Goal: Transaction & Acquisition: Purchase product/service

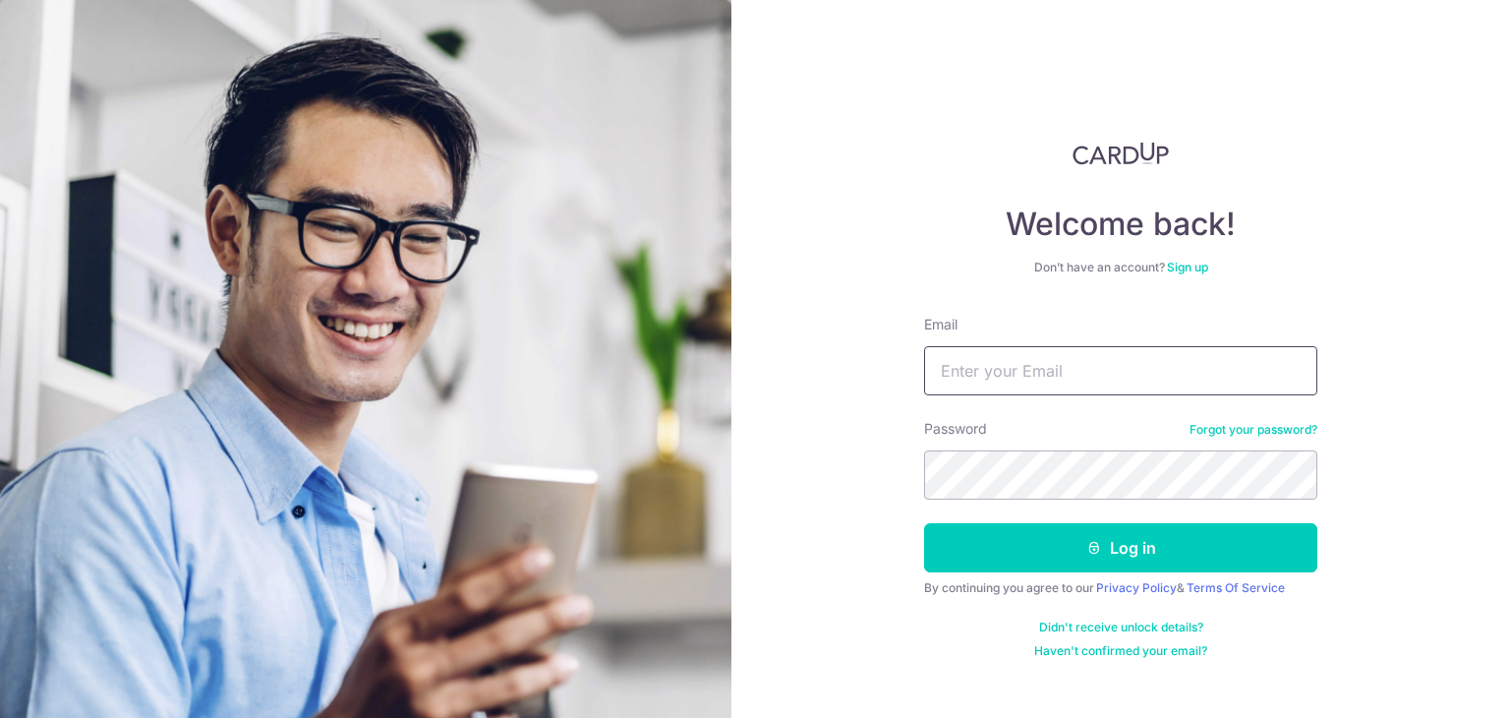
drag, startPoint x: 1014, startPoint y: 378, endPoint x: 1057, endPoint y: 394, distance: 45.1
click at [1014, 378] on input "Email" at bounding box center [1120, 370] width 393 height 49
type input "[EMAIL_ADDRESS][DOMAIN_NAME]"
click at [924, 523] on button "Log in" at bounding box center [1120, 547] width 393 height 49
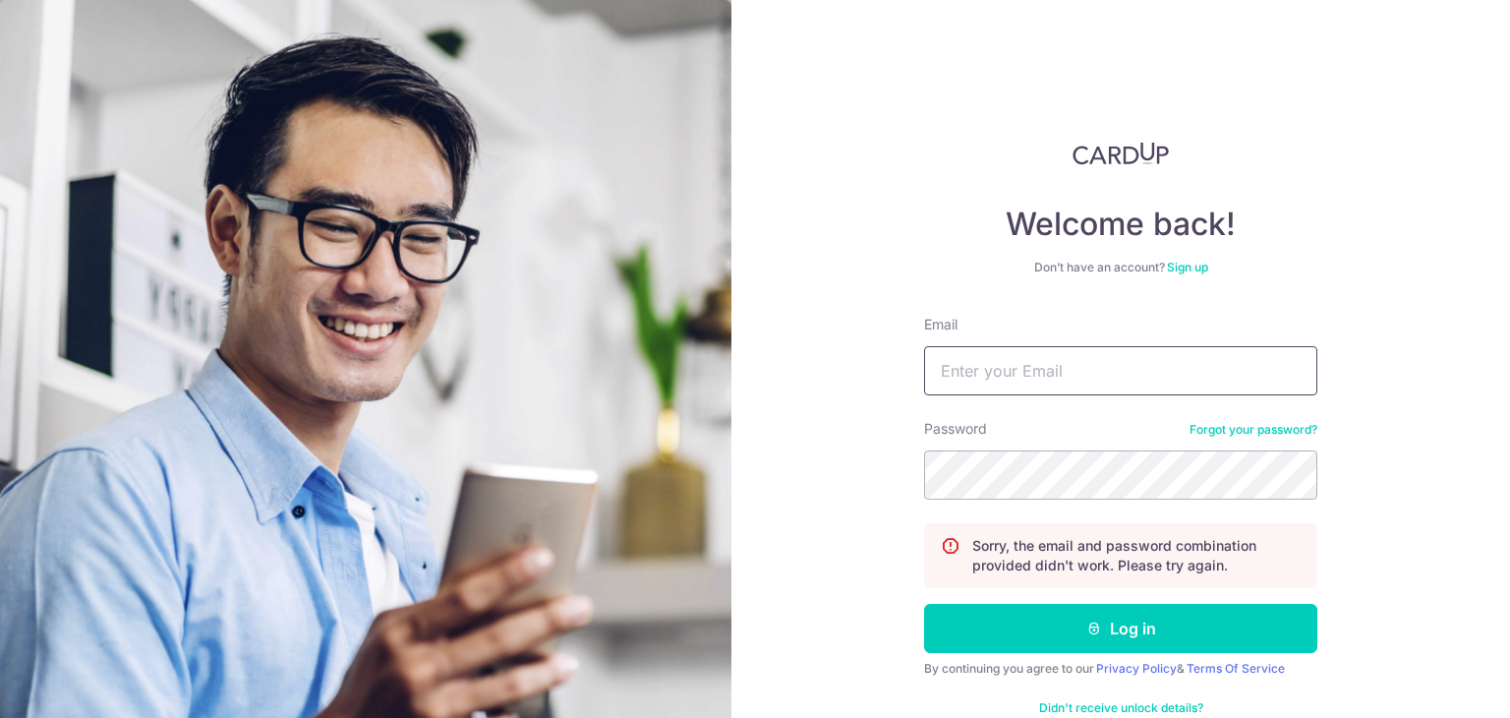
click at [1046, 386] on input "Email" at bounding box center [1120, 370] width 393 height 49
type input "[EMAIL_ADDRESS][DOMAIN_NAME]"
click at [1068, 445] on div "Password Forgot your password?" at bounding box center [1120, 459] width 393 height 81
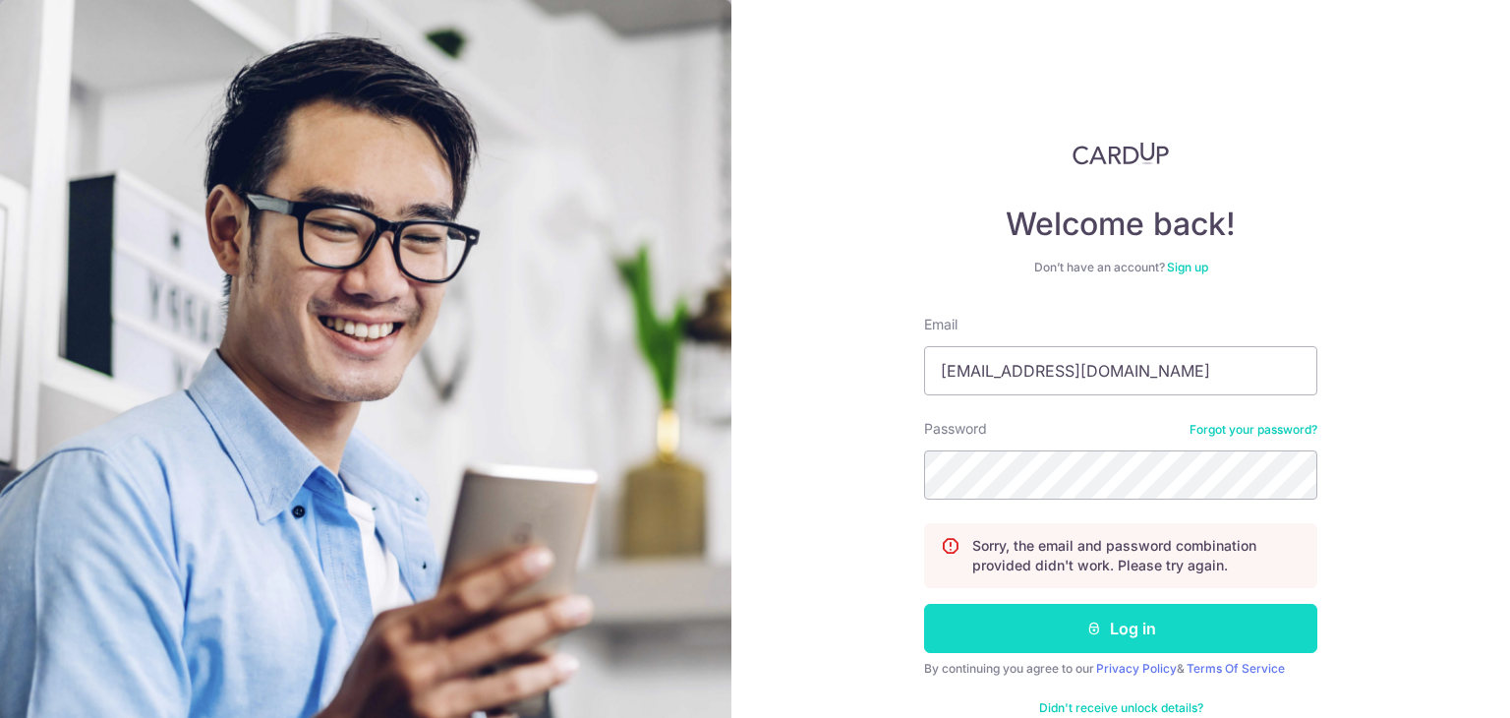
click at [1198, 636] on button "Log in" at bounding box center [1120, 627] width 393 height 49
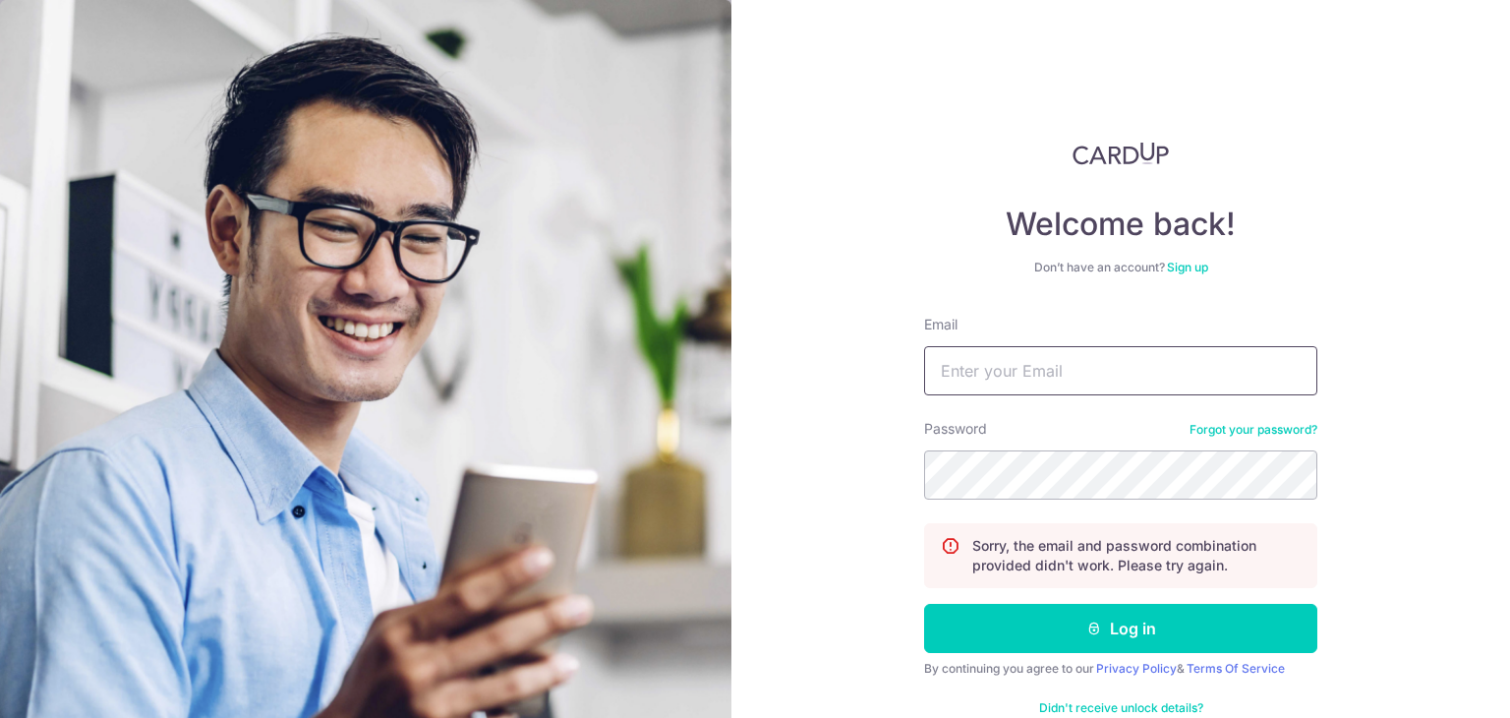
click at [1087, 378] on input "Email" at bounding box center [1120, 370] width 393 height 49
type input "[EMAIL_ADDRESS][DOMAIN_NAME]"
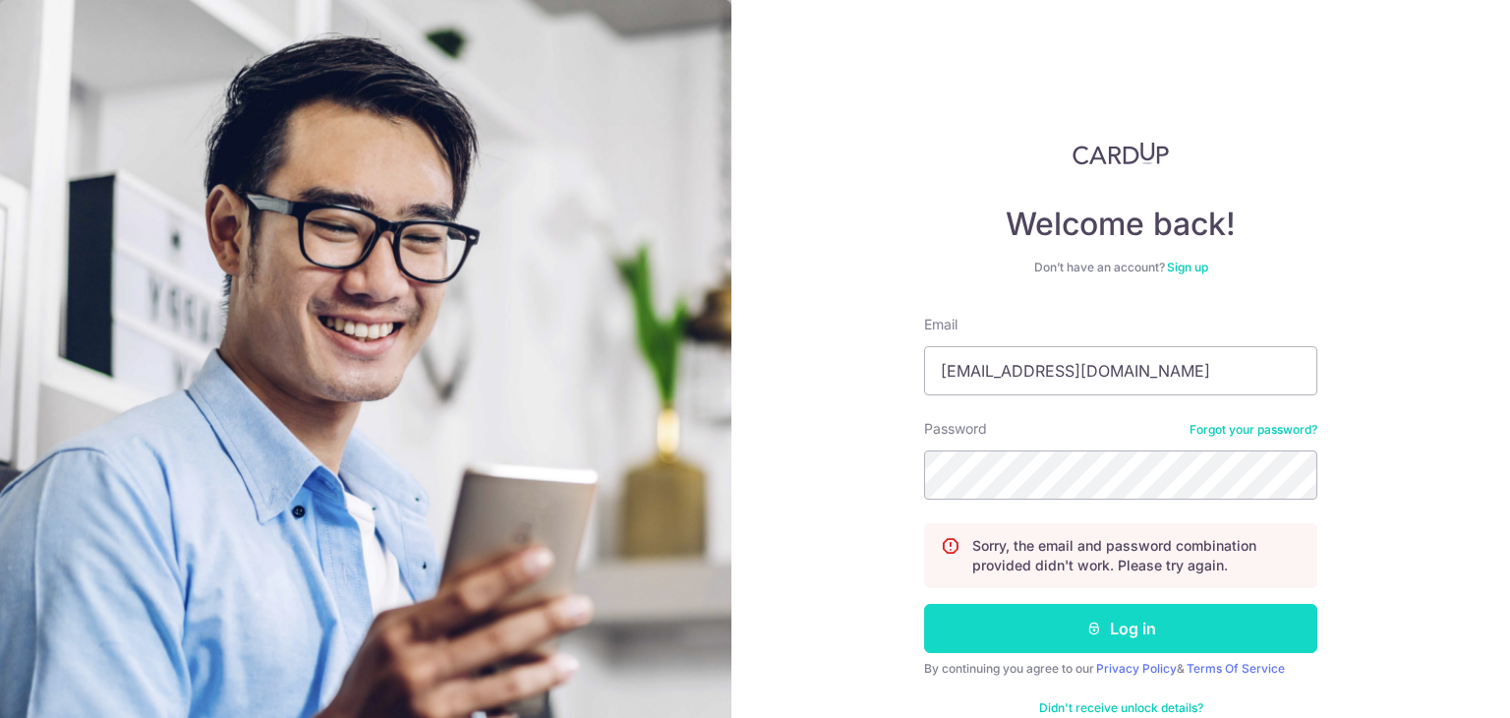
click at [1165, 639] on button "Log in" at bounding box center [1120, 627] width 393 height 49
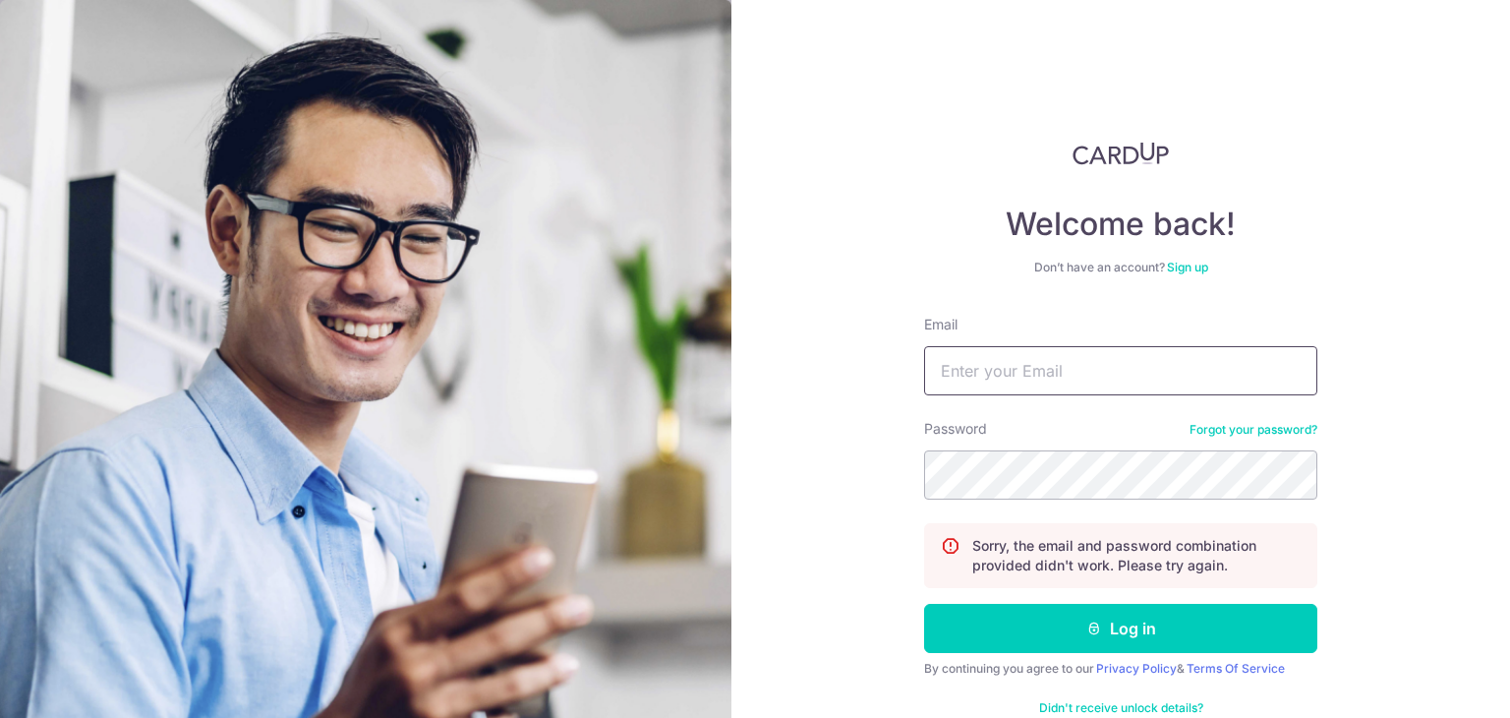
click at [1065, 382] on input "Email" at bounding box center [1120, 370] width 393 height 49
type input "[EMAIL_ADDRESS][DOMAIN_NAME]"
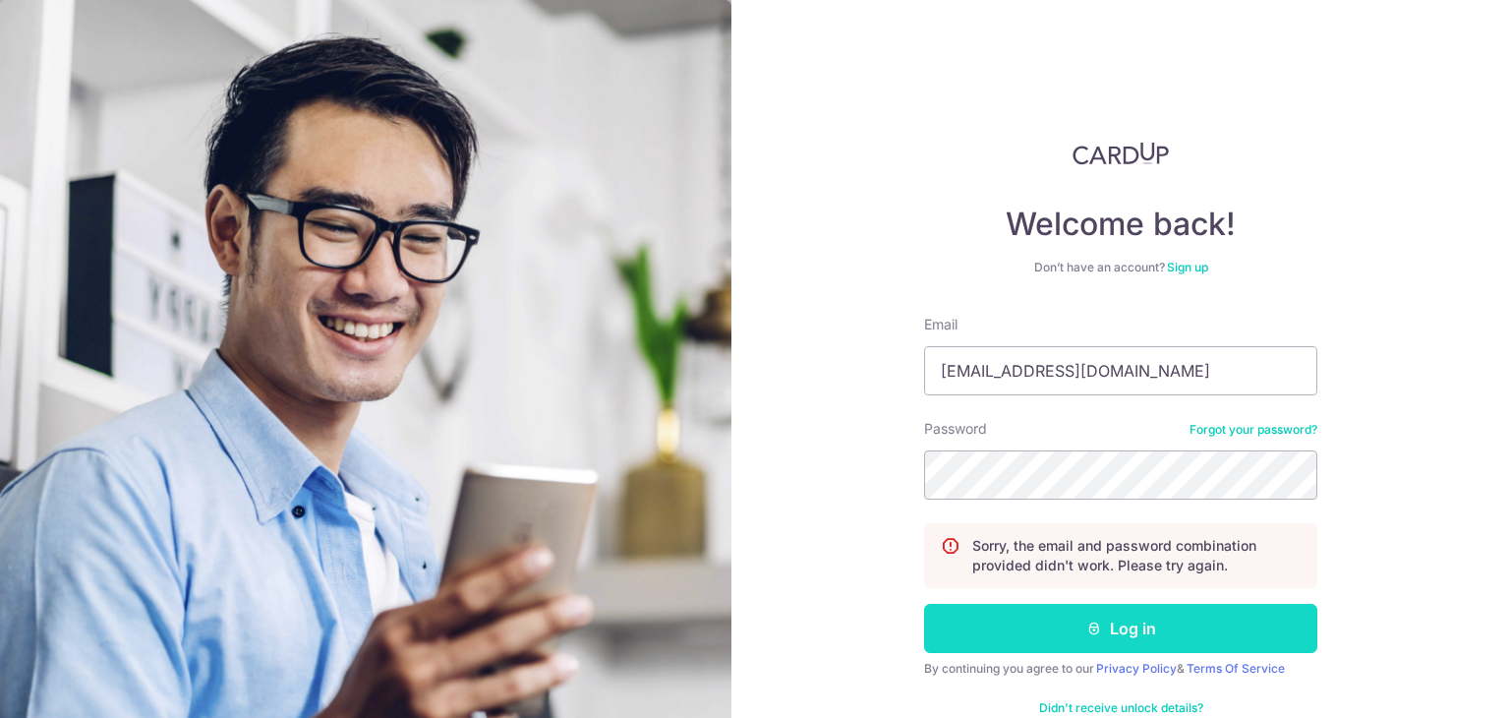
click at [1153, 629] on button "Log in" at bounding box center [1120, 627] width 393 height 49
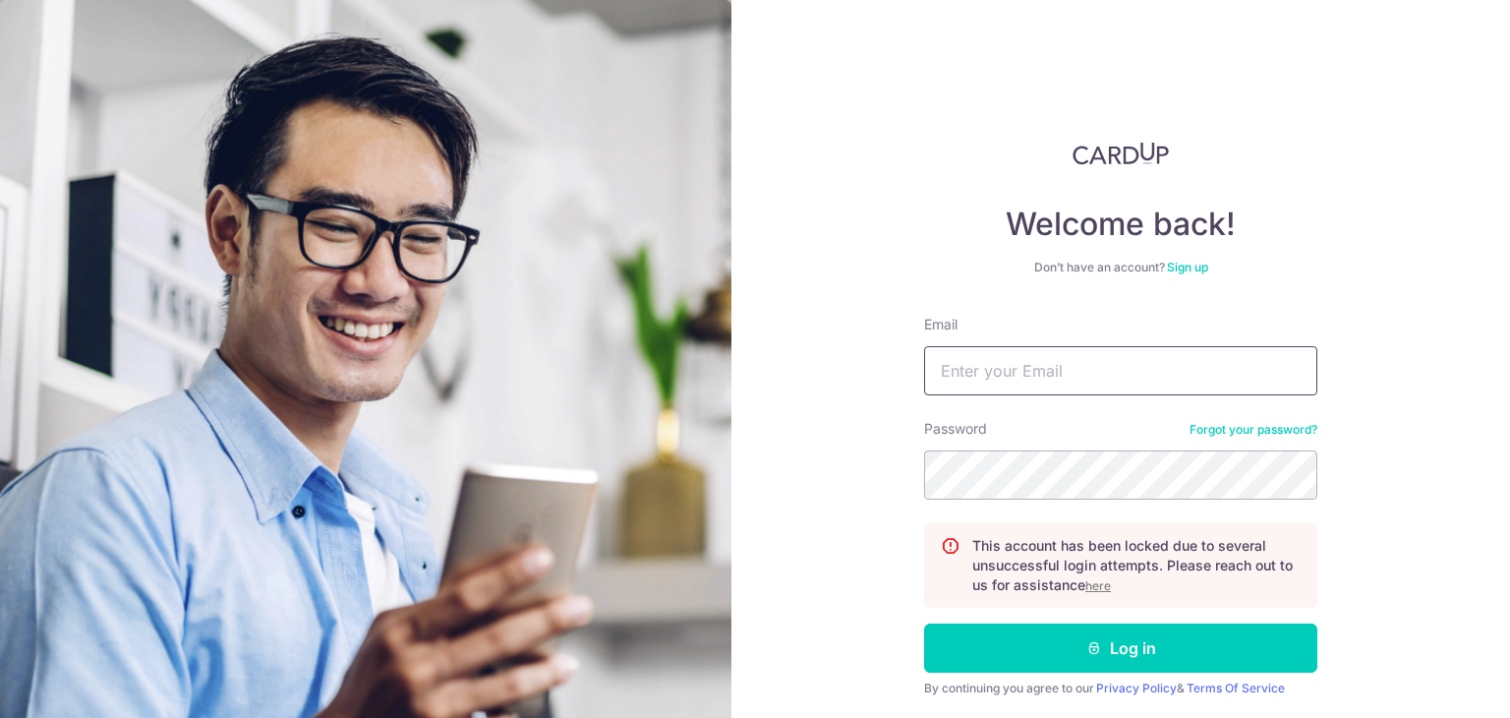
click at [1056, 382] on input "Email" at bounding box center [1120, 370] width 393 height 49
type input "[EMAIL_ADDRESS][DOMAIN_NAME]"
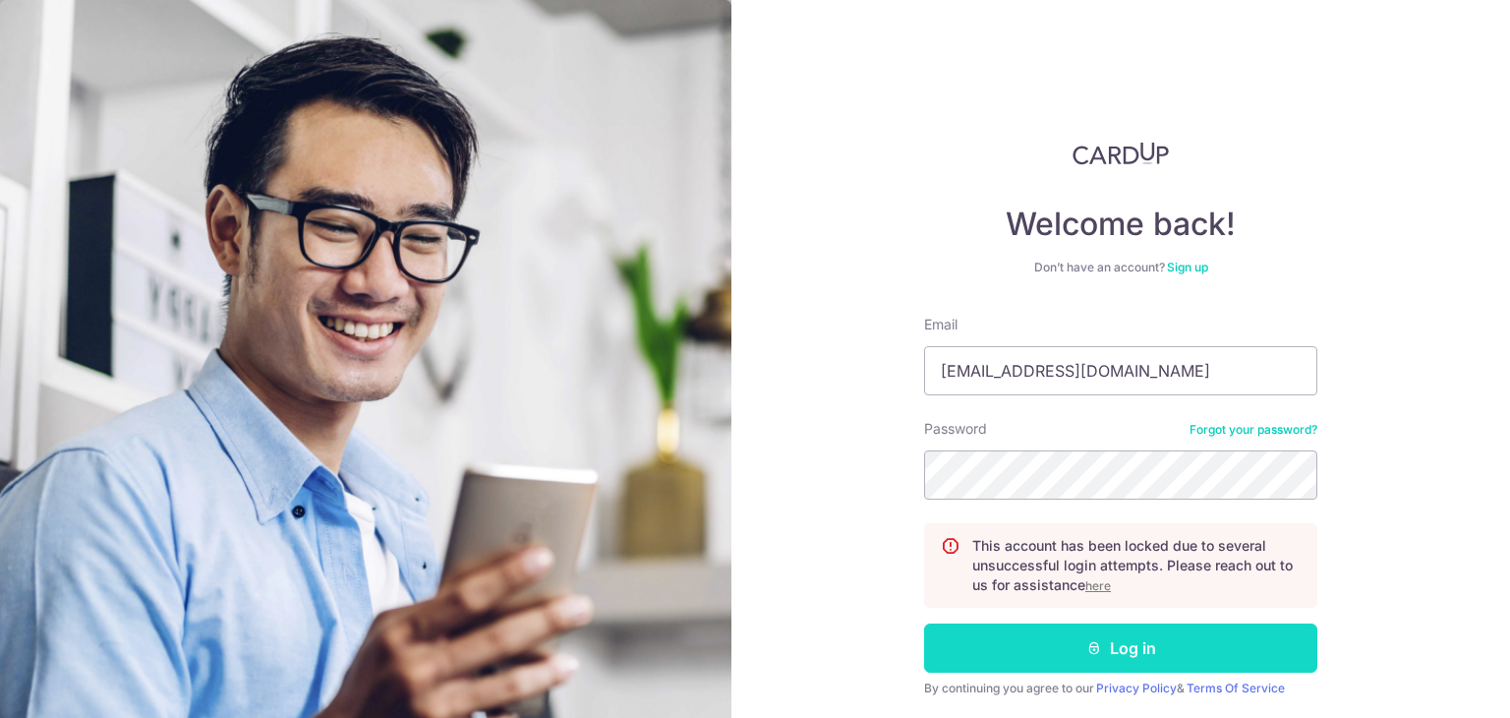
click at [1156, 654] on button "Log in" at bounding box center [1120, 647] width 393 height 49
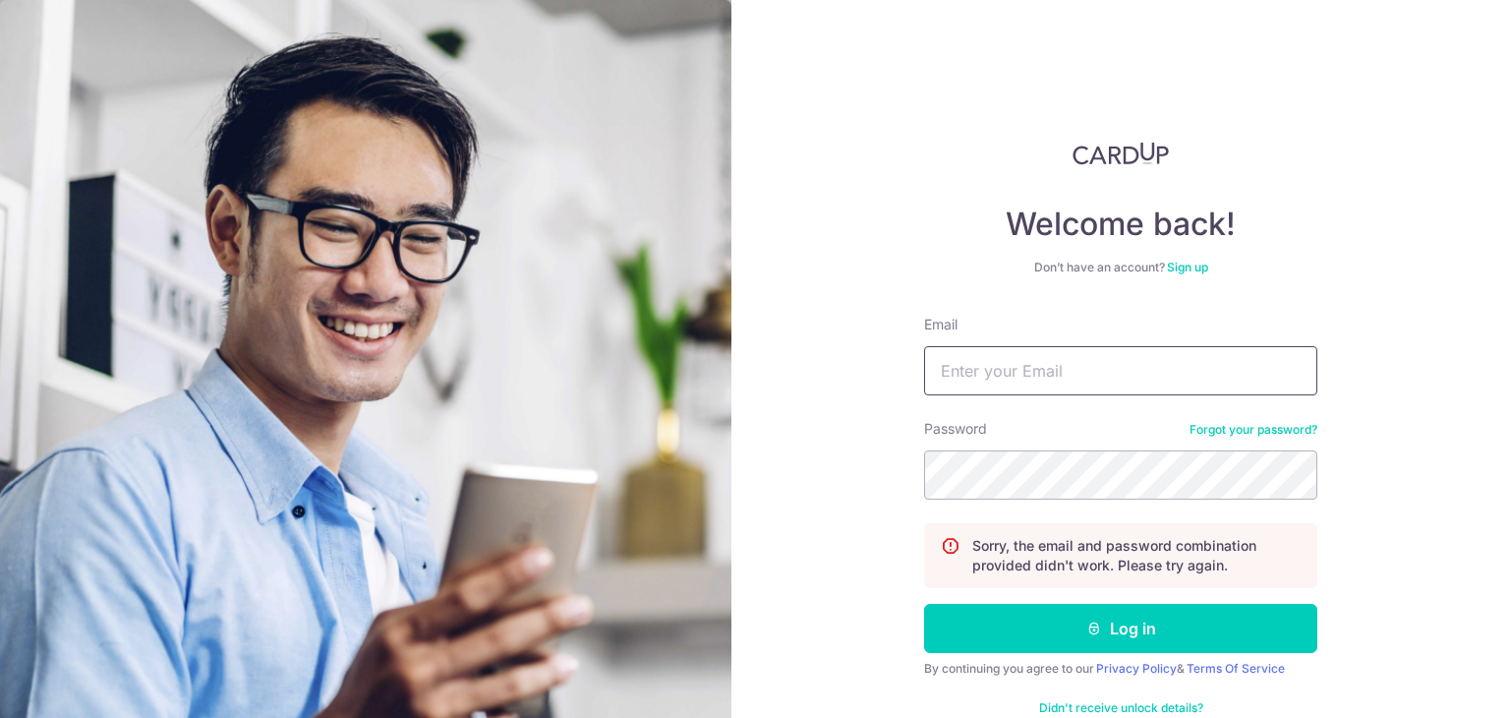
click at [1062, 369] on input "Email" at bounding box center [1120, 370] width 393 height 49
type input "[EMAIL_ADDRESS][DOMAIN_NAME]"
click at [924, 603] on button "Log in" at bounding box center [1120, 627] width 393 height 49
click at [1058, 376] on input "Email" at bounding box center [1120, 370] width 393 height 49
type input "[EMAIL_ADDRESS][DOMAIN_NAME]"
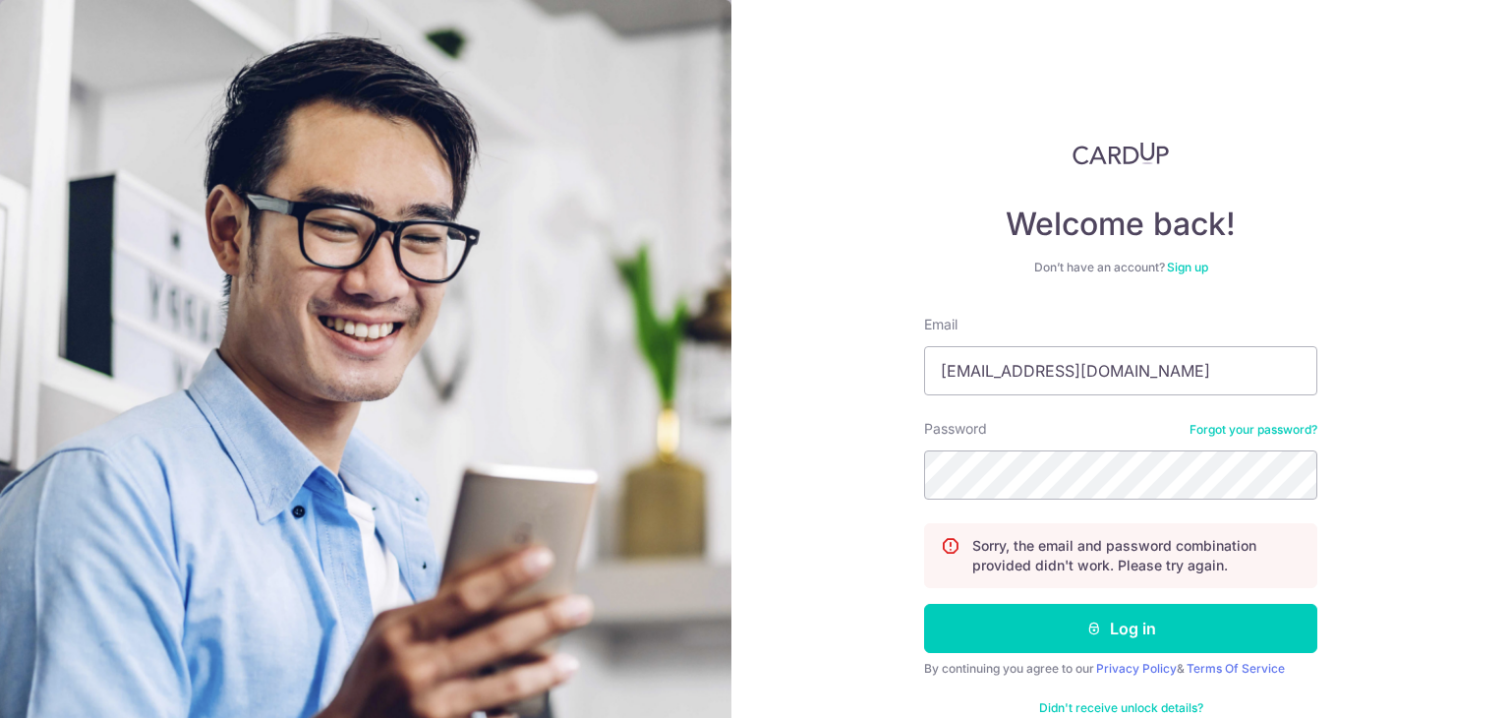
click at [1194, 435] on link "Forgot your password?" at bounding box center [1253, 430] width 128 height 16
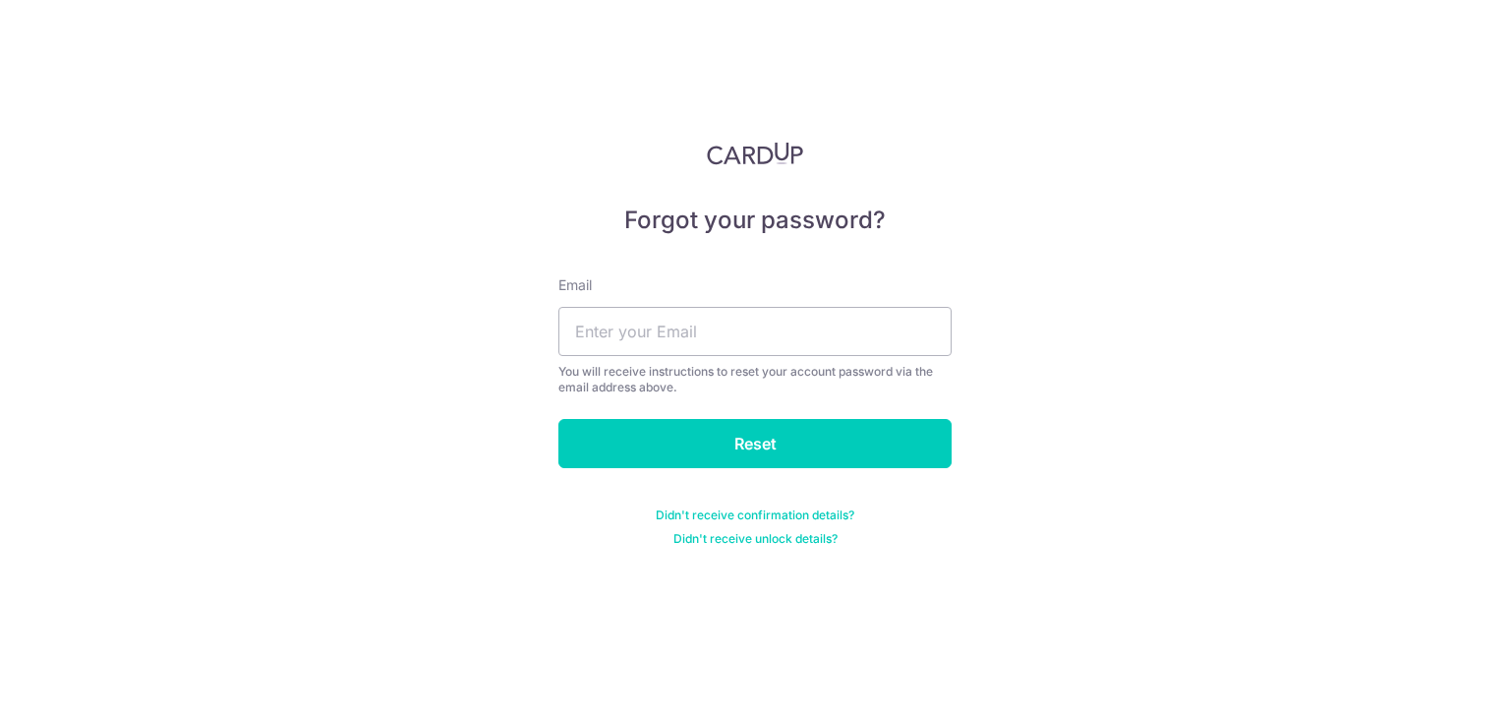
click at [727, 359] on div "Email You will receive instructions to reset your account password via the emai…" at bounding box center [754, 335] width 393 height 120
click at [745, 349] on input "text" at bounding box center [754, 331] width 393 height 49
type input "[EMAIL_ADDRESS][DOMAIN_NAME]"
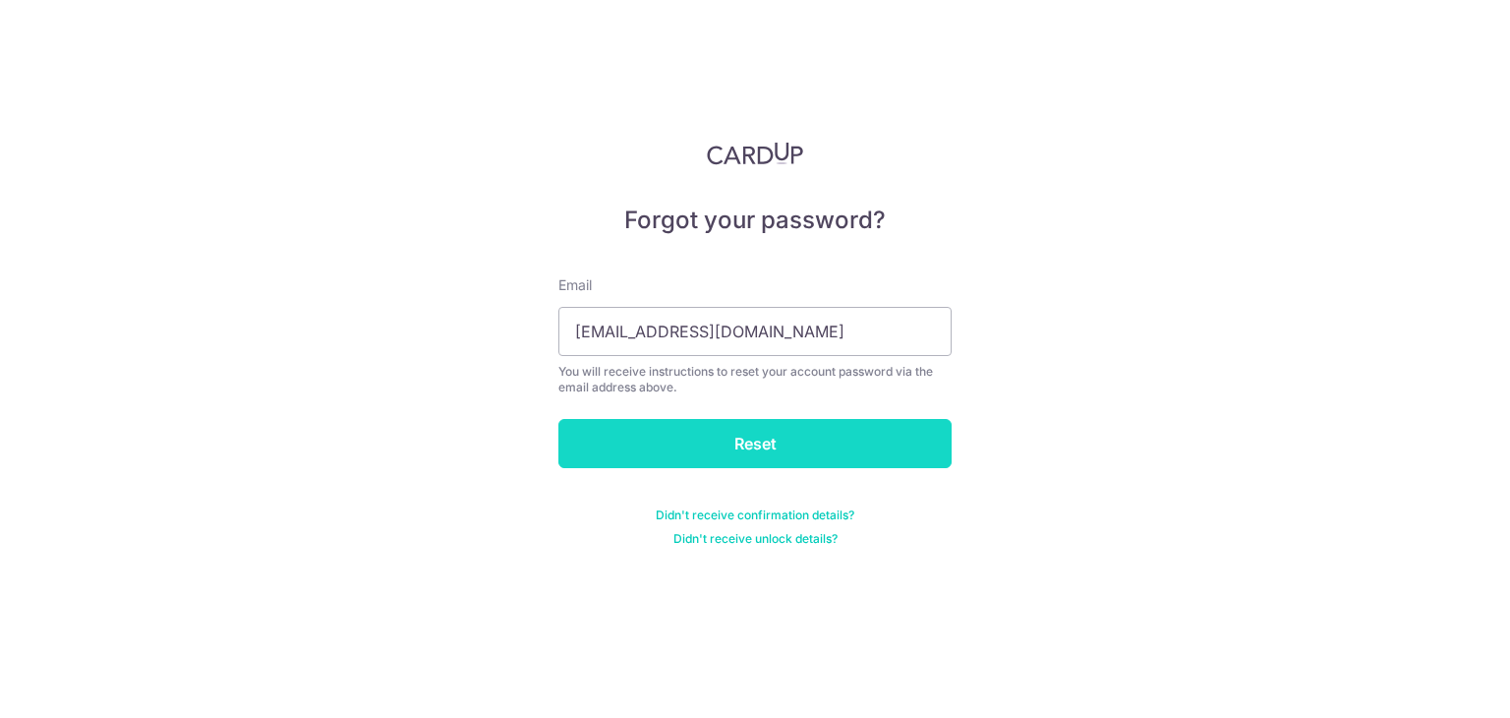
click at [761, 440] on input "Reset" at bounding box center [754, 443] width 393 height 49
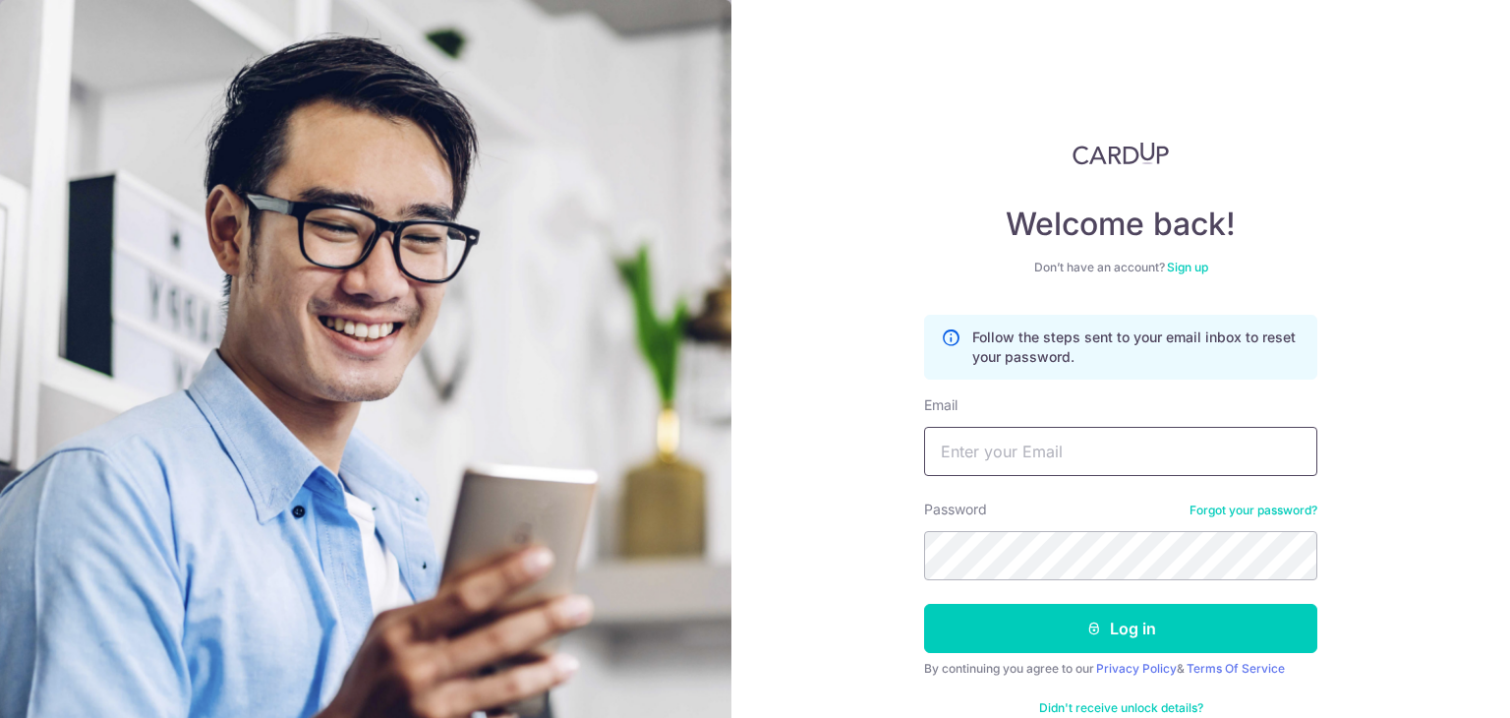
click at [1062, 445] on input "Email" at bounding box center [1120, 451] width 393 height 49
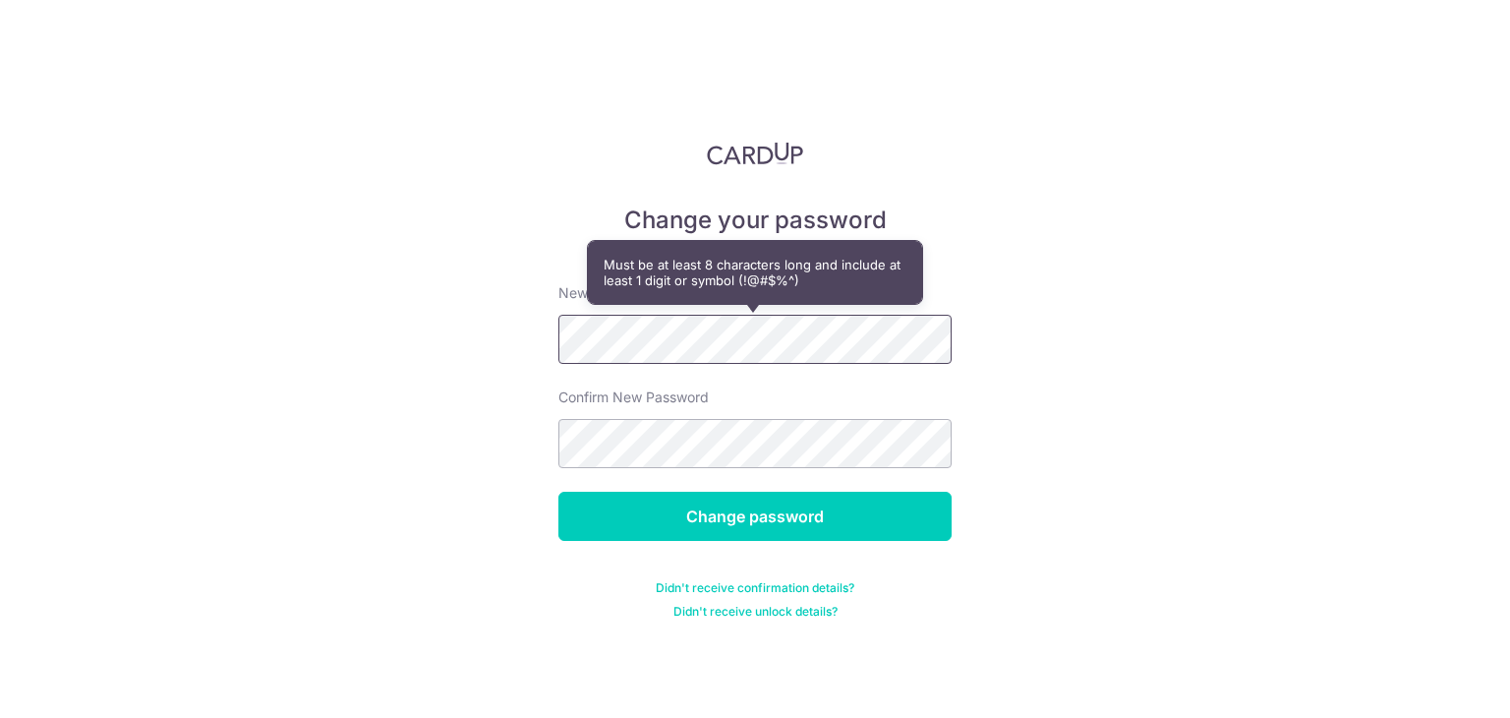
click at [443, 347] on div "Change your password New password Confirm New Password Change password Didn't r…" at bounding box center [755, 359] width 1510 height 718
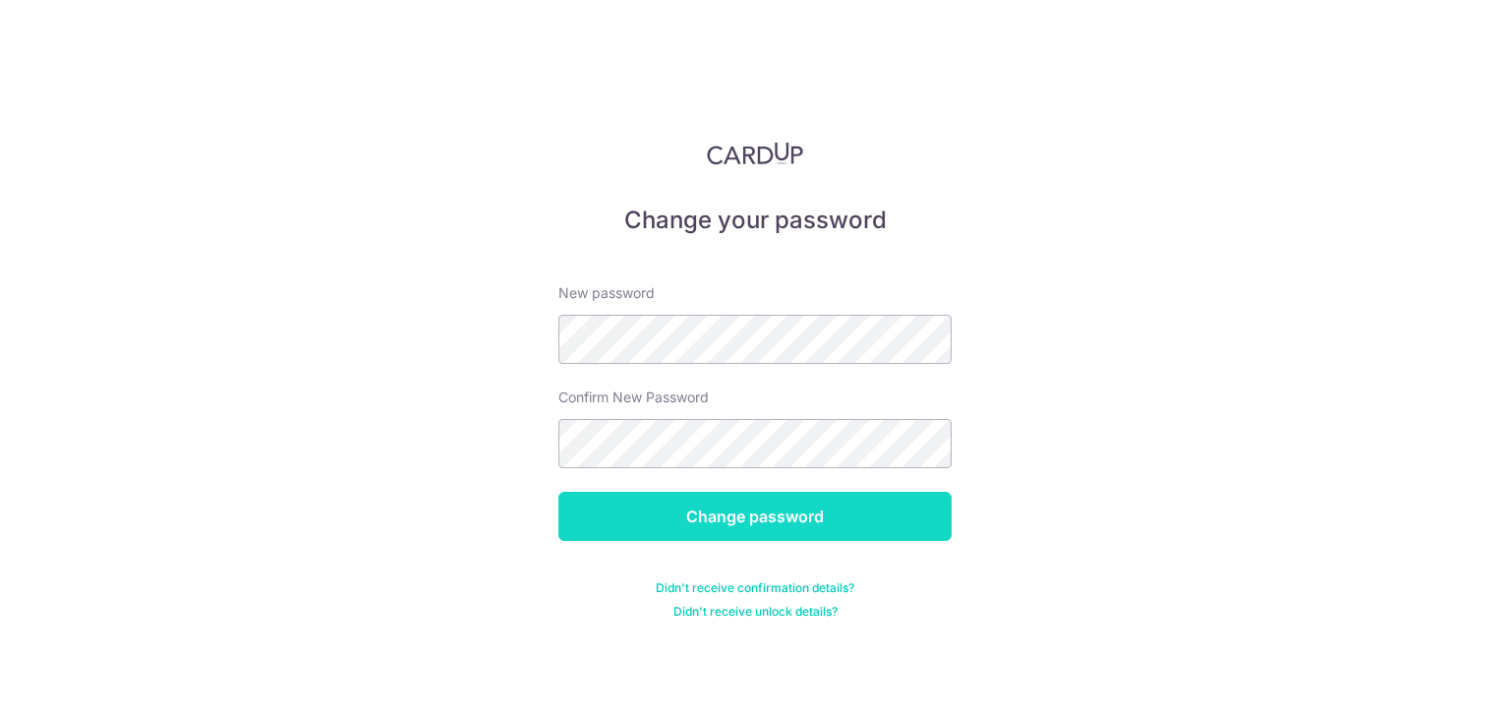
click at [771, 504] on input "Change password" at bounding box center [754, 515] width 393 height 49
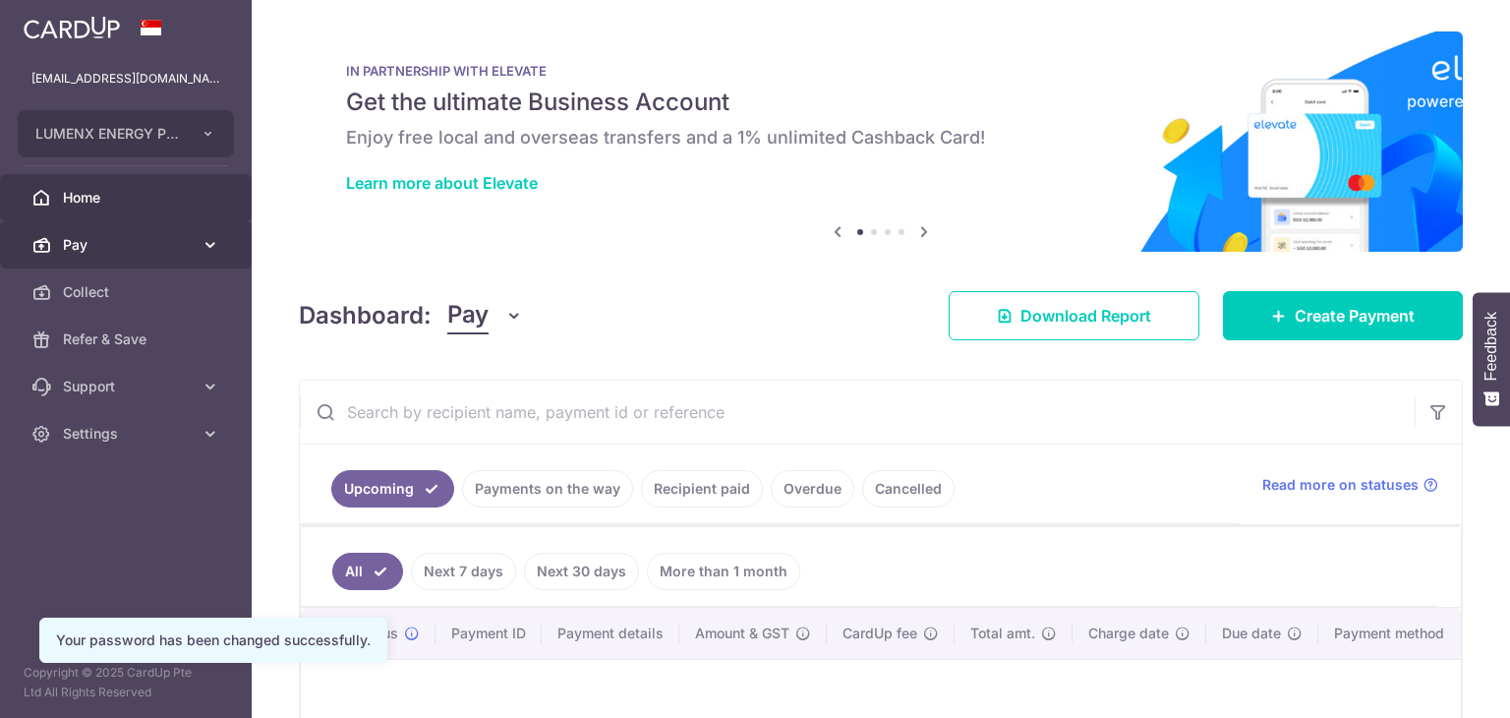
click at [159, 237] on span "Pay" at bounding box center [128, 245] width 130 height 20
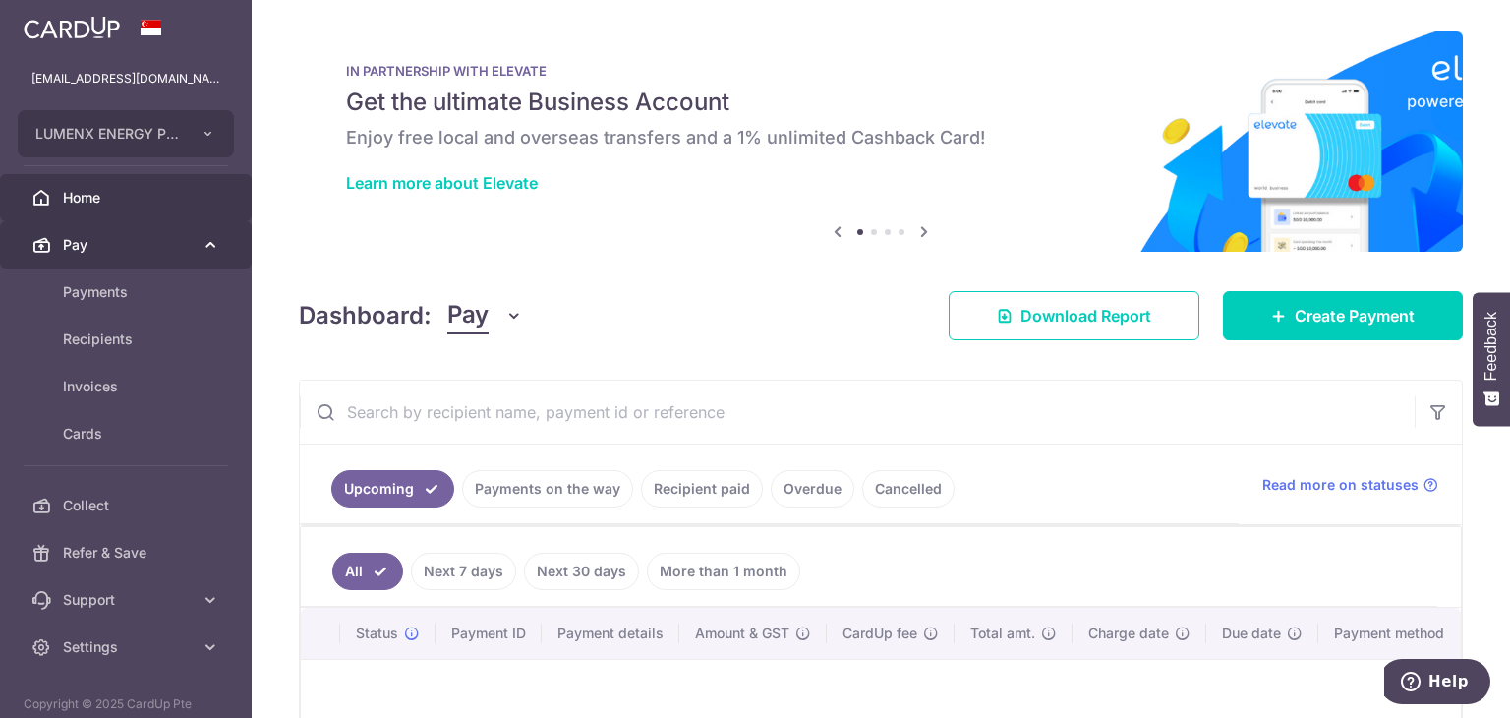
click at [164, 237] on span "Pay" at bounding box center [128, 245] width 130 height 20
click at [168, 241] on span "Pay" at bounding box center [128, 245] width 130 height 20
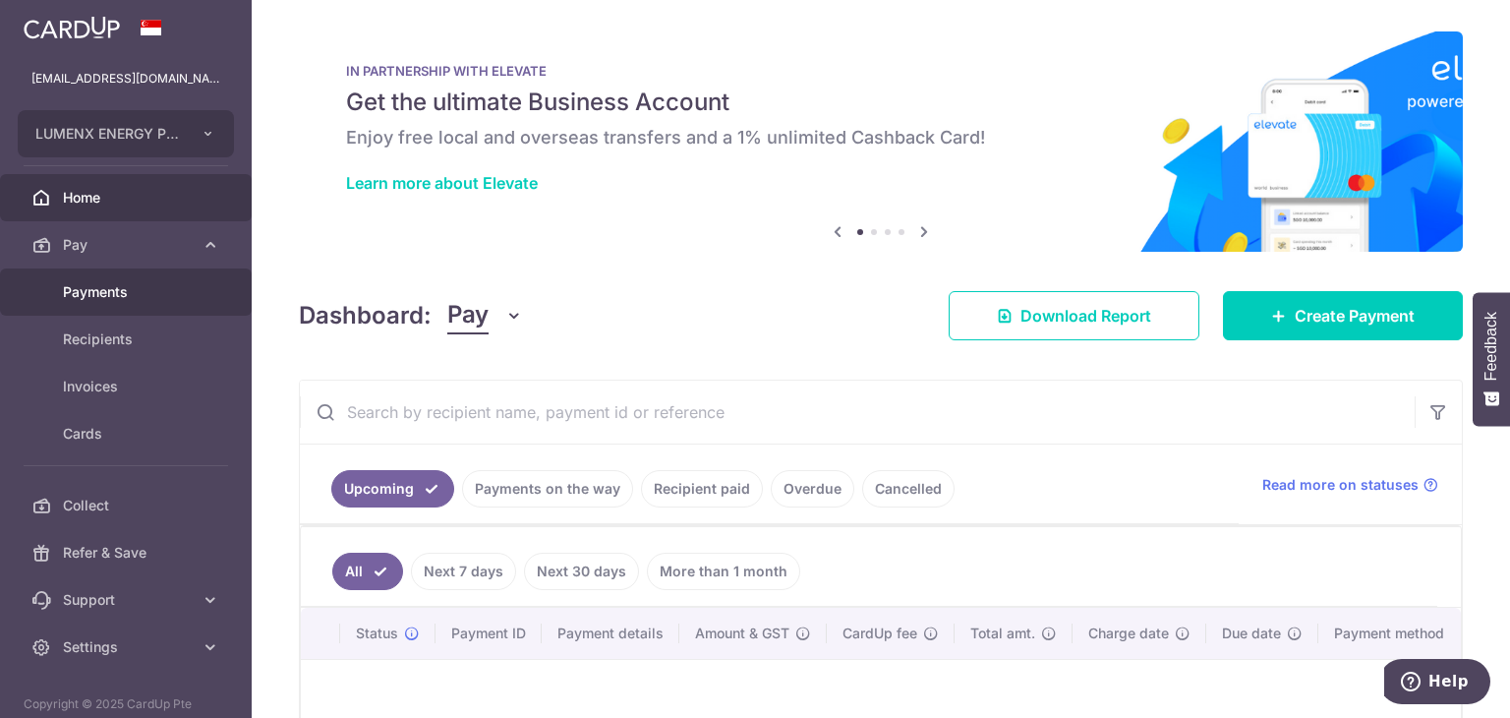
click at [168, 296] on span "Payments" at bounding box center [128, 292] width 130 height 20
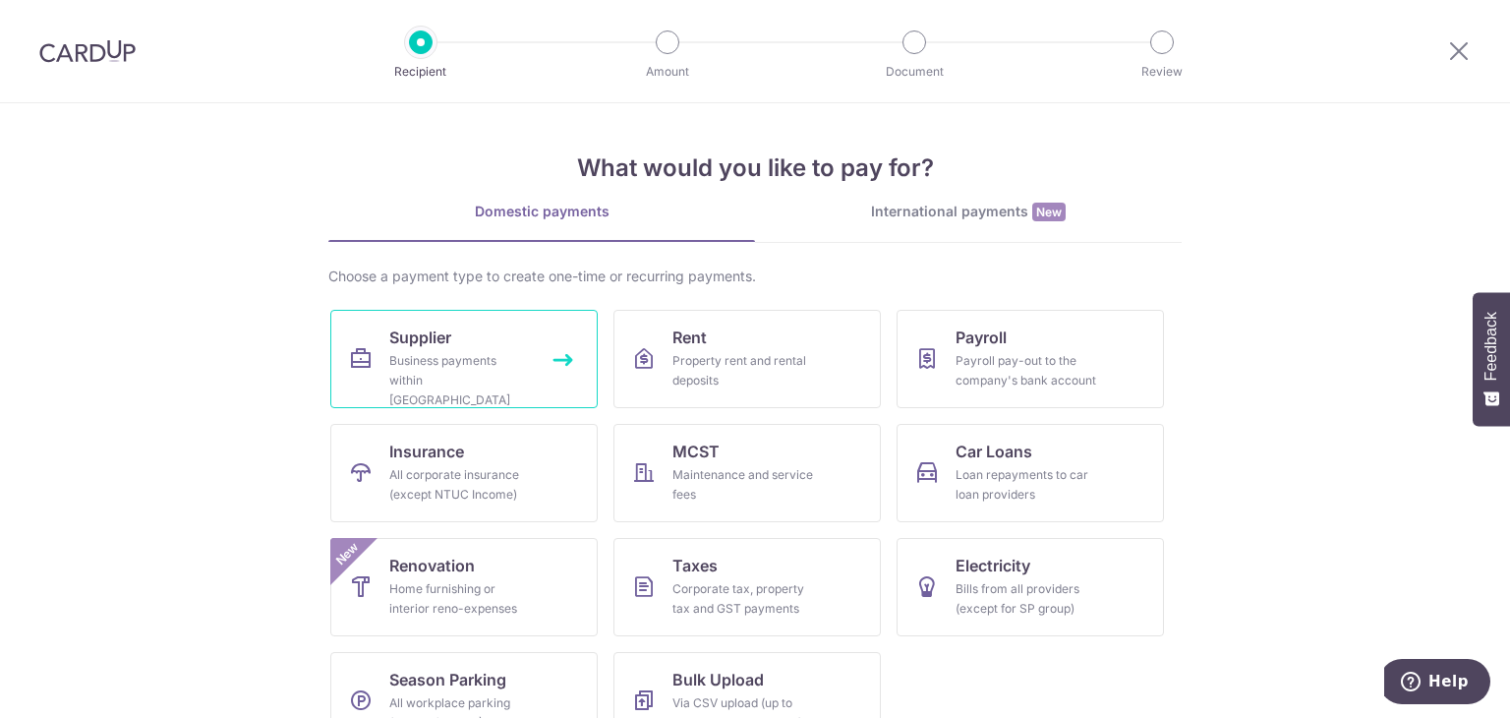
click at [501, 351] on div "Business payments within Singapore" at bounding box center [460, 380] width 142 height 59
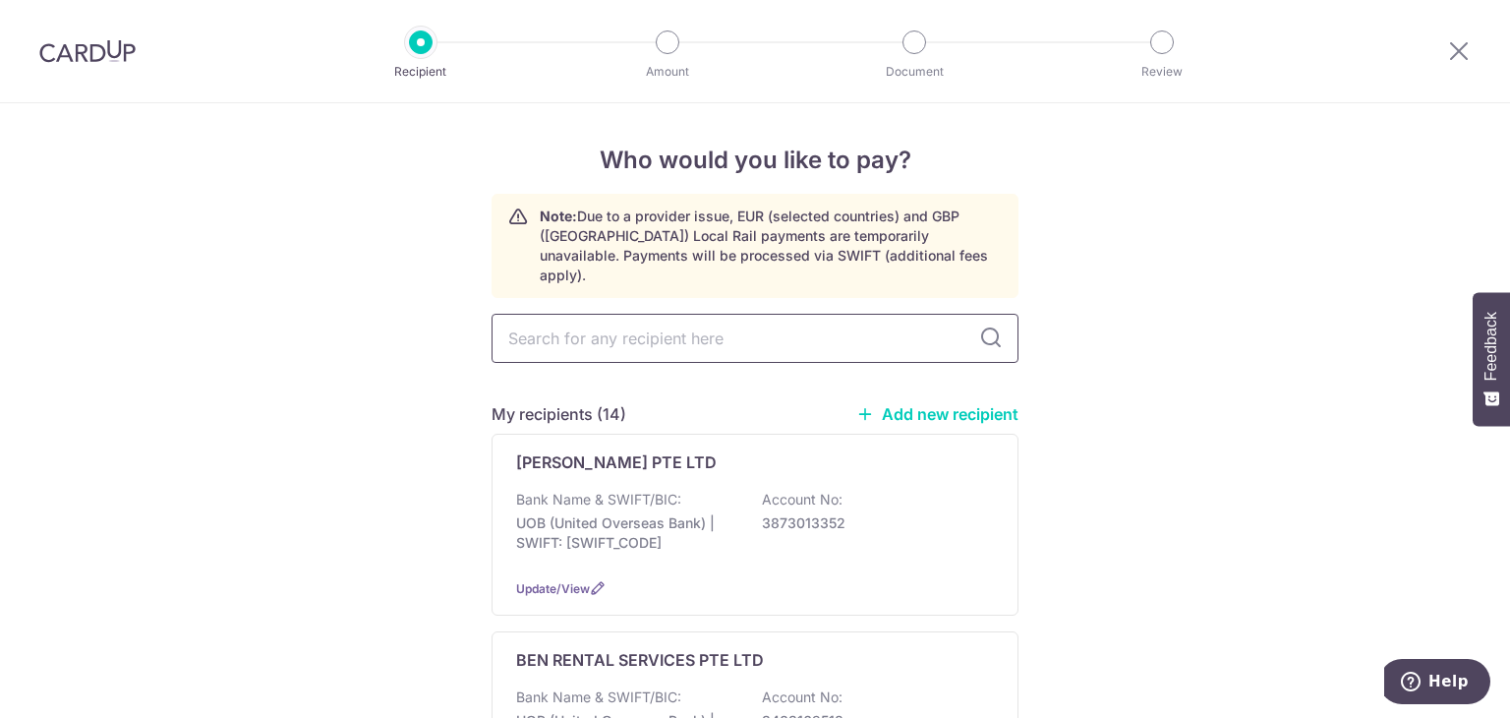
click at [629, 330] on input "text" at bounding box center [754, 338] width 527 height 49
type input "one"
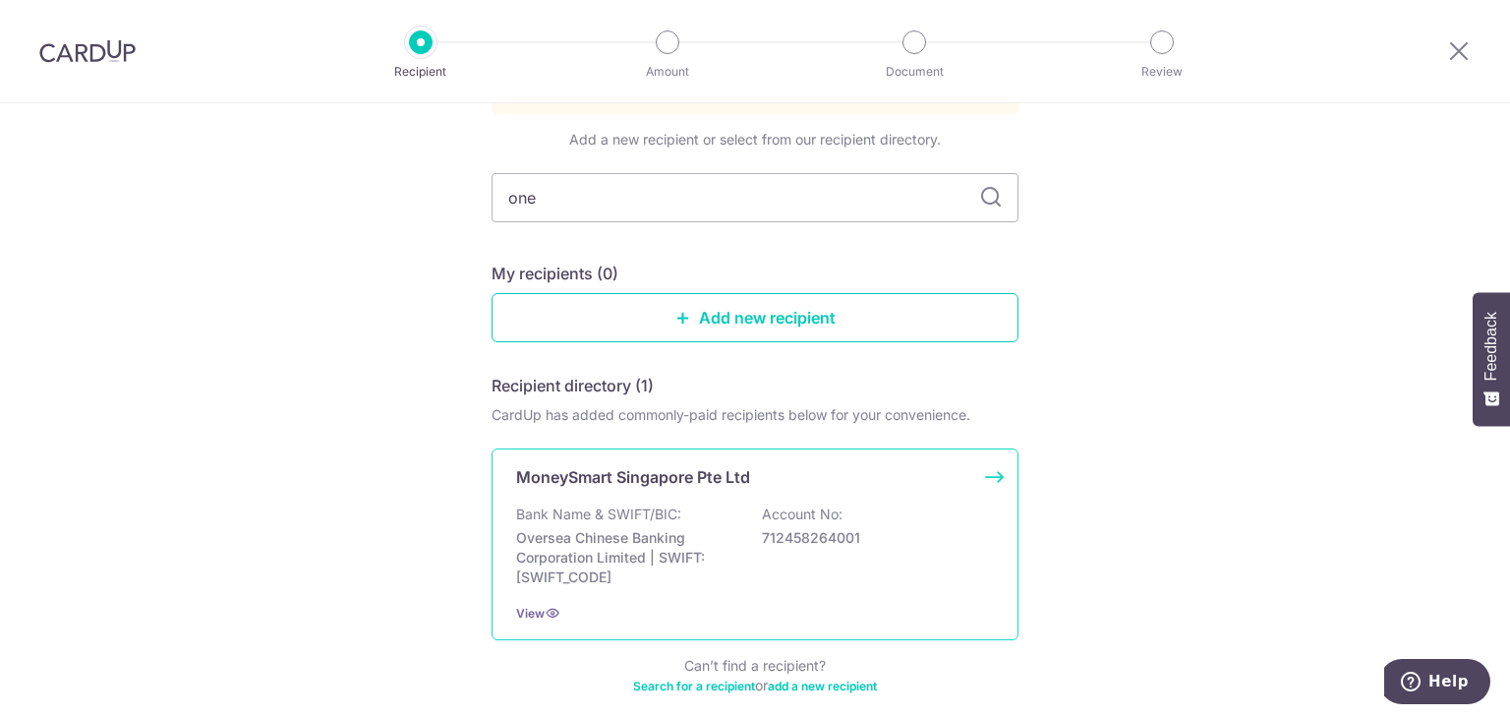
scroll to position [197, 0]
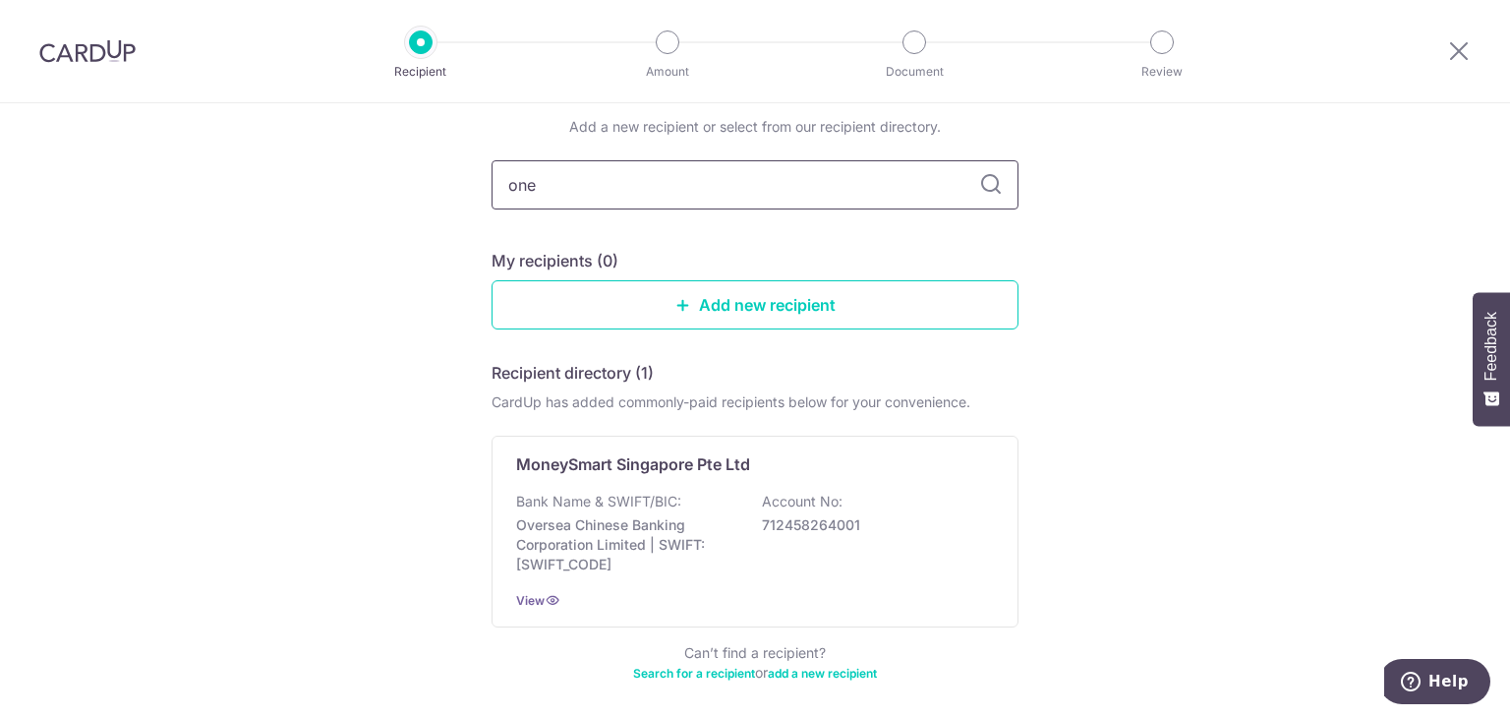
click at [582, 174] on input "one" at bounding box center [754, 184] width 527 height 49
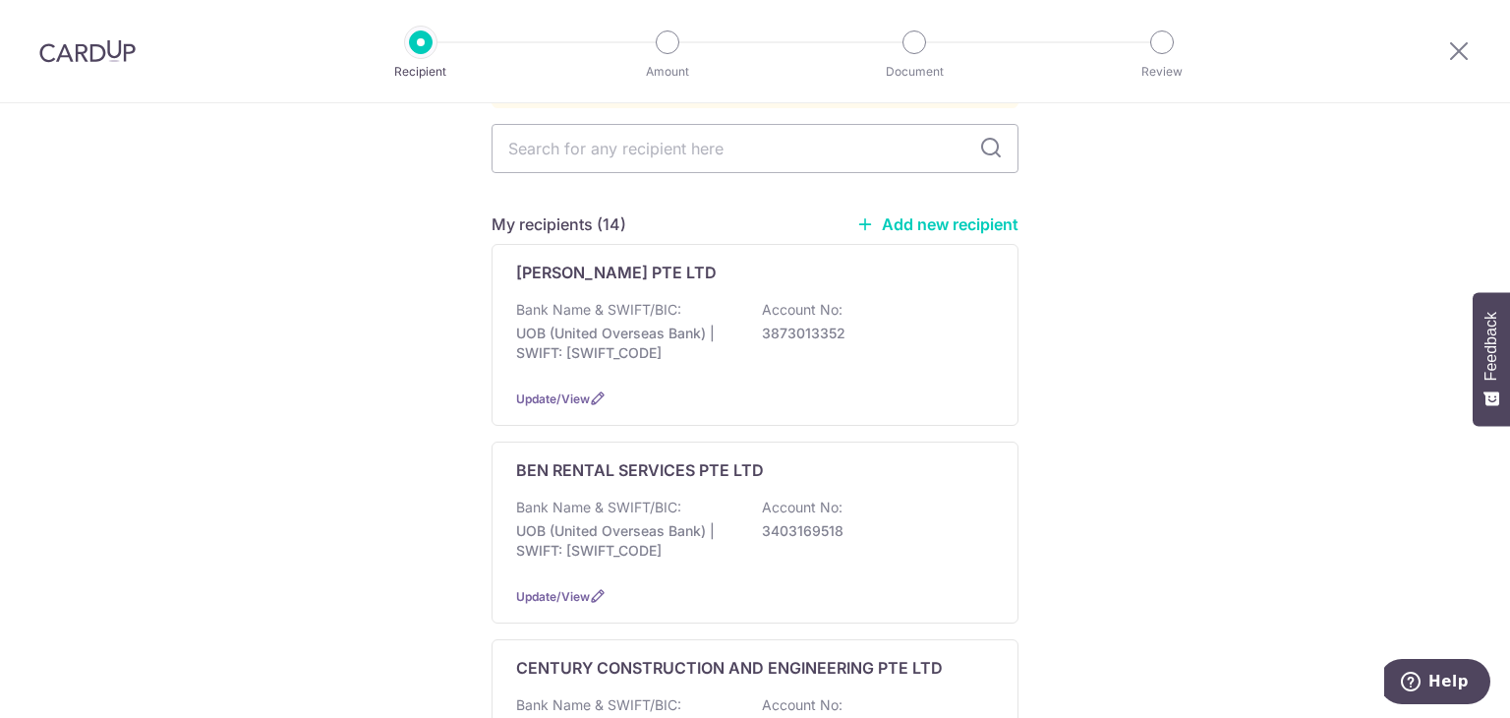
click at [243, 58] on header "Recipient Amount Document Review" at bounding box center [755, 51] width 1510 height 103
click at [983, 214] on link "Add new recipient" at bounding box center [937, 224] width 162 height 20
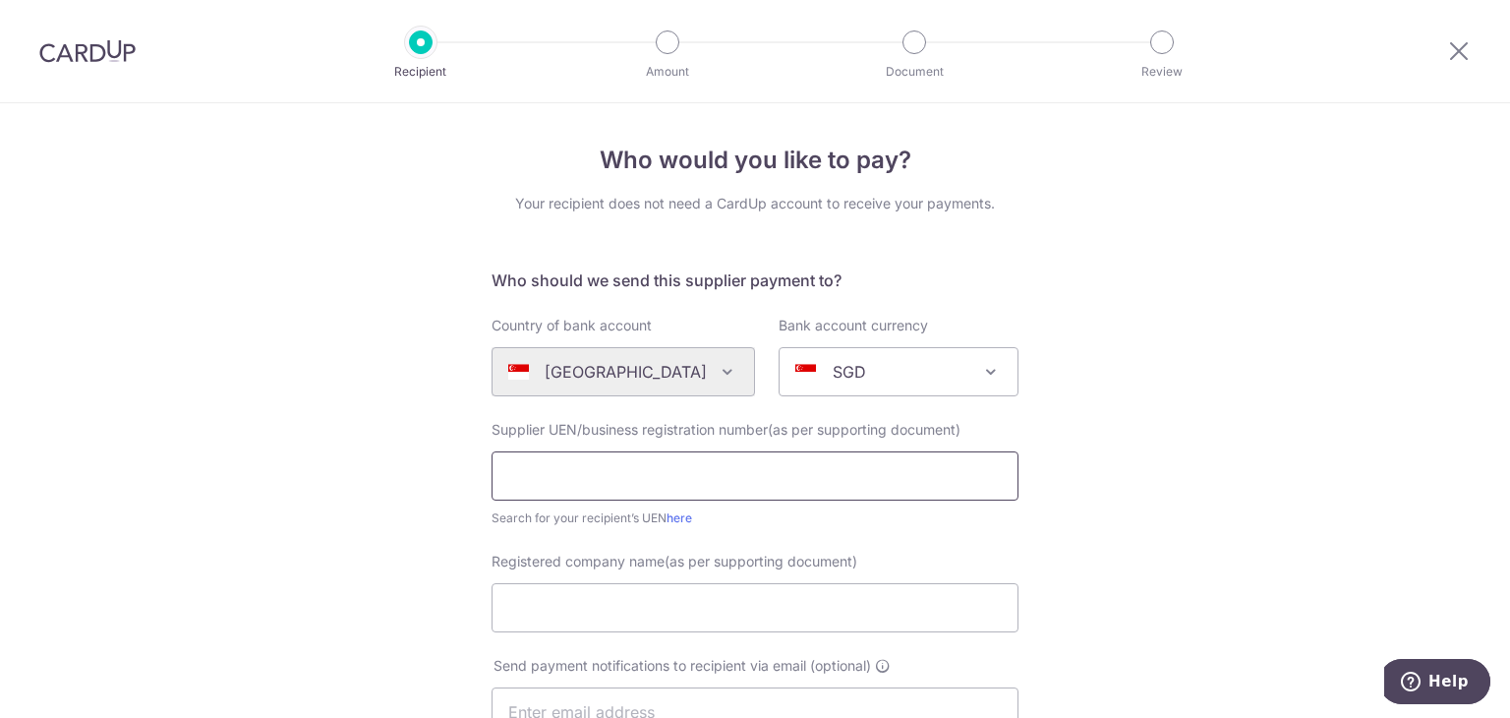
drag, startPoint x: 707, startPoint y: 473, endPoint x: 729, endPoint y: 476, distance: 22.8
click at [707, 473] on input "text" at bounding box center [754, 475] width 527 height 49
paste input "201840990K"
type input "201840990K"
click at [618, 596] on input "Registered company name(as per supporting document)" at bounding box center [754, 607] width 527 height 49
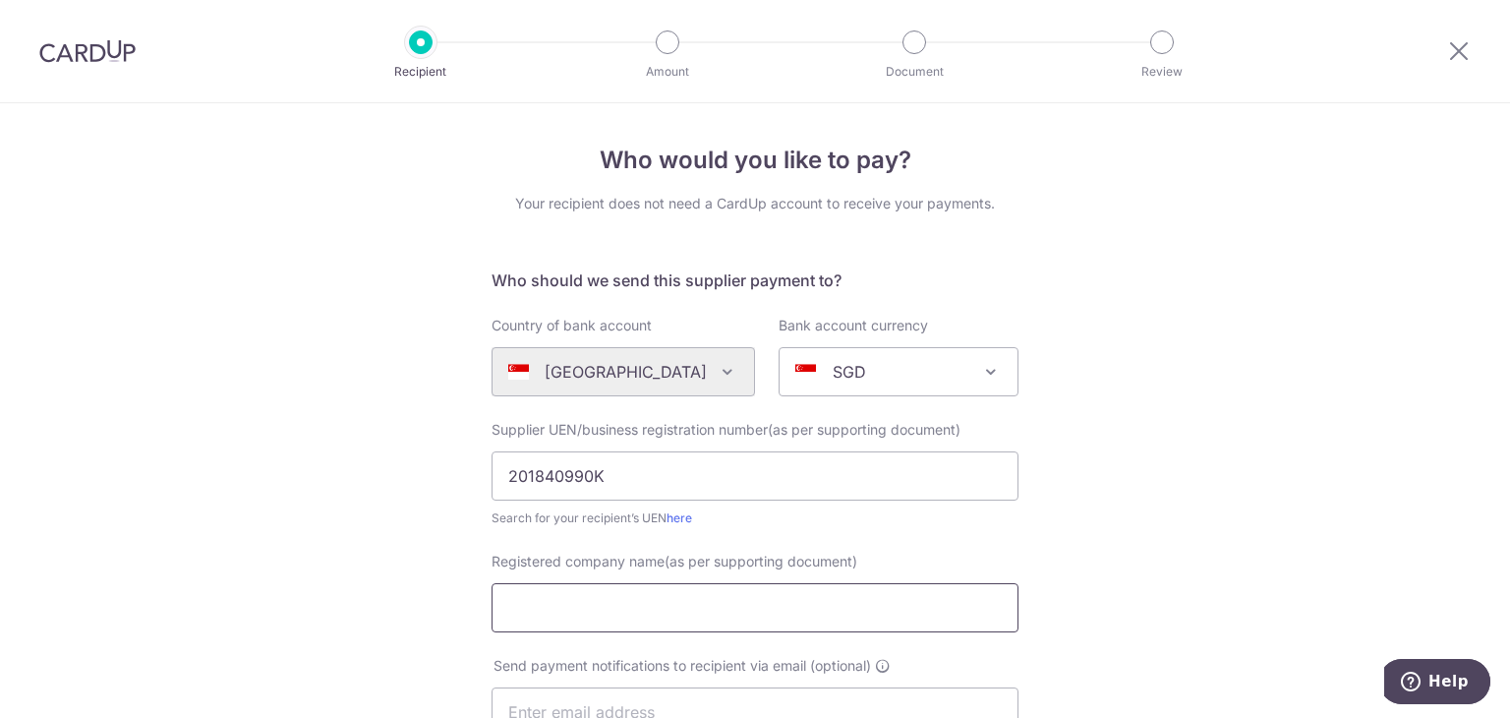
paste input "One Electric Pte Ltd"
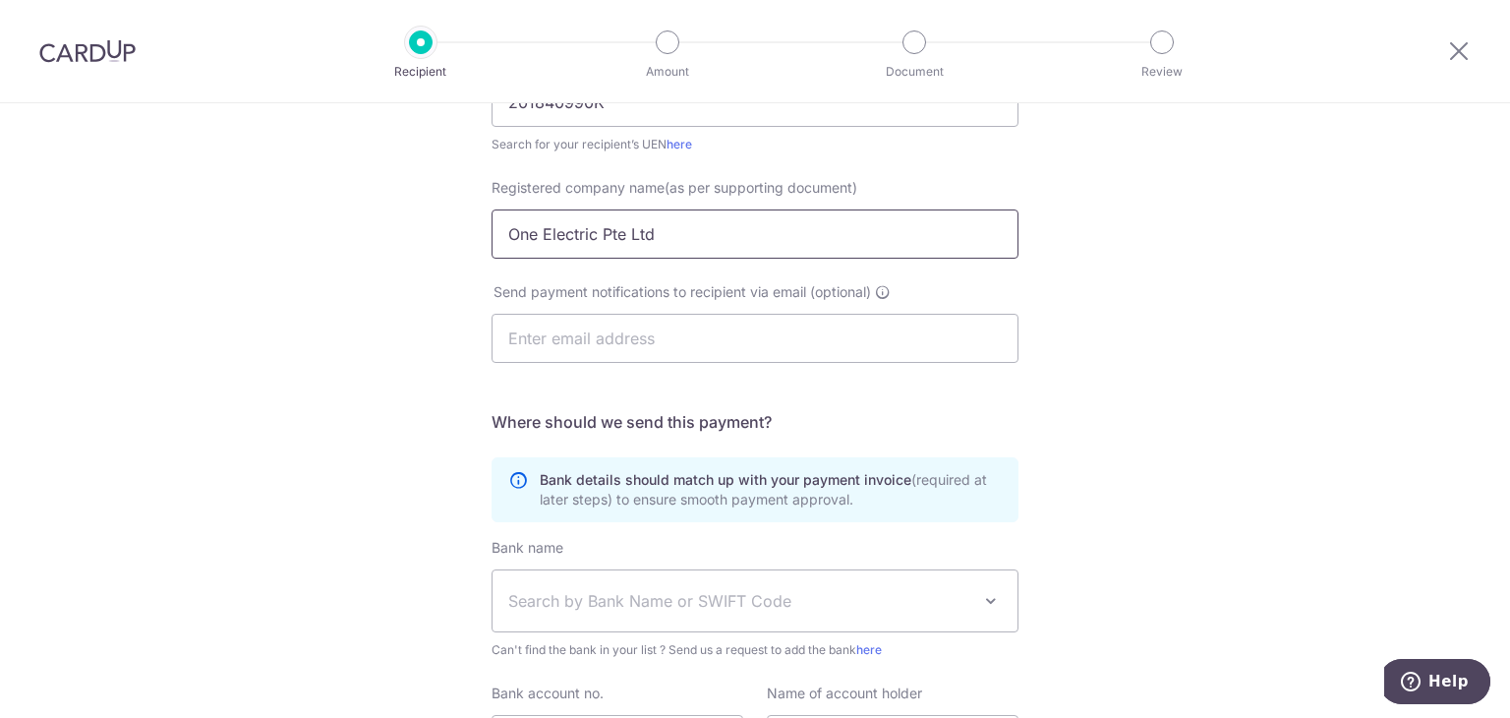
scroll to position [393, 0]
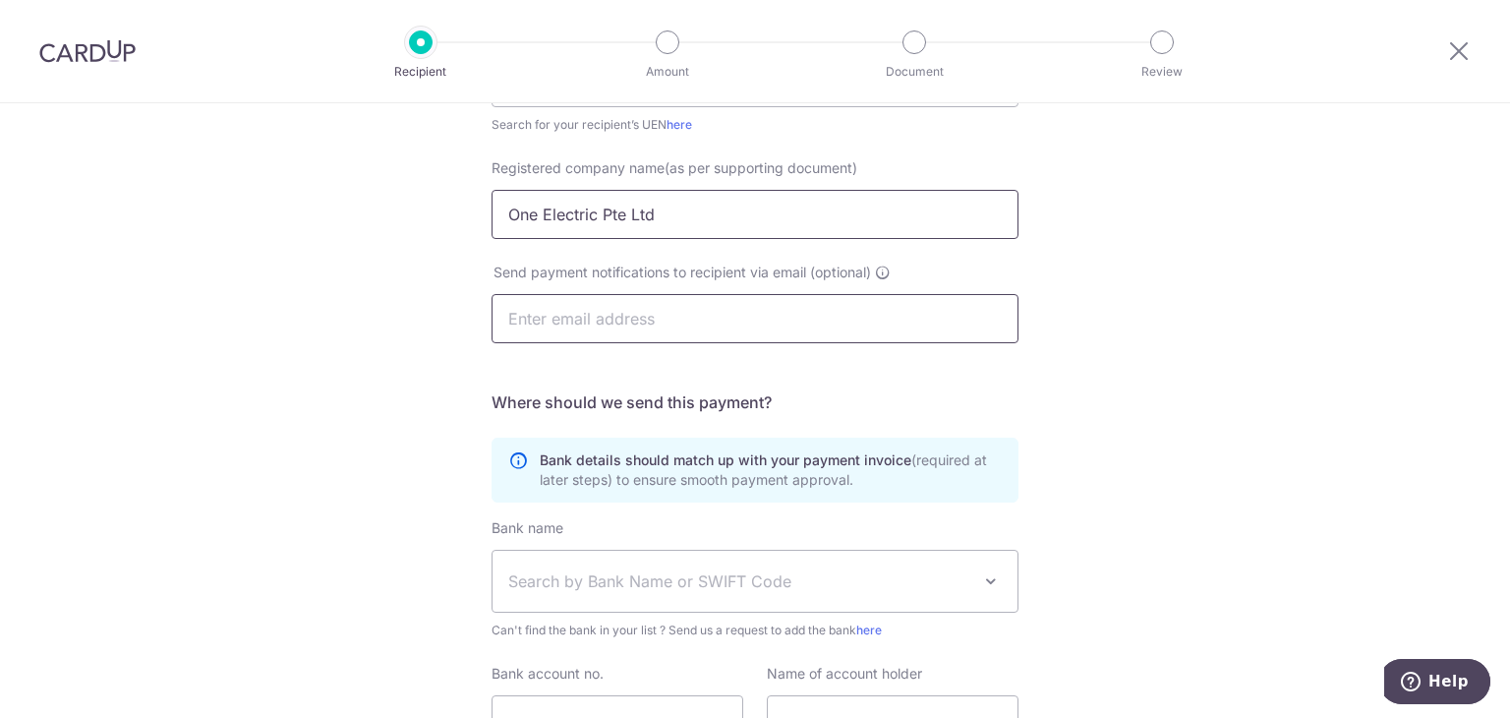
type input "One Electric Pte Ltd"
click at [654, 315] on input "text" at bounding box center [754, 318] width 527 height 49
paste input "alysen@oneelectric.com.sg"
type input "alysen@oneelectric.com.sg"
click at [1129, 381] on div "Who would you like to pay? Your recipient does not need a CardUp account to rec…" at bounding box center [755, 305] width 1510 height 1191
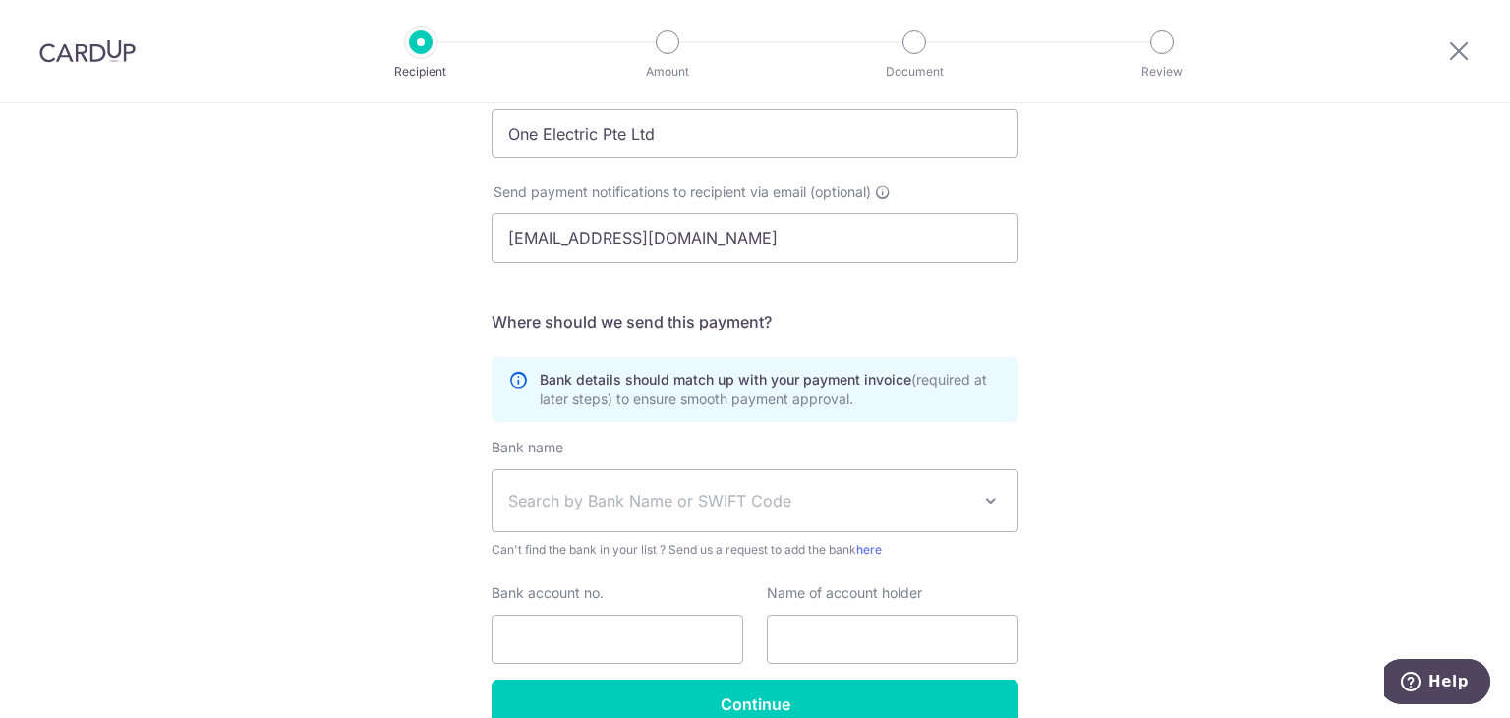
scroll to position [576, 0]
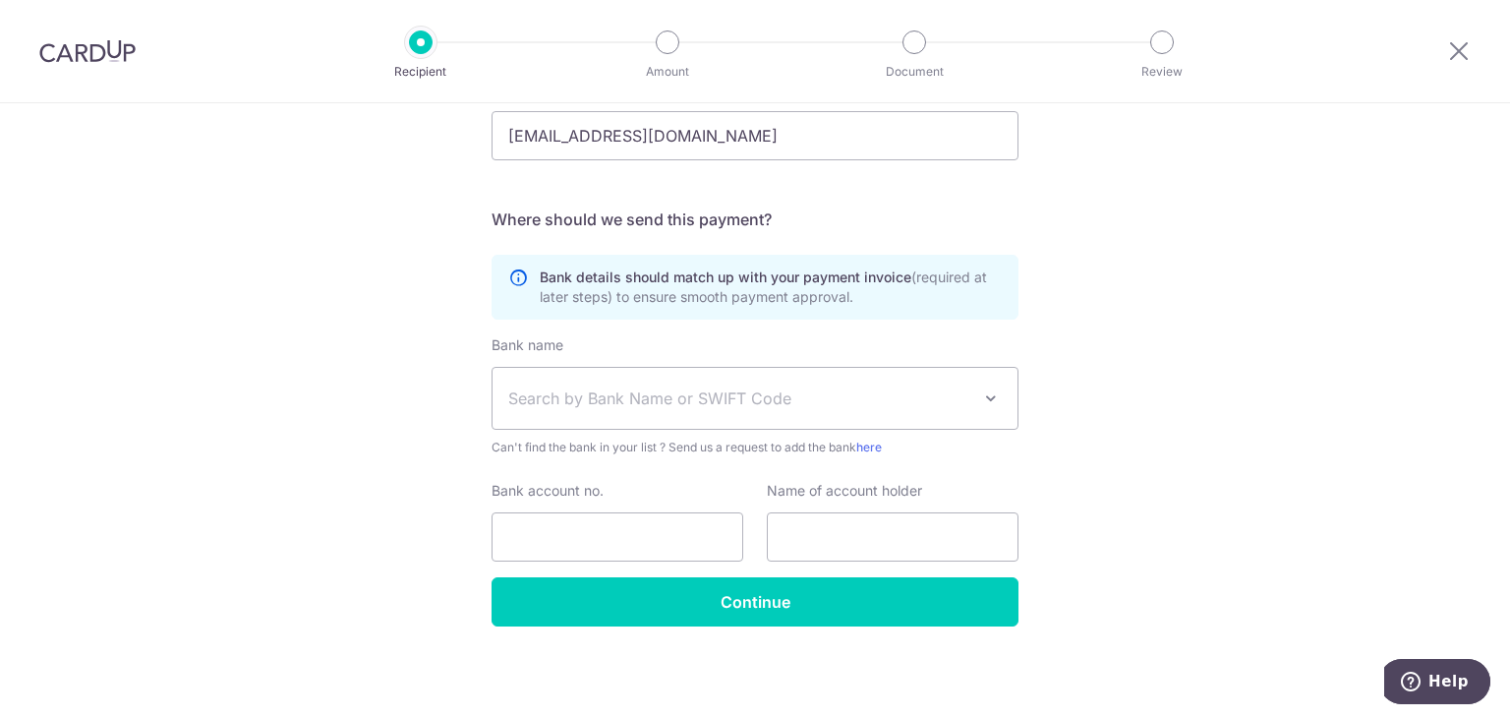
click at [670, 392] on span "Search by Bank Name or SWIFT Code" at bounding box center [739, 398] width 462 height 24
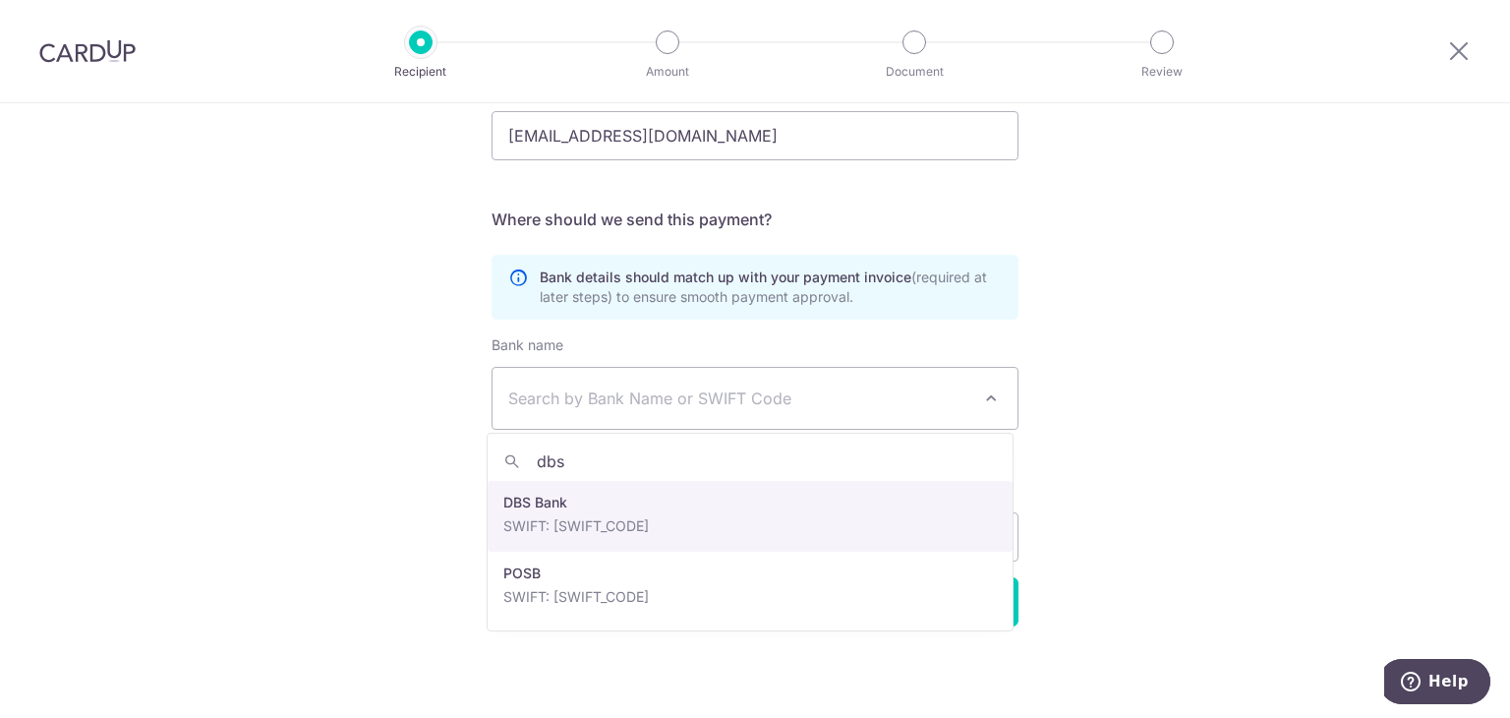
type input "dbs"
select select "6"
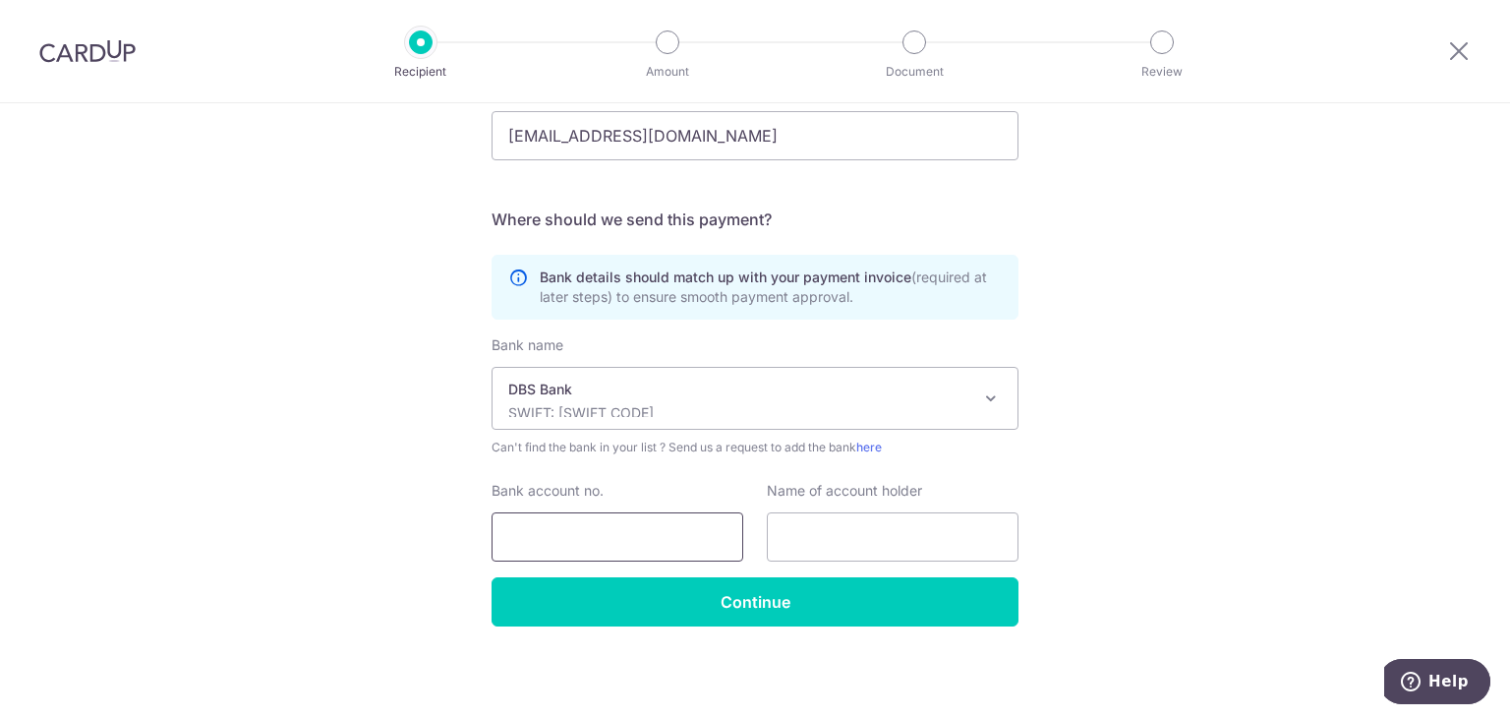
click at [621, 530] on input "Bank account no." at bounding box center [617, 536] width 252 height 49
paste input "072-006060-1,"
click at [533, 536] on input "072-006060-1" at bounding box center [617, 536] width 252 height 49
click at [534, 536] on input "072-006060-1" at bounding box center [617, 536] width 252 height 49
click at [596, 536] on input "072006060-1" at bounding box center [617, 536] width 252 height 49
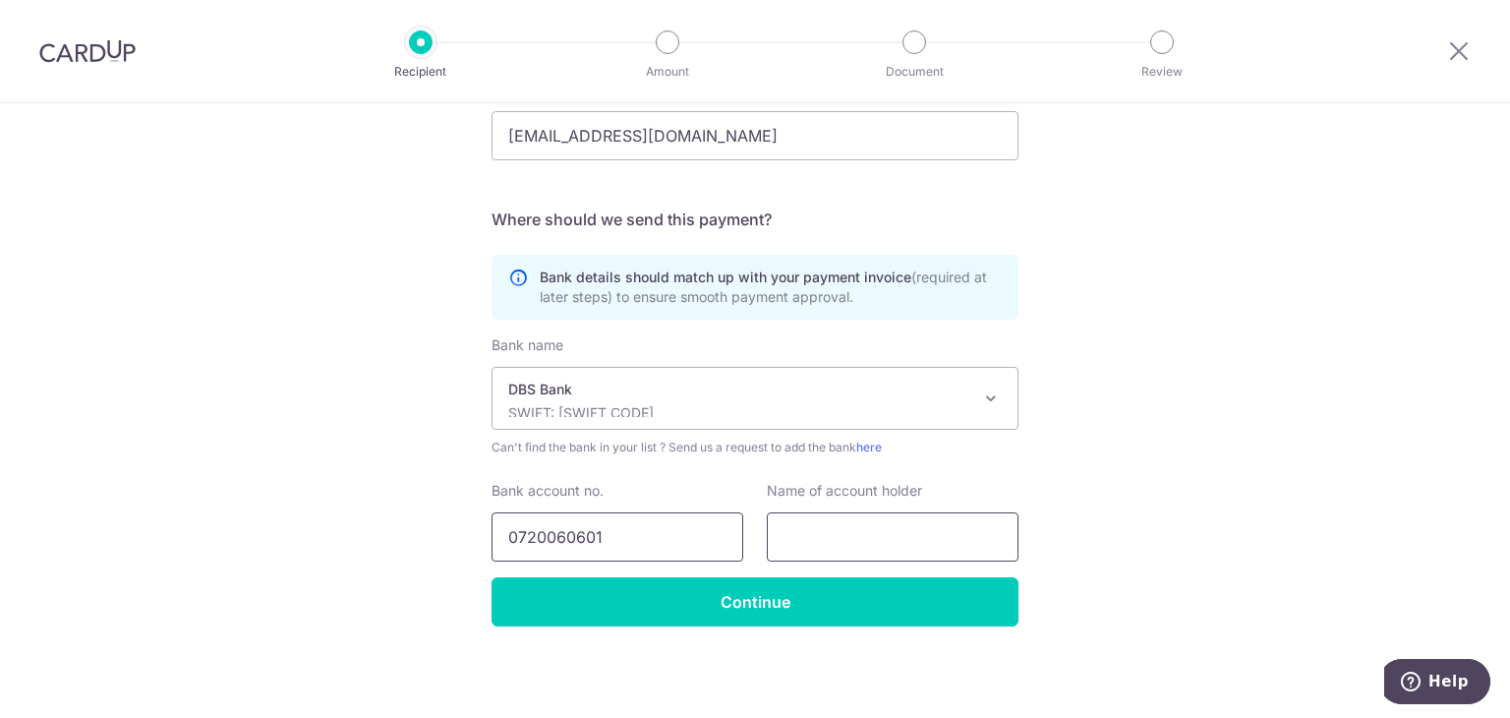
type input "0720060601"
click at [858, 520] on input "text" at bounding box center [893, 536] width 252 height 49
paste input "One Electric Pte Ltd"
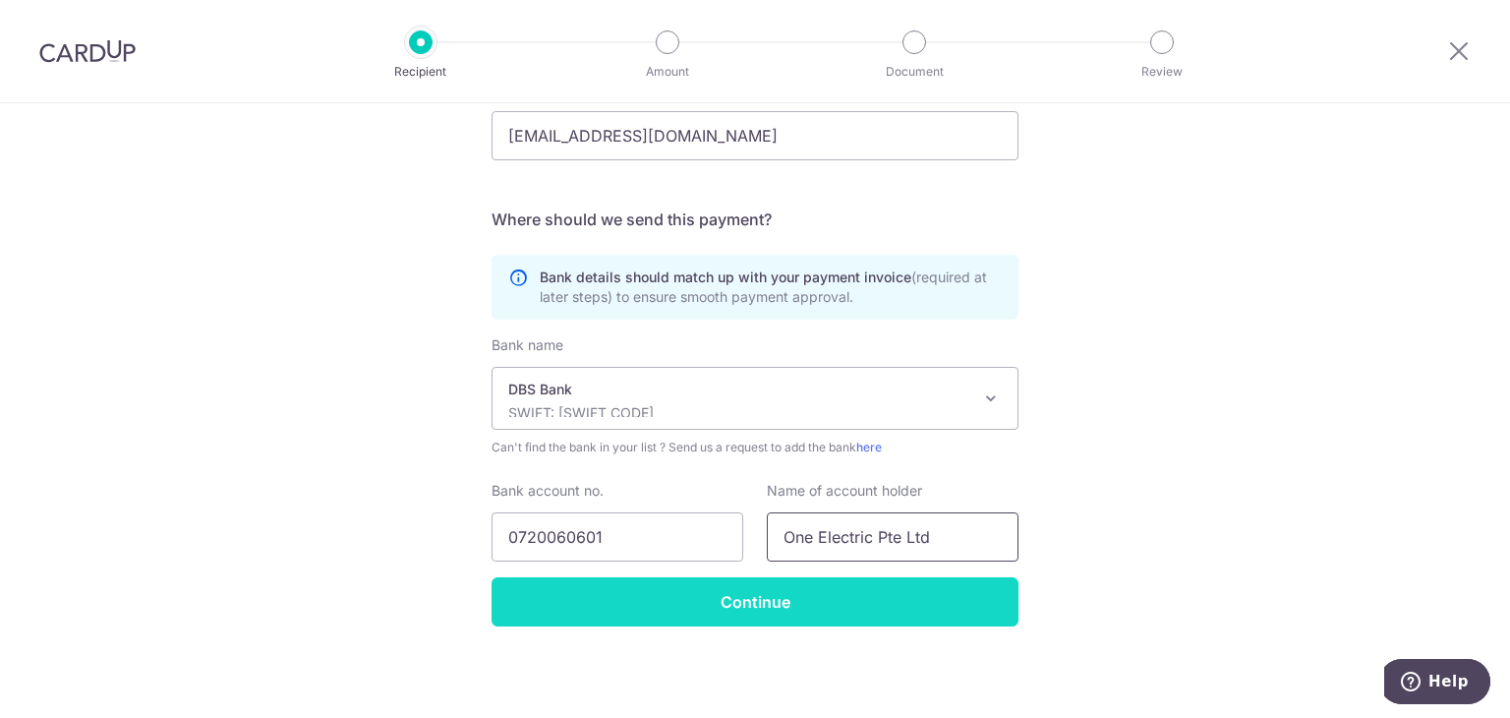
type input "One Electric Pte Ltd"
click at [884, 599] on input "Continue" at bounding box center [754, 601] width 527 height 49
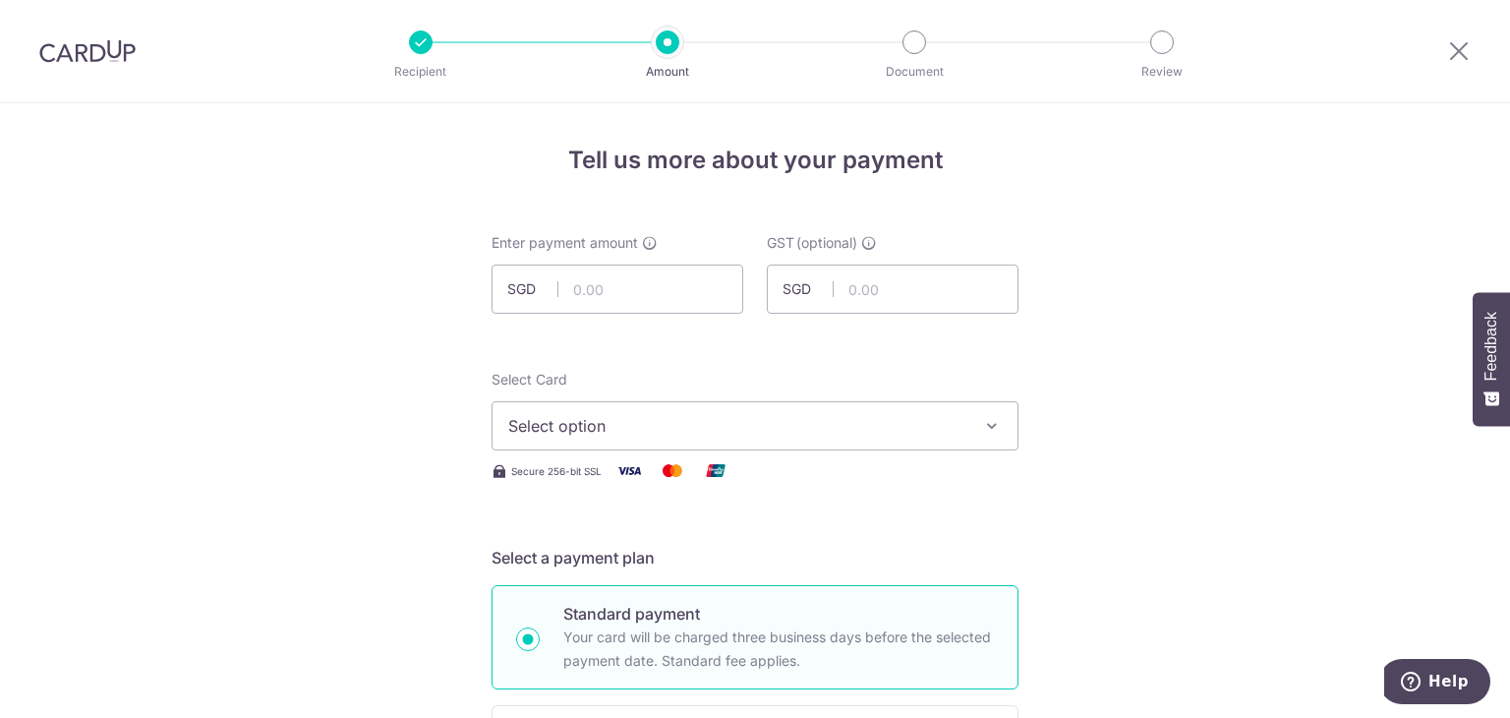
drag, startPoint x: 1509, startPoint y: 416, endPoint x: 1502, endPoint y: 248, distance: 168.2
click at [1502, 248] on body "Recipient Amount Document Review Tell us more about your payment Enter payment …" at bounding box center [755, 359] width 1510 height 718
click at [648, 280] on input "text" at bounding box center [617, 288] width 252 height 49
type input "8,309.62"
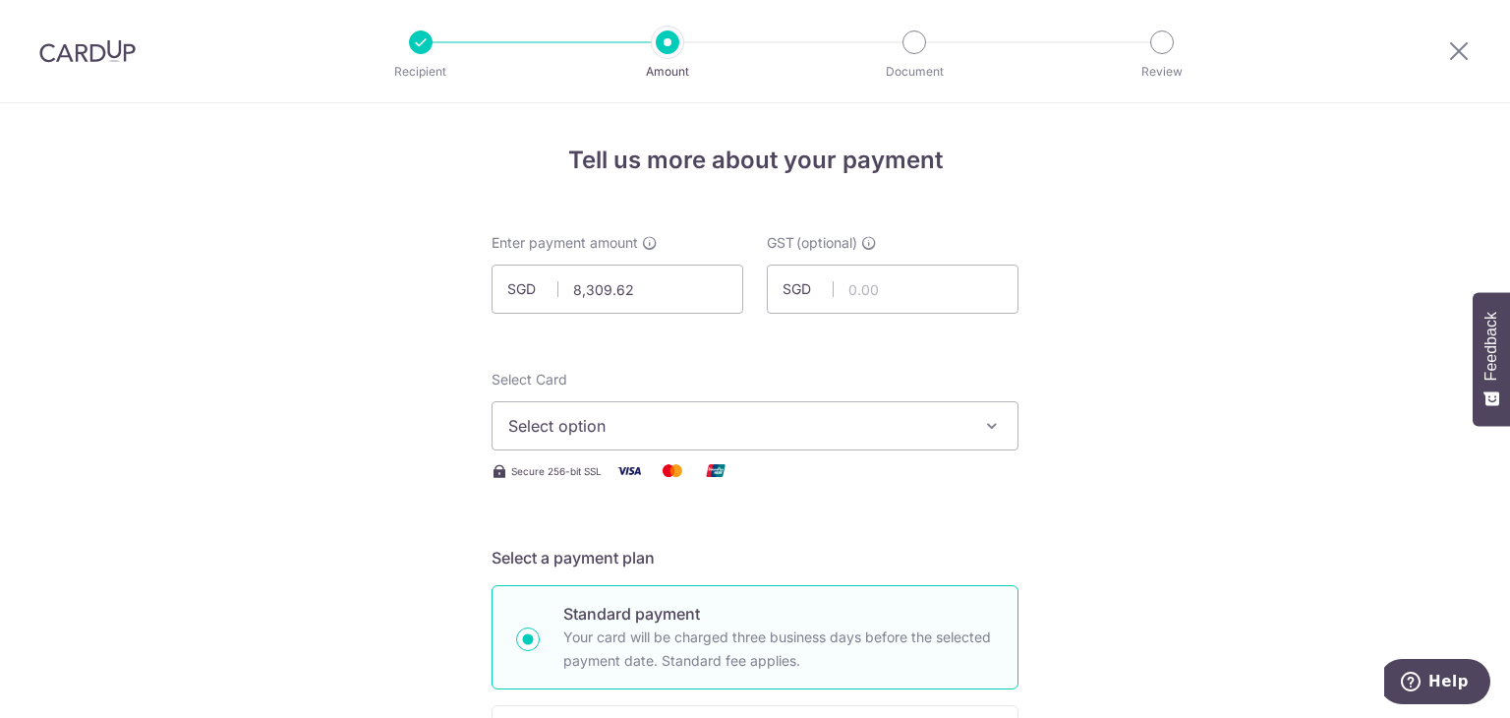
click at [677, 410] on button "Select option" at bounding box center [754, 425] width 527 height 49
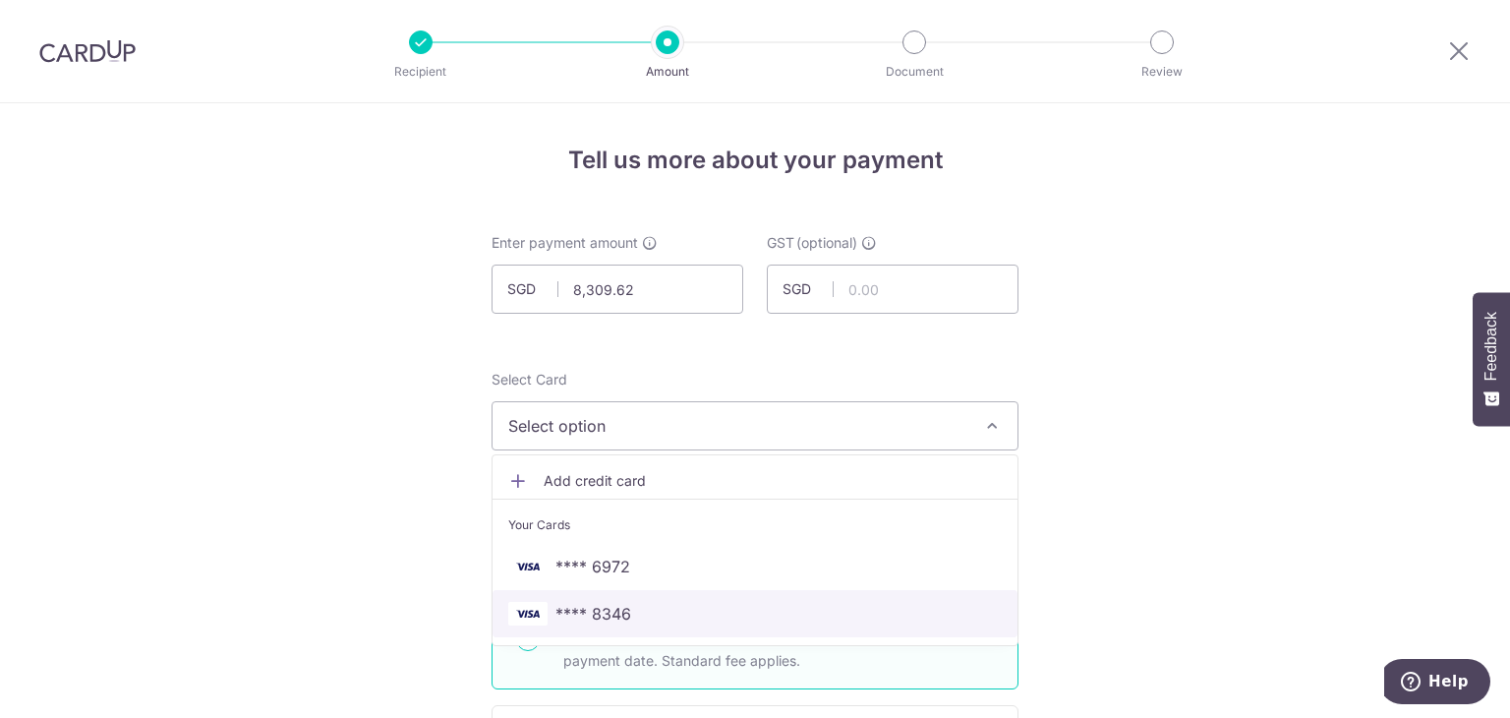
drag, startPoint x: 660, startPoint y: 610, endPoint x: 837, endPoint y: 576, distance: 181.2
click at [660, 610] on span "**** 8346" at bounding box center [754, 614] width 493 height 24
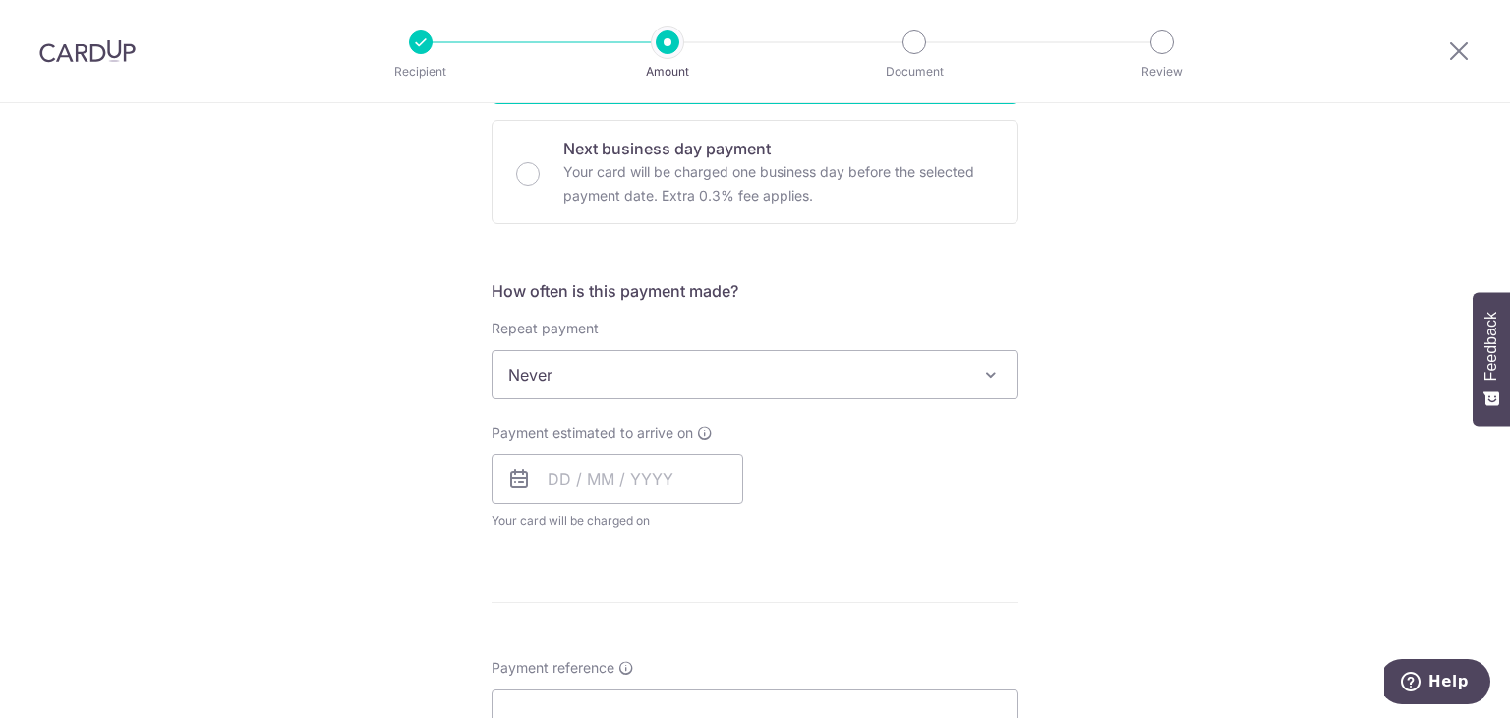
scroll to position [590, 0]
click at [617, 462] on input "text" at bounding box center [617, 473] width 252 height 49
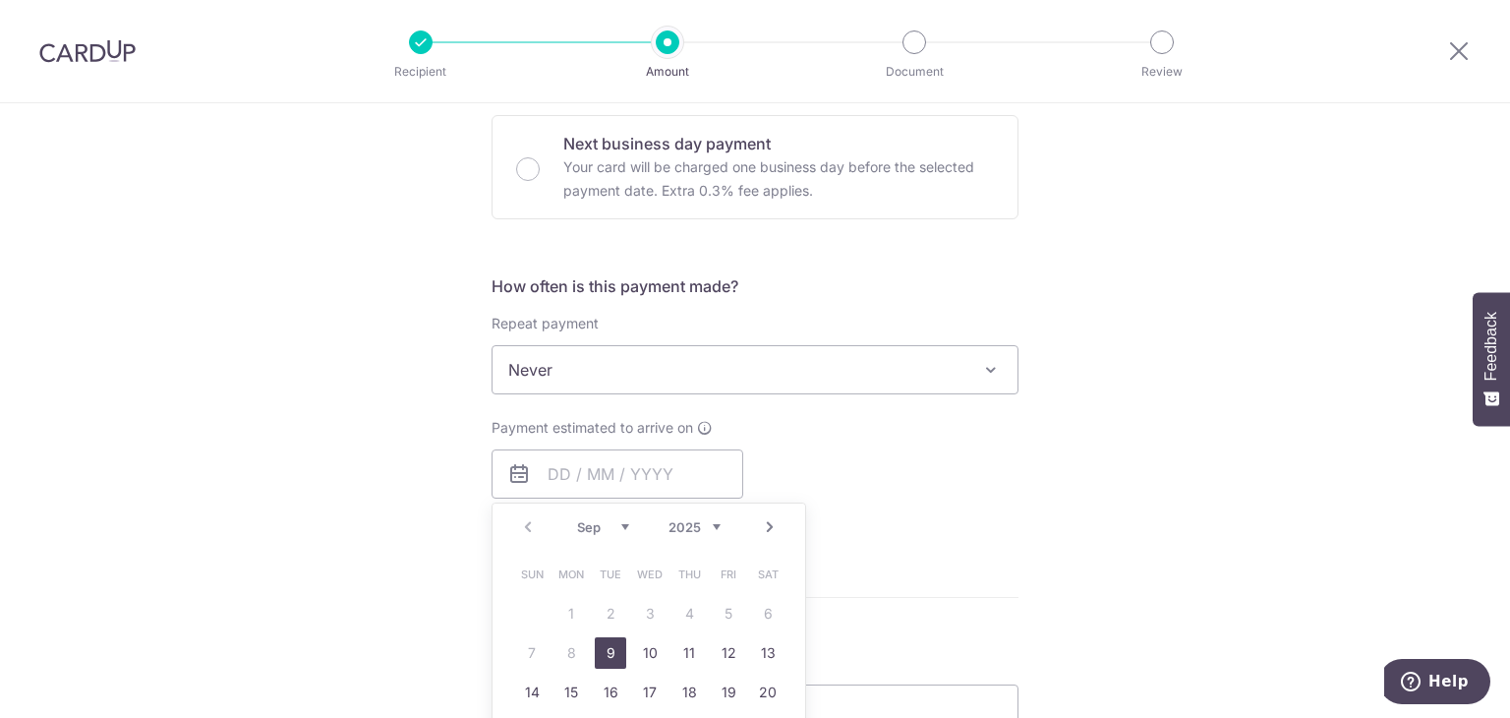
click at [612, 656] on link "9" at bounding box center [610, 652] width 31 height 31
type input "[DATE]"
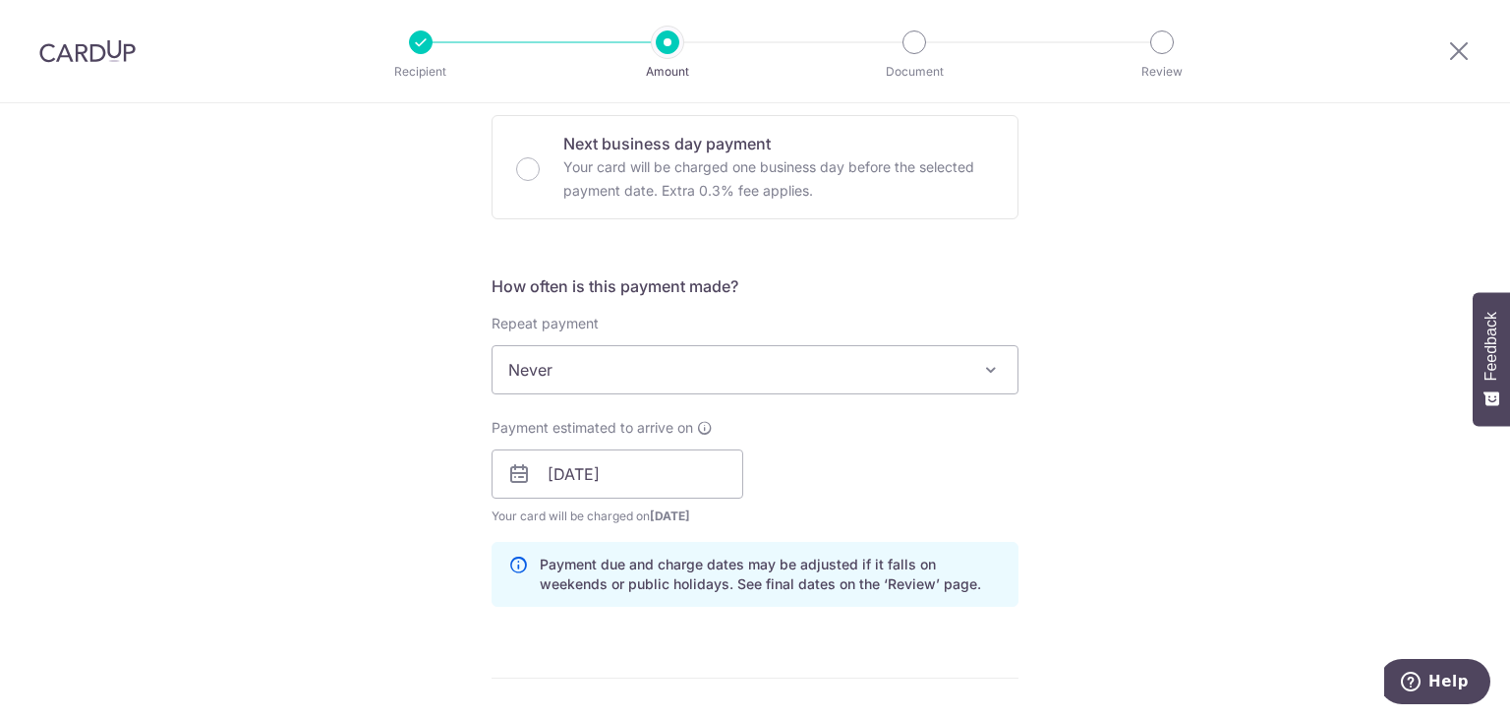
drag, startPoint x: 932, startPoint y: 481, endPoint x: 837, endPoint y: 467, distance: 95.4
click at [932, 481] on div "Payment estimated to arrive on 09/09/2025 Prev Next Sep Oct Nov Dec 2025 2026 2…" at bounding box center [755, 472] width 550 height 108
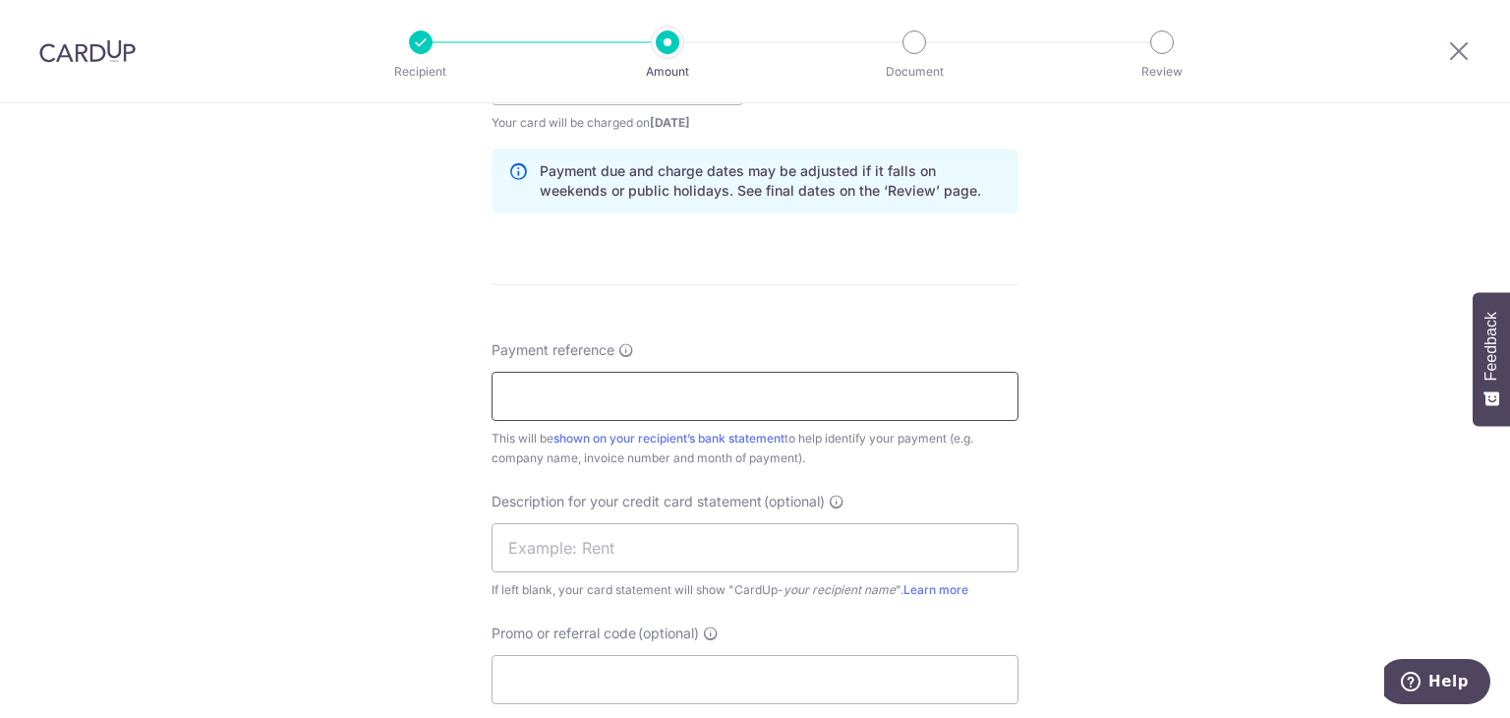
click at [614, 403] on input "Payment reference" at bounding box center [754, 396] width 527 height 49
paste input "I2508049-OE"
paste input "I2508050-OE"
type input "I2508049-OE & I2508050-OE"
click at [656, 544] on input "text" at bounding box center [754, 547] width 527 height 49
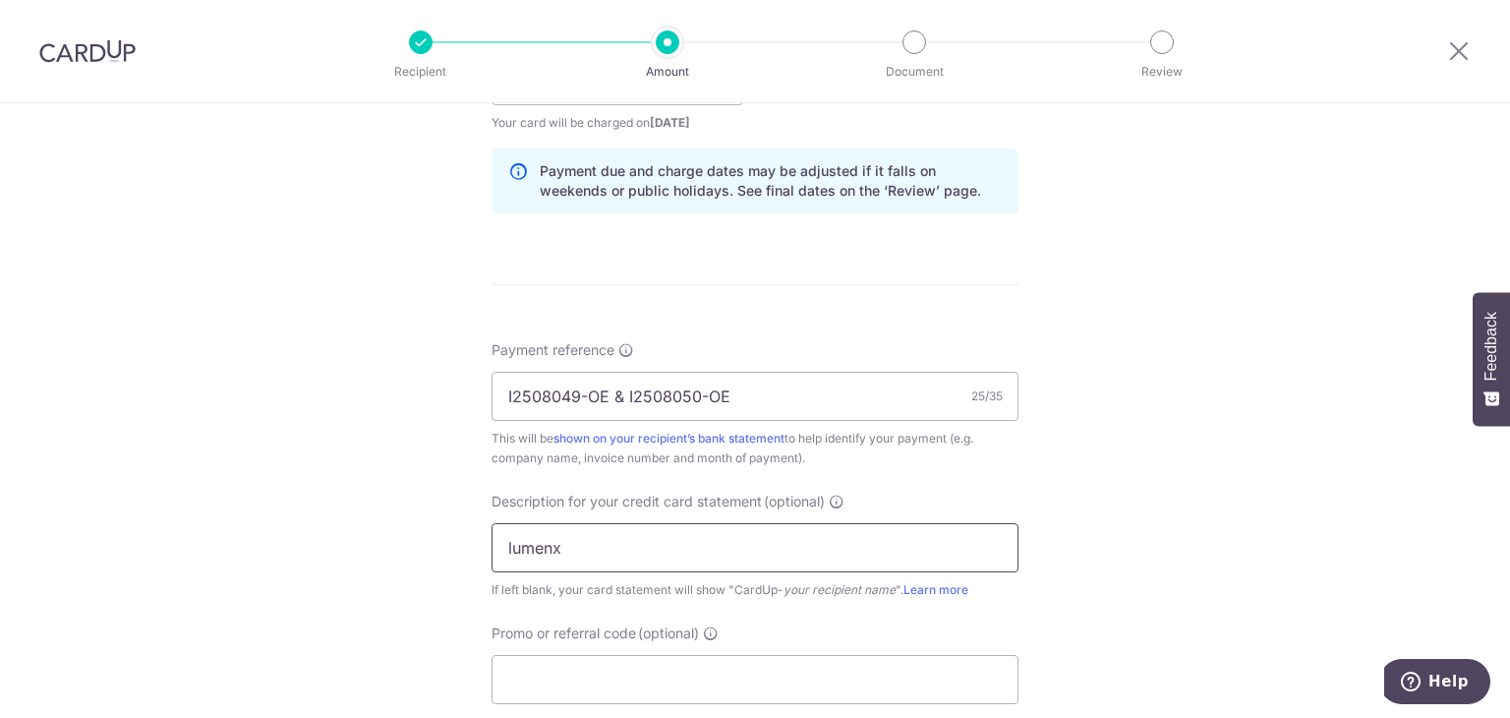
type input "Lumenx supplier"
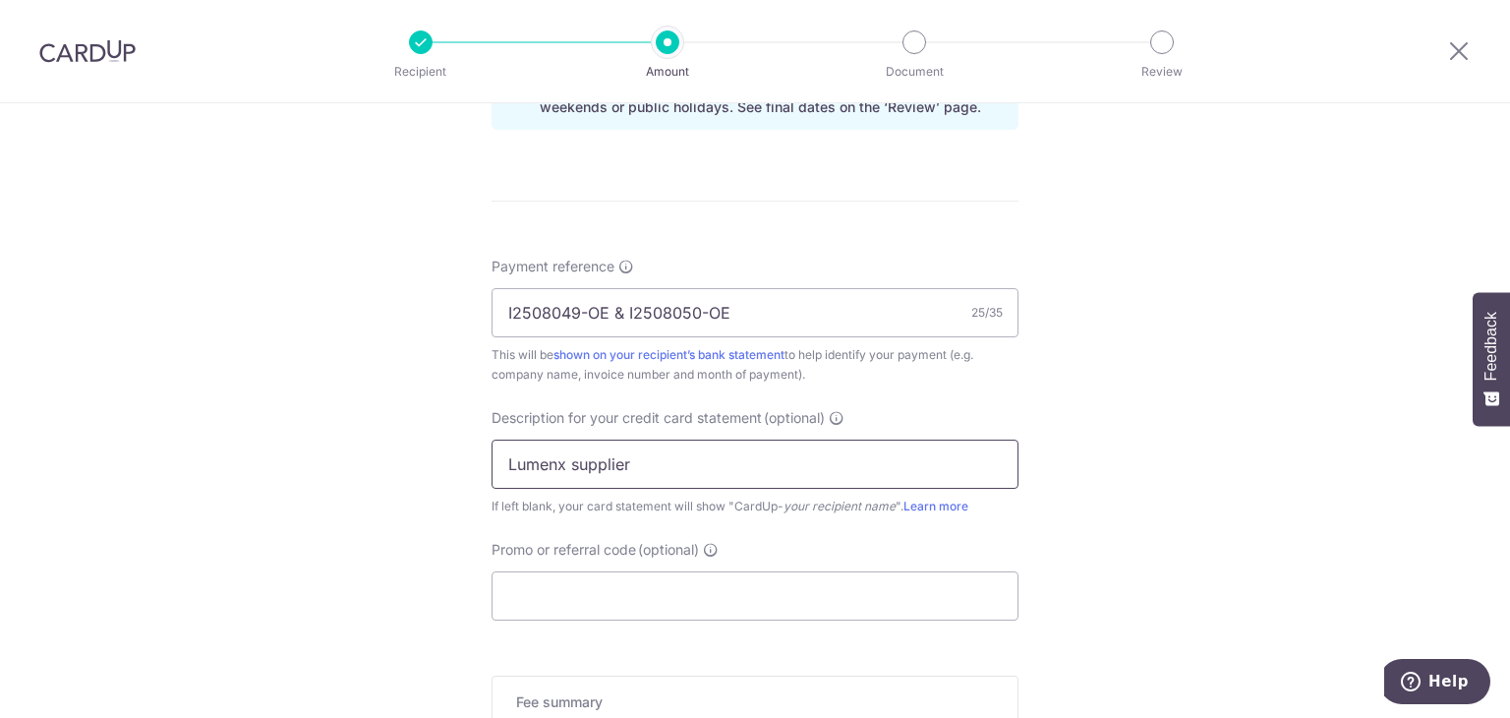
scroll to position [1179, 0]
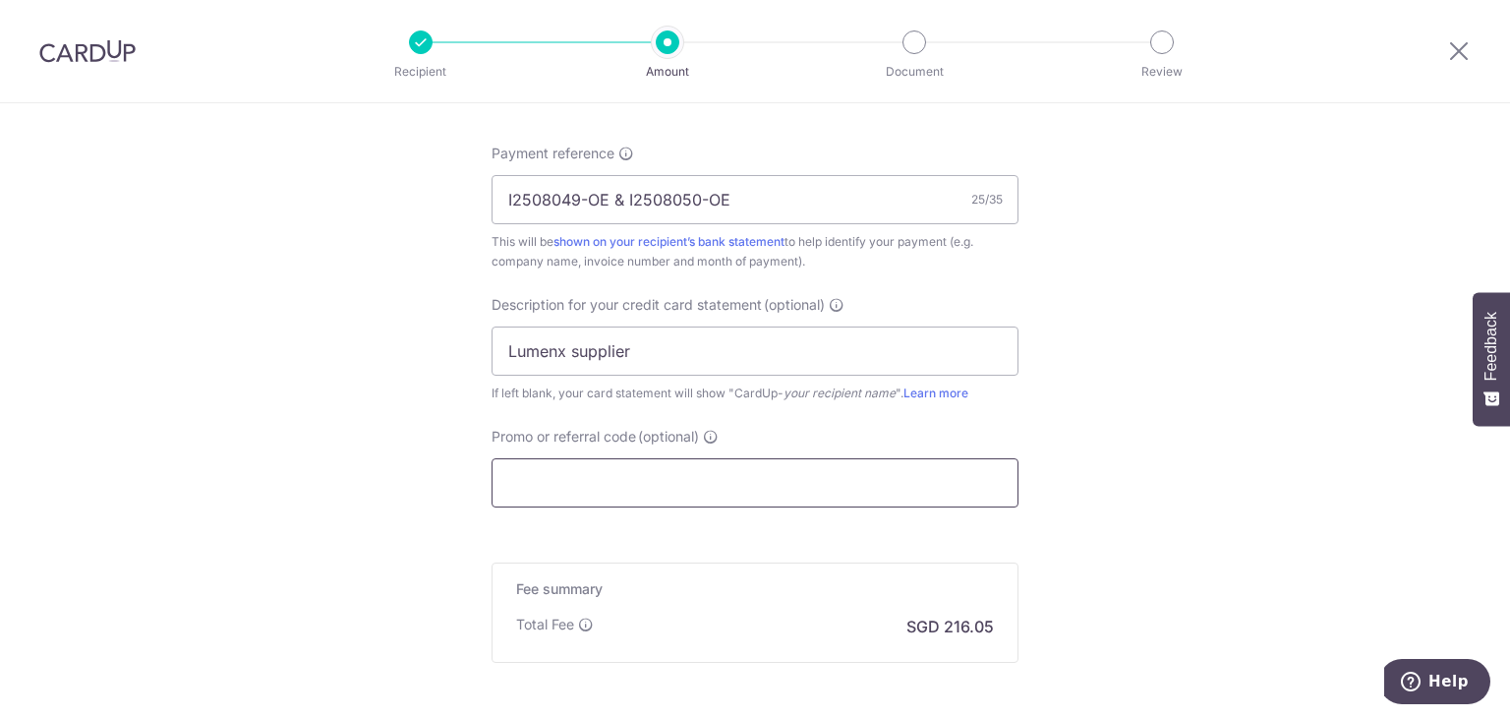
click at [684, 471] on input "Promo or referral code (optional)" at bounding box center [754, 482] width 527 height 49
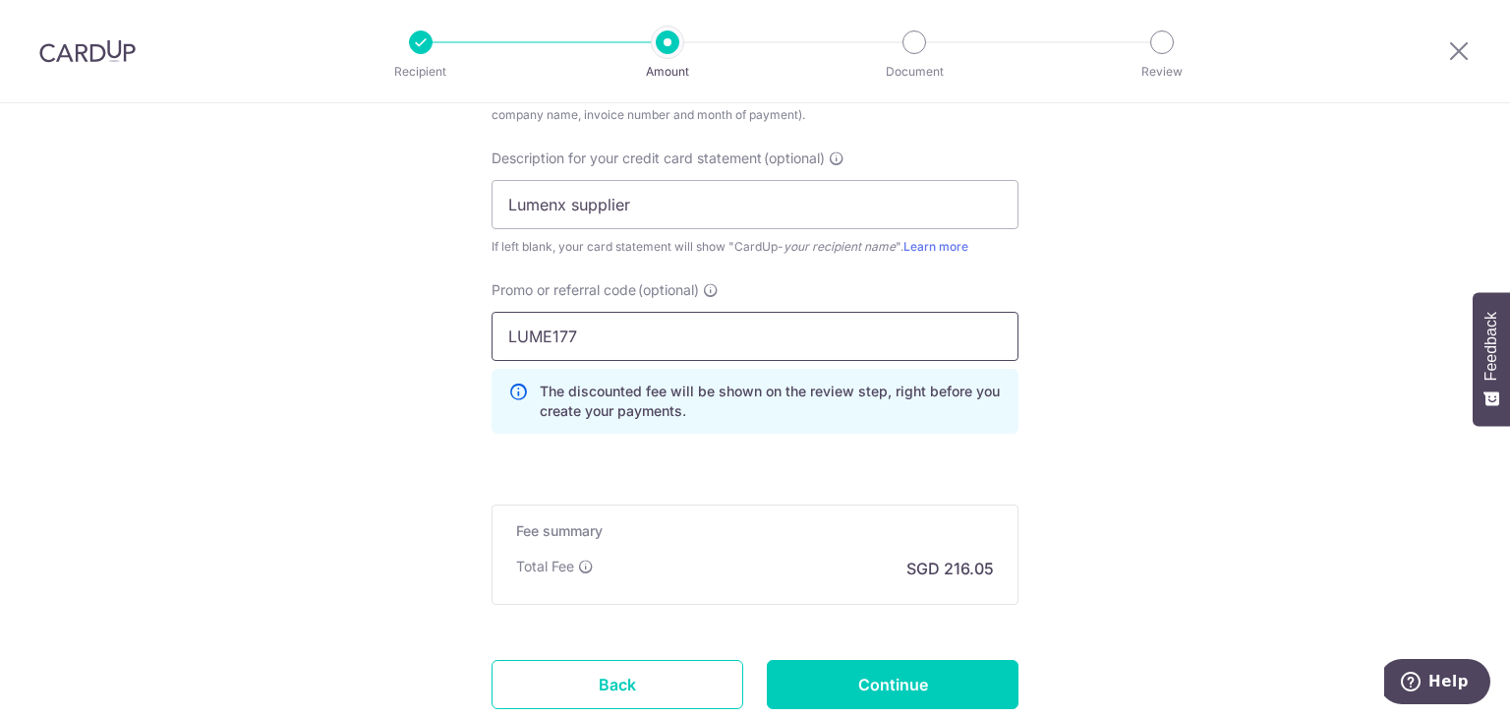
scroll to position [1462, 0]
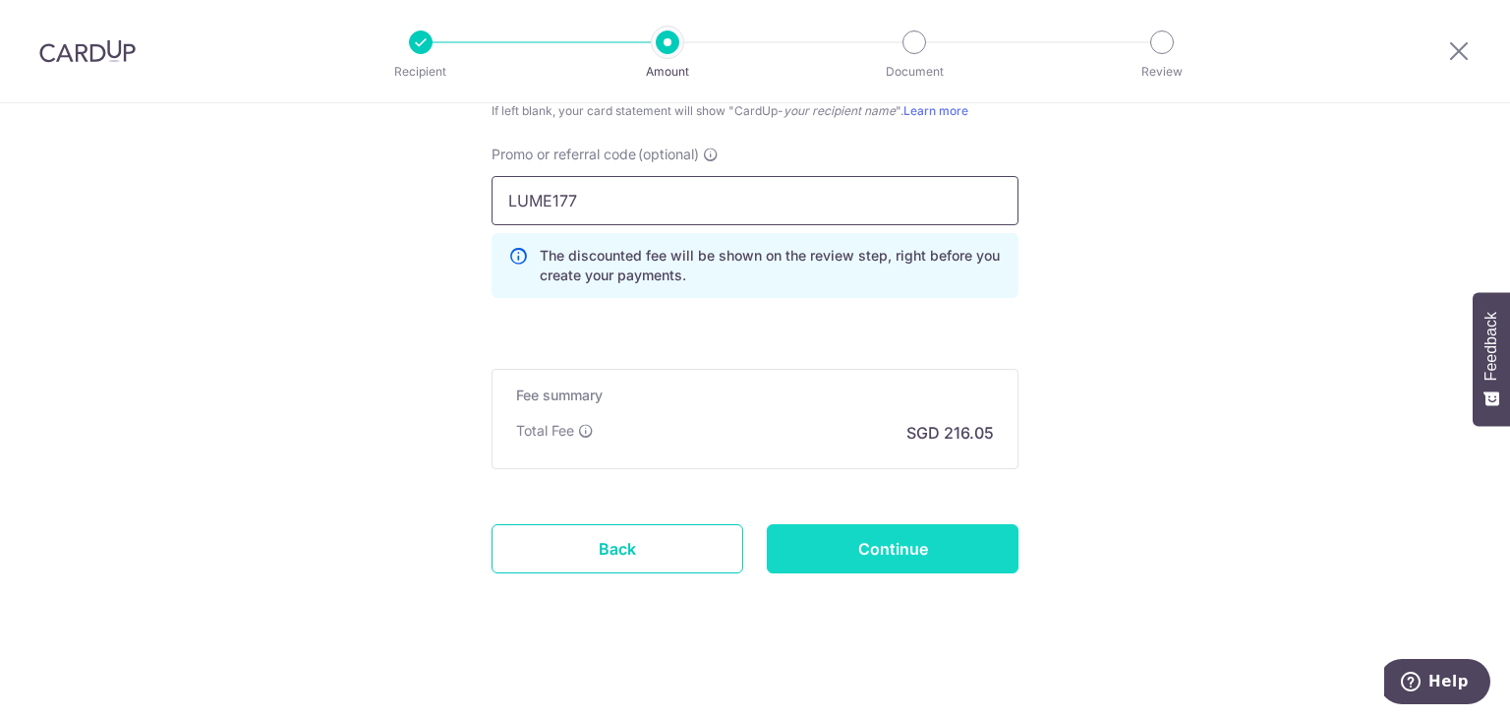
type input "LUME177"
click at [900, 534] on input "Continue" at bounding box center [893, 548] width 252 height 49
type input "Create Schedule"
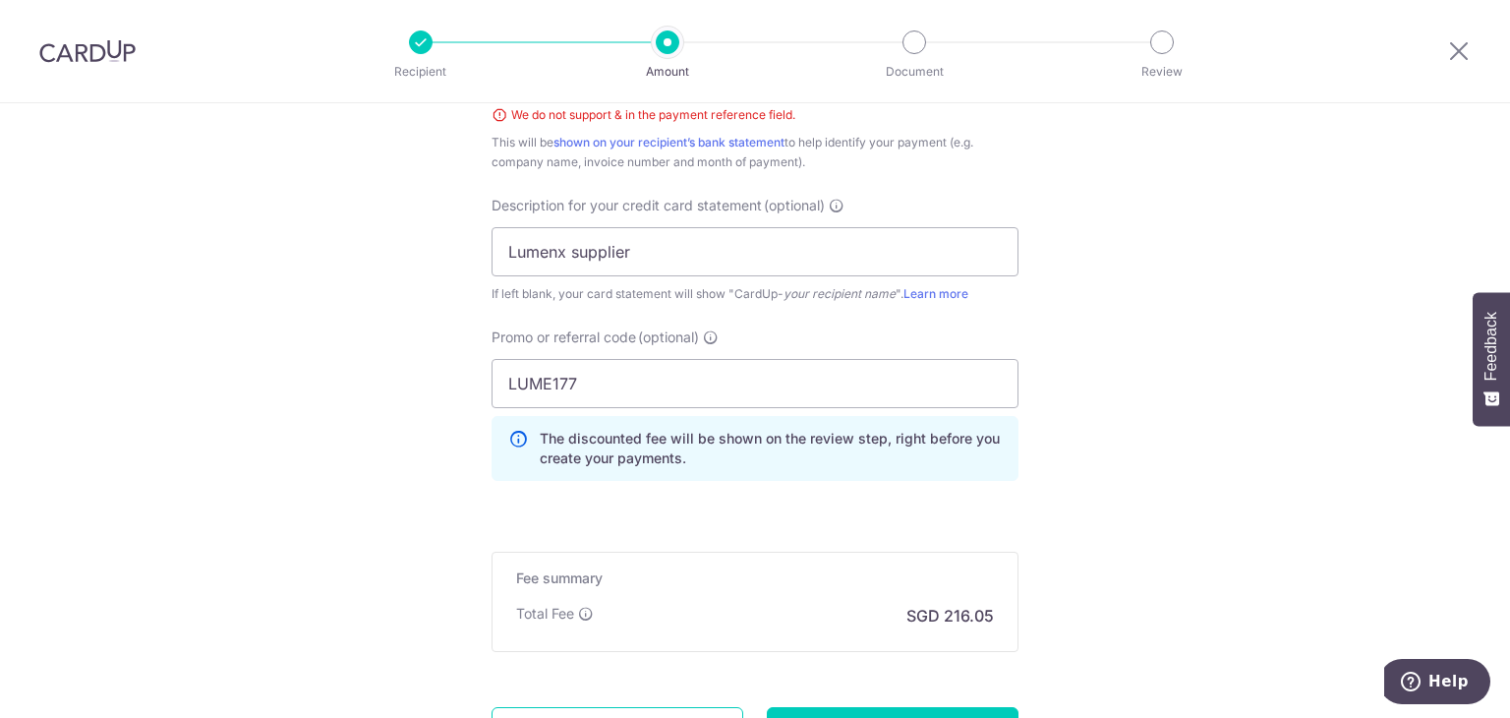
scroll to position [1110, 0]
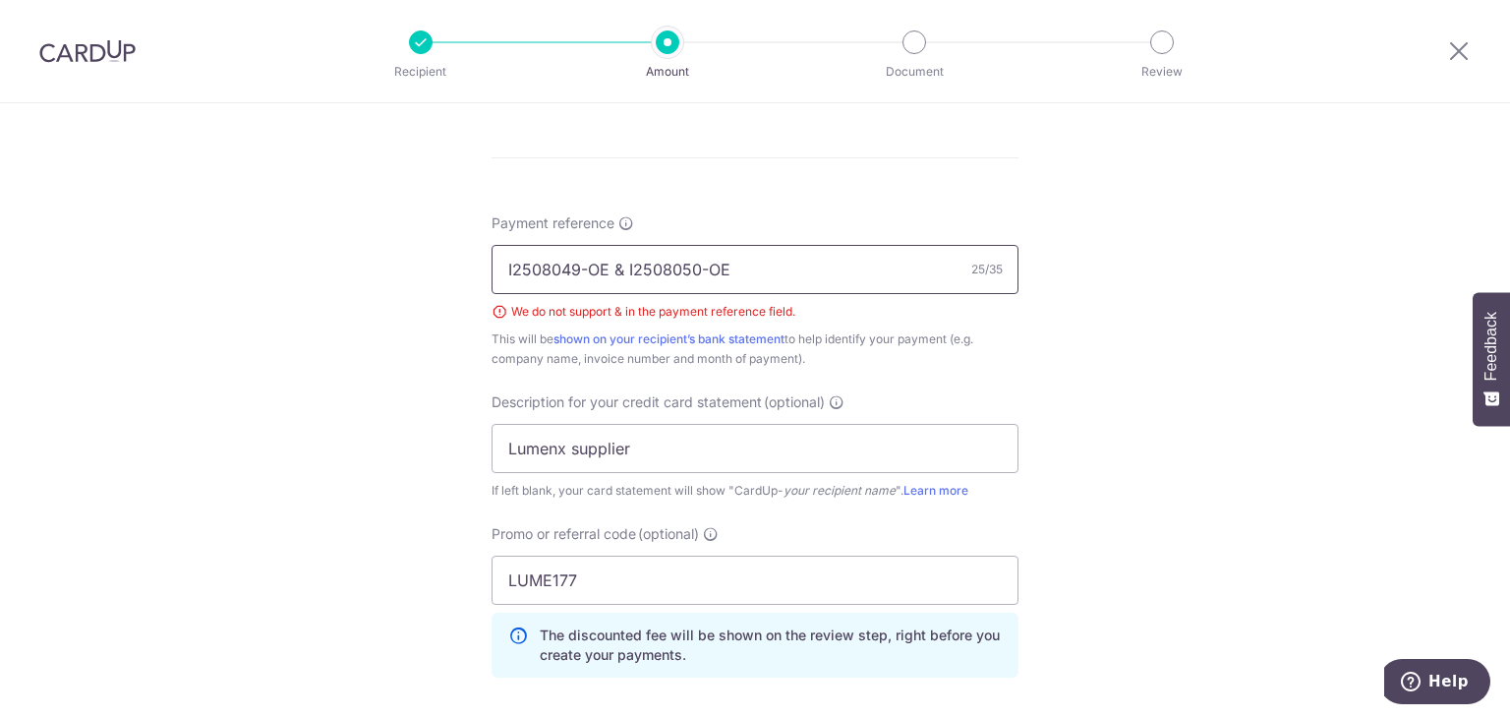
click at [607, 262] on input "I2508049-OE & I2508050-OE" at bounding box center [754, 269] width 527 height 49
drag, startPoint x: 622, startPoint y: 264, endPoint x: 602, endPoint y: 265, distance: 20.7
click at [602, 265] on input "I2508049-OE & I2508050-OE" at bounding box center [754, 269] width 527 height 49
drag, startPoint x: 756, startPoint y: 276, endPoint x: 604, endPoint y: 272, distance: 151.4
click at [604, 272] on input "I2508049-OE,I2508050-OE" at bounding box center [754, 269] width 527 height 49
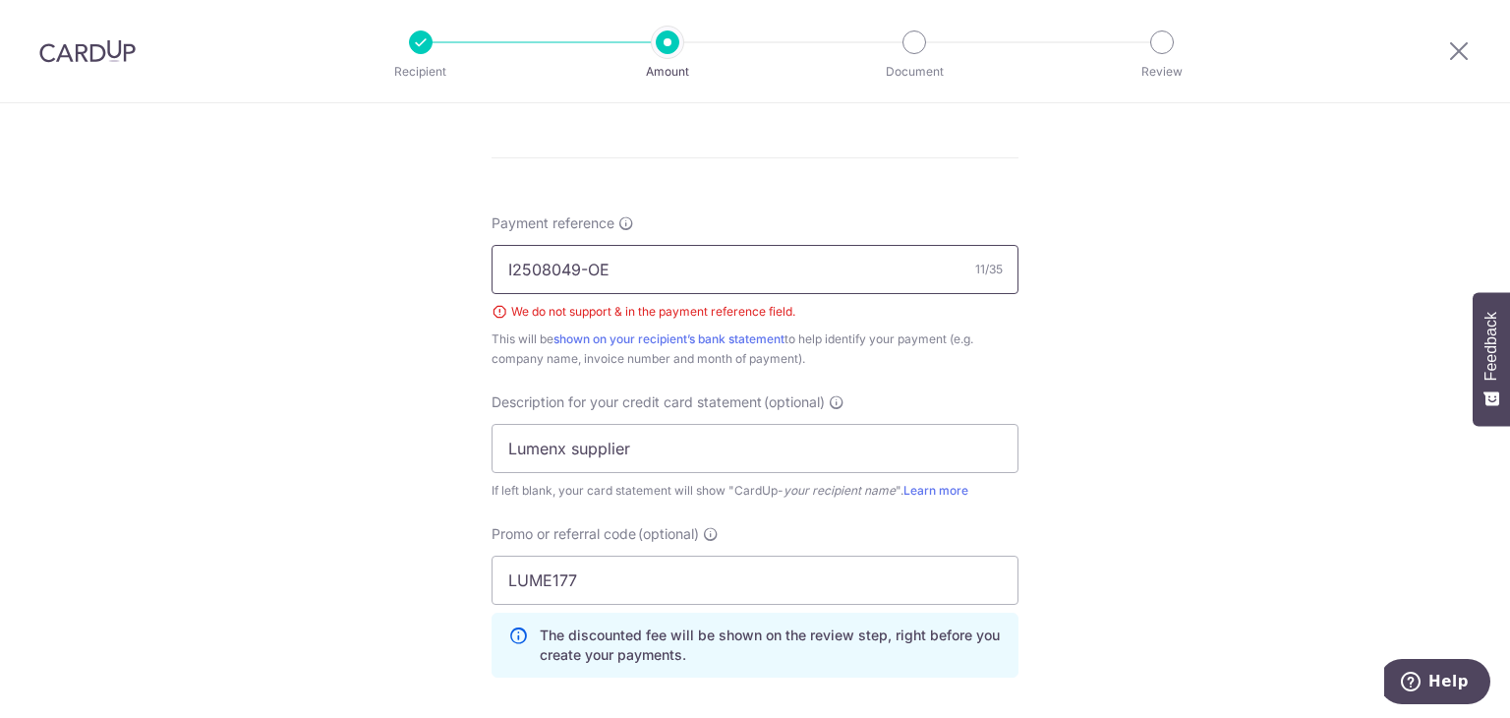
type input "I2508049-OE"
click at [708, 203] on form "Enter payment amount SGD 8,309.62 8309.62 GST (optional) SGD Select Card **** 8…" at bounding box center [754, 65] width 527 height 1884
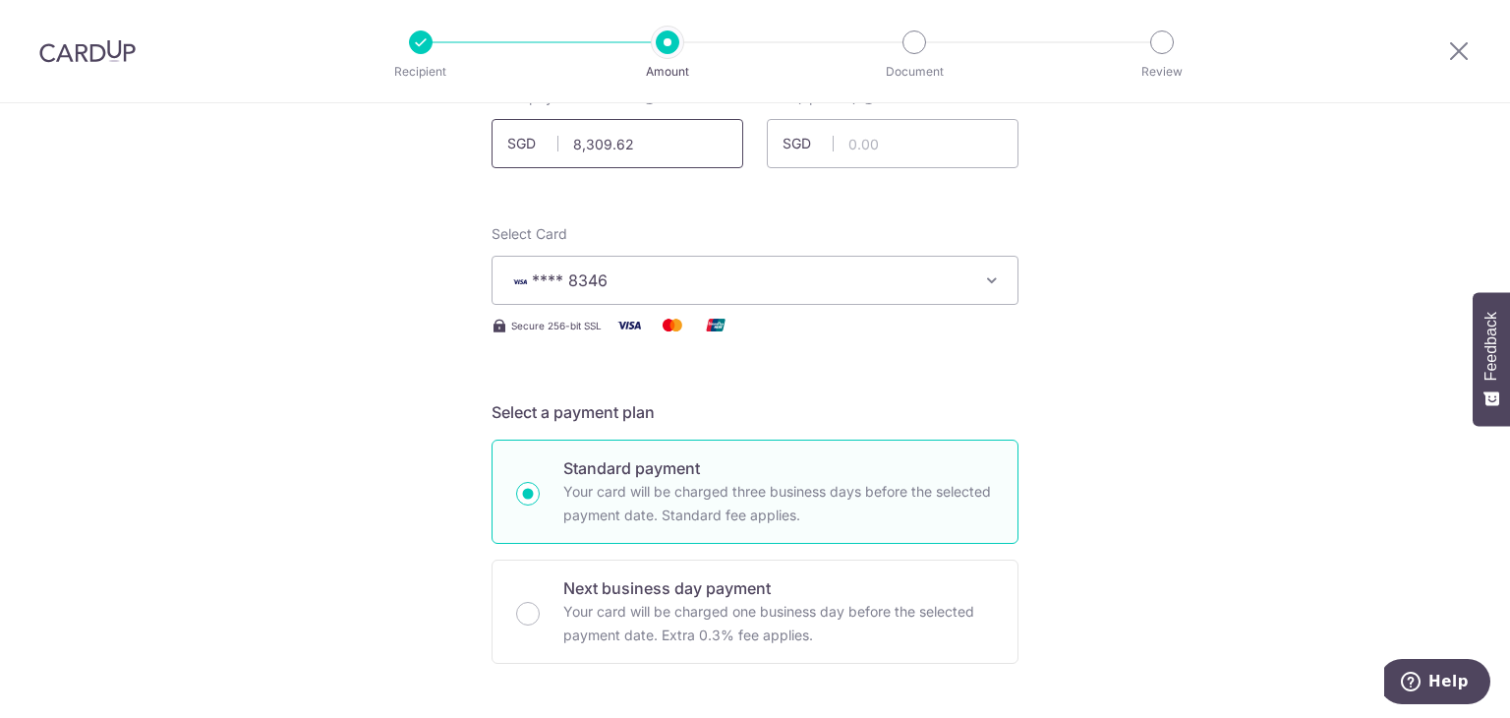
scroll to position [0, 0]
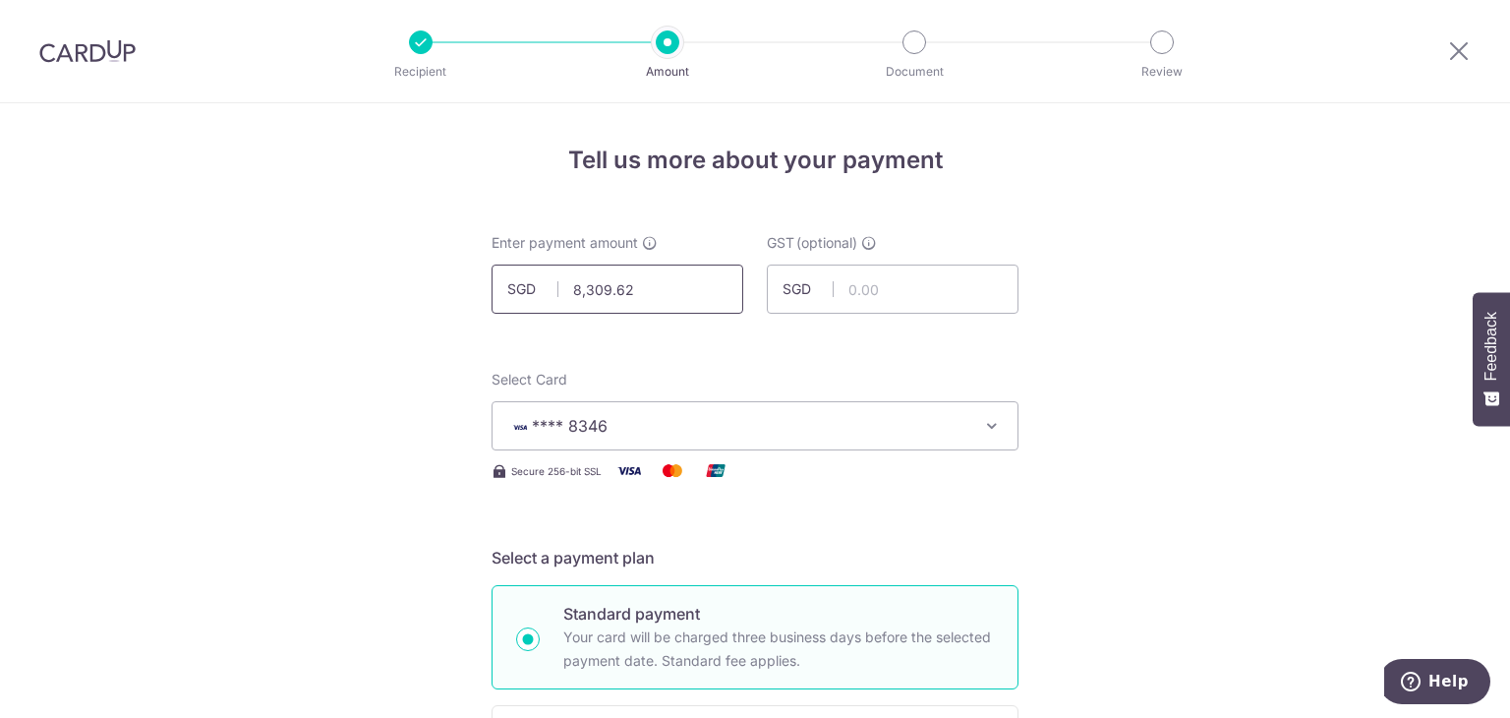
drag, startPoint x: 658, startPoint y: 292, endPoint x: 503, endPoint y: 292, distance: 154.3
click at [503, 292] on div "SGD 8,309.62 8309.62" at bounding box center [617, 288] width 252 height 49
type input "4,200.32"
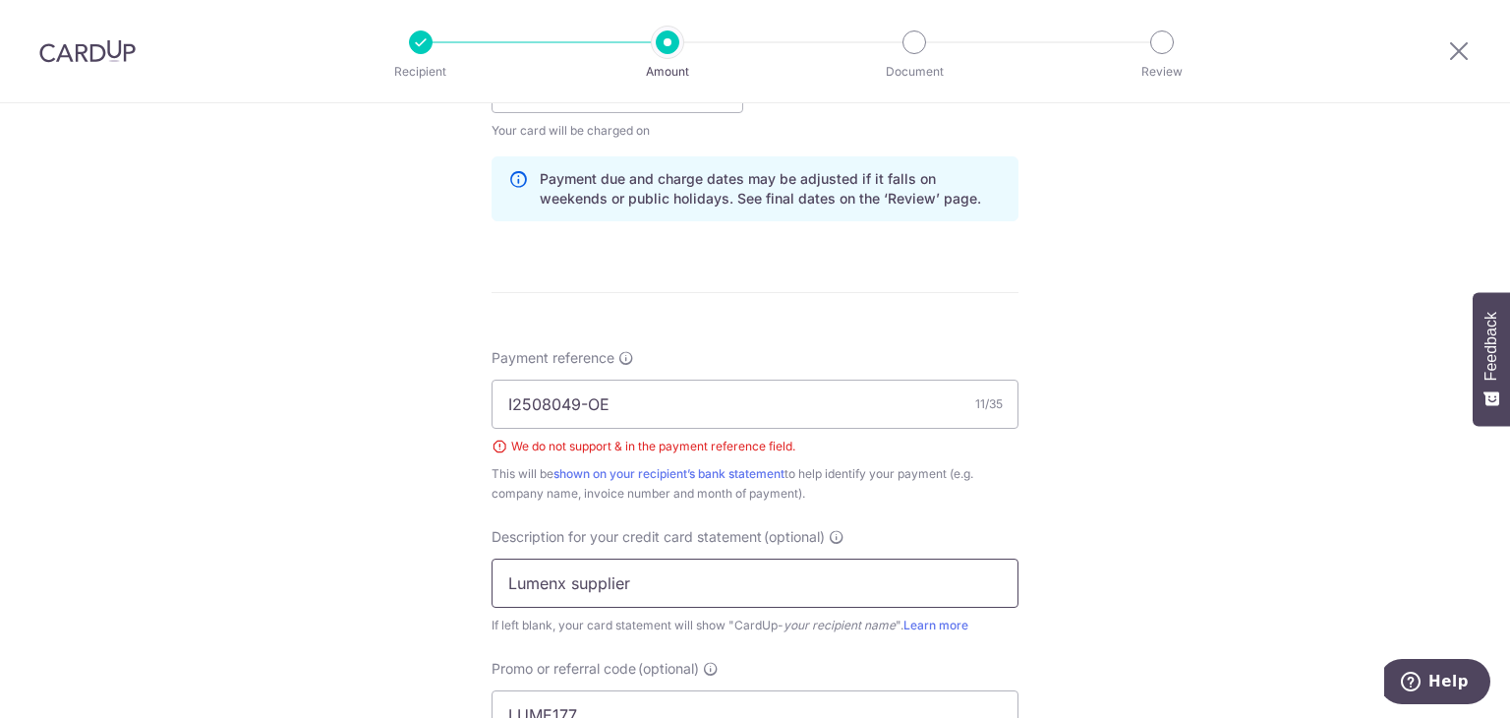
scroll to position [1179, 0]
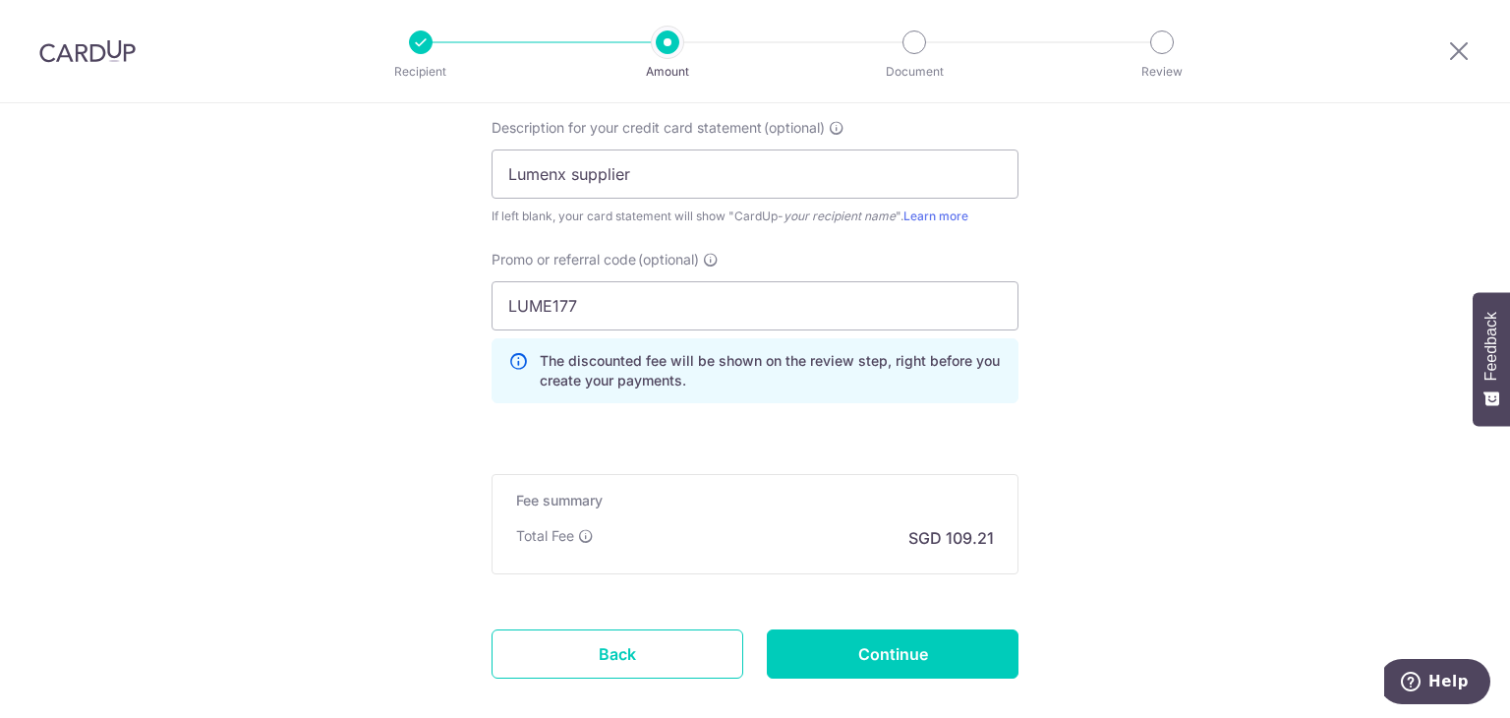
scroll to position [1489, 0]
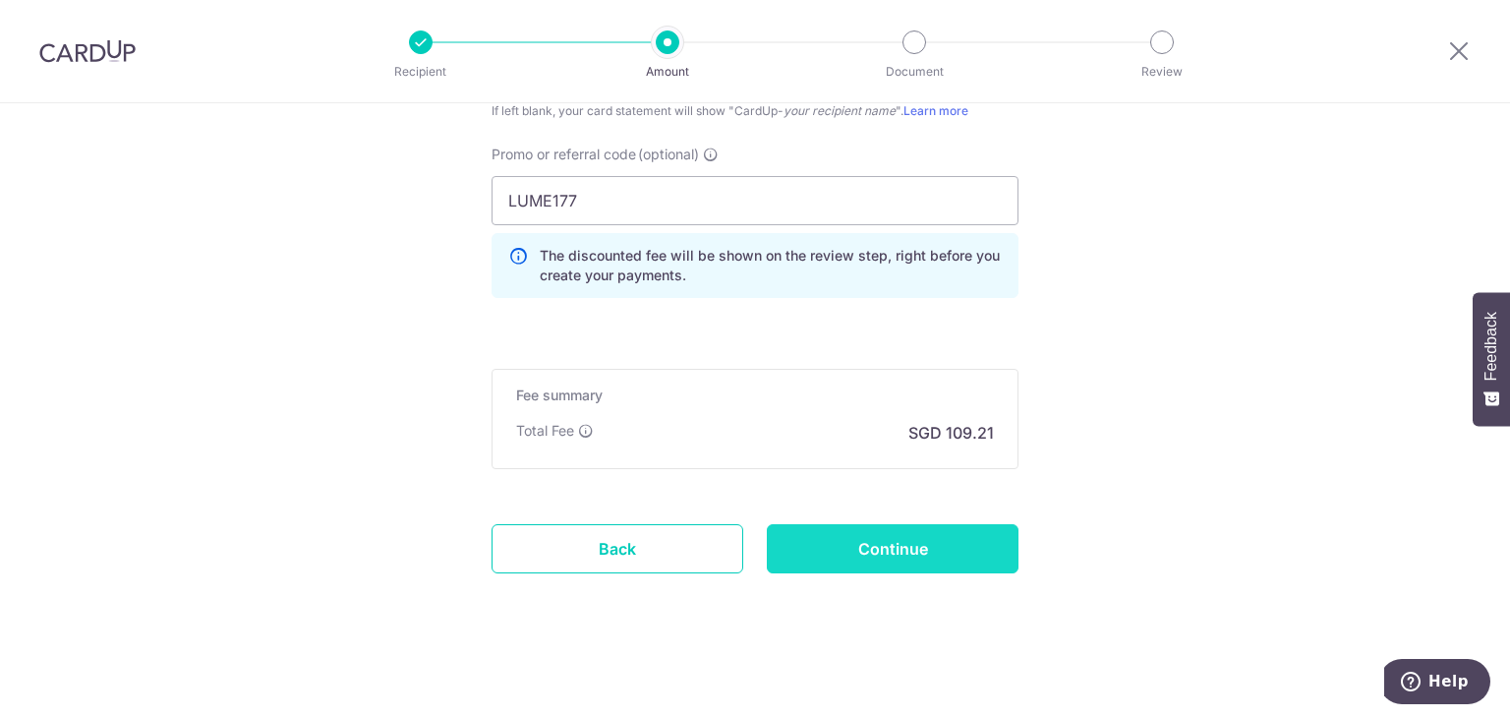
click at [873, 547] on input "Continue" at bounding box center [893, 548] width 252 height 49
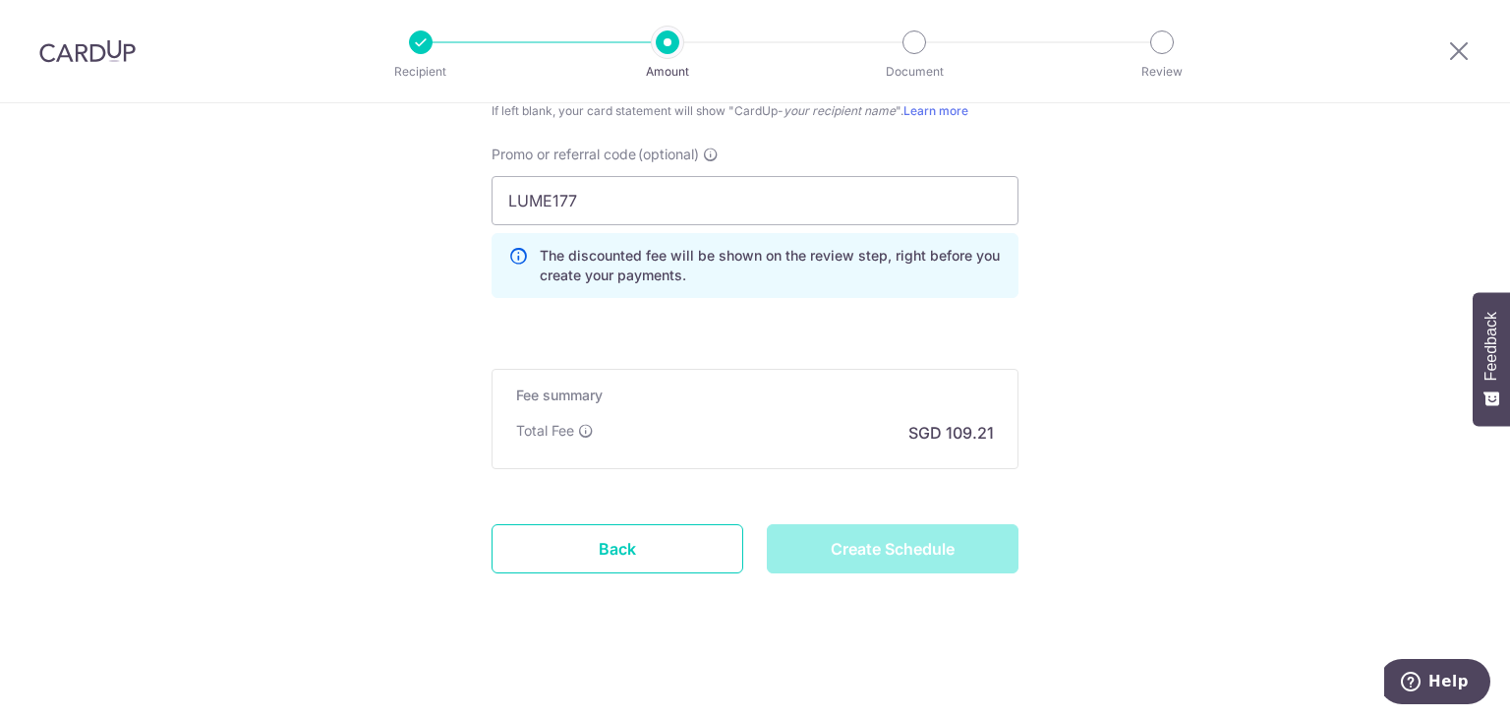
type input "Create Schedule"
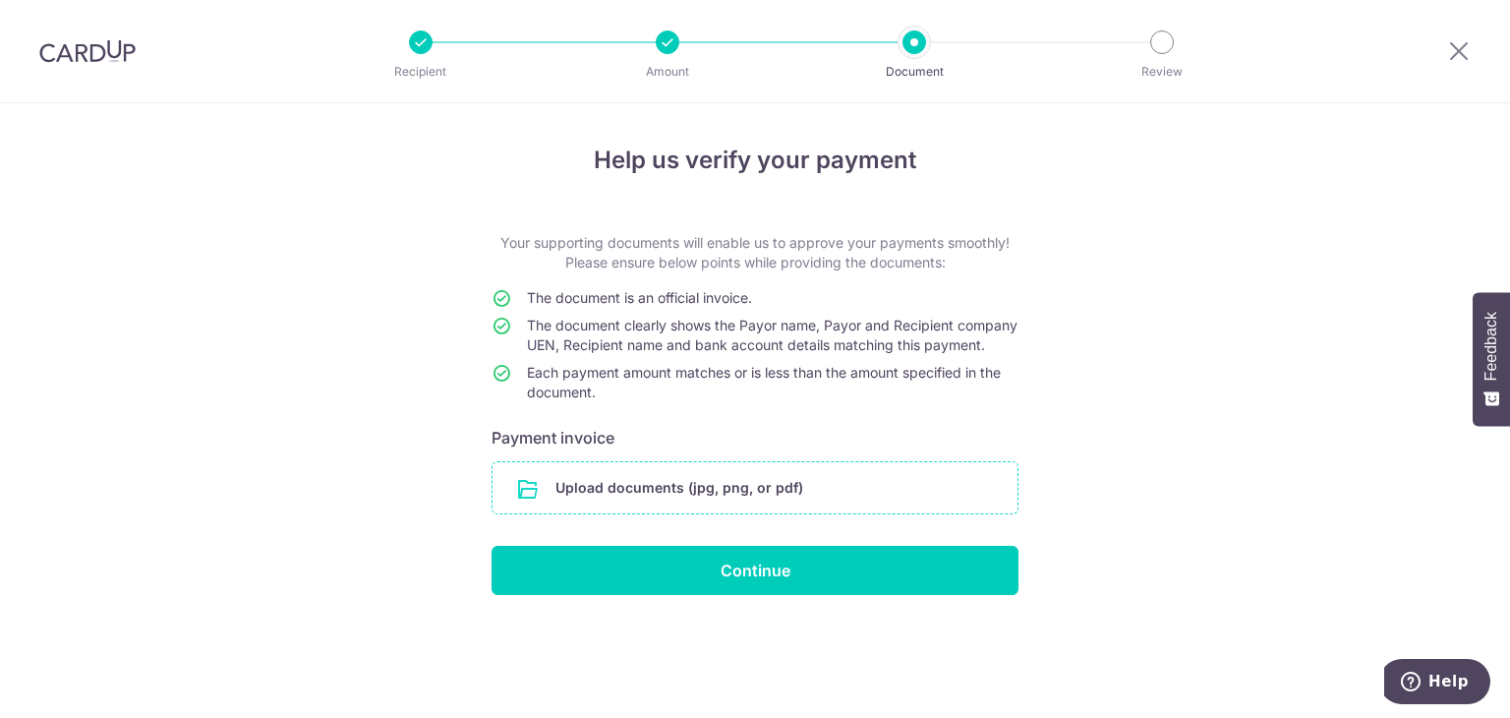
click at [689, 504] on input "file" at bounding box center [754, 487] width 525 height 51
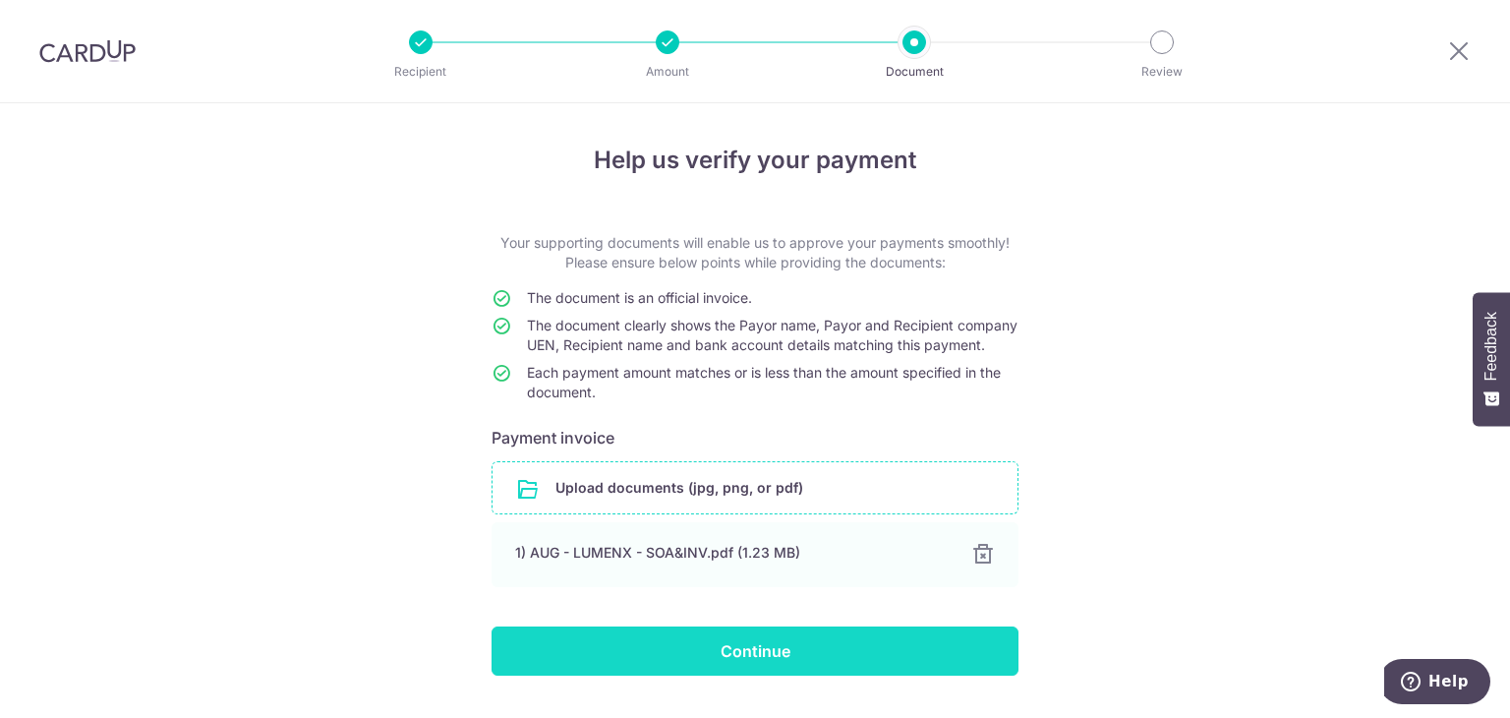
click at [782, 665] on input "Continue" at bounding box center [754, 650] width 527 height 49
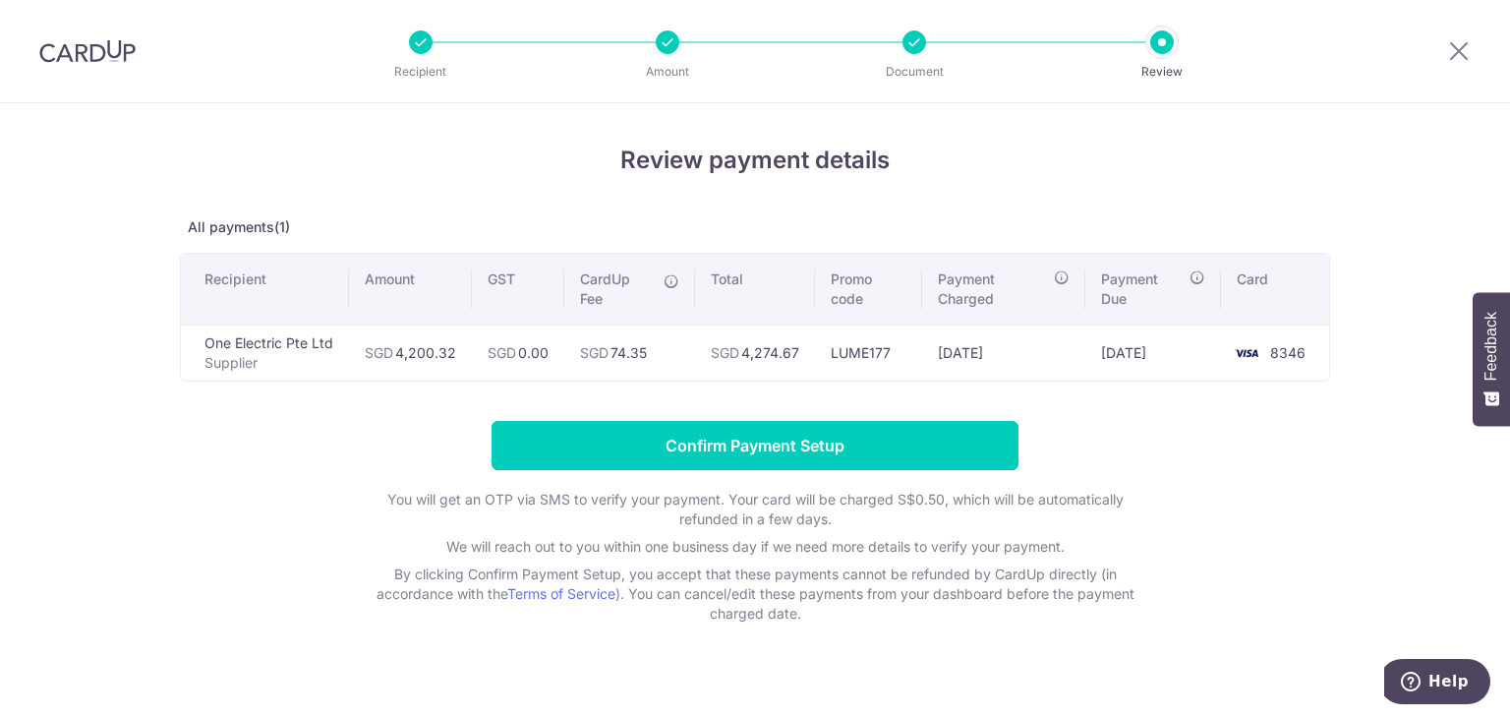
click at [195, 477] on form "Confirm Payment Setup You will get an OTP via SMS to verify your payment. Your …" at bounding box center [755, 522] width 1150 height 202
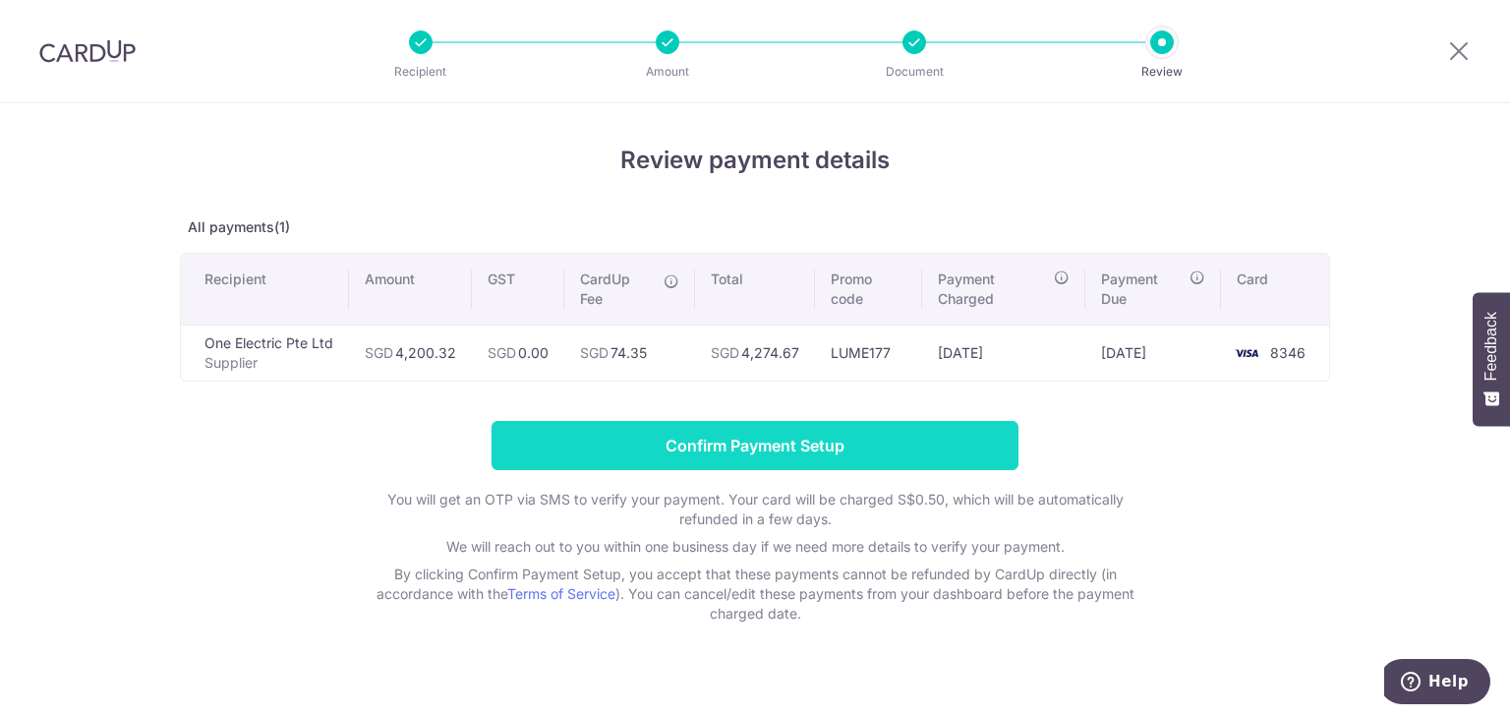
click at [688, 445] on input "Confirm Payment Setup" at bounding box center [754, 445] width 527 height 49
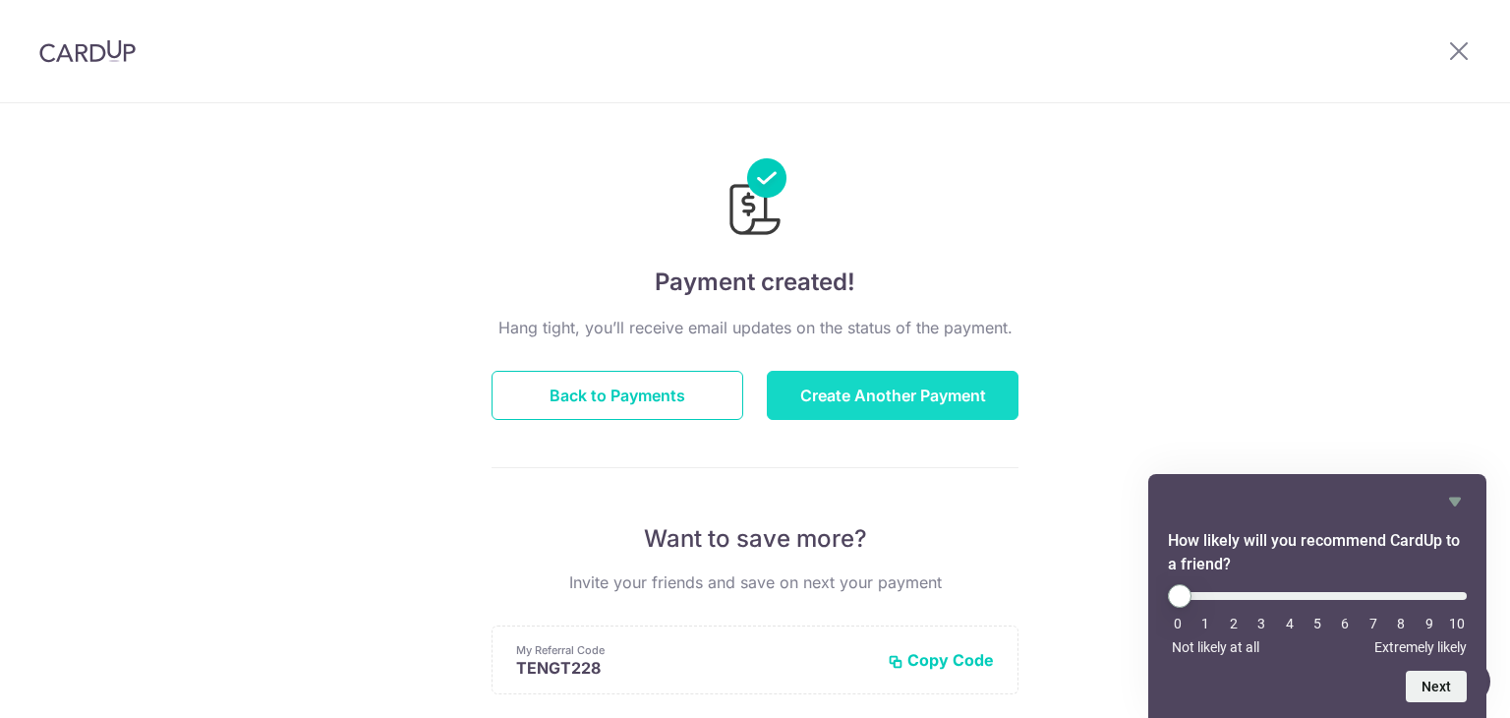
click at [849, 402] on button "Create Another Payment" at bounding box center [893, 395] width 252 height 49
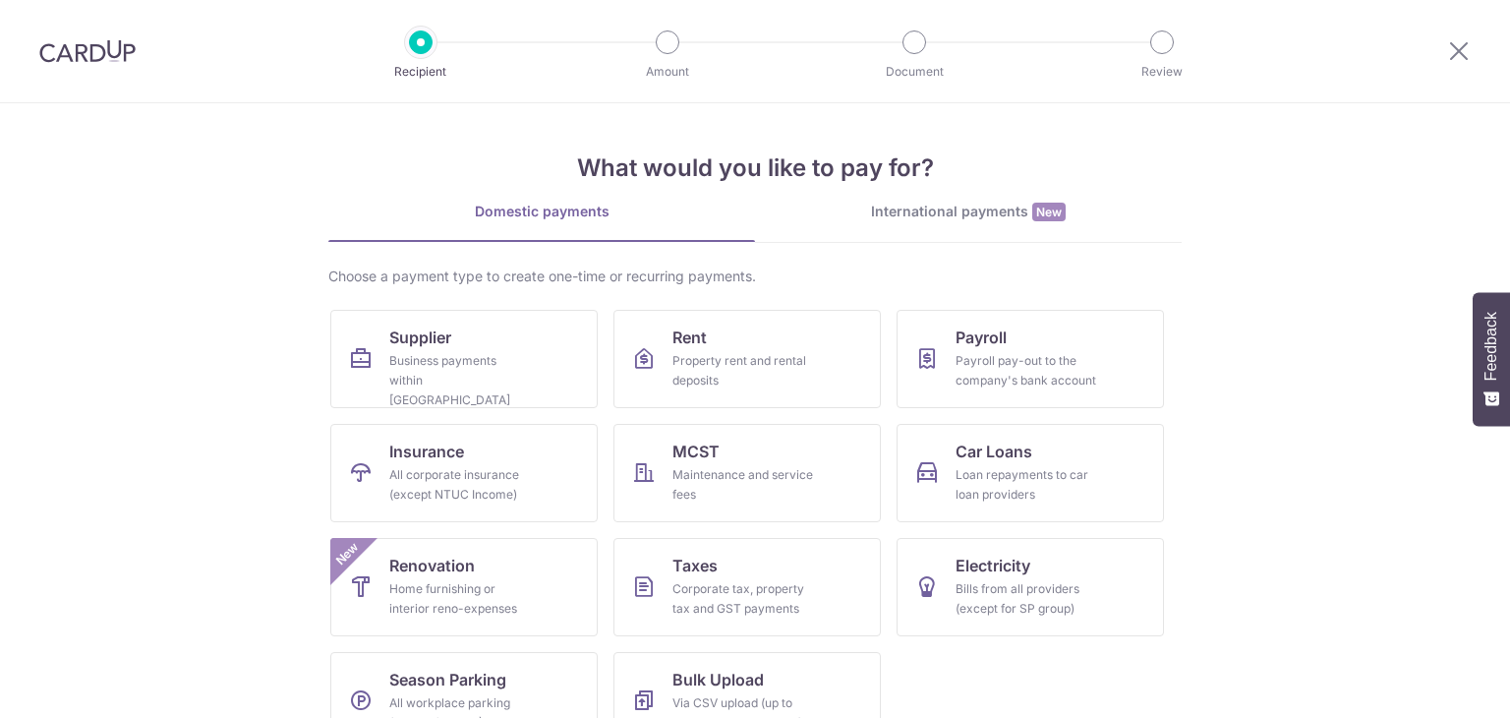
click at [458, 368] on div "Business payments within [GEOGRAPHIC_DATA]" at bounding box center [460, 380] width 142 height 59
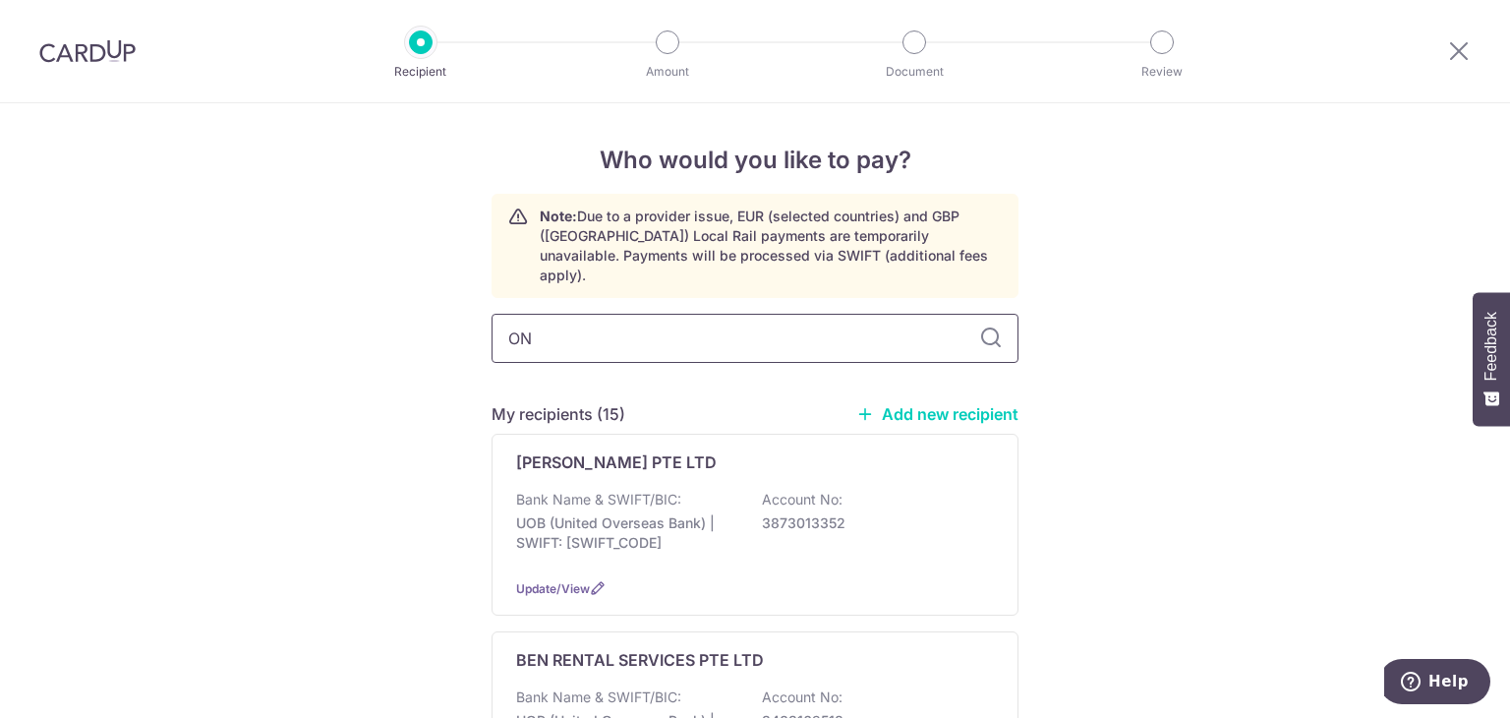
type input "ONE"
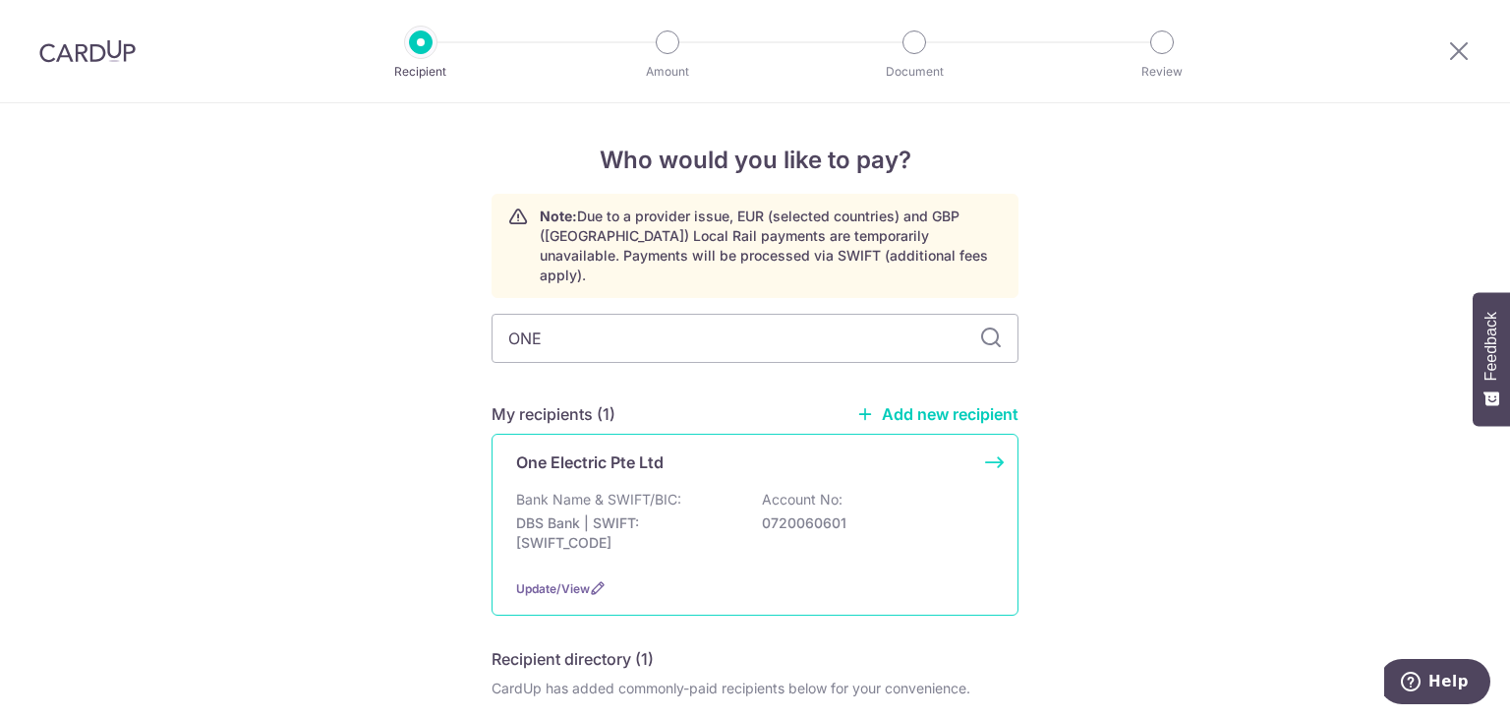
click at [712, 465] on div "One Electric Pte Ltd Bank Name & SWIFT/BIC: DBS Bank | SWIFT: DBSSSGSGXXX Accou…" at bounding box center [754, 524] width 527 height 182
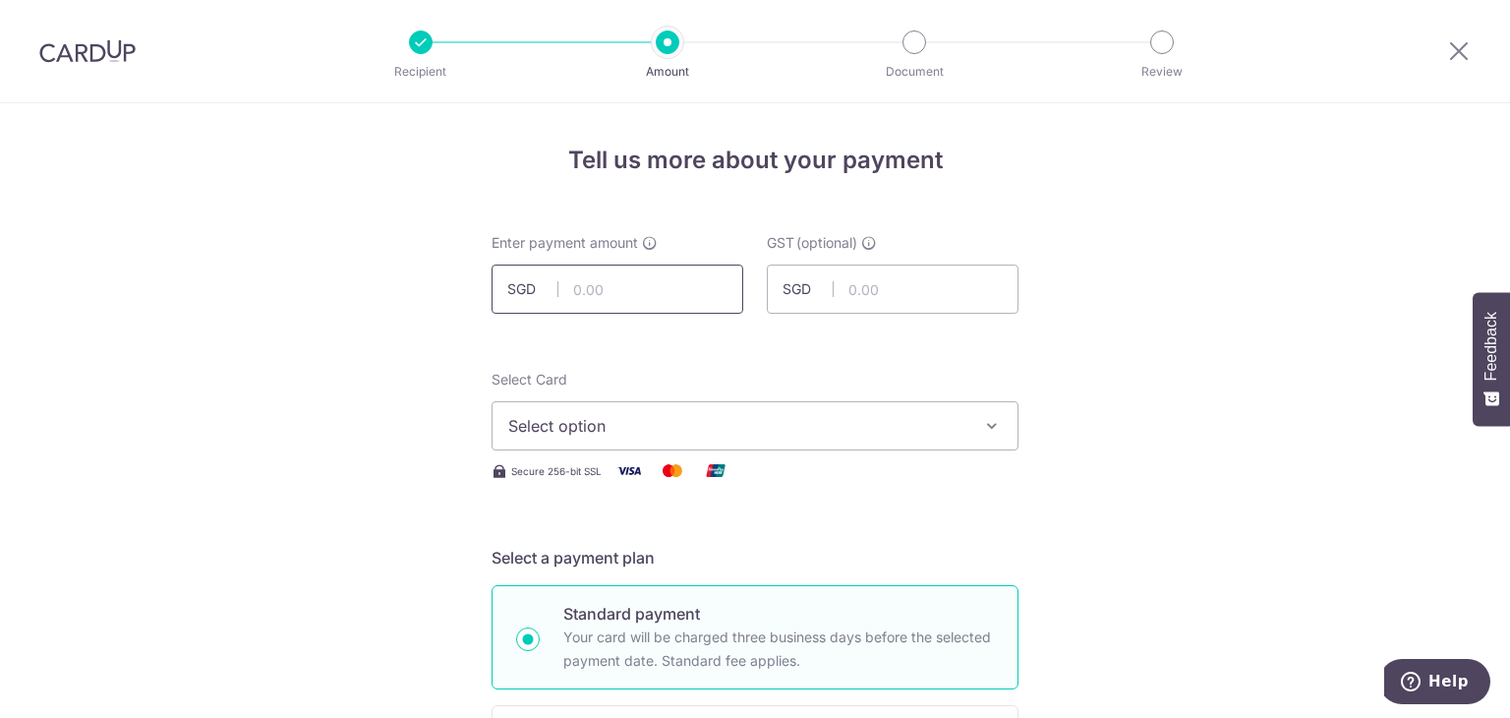
click at [684, 297] on input "text" at bounding box center [617, 288] width 252 height 49
type input "4,109.30"
click at [663, 417] on span "Select option" at bounding box center [737, 426] width 458 height 24
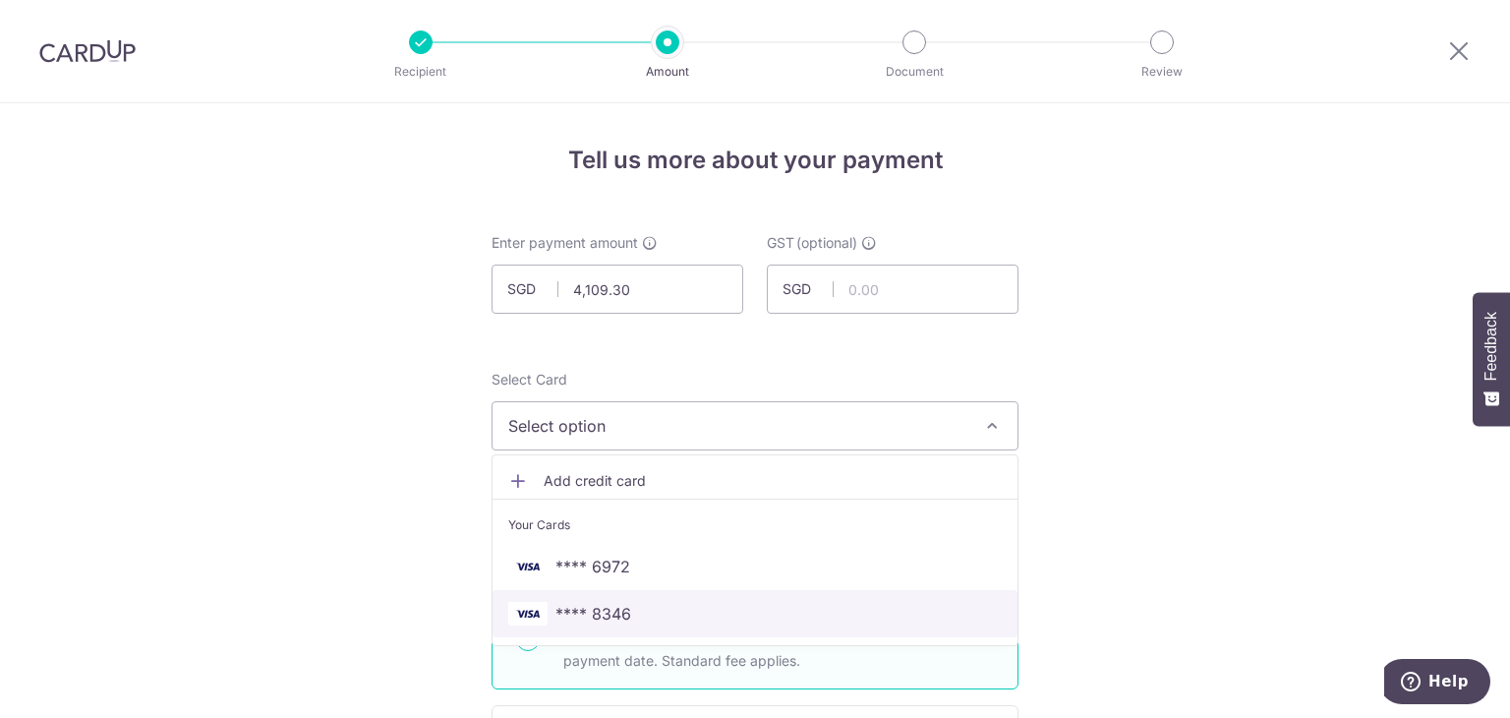
click at [631, 615] on span "**** 8346" at bounding box center [754, 614] width 493 height 24
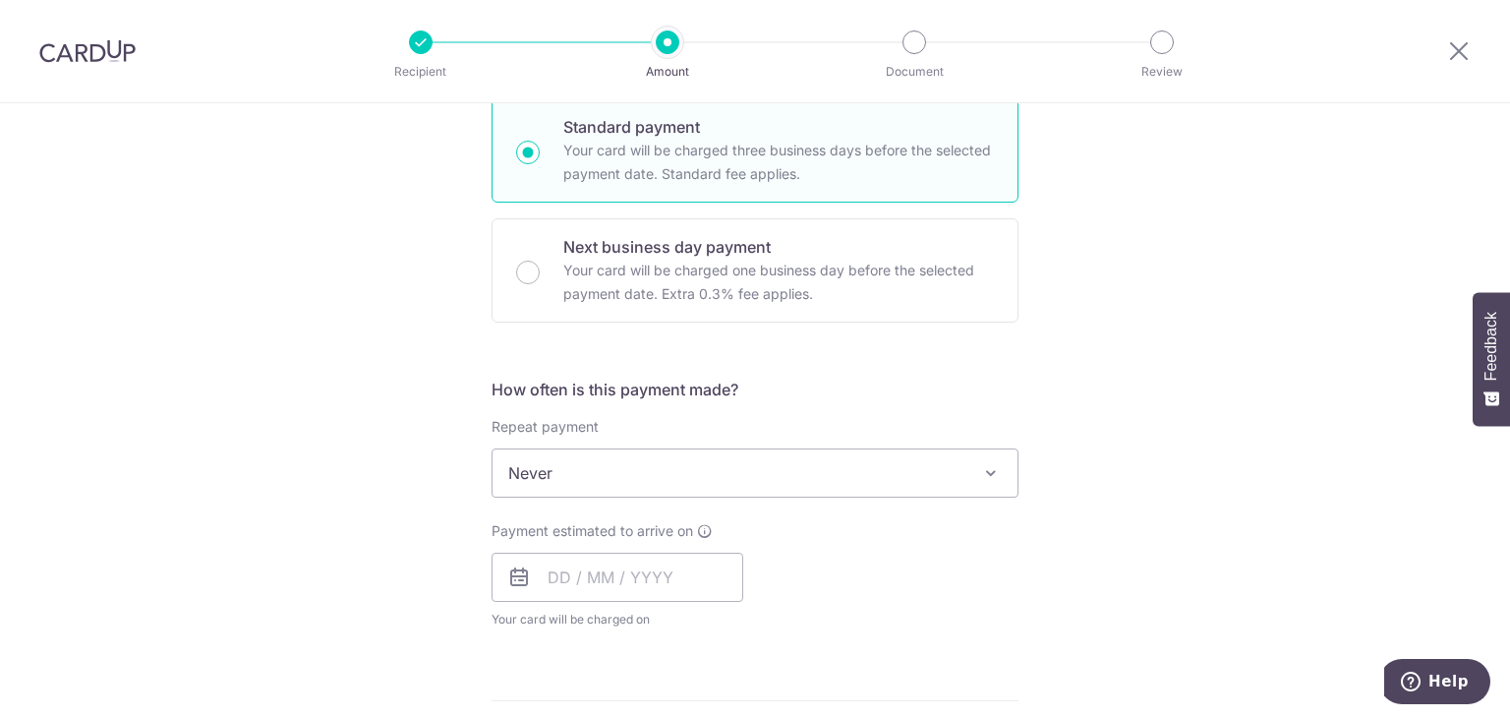
scroll to position [491, 0]
click at [636, 570] on input "text" at bounding box center [617, 571] width 252 height 49
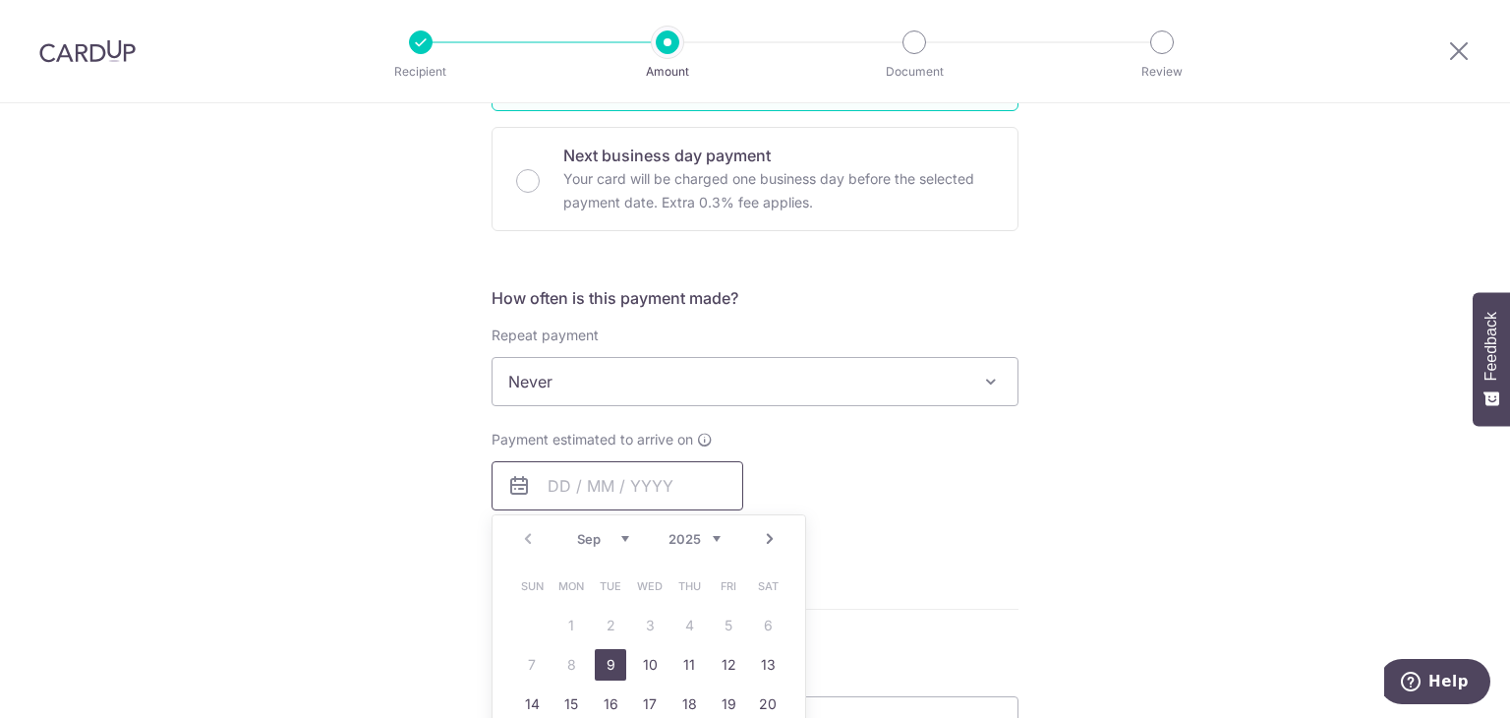
scroll to position [688, 0]
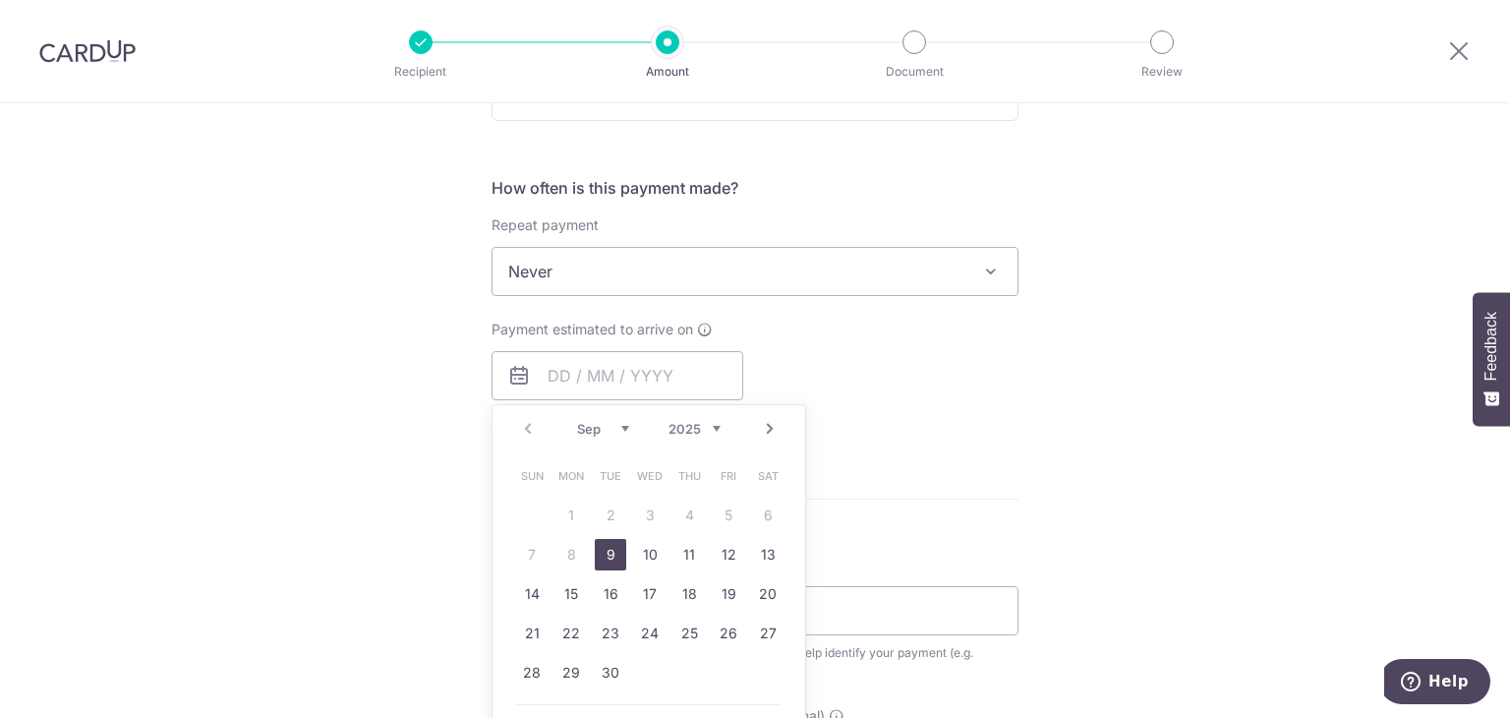
click at [605, 555] on link "9" at bounding box center [610, 554] width 31 height 31
type input "[DATE]"
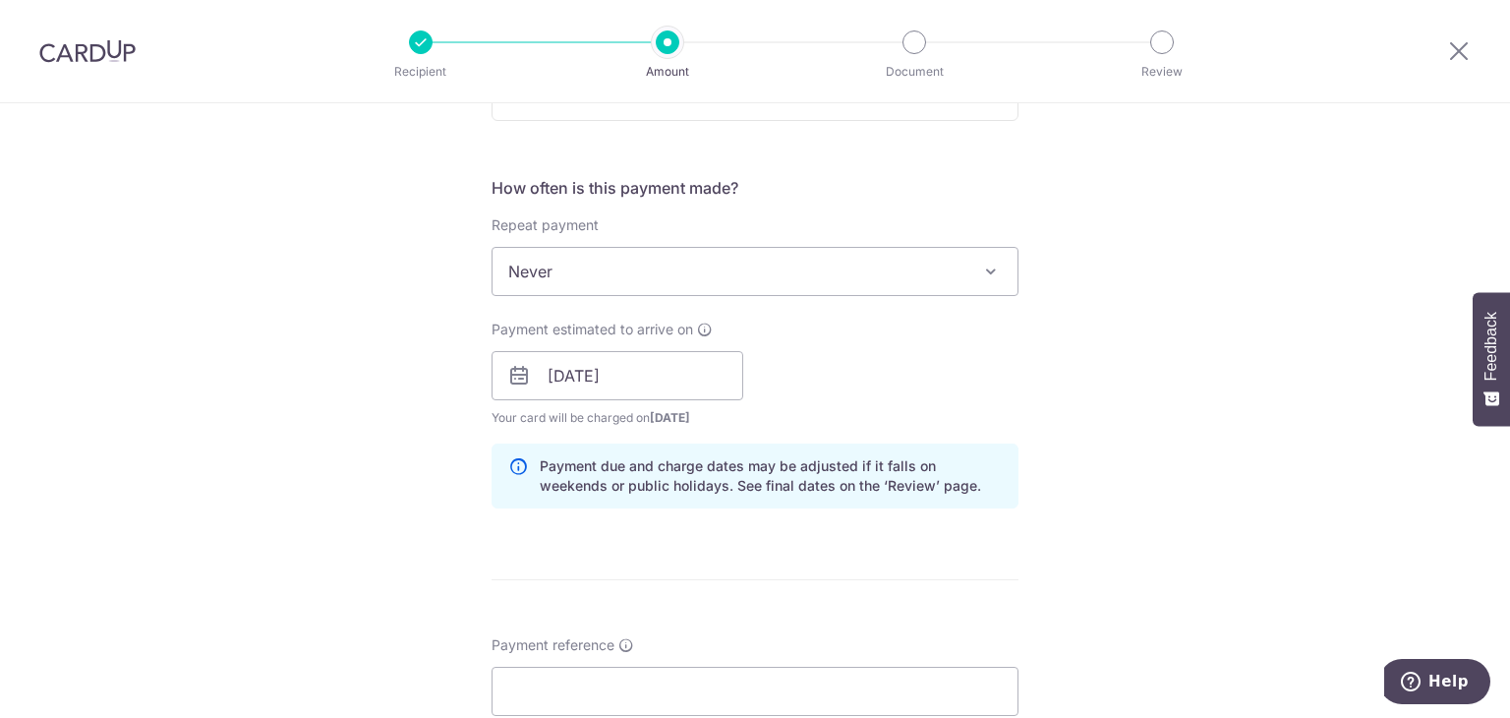
click at [968, 414] on div "Payment estimated to arrive on 09/09/2025 Prev Next Sep Oct Nov Dec 2025 2026 2…" at bounding box center [755, 373] width 550 height 108
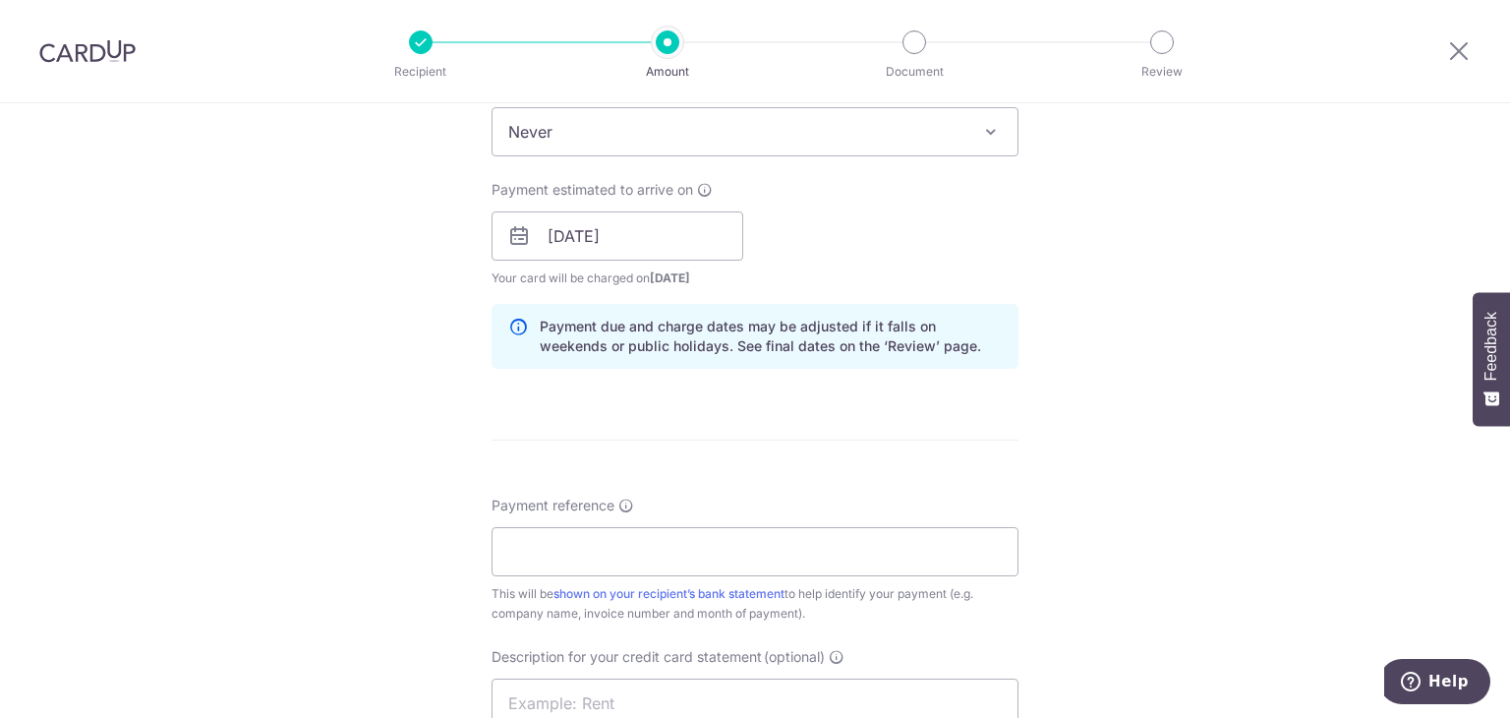
scroll to position [983, 0]
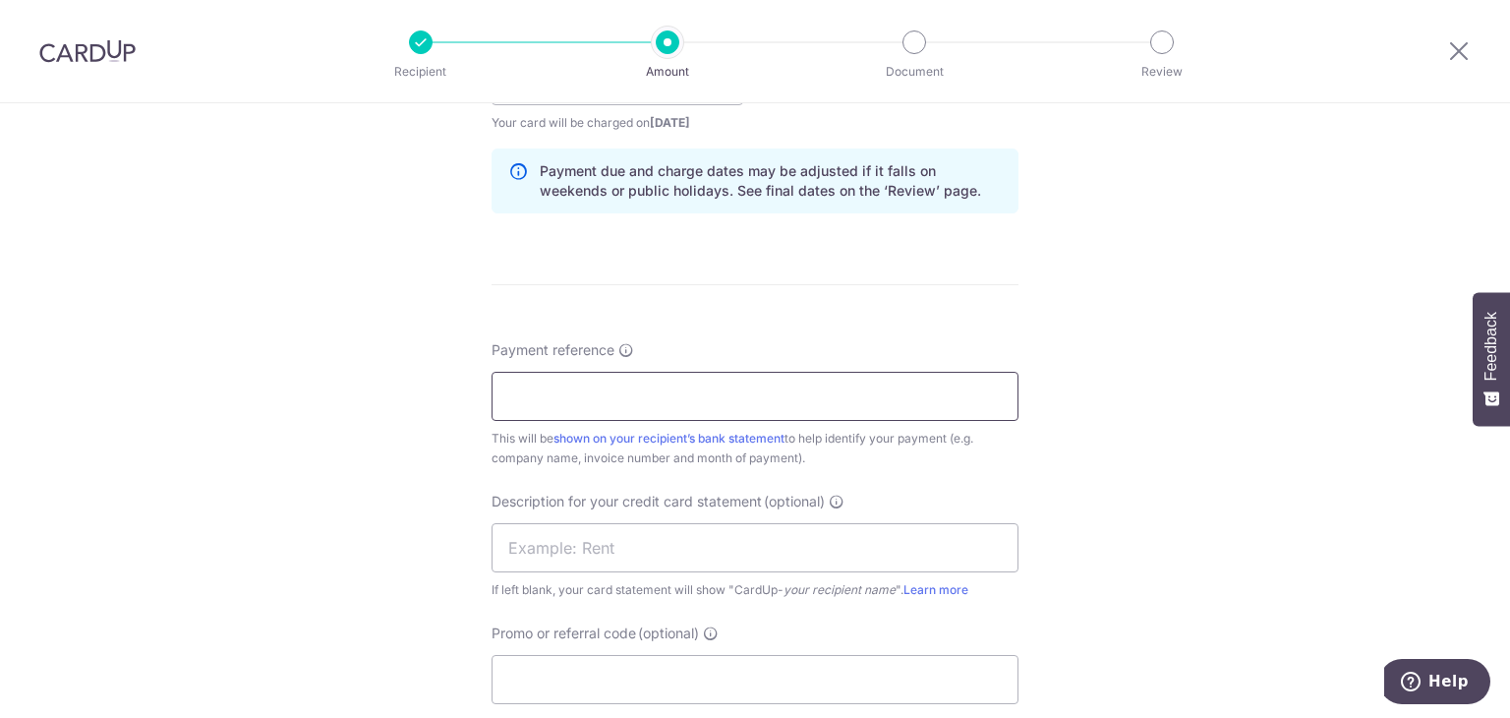
click at [658, 403] on input "Payment reference" at bounding box center [754, 396] width 527 height 49
click at [629, 400] on input "Payment reference" at bounding box center [754, 396] width 527 height 49
paste input "I2508050-OE"
type input "I2508050-OE"
click at [616, 532] on input "text" at bounding box center [754, 547] width 527 height 49
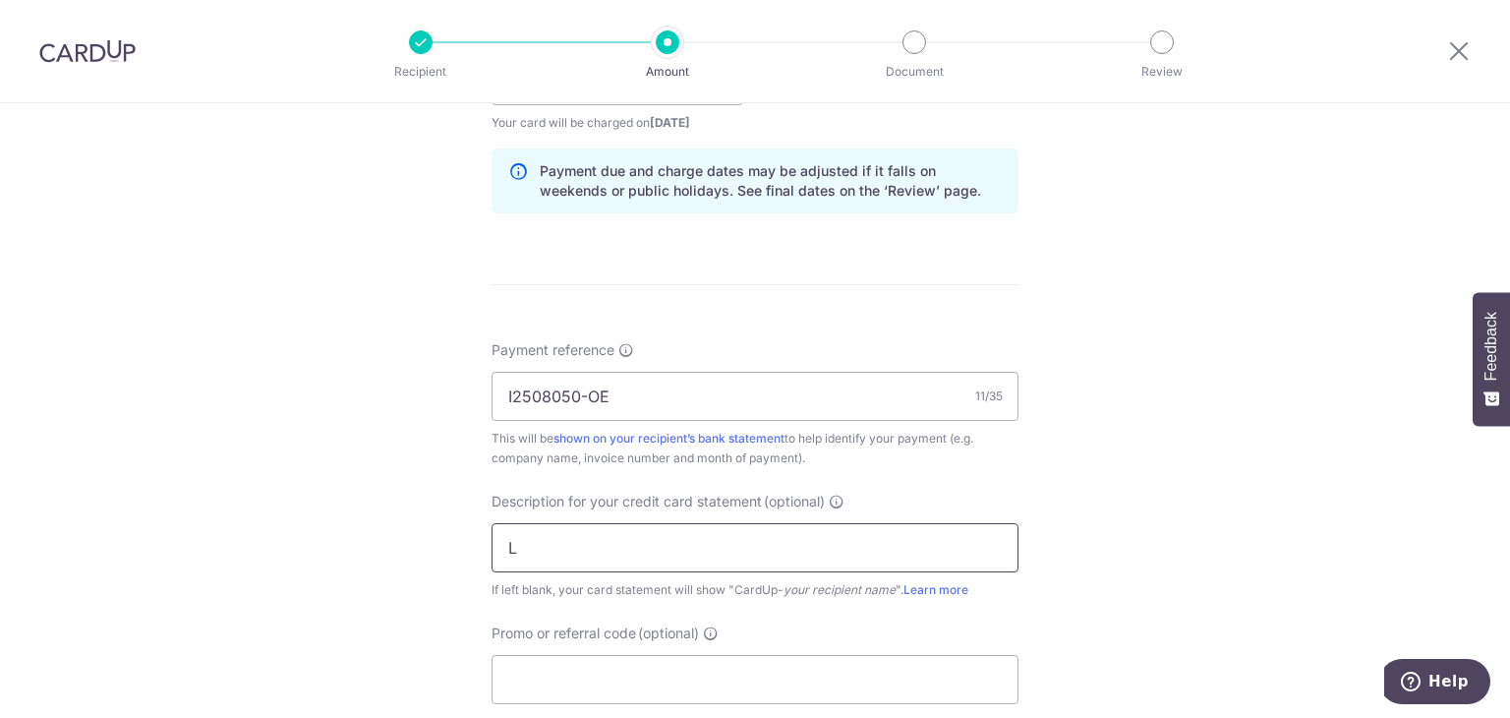
type input "Lumenx supplier"
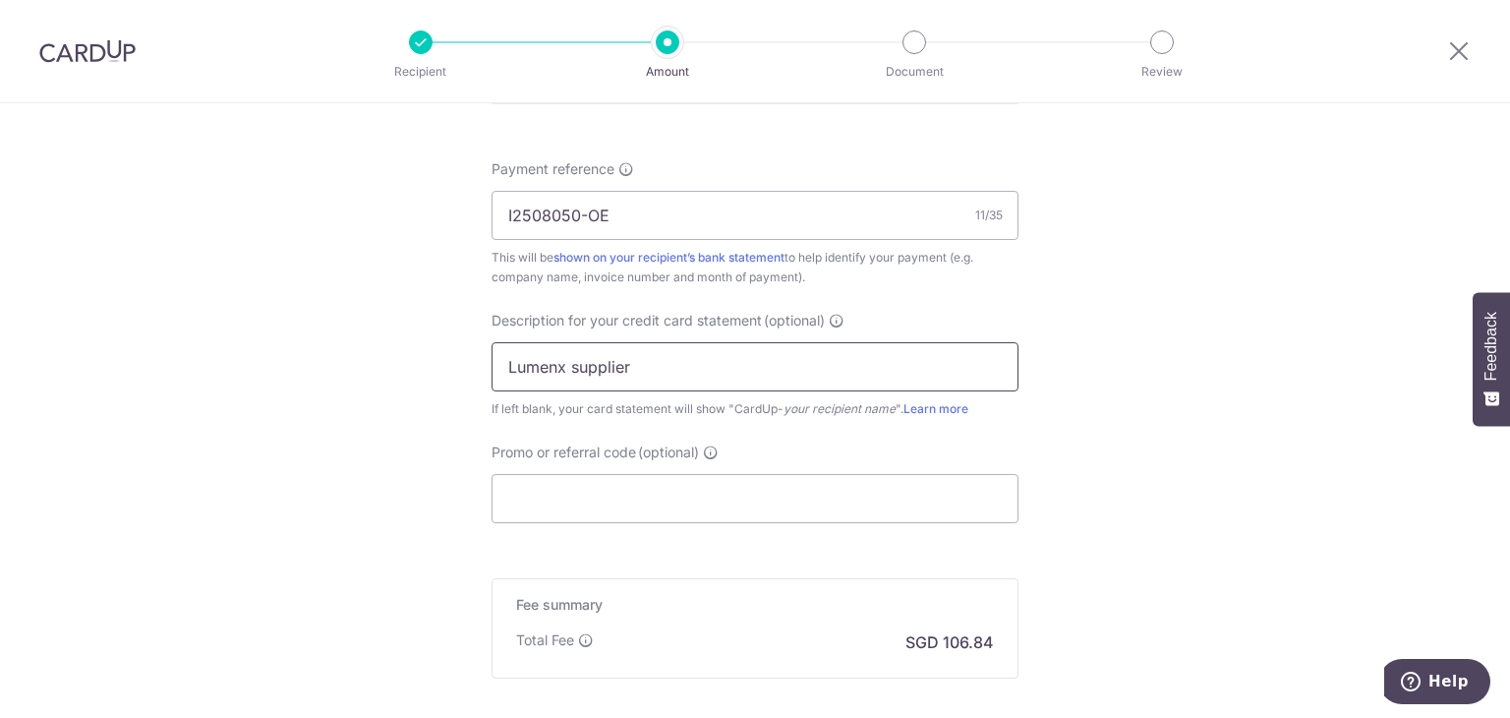
scroll to position [1373, 0]
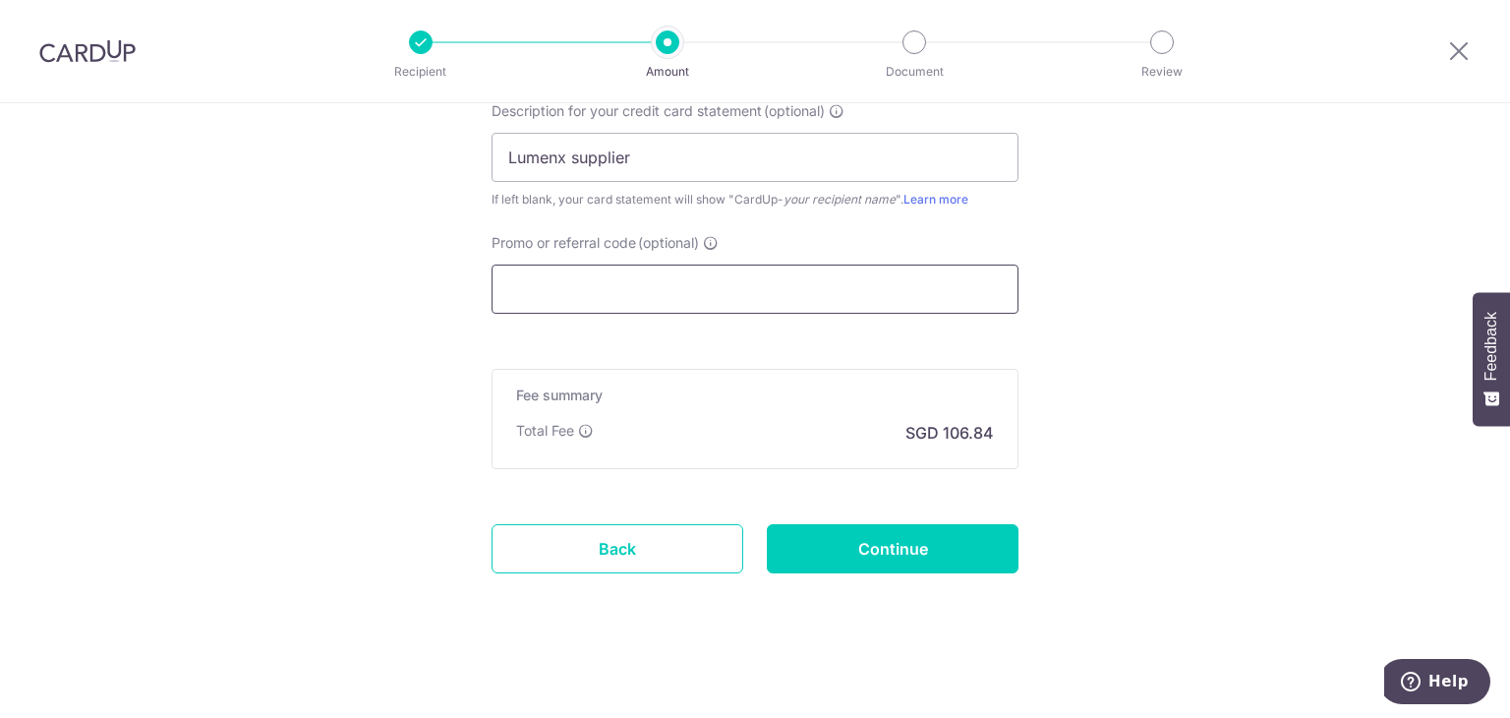
click at [712, 296] on input "Promo or referral code (optional)" at bounding box center [754, 288] width 527 height 49
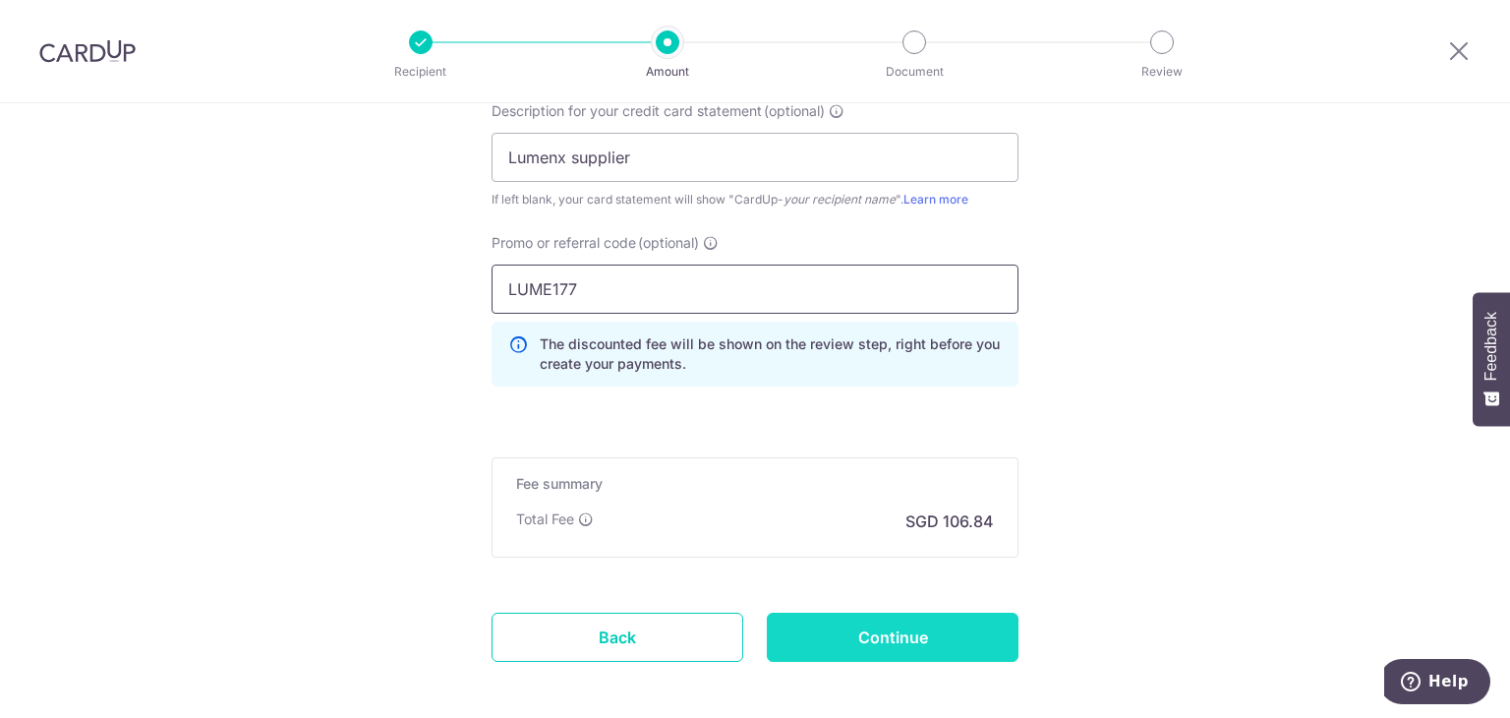
type input "LUME177"
click at [955, 630] on input "Continue" at bounding box center [893, 636] width 252 height 49
type input "Create Schedule"
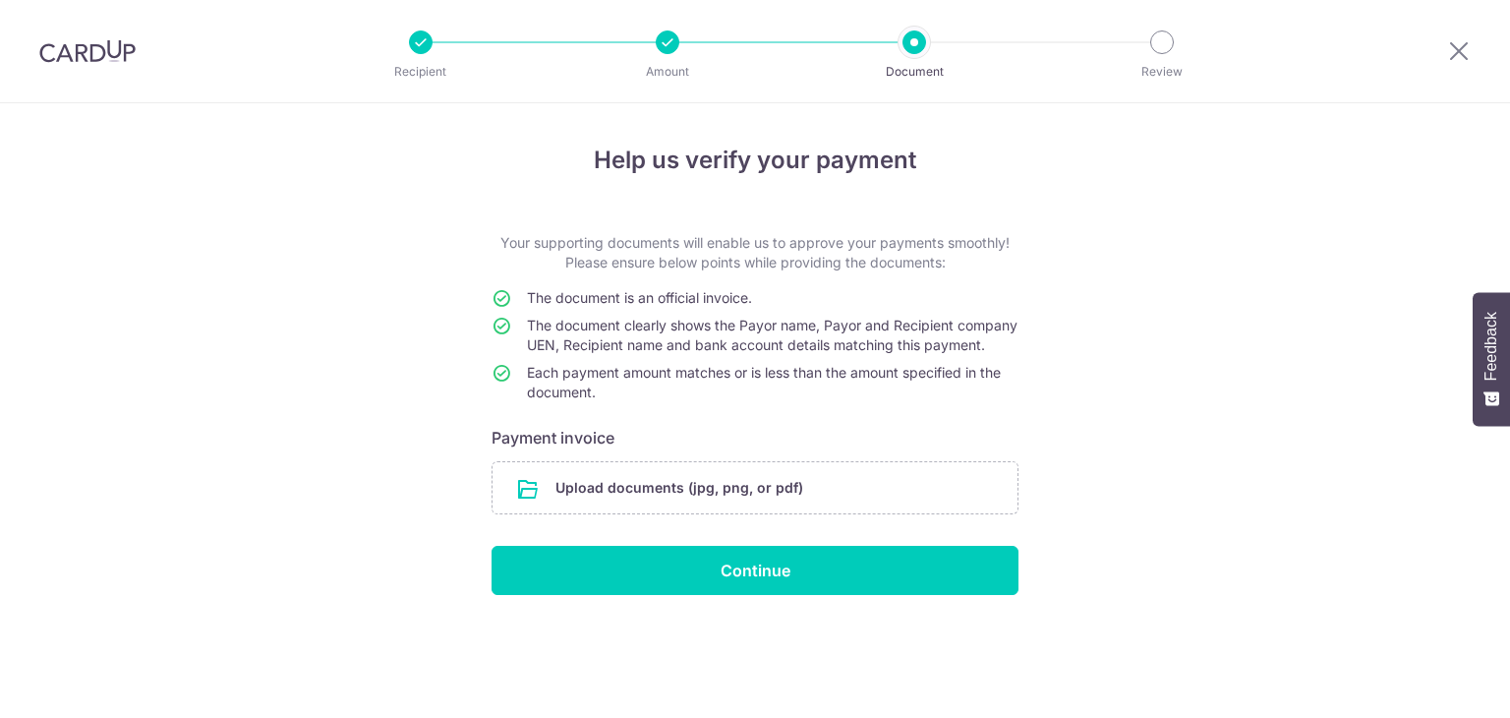
click at [794, 495] on input "file" at bounding box center [754, 487] width 525 height 51
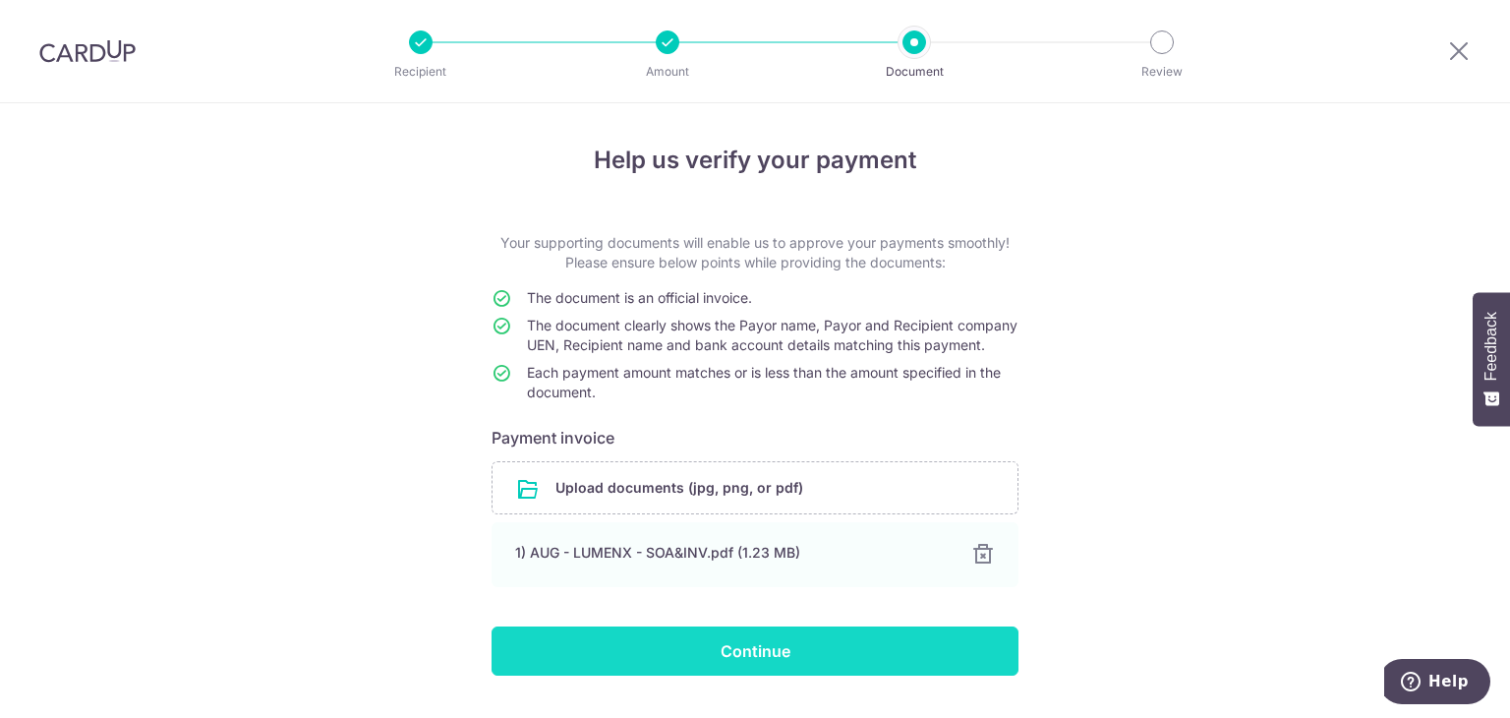
click at [833, 662] on input "Continue" at bounding box center [754, 650] width 527 height 49
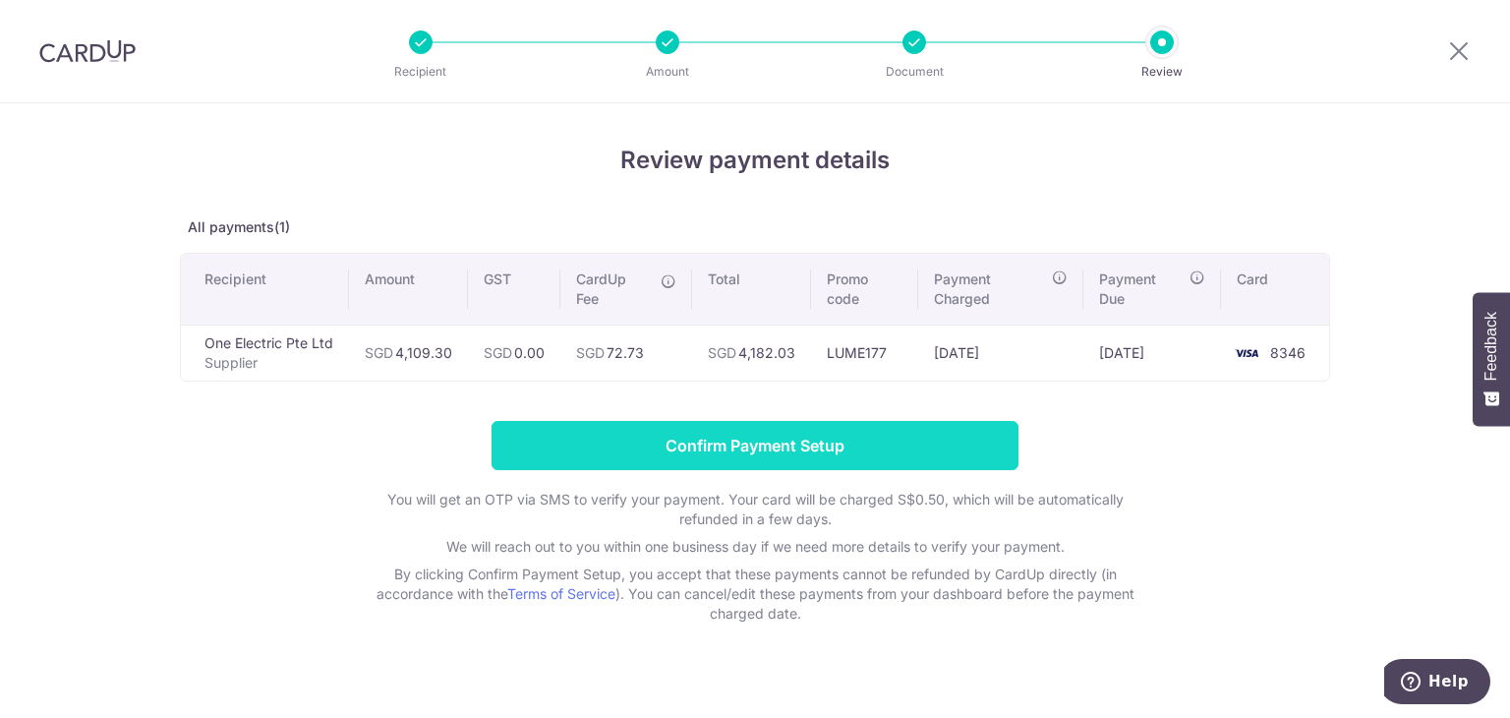
click at [852, 438] on input "Confirm Payment Setup" at bounding box center [754, 445] width 527 height 49
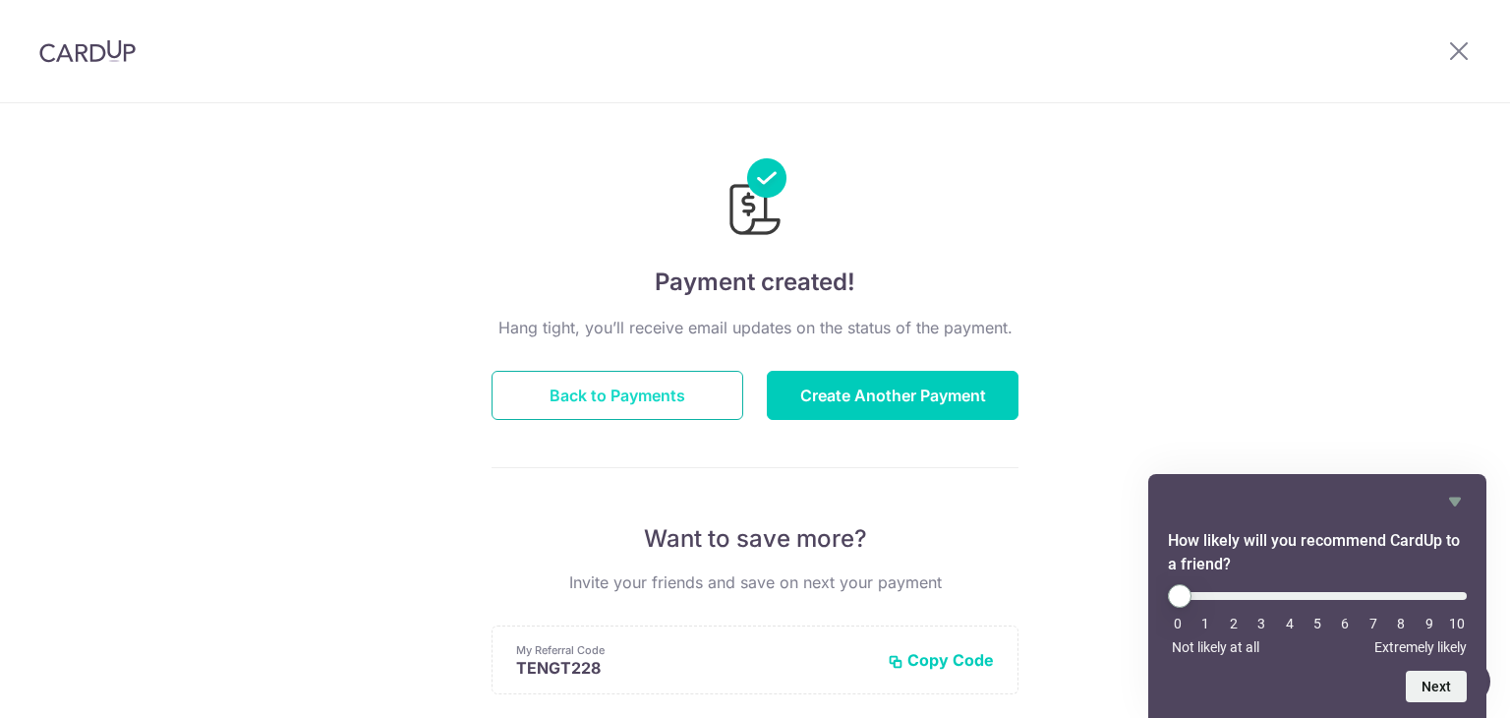
click at [674, 398] on button "Back to Payments" at bounding box center [617, 395] width 252 height 49
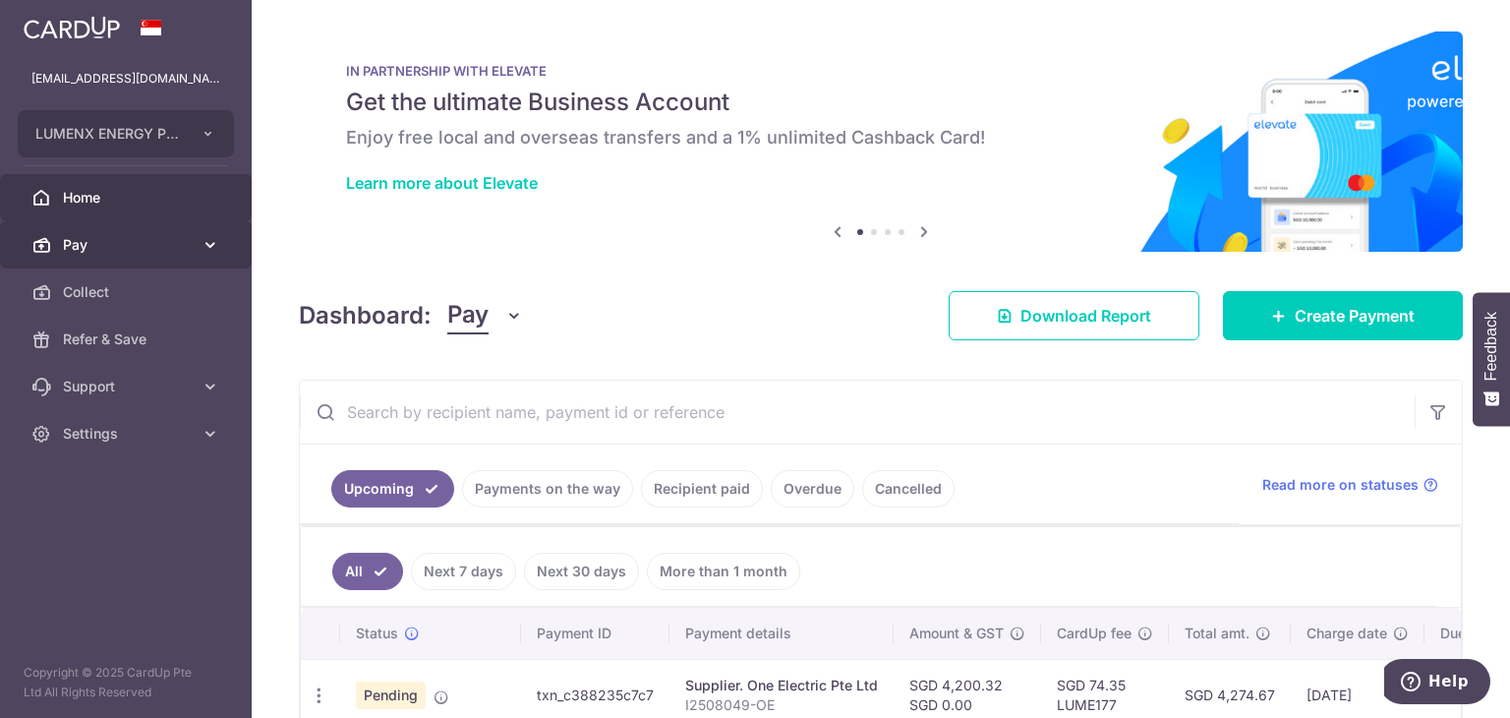
drag, startPoint x: 146, startPoint y: 245, endPoint x: 161, endPoint y: 251, distance: 15.9
click at [146, 245] on span "Pay" at bounding box center [128, 245] width 130 height 20
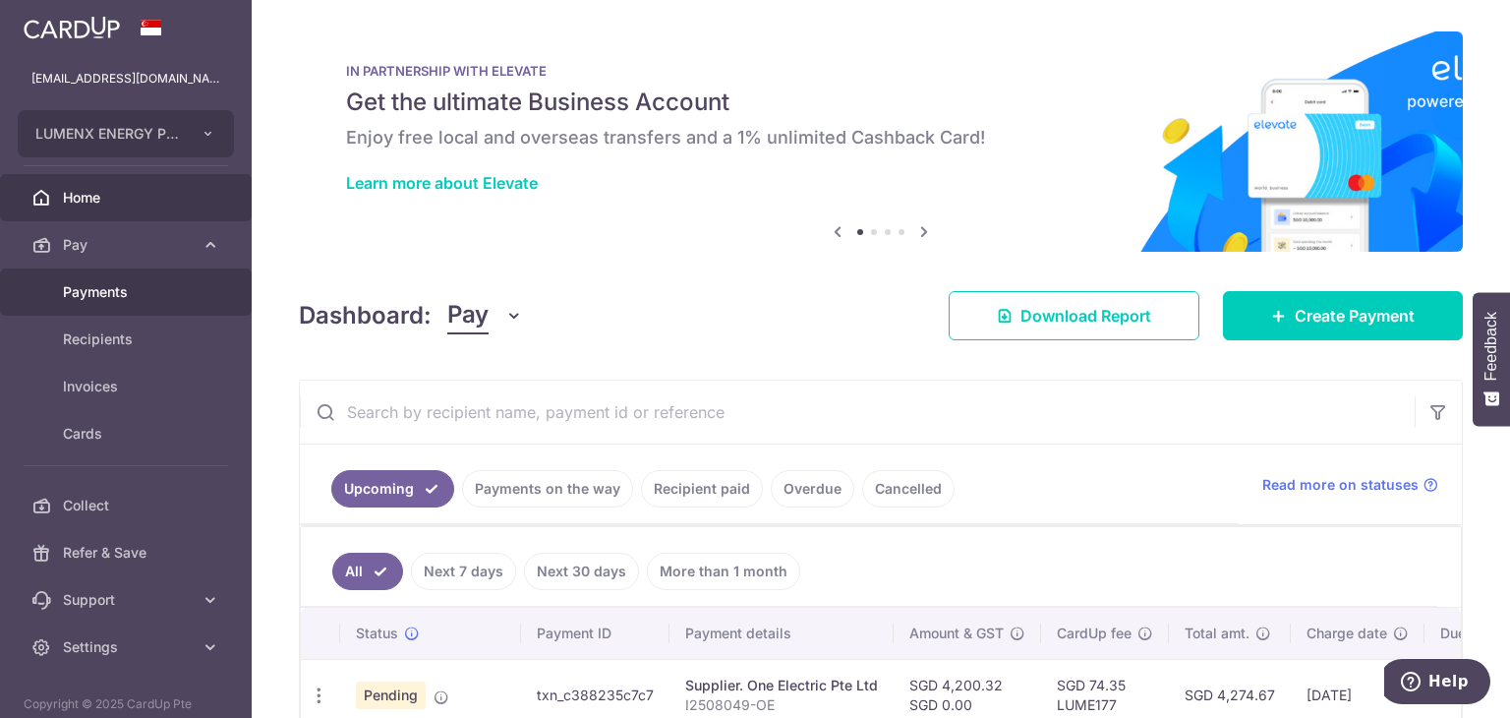
click at [130, 292] on span "Payments" at bounding box center [128, 292] width 130 height 20
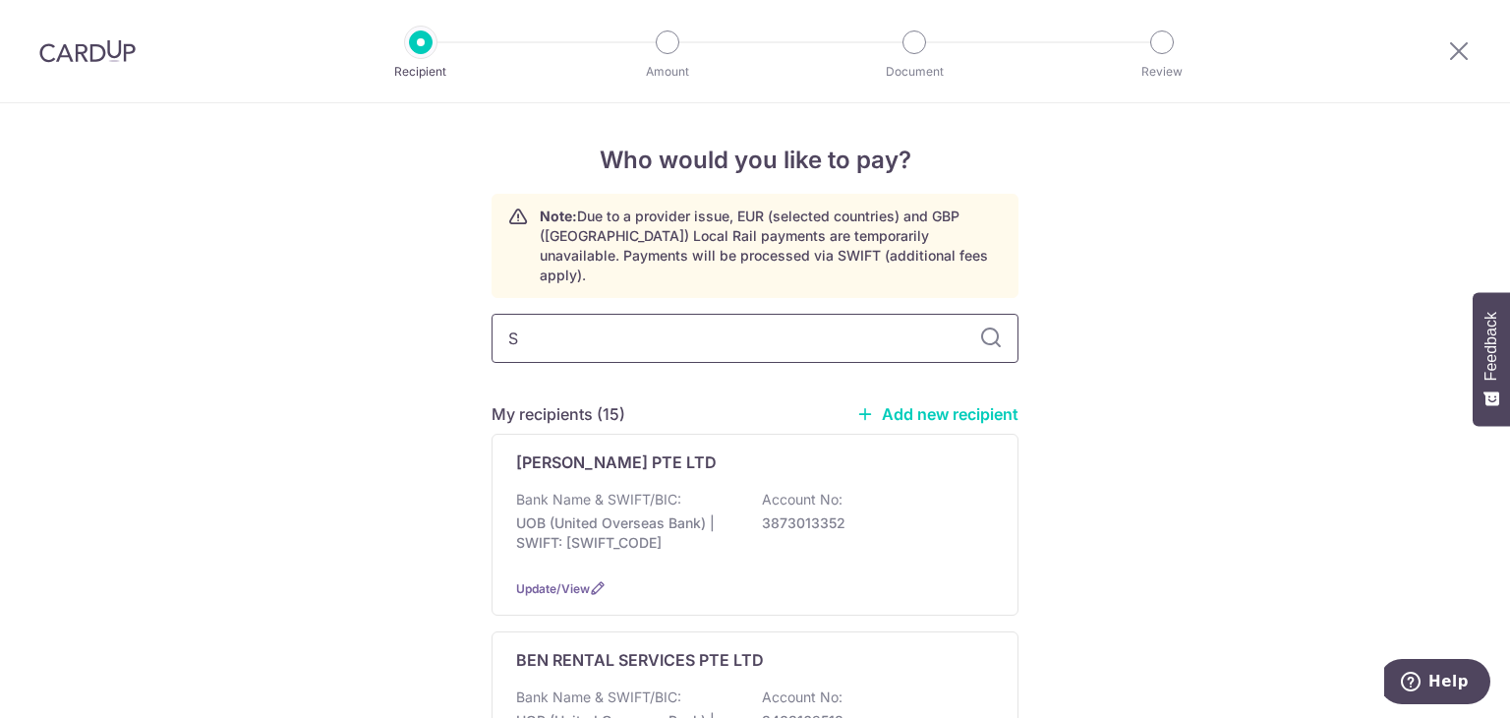
type input "ST"
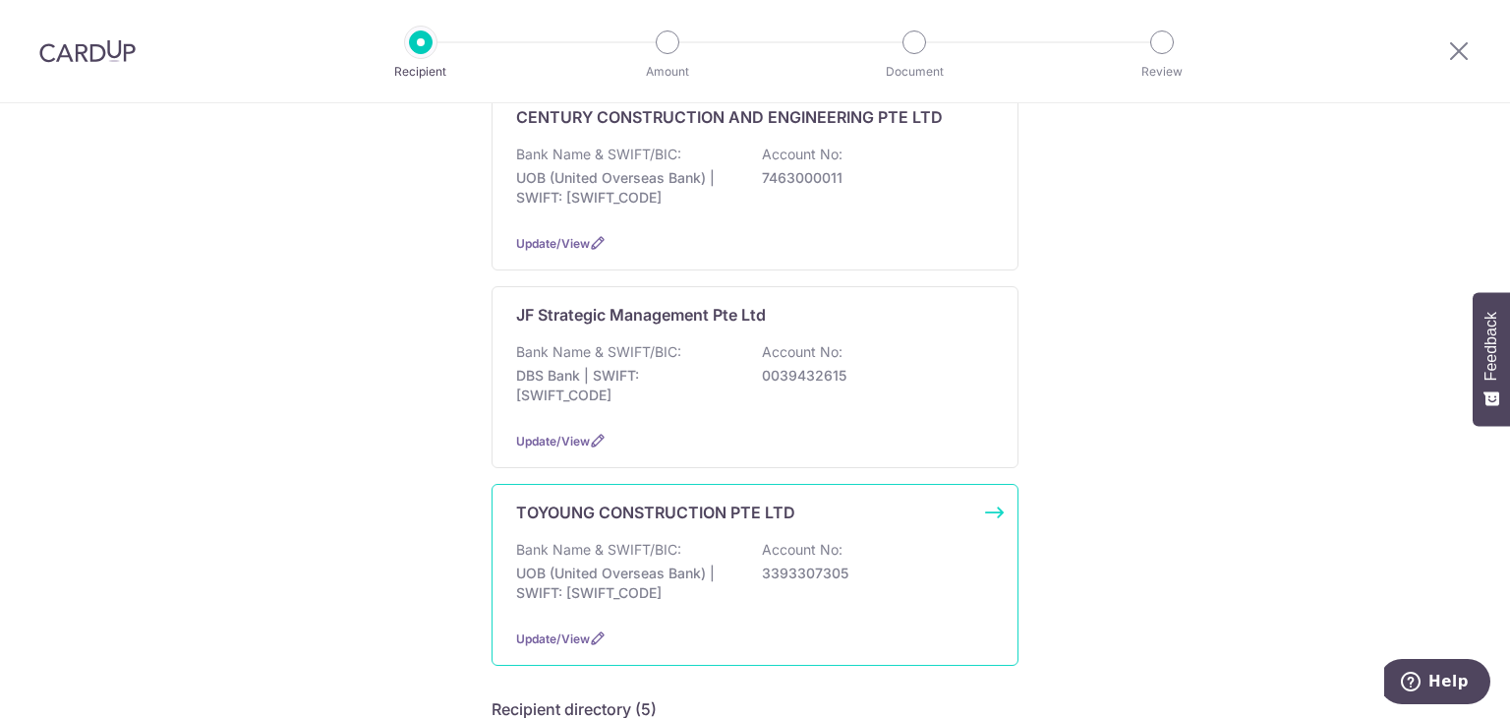
scroll to position [98, 0]
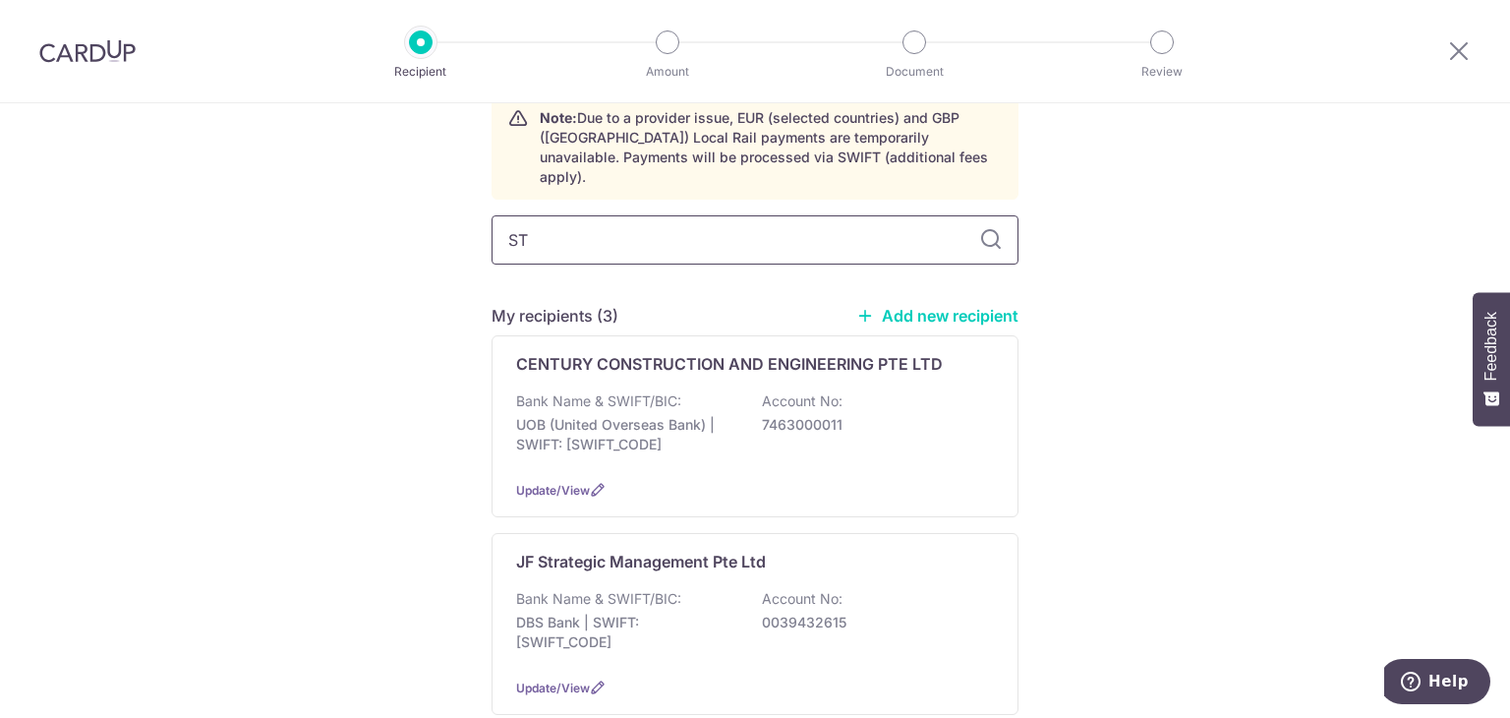
click at [604, 215] on input "ST" at bounding box center [754, 239] width 527 height 49
type input "Str"
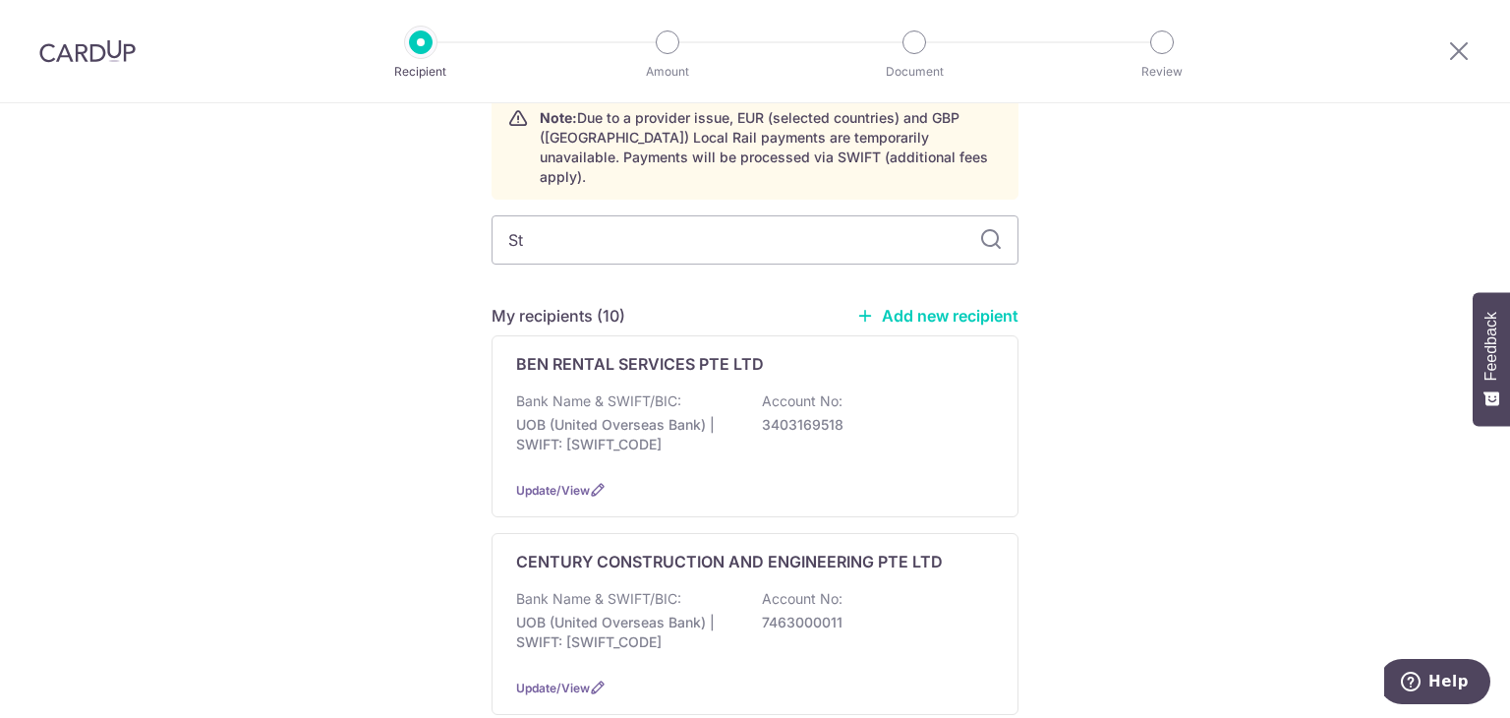
type input "Str"
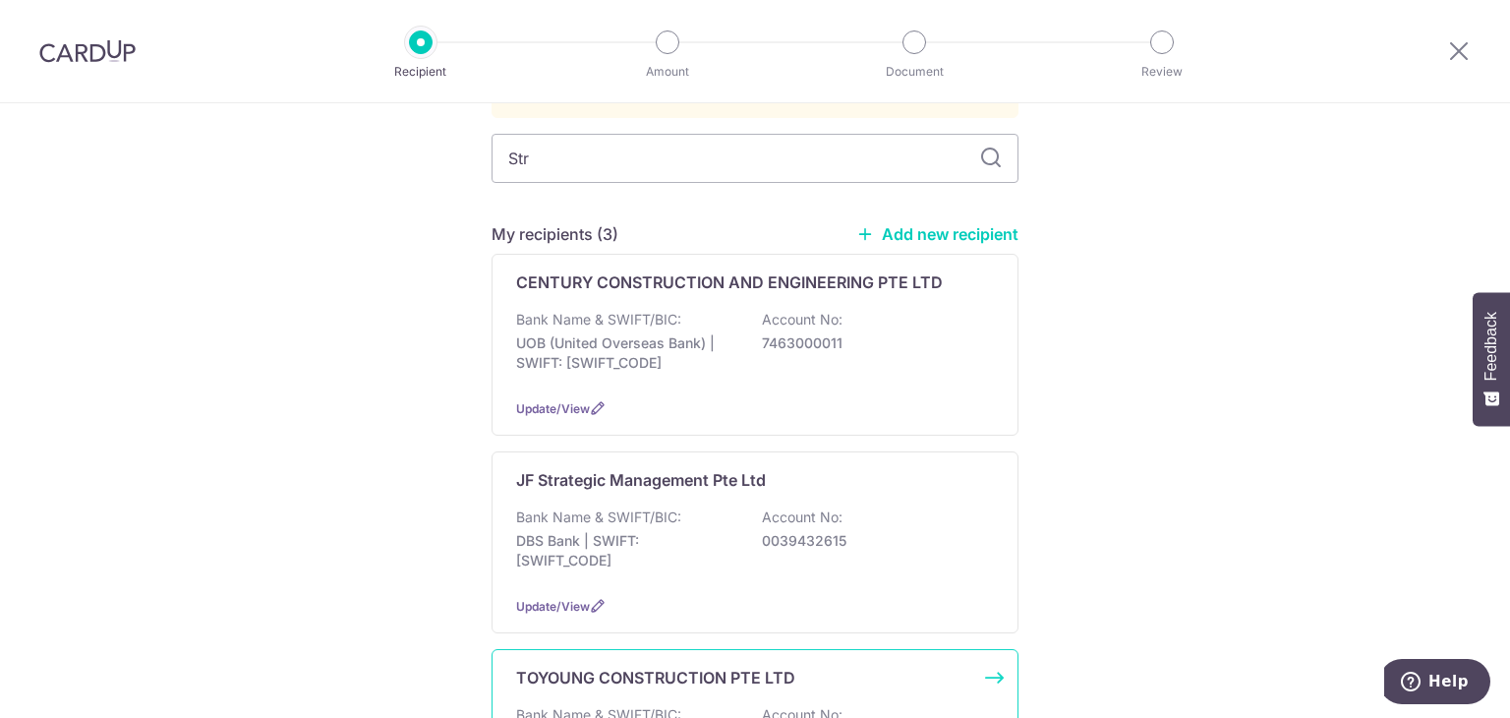
scroll to position [0, 0]
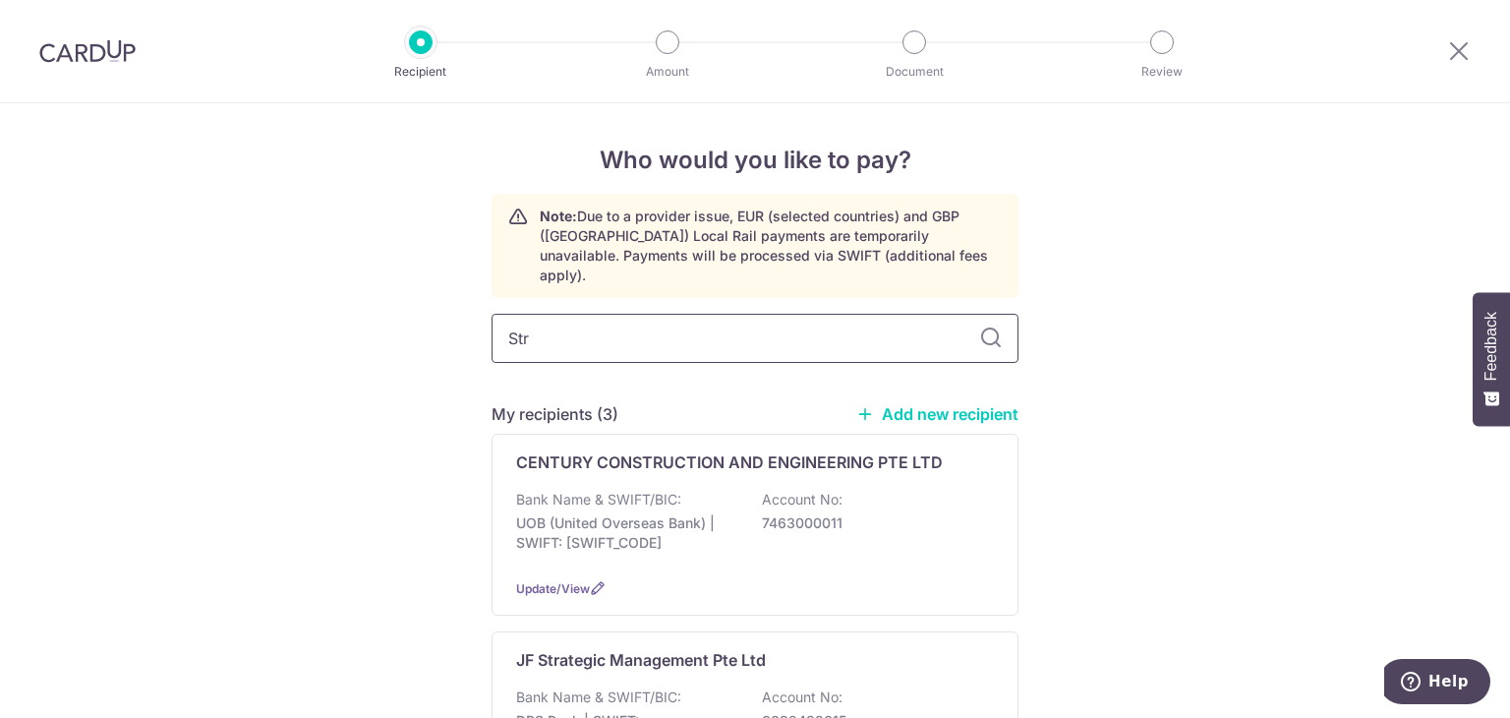
click at [542, 323] on input "Str" at bounding box center [754, 338] width 527 height 49
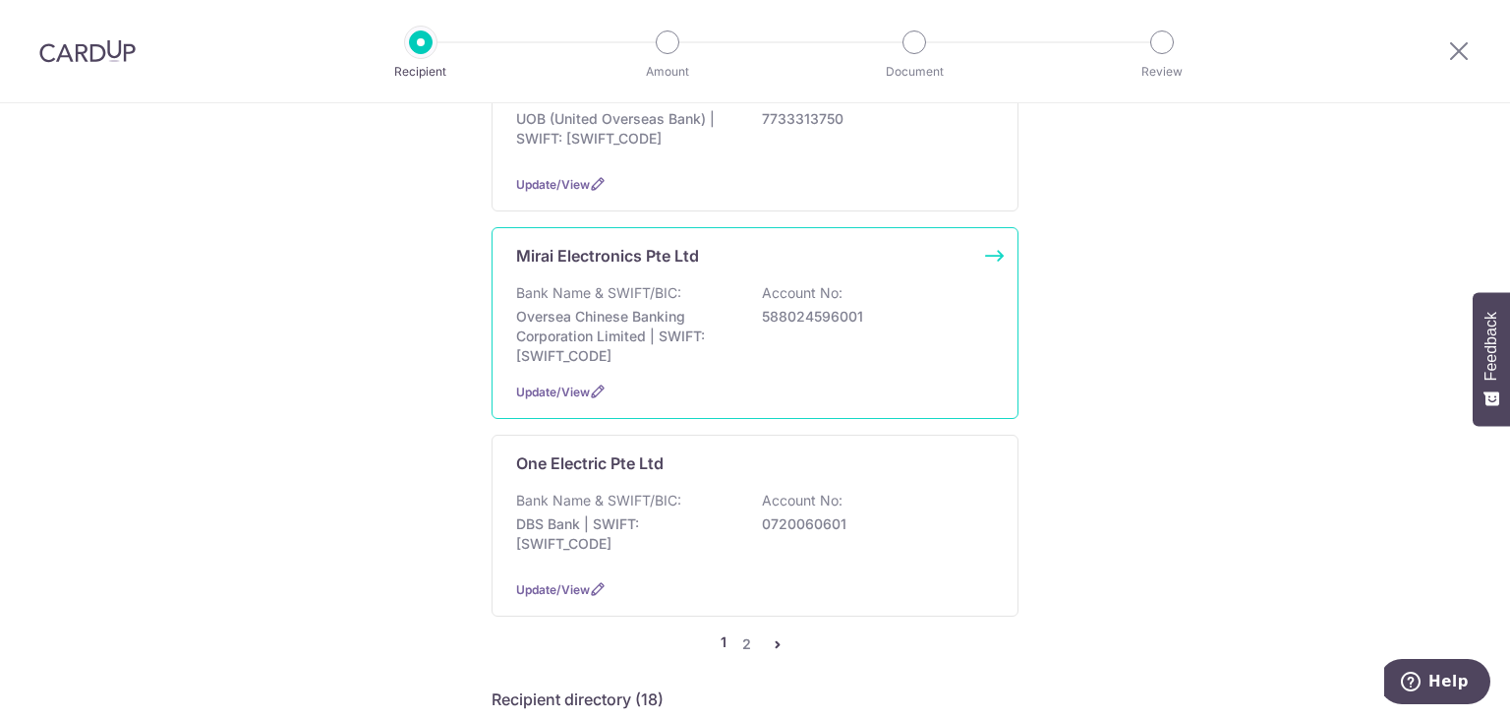
scroll to position [1966, 0]
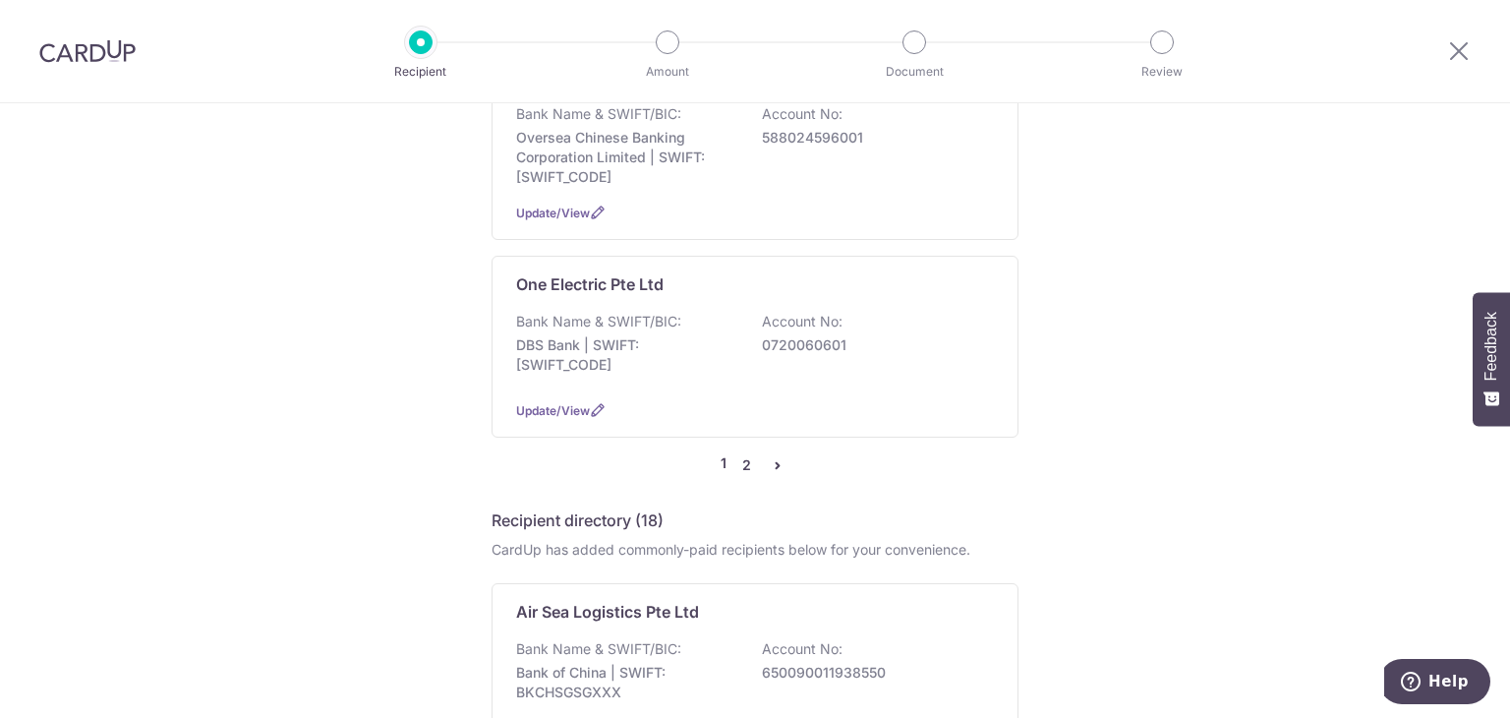
click at [740, 453] on link "2" at bounding box center [746, 465] width 24 height 24
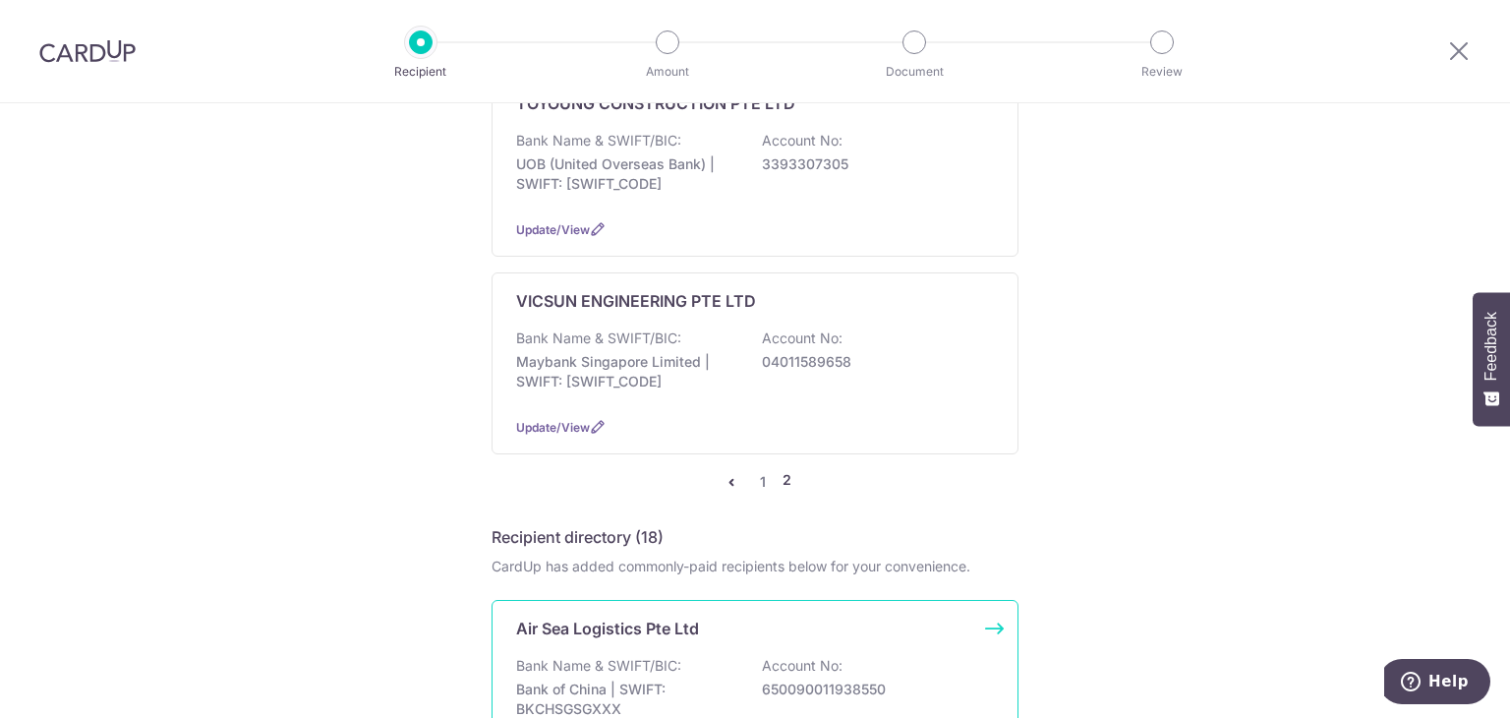
scroll to position [1179, 0]
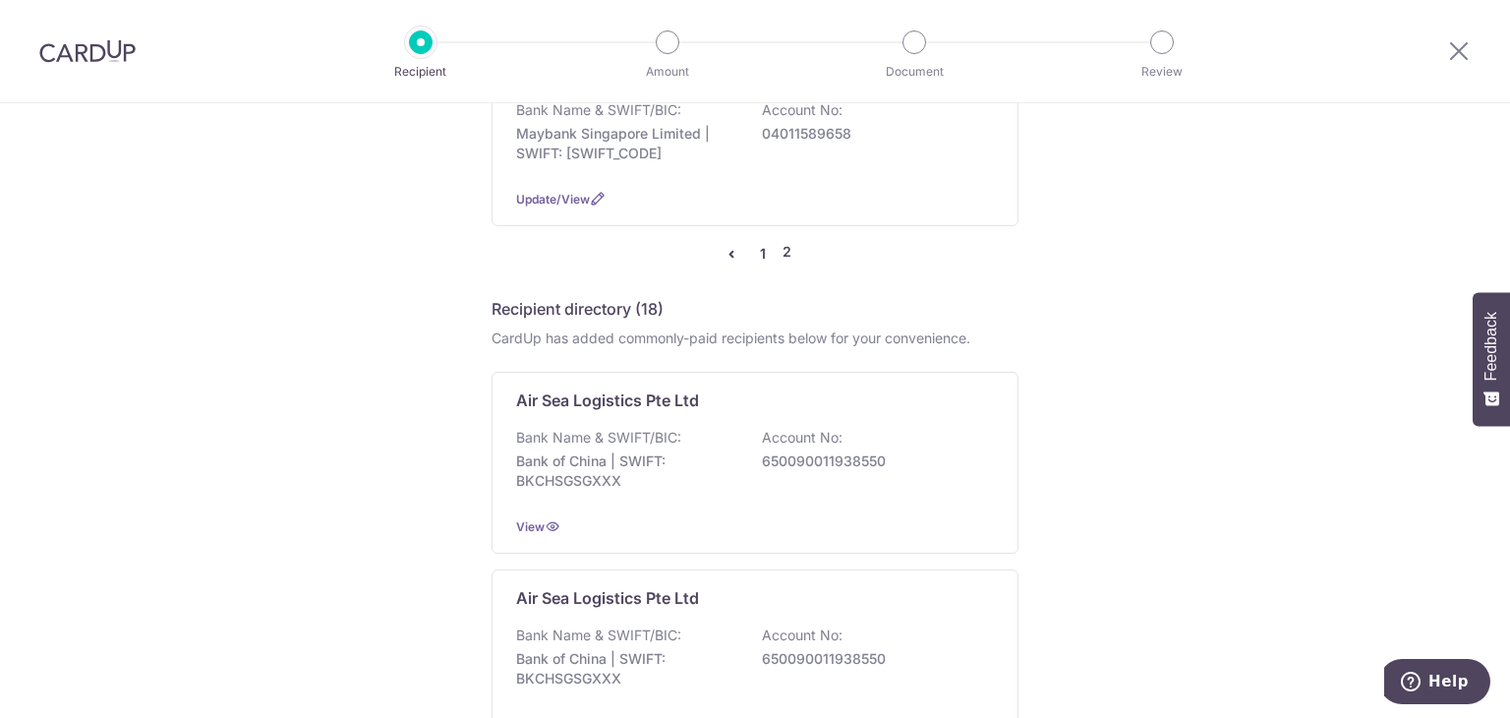
click at [754, 242] on link "1" at bounding box center [763, 254] width 24 height 24
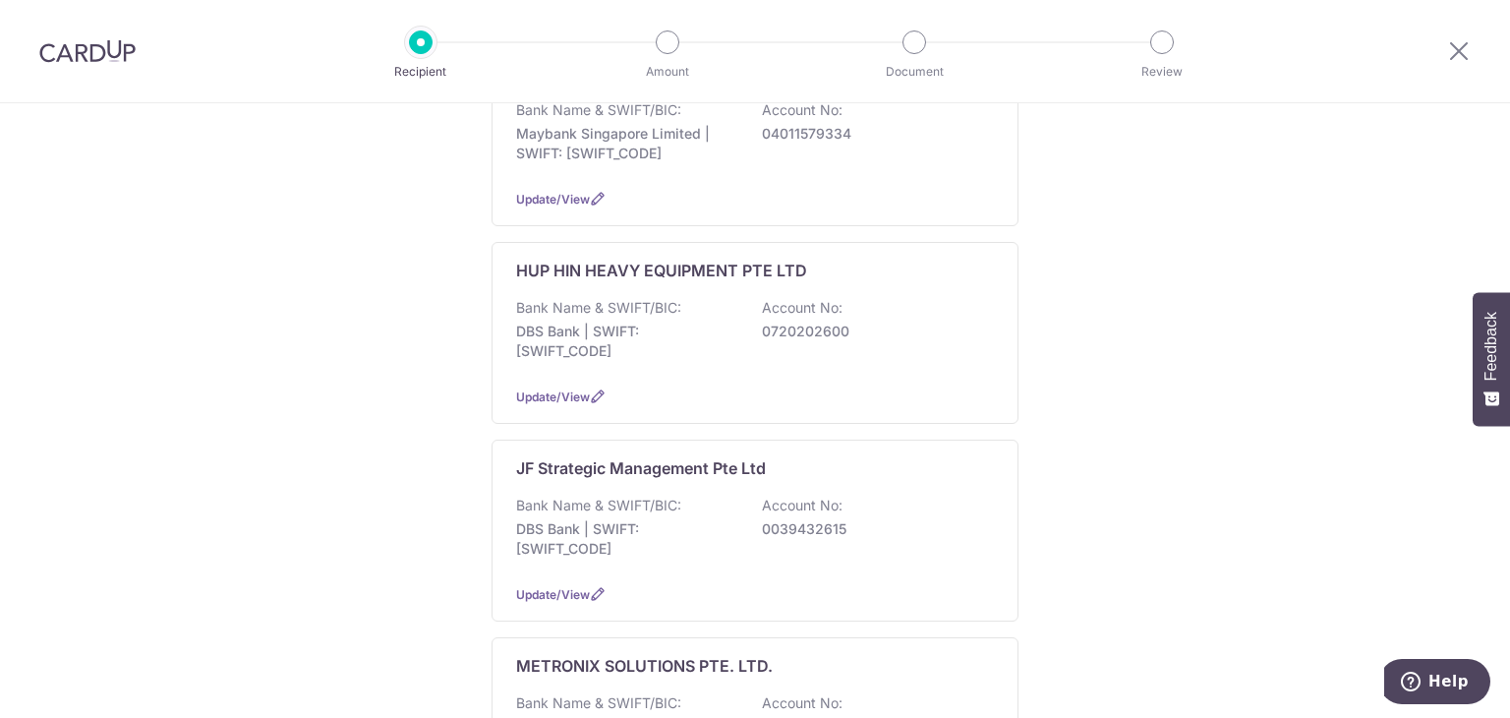
scroll to position [0, 0]
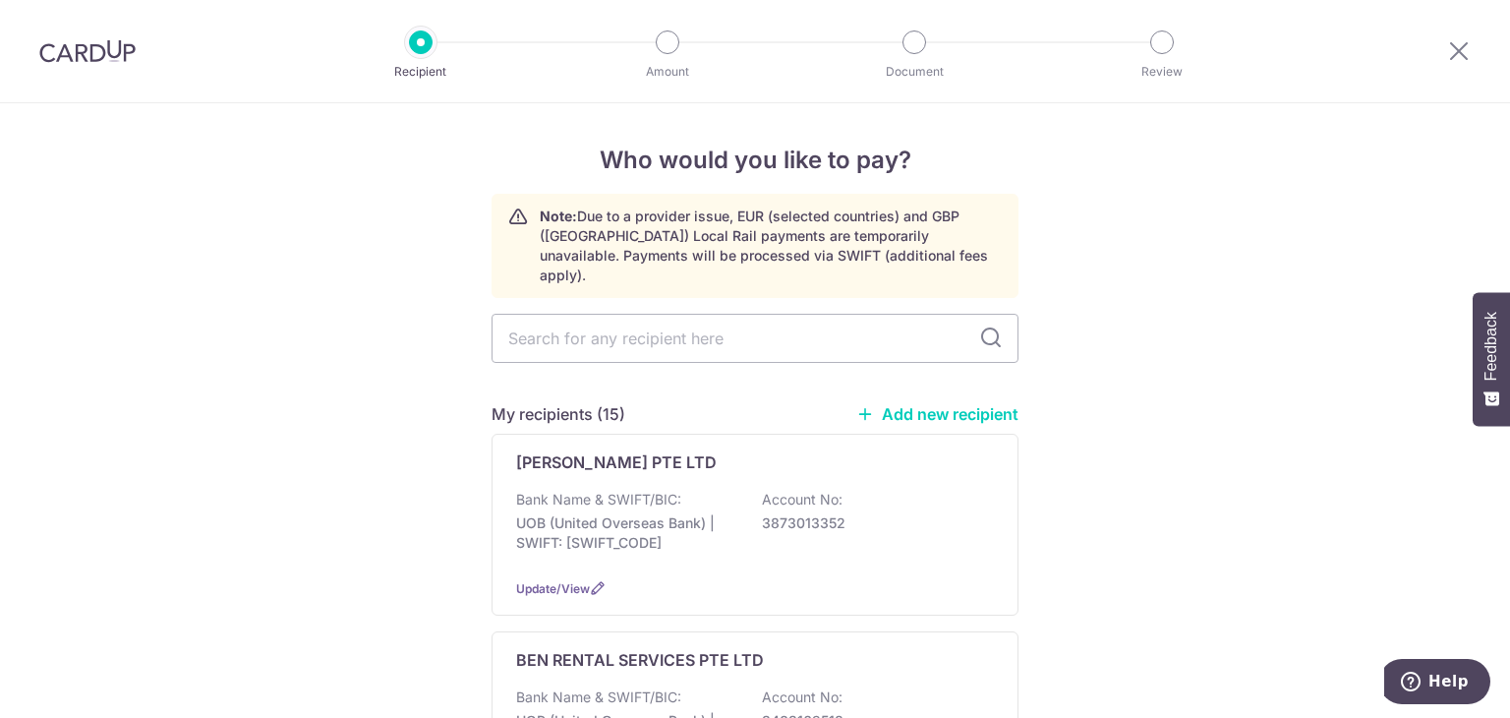
click at [923, 404] on link "Add new recipient" at bounding box center [937, 414] width 162 height 20
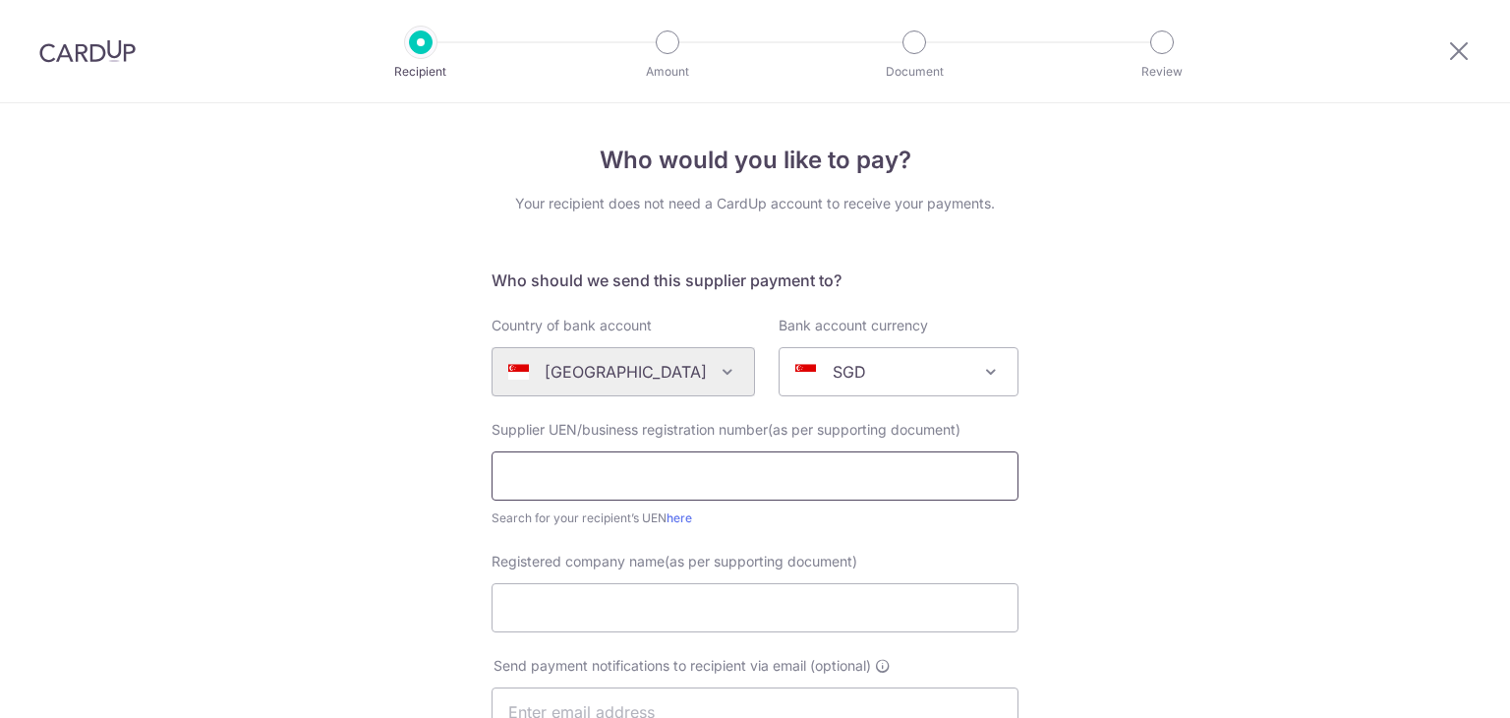
click at [584, 477] on input "text" at bounding box center [754, 475] width 527 height 49
paste input "201703049G"
type input "201703049G"
click at [625, 622] on input "Registered company name(as per supporting document)" at bounding box center [754, 607] width 527 height 49
paste input "HUA SHENG ENERGY PTE LTD"
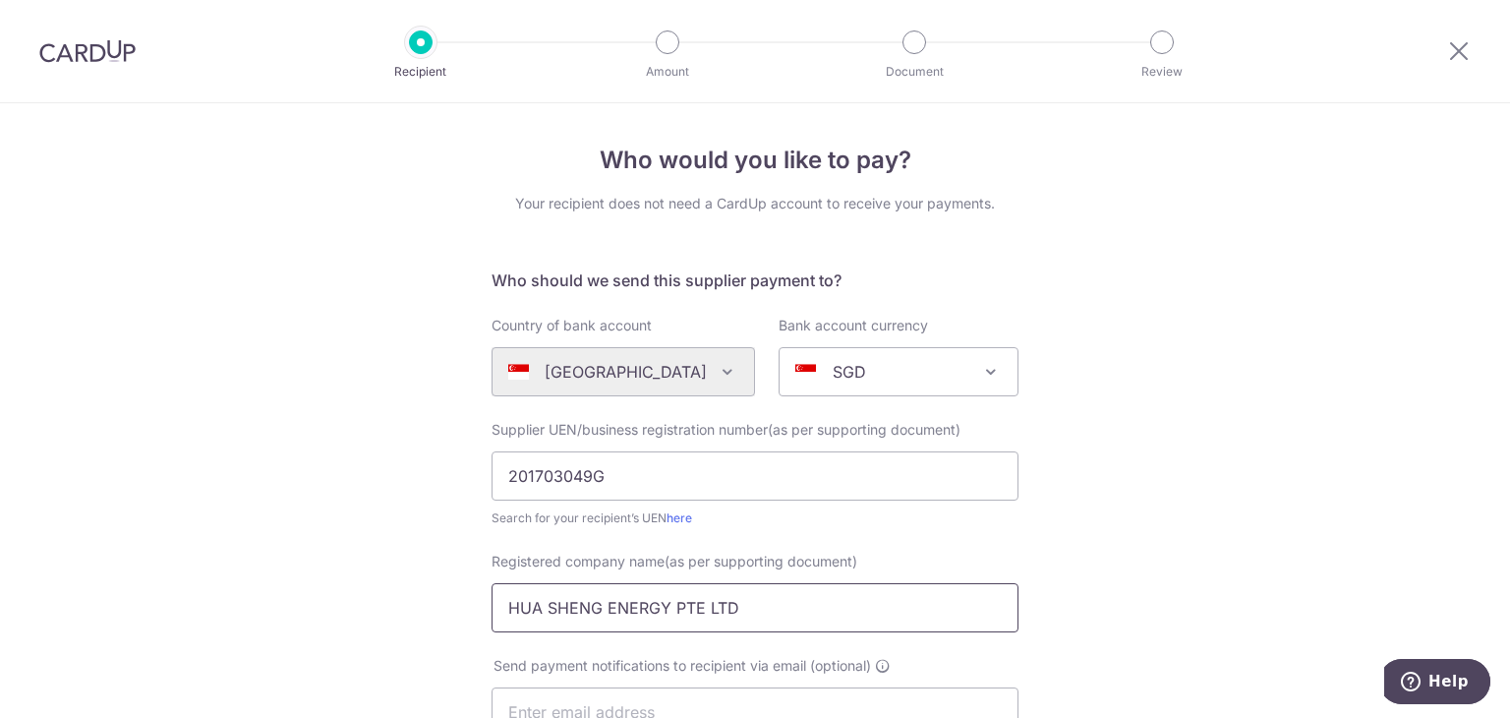
type input "HUA SHENG ENERGY PTE LTD"
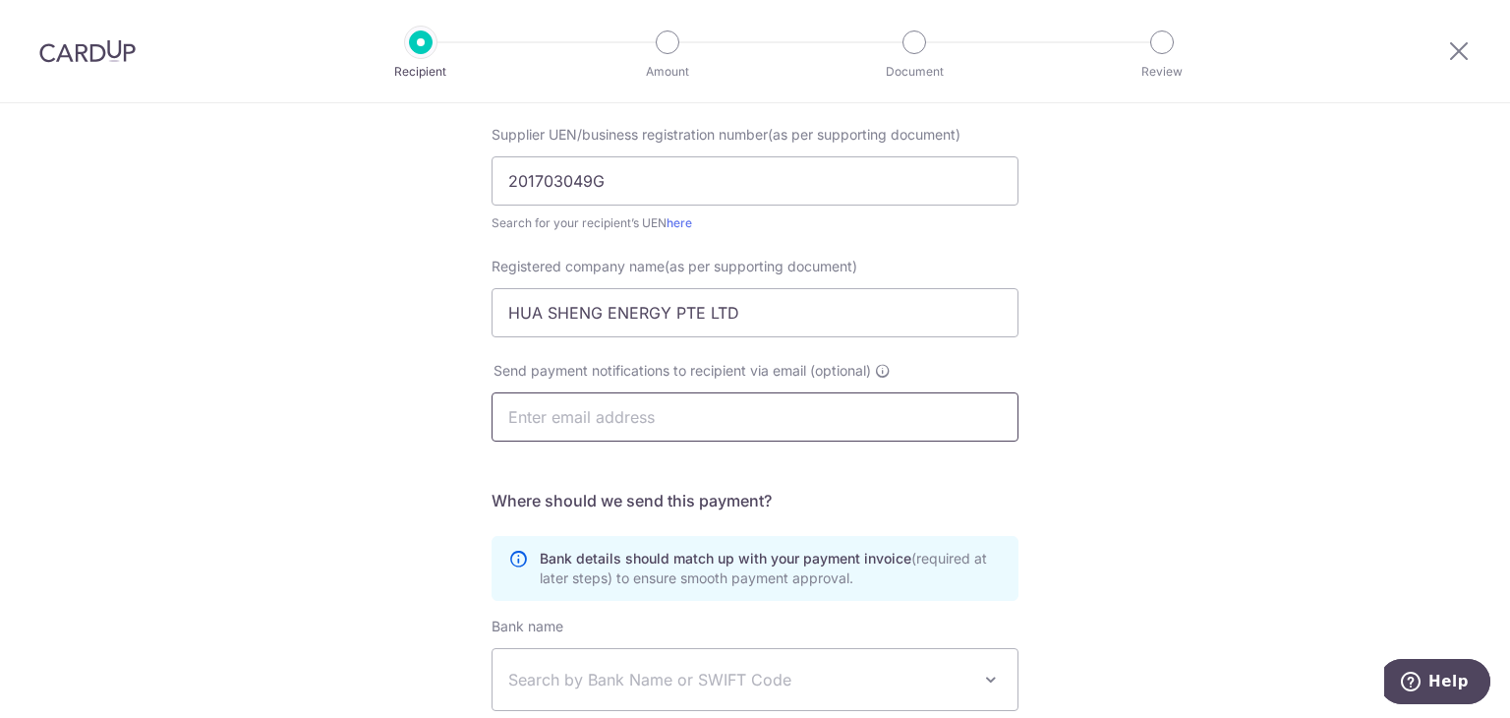
click at [680, 422] on input "text" at bounding box center [754, 416] width 527 height 49
paste input "kimloong.chong@huasheng.com.sg"
type input "kimloong.chong@huasheng.com.sg"
click at [1152, 479] on div "Who would you like to pay? Your recipient does not need a CardUp account to rec…" at bounding box center [755, 403] width 1510 height 1191
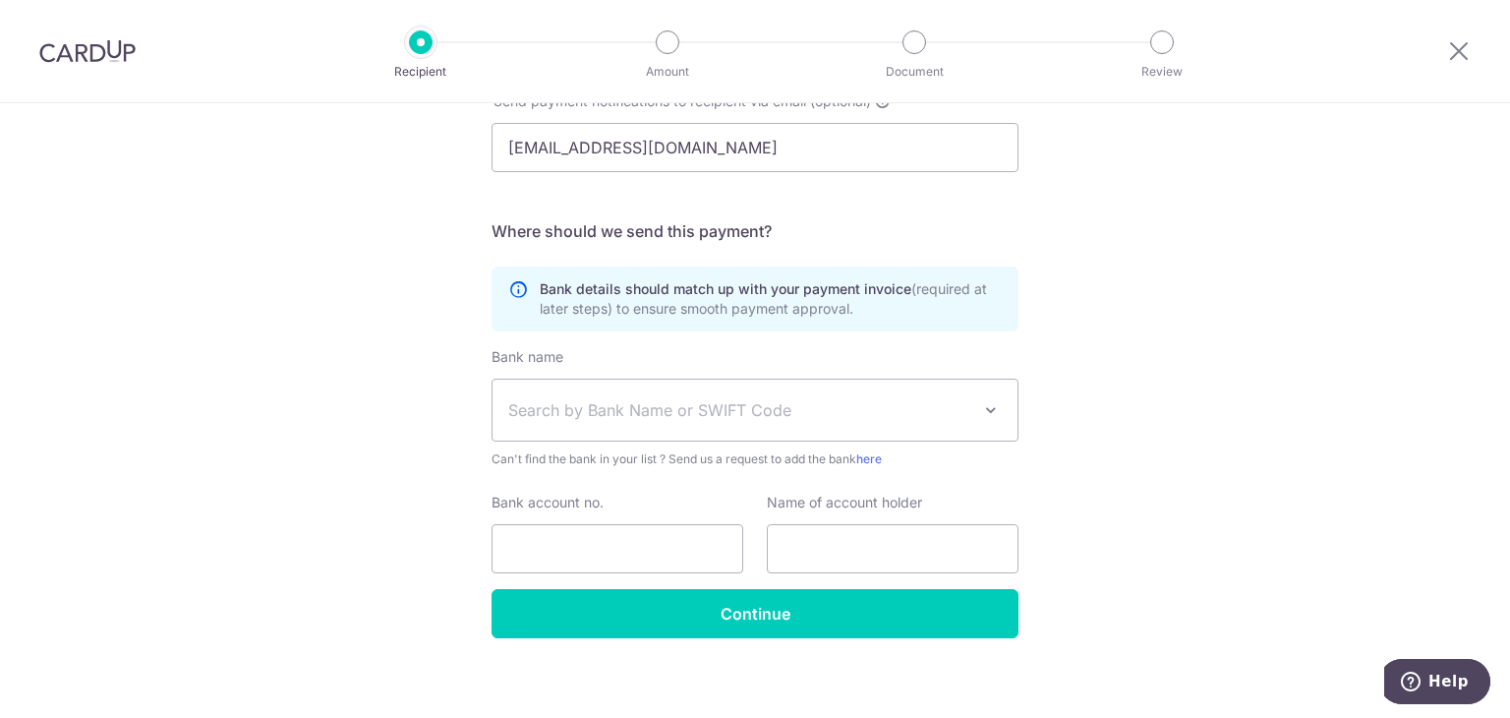
scroll to position [576, 0]
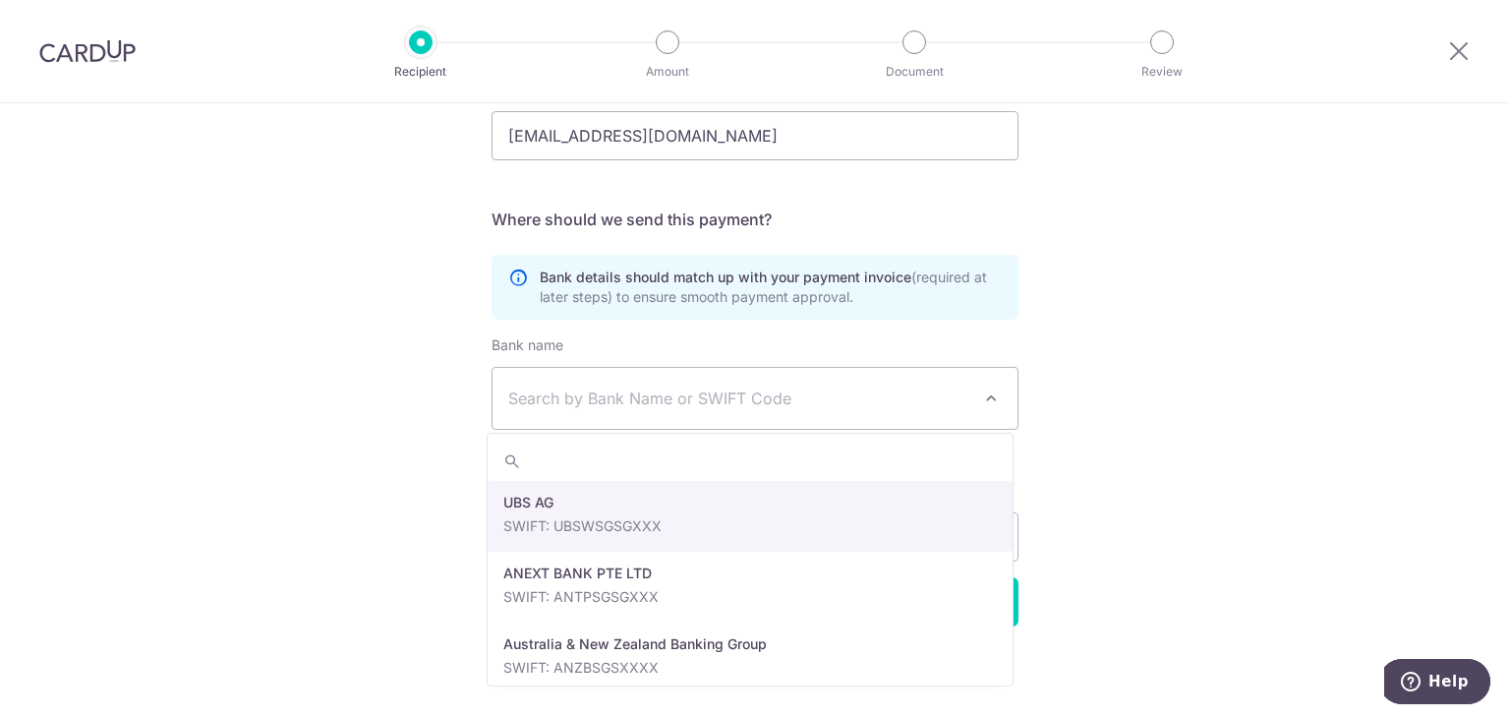
click at [649, 394] on span "Search by Bank Name or SWIFT Code" at bounding box center [739, 398] width 462 height 24
paste input "Maybank Singapore Limited"
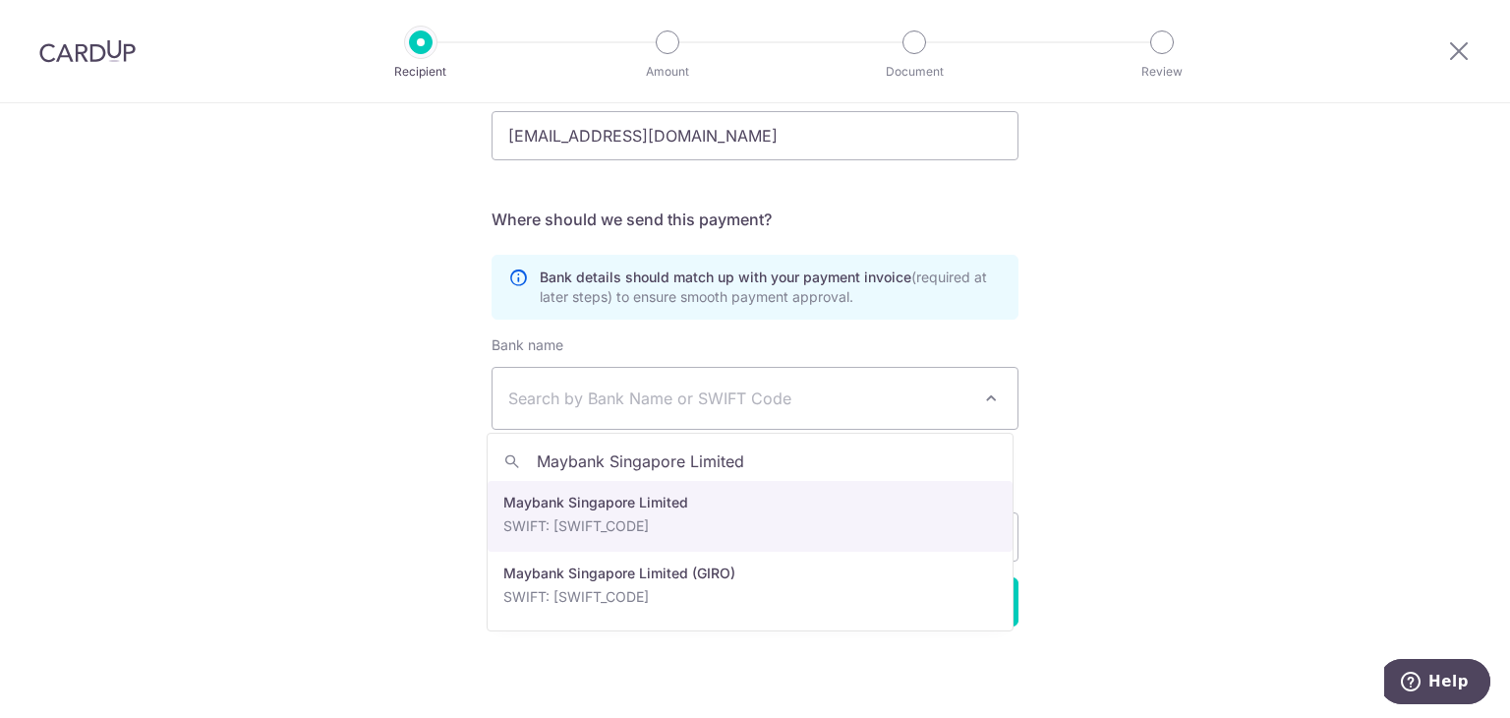
type input "Maybank Singapore Limited"
select select "10"
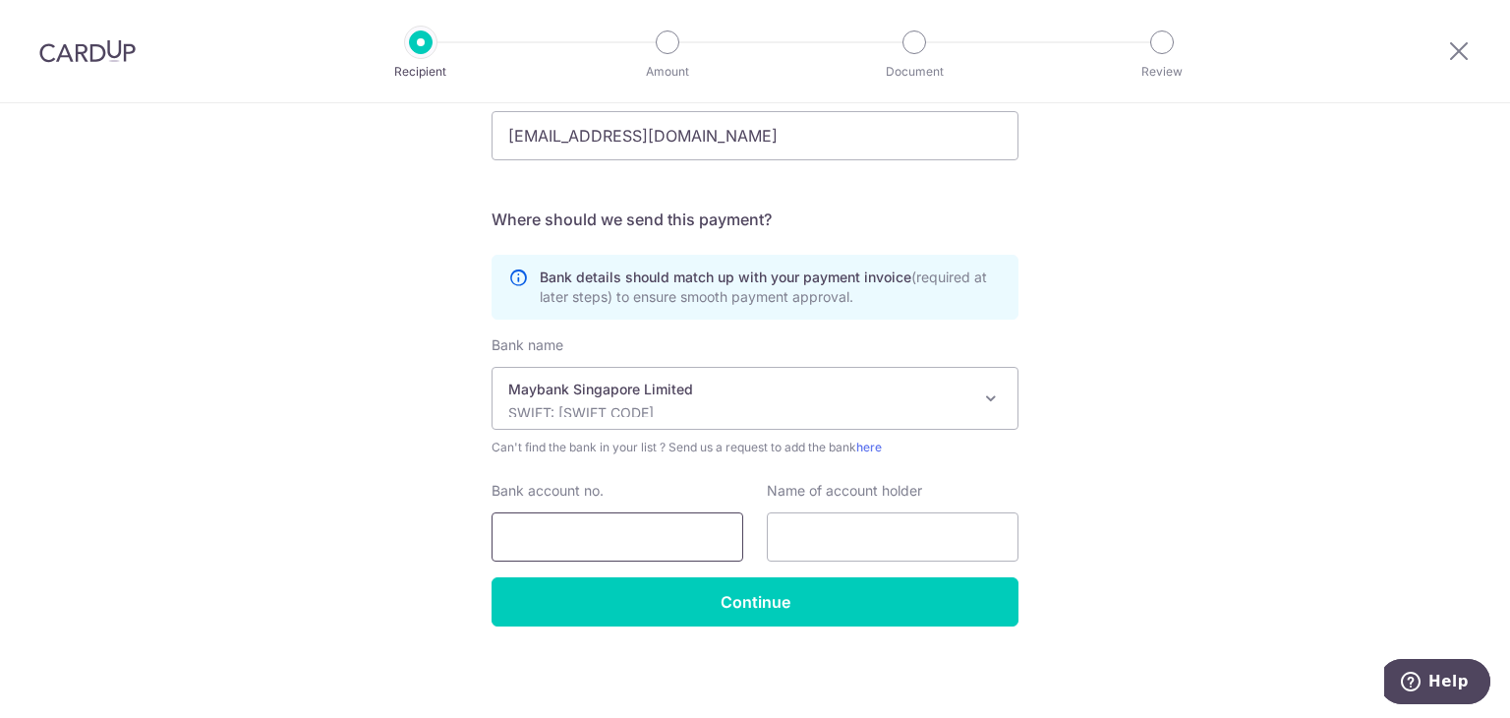
click at [647, 529] on input "Bank account no." at bounding box center [617, 536] width 252 height 49
paste input "04013042135"
type input "04013042135"
click at [883, 537] on input "text" at bounding box center [893, 536] width 252 height 49
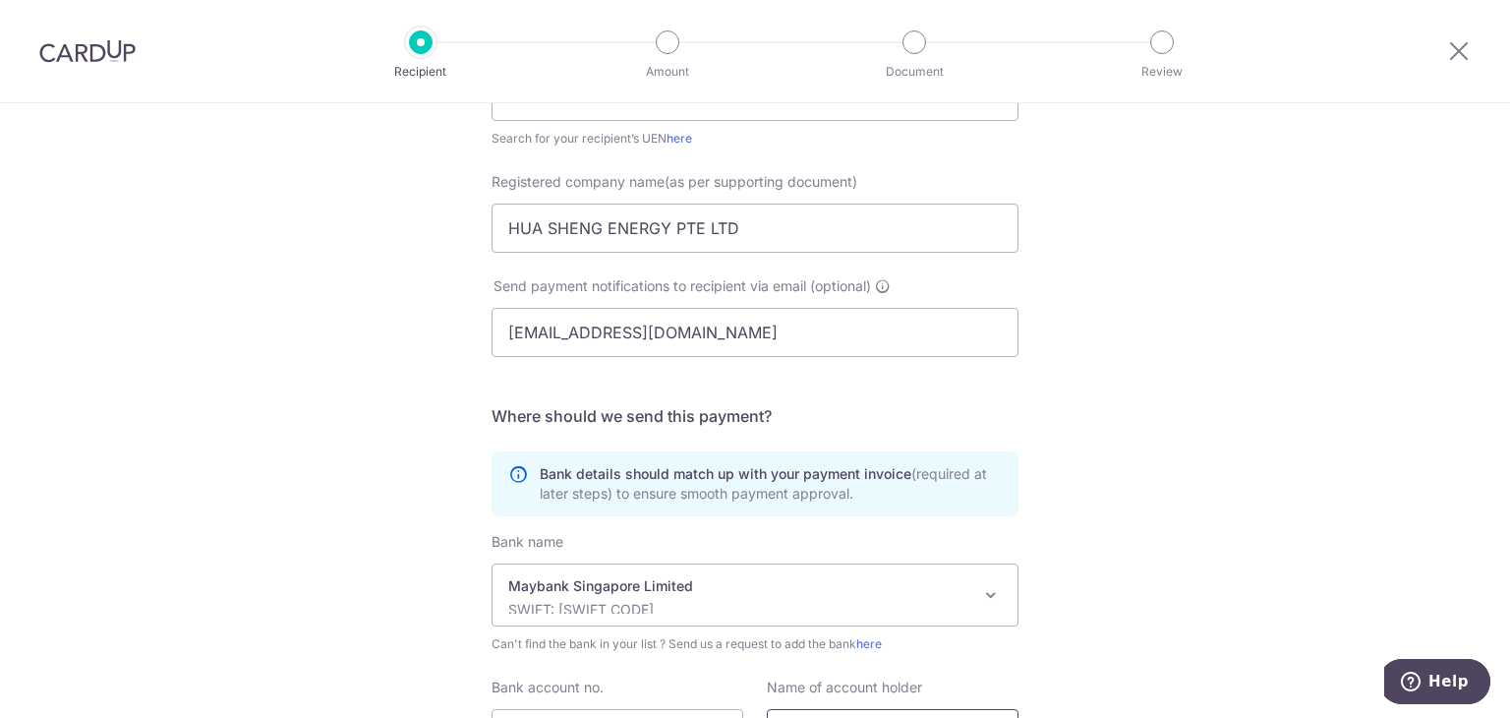
scroll to position [281, 0]
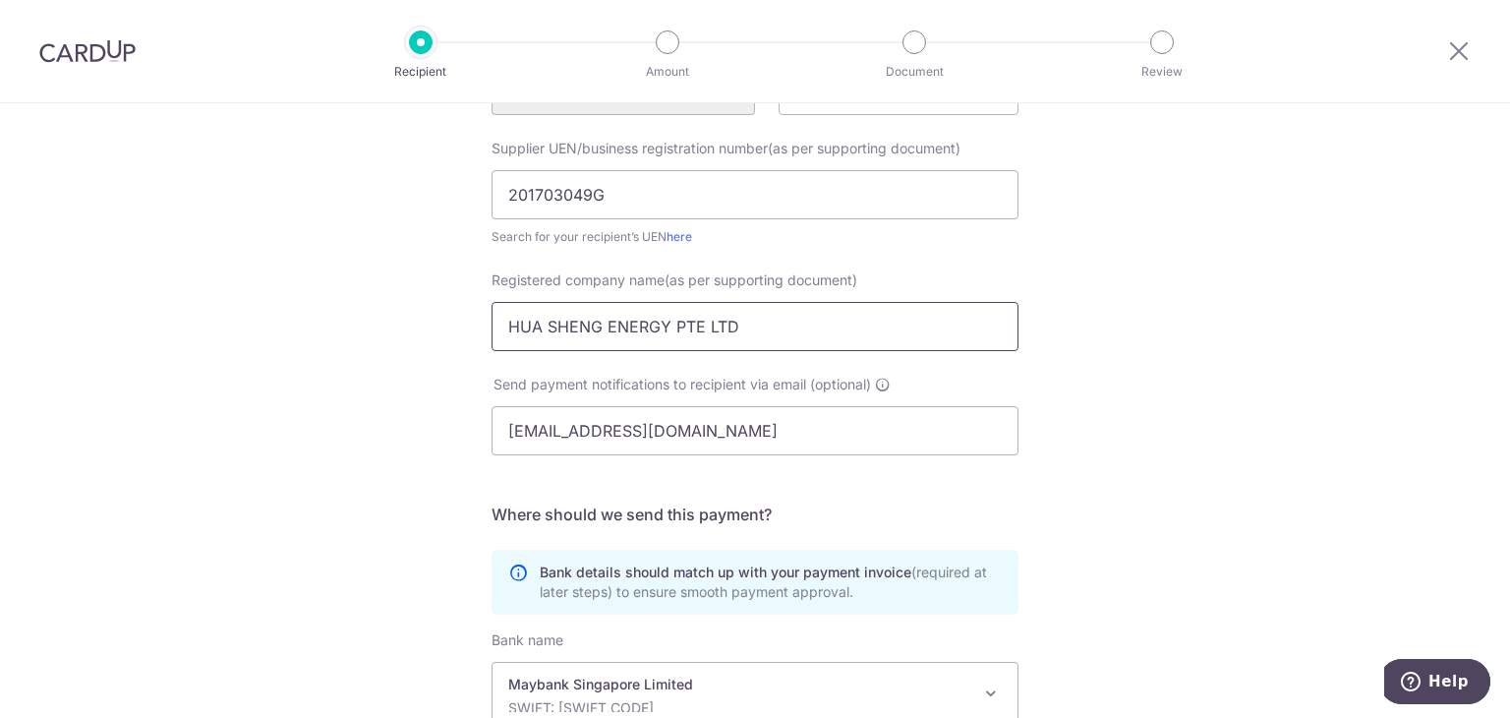
click at [731, 343] on input "HUA SHENG ENERGY PTE LTD" at bounding box center [754, 326] width 527 height 49
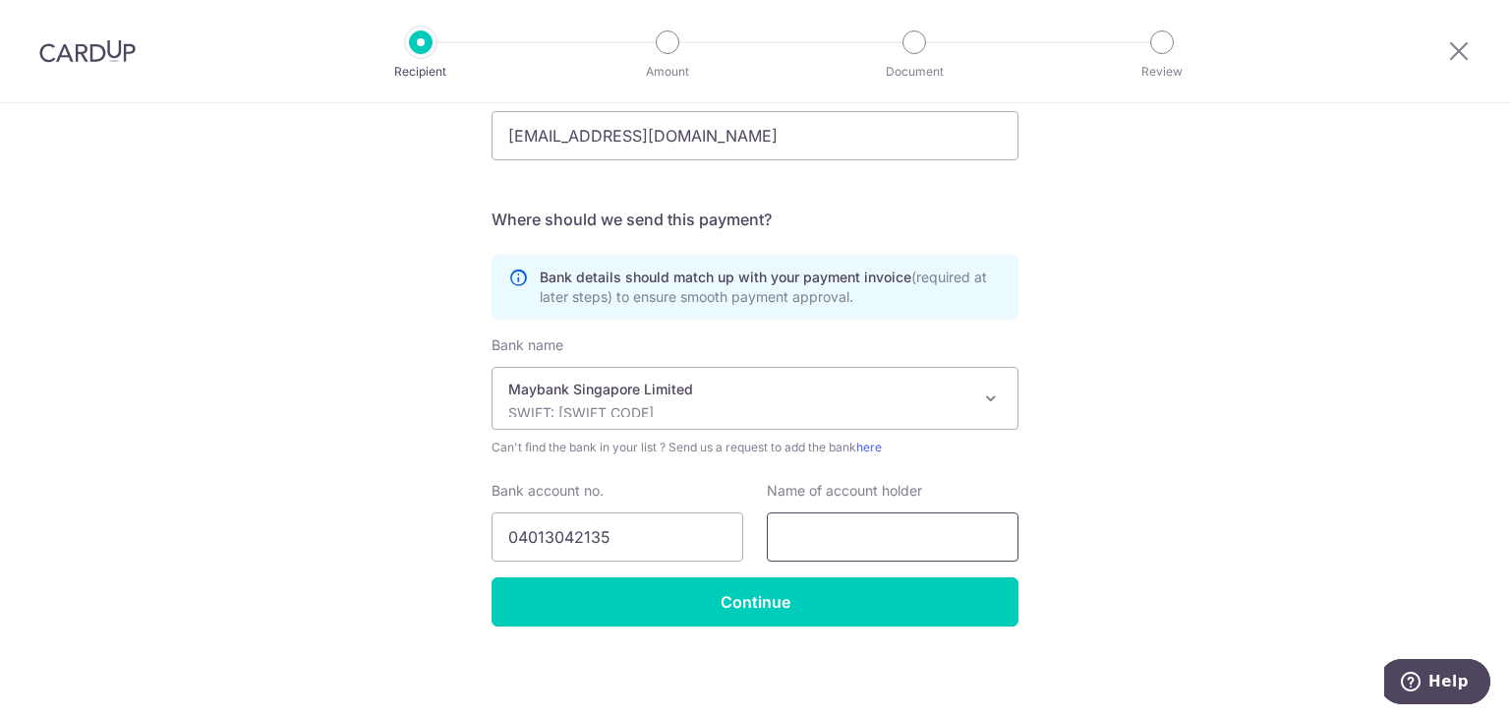
click at [861, 520] on input "text" at bounding box center [893, 536] width 252 height 49
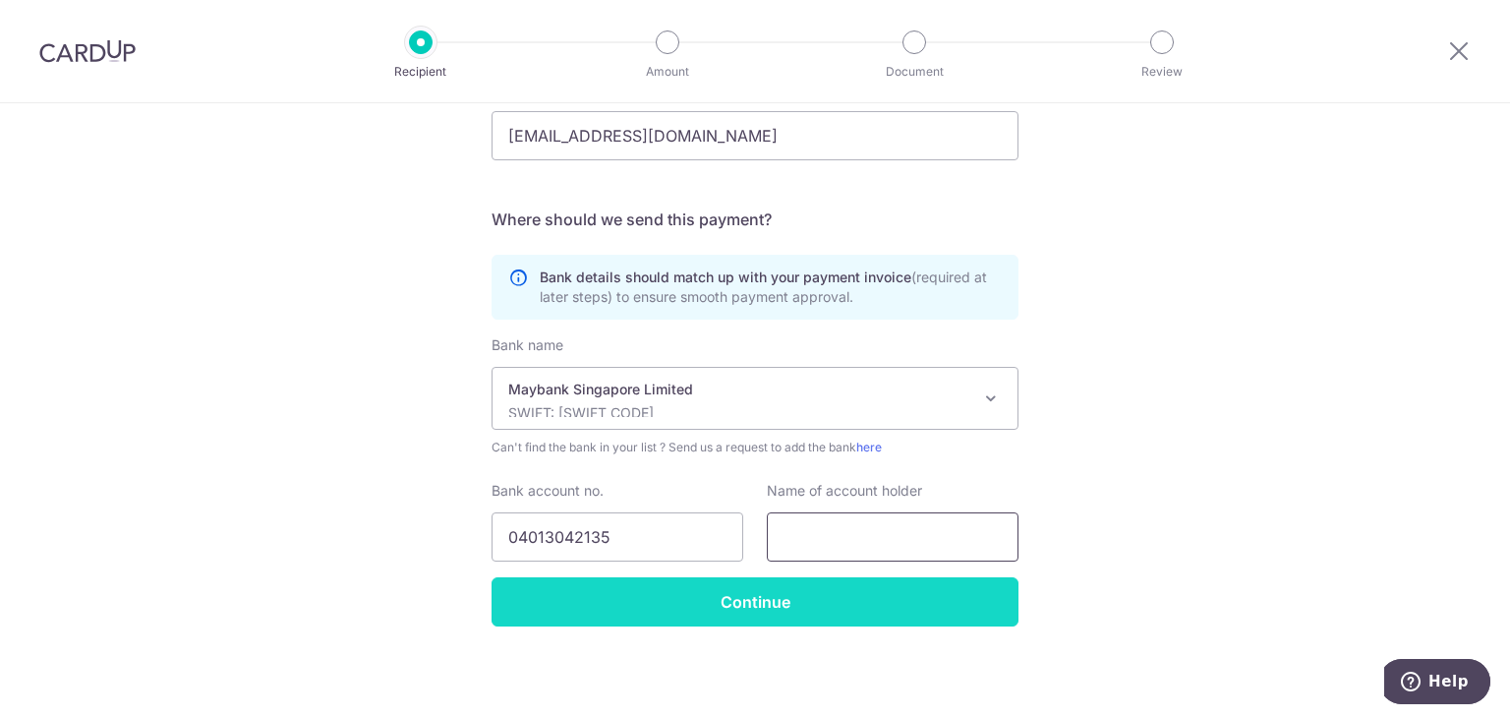
paste input "HUA SHENG ENERGY PTE LTD"
type input "HUA SHENG ENERGY PTE LTD"
click at [837, 594] on input "Continue" at bounding box center [754, 601] width 527 height 49
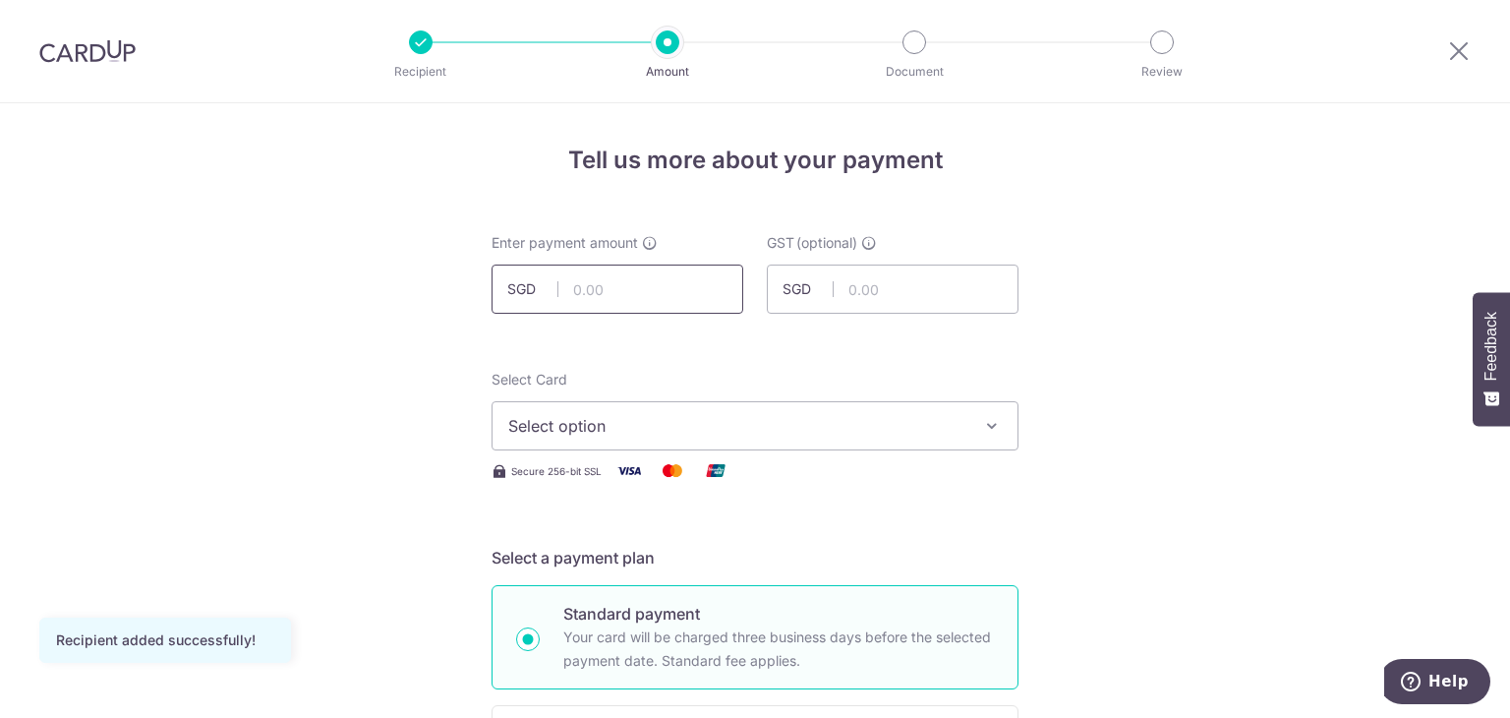
click at [645, 288] on input "text" at bounding box center [617, 288] width 252 height 49
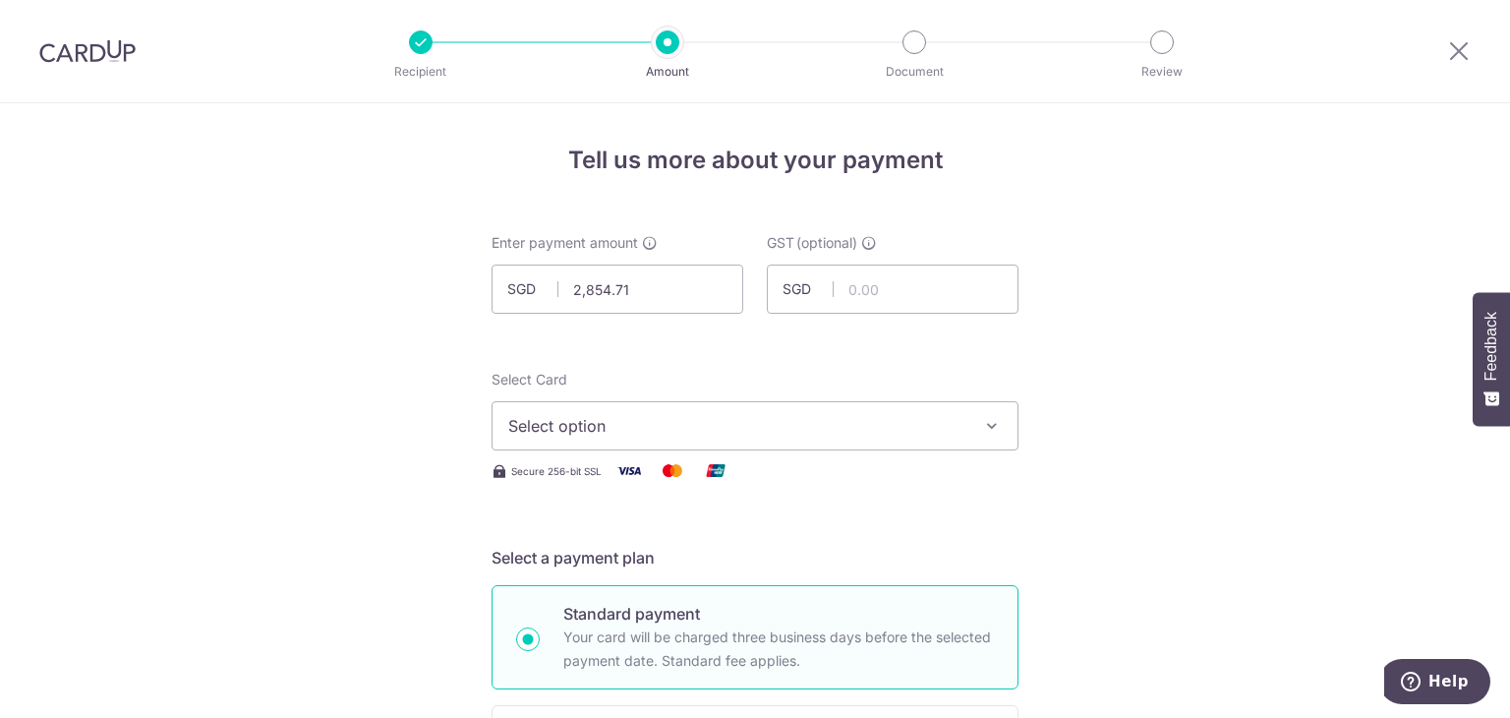
type input "2,854.71"
click at [707, 428] on span "Select option" at bounding box center [737, 426] width 458 height 24
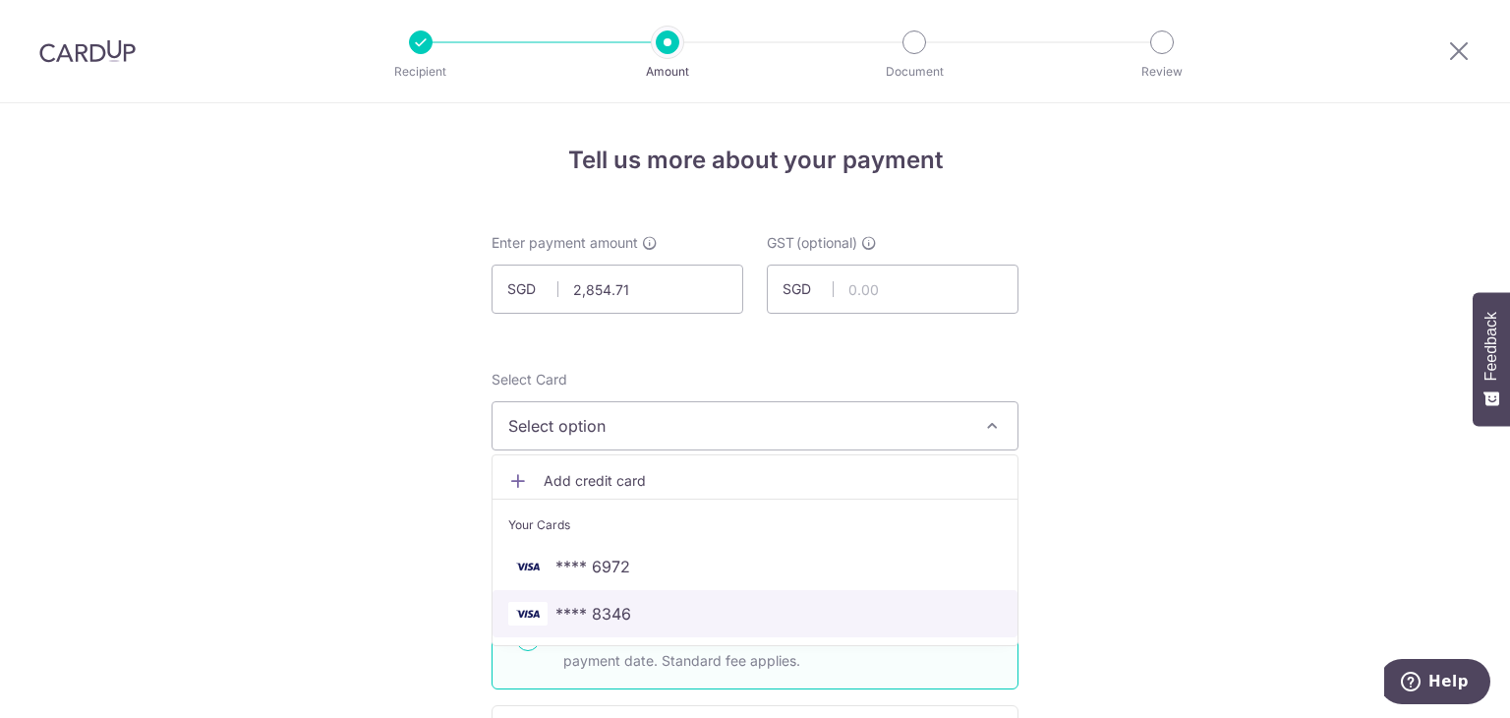
click at [642, 608] on span "**** 8346" at bounding box center [754, 614] width 493 height 24
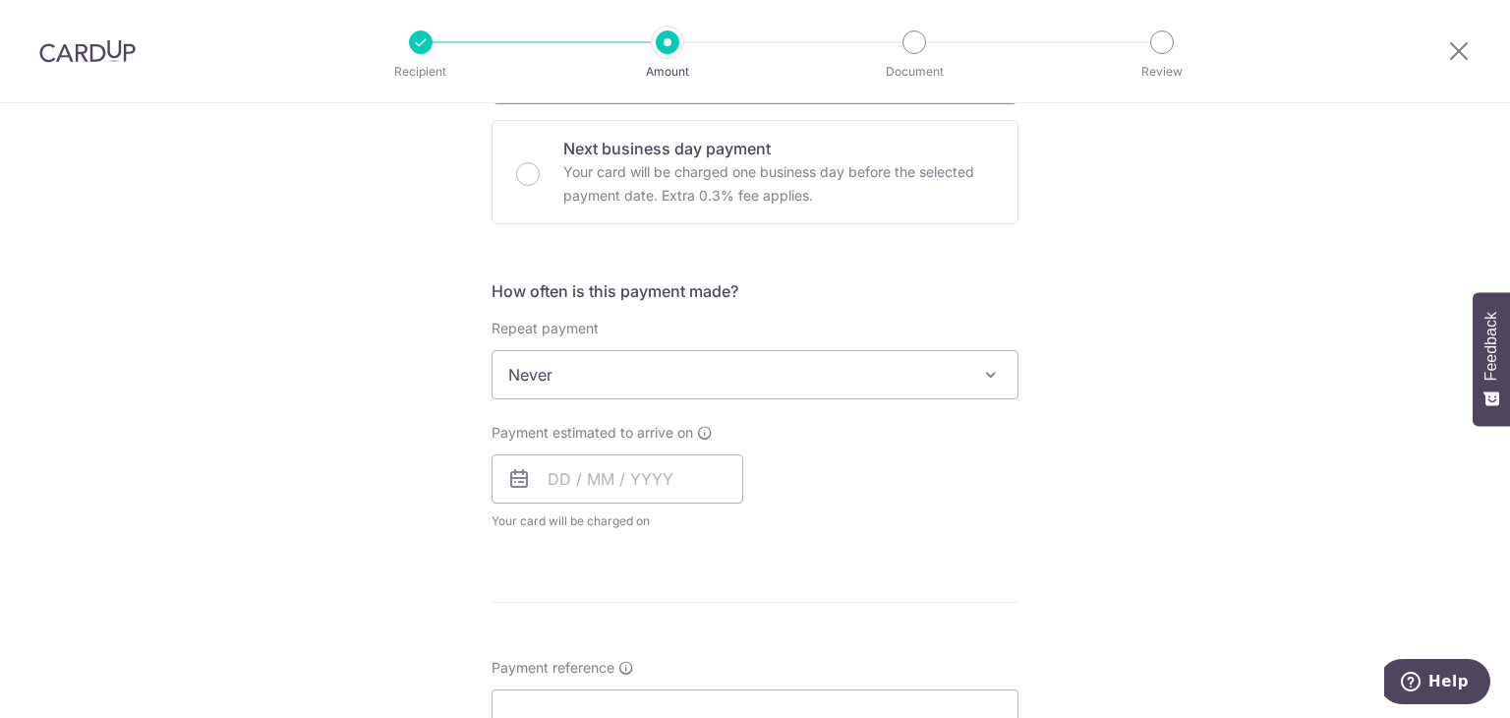
scroll to position [590, 0]
click at [629, 483] on input "text" at bounding box center [617, 473] width 252 height 49
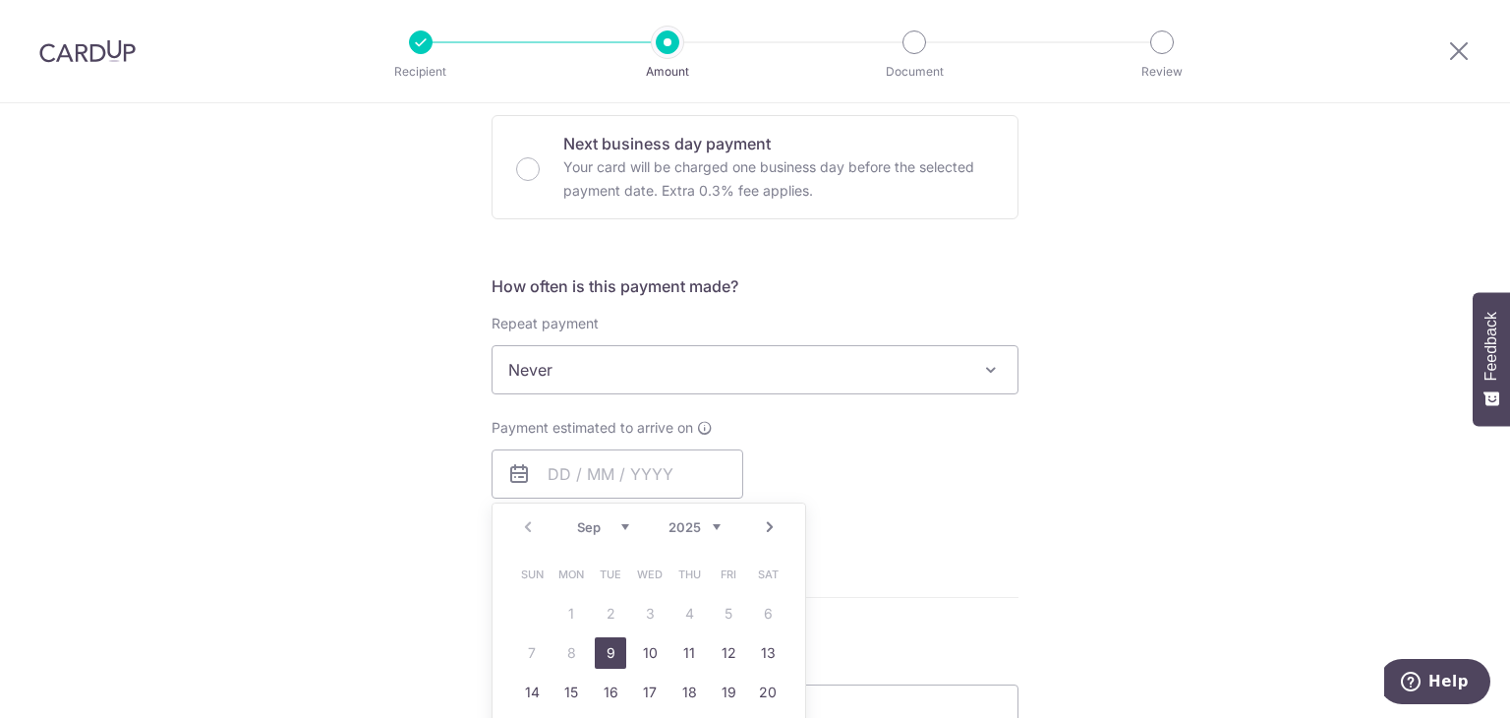
click at [602, 652] on link "9" at bounding box center [610, 652] width 31 height 31
type input "[DATE]"
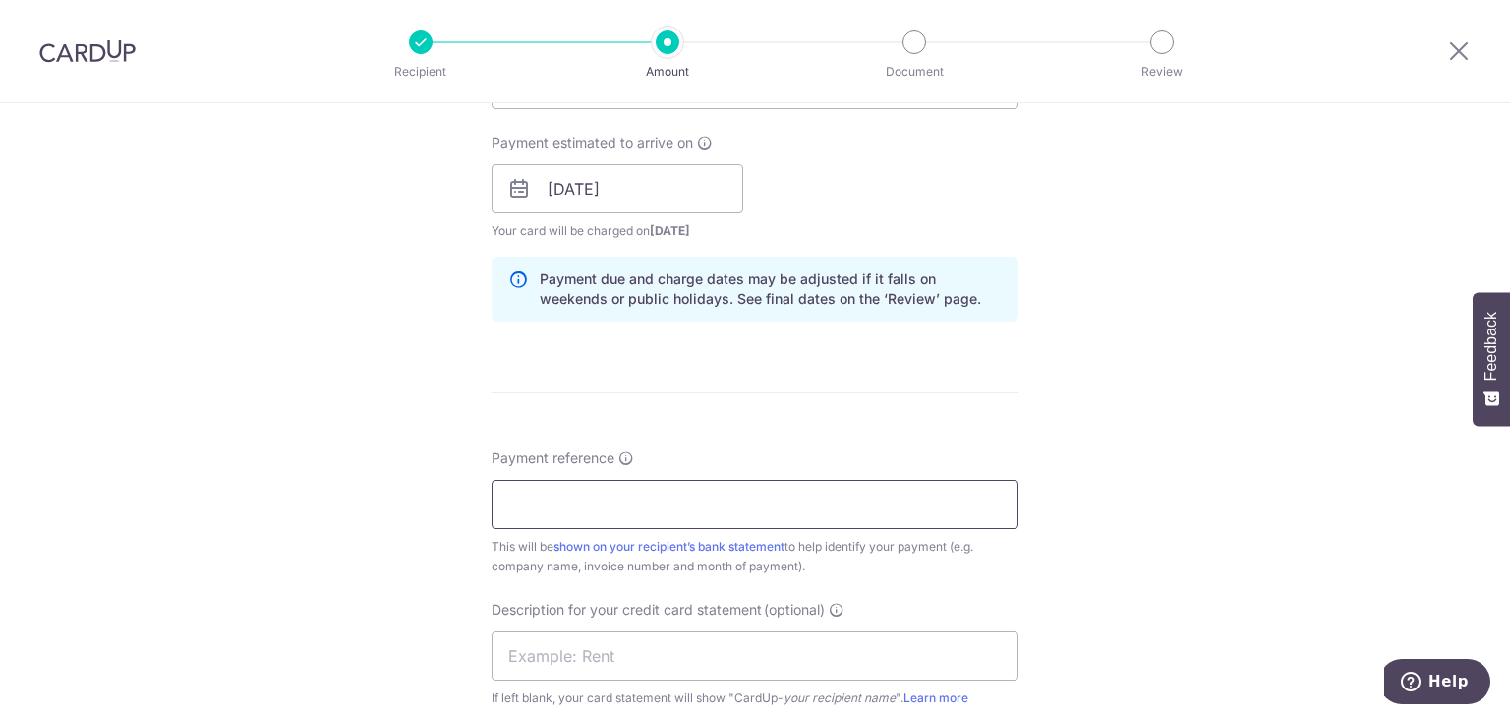
scroll to position [885, 0]
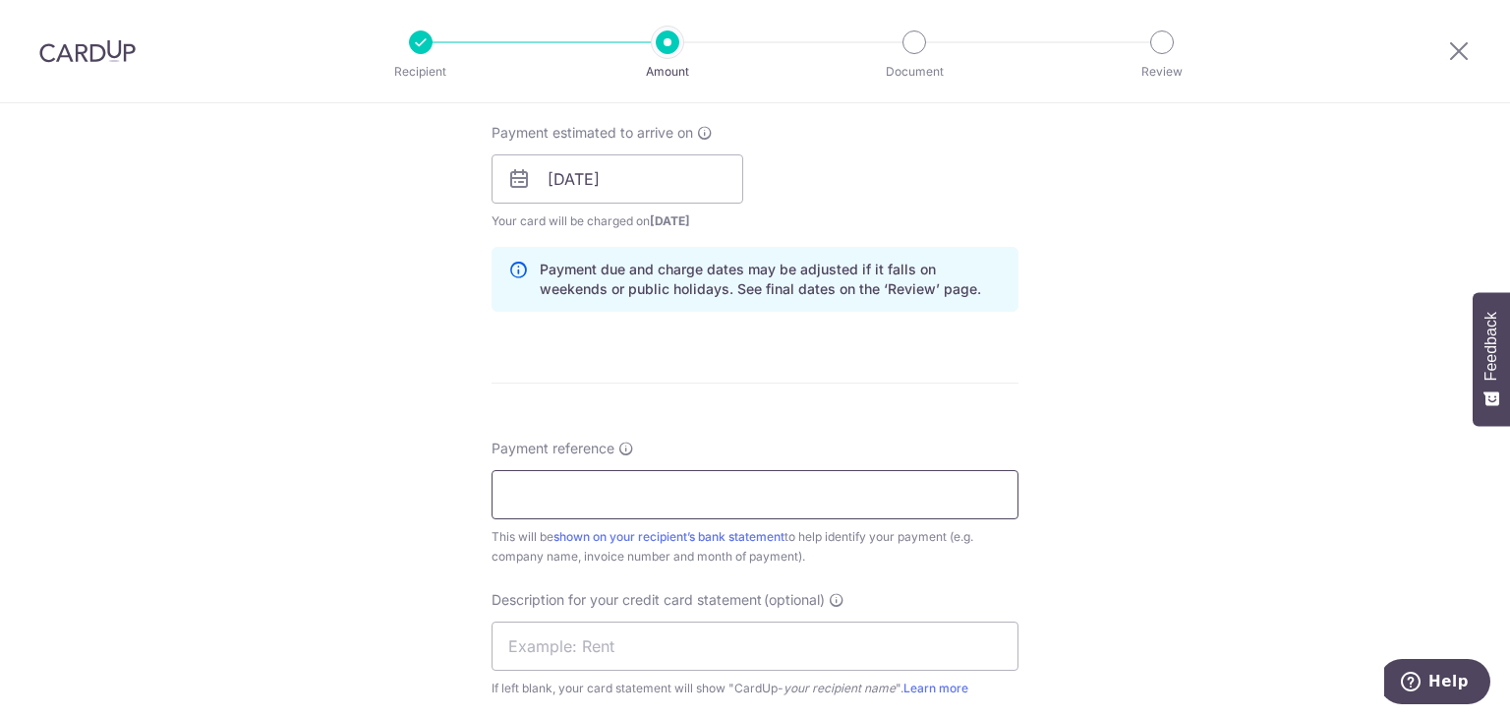
click at [584, 492] on input "Payment reference" at bounding box center [754, 494] width 527 height 49
paste input "IN25-09003"
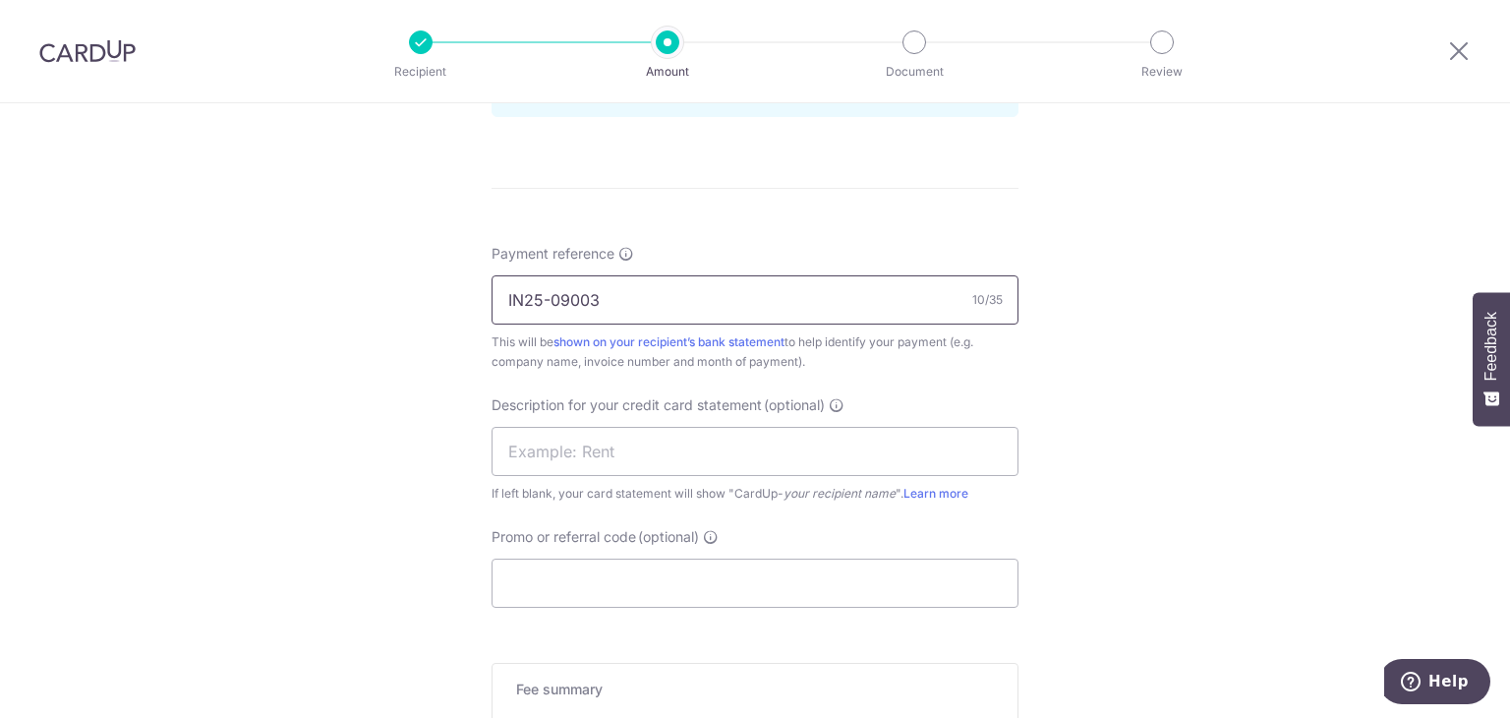
scroll to position [1081, 0]
type input "IN25-09003"
click at [639, 457] on input "text" at bounding box center [754, 449] width 527 height 49
type input "Lumenx supplier"
click at [617, 591] on input "Promo or referral code (optional)" at bounding box center [754, 580] width 527 height 49
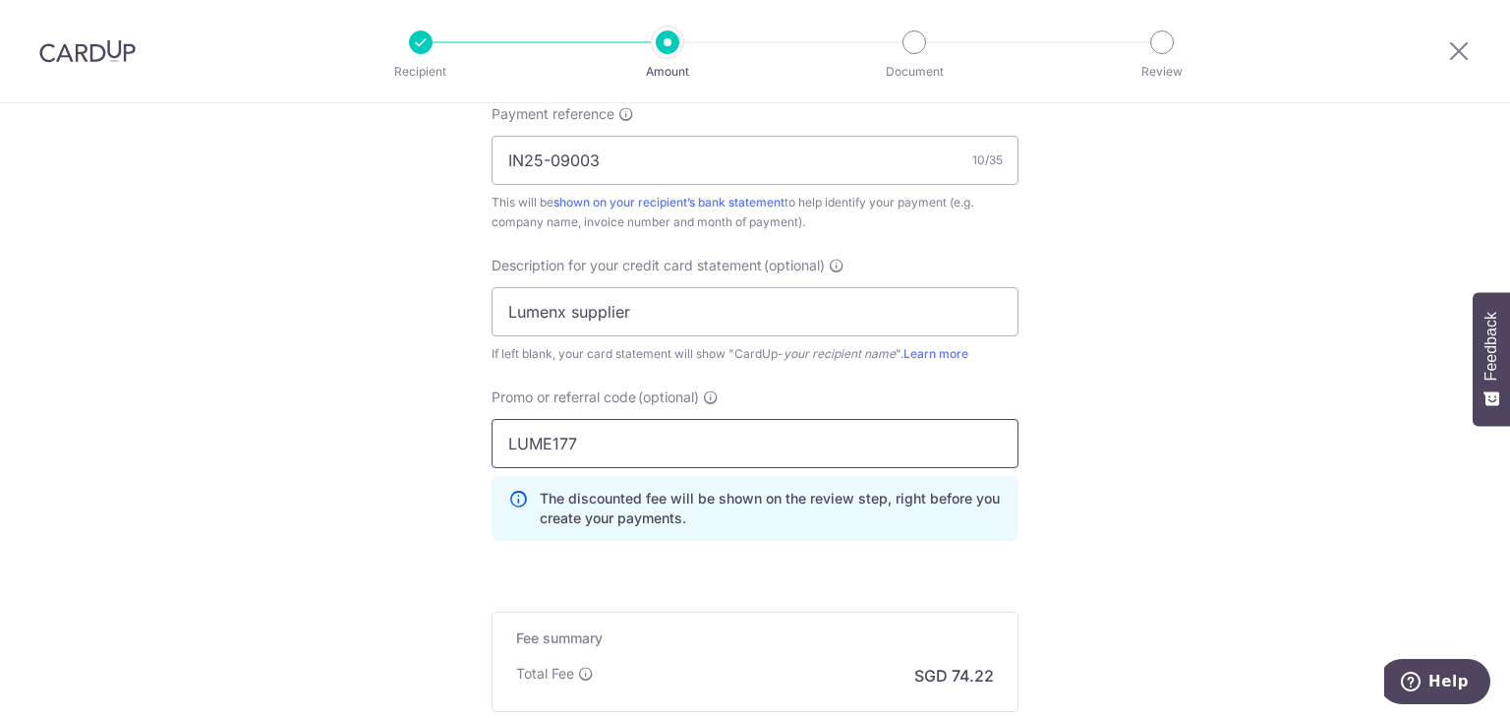
scroll to position [1376, 0]
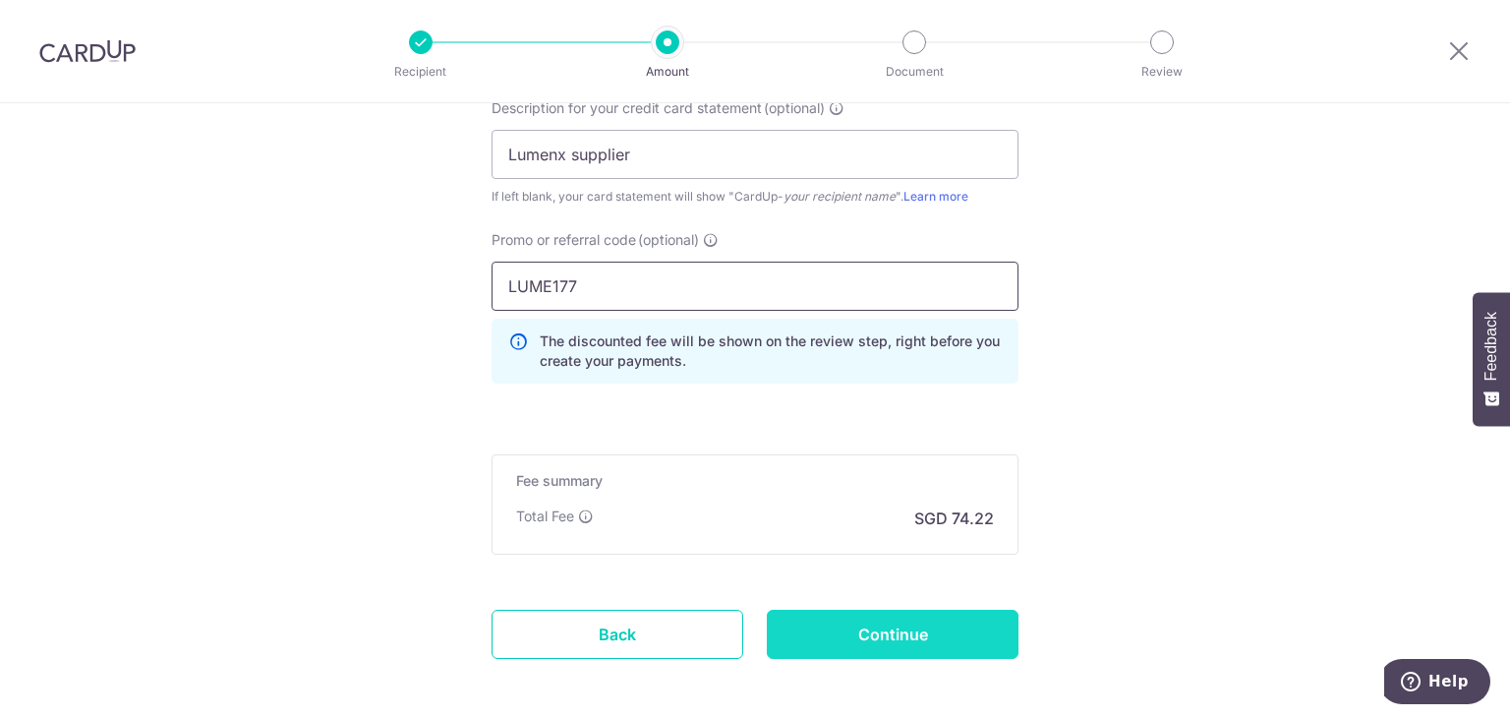
type input "LUME177"
click at [917, 627] on input "Continue" at bounding box center [893, 633] width 252 height 49
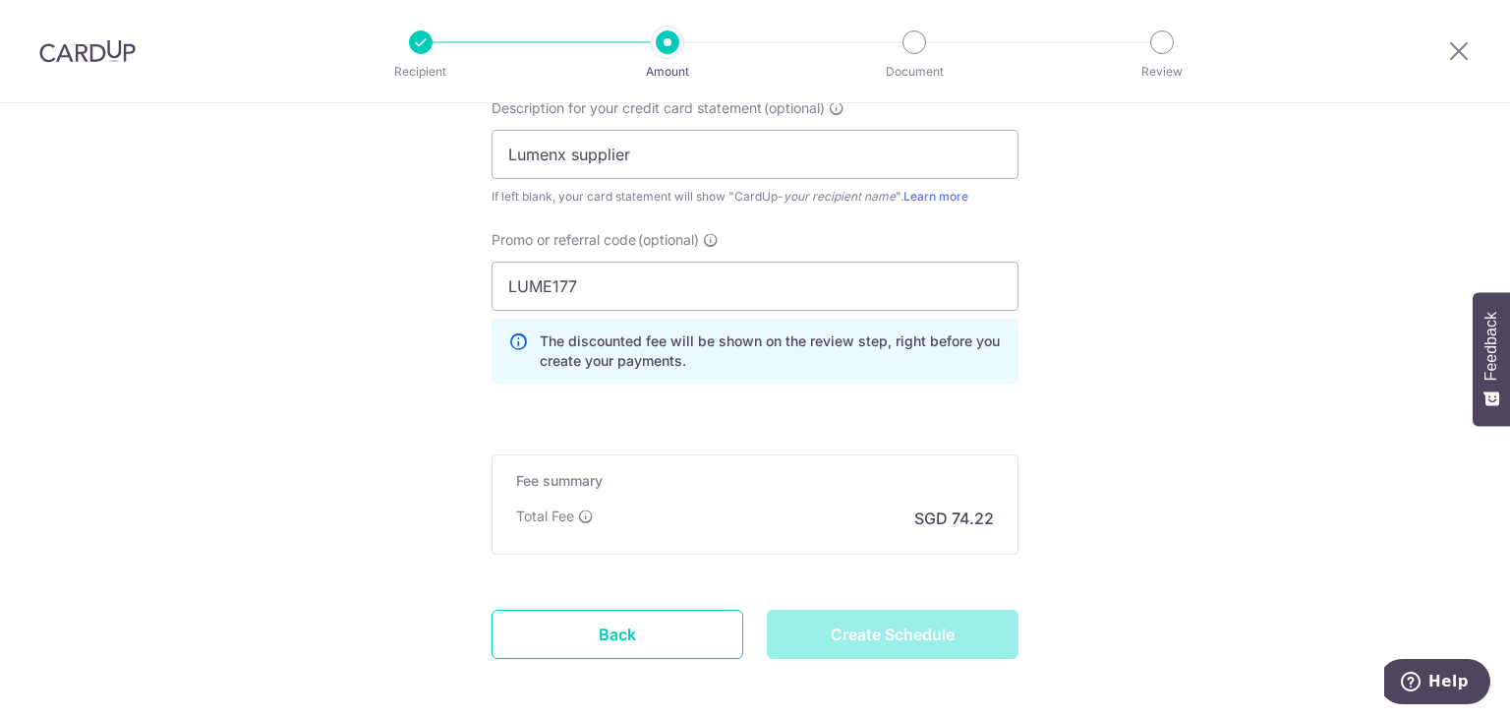
type input "Create Schedule"
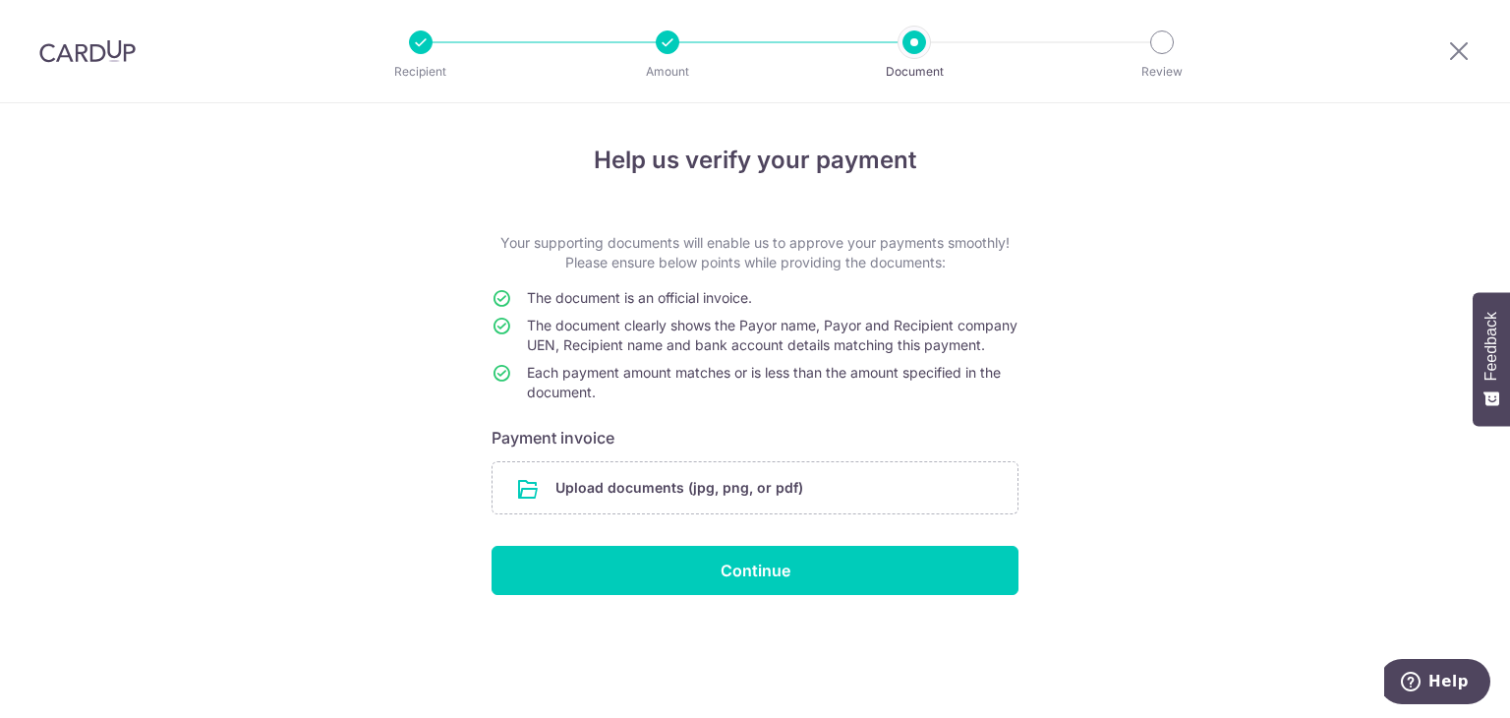
click at [673, 513] on input "file" at bounding box center [754, 487] width 525 height 51
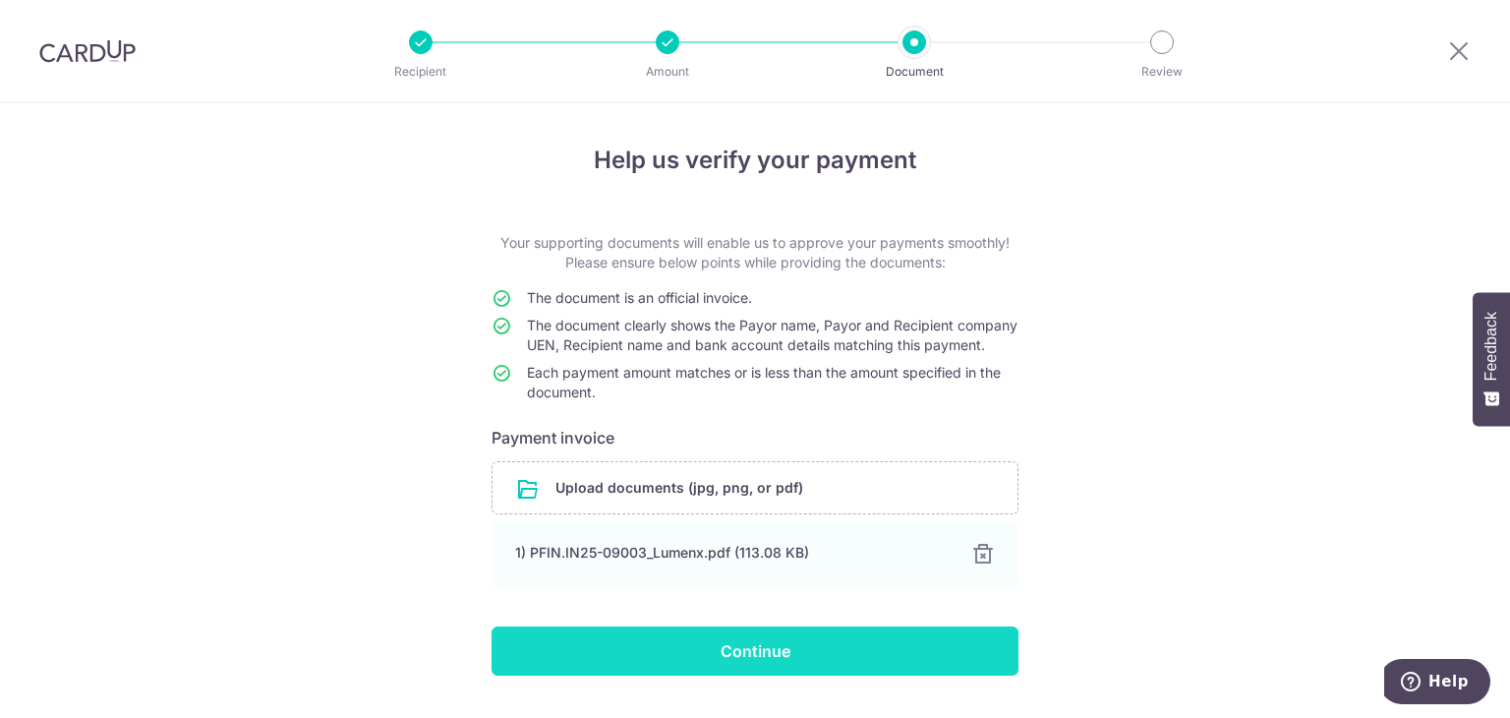
click at [755, 666] on input "Continue" at bounding box center [754, 650] width 527 height 49
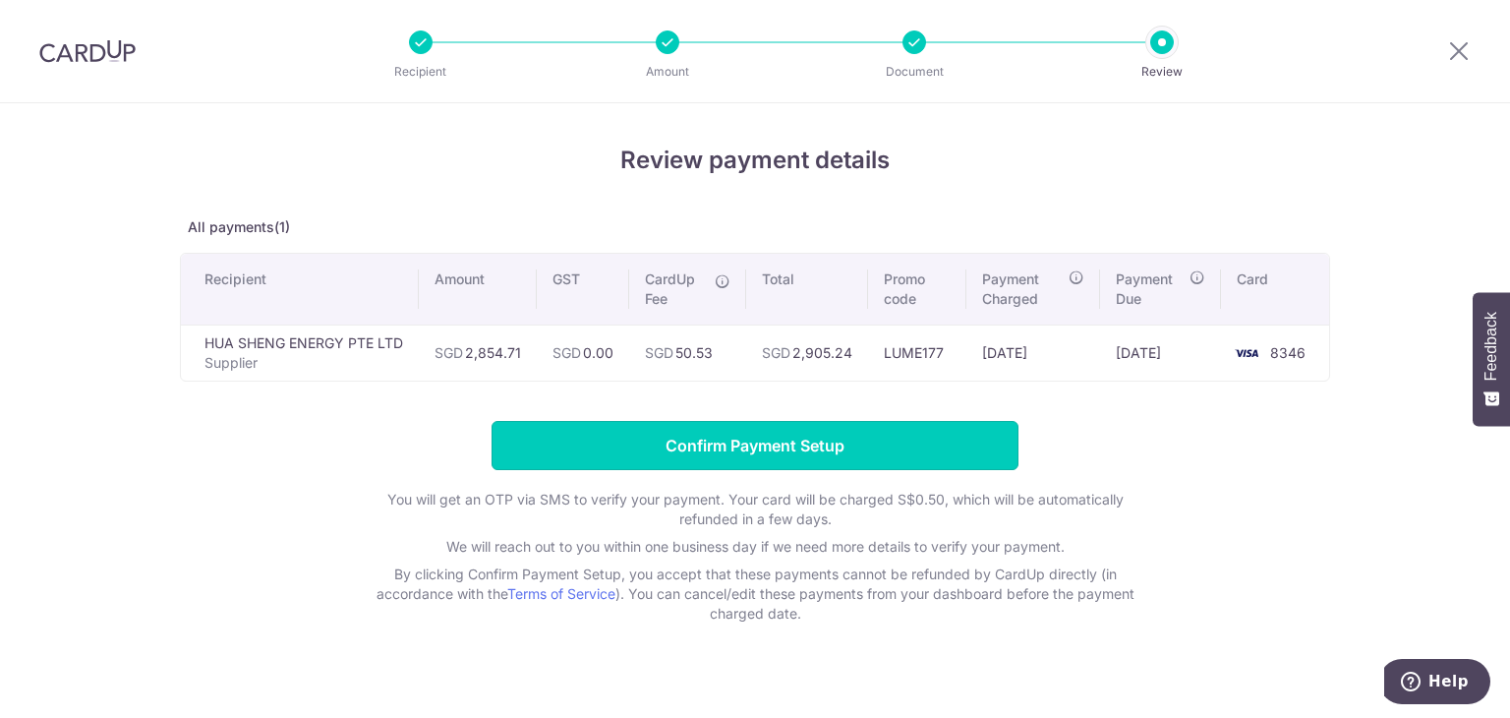
click at [874, 444] on input "Confirm Payment Setup" at bounding box center [754, 445] width 527 height 49
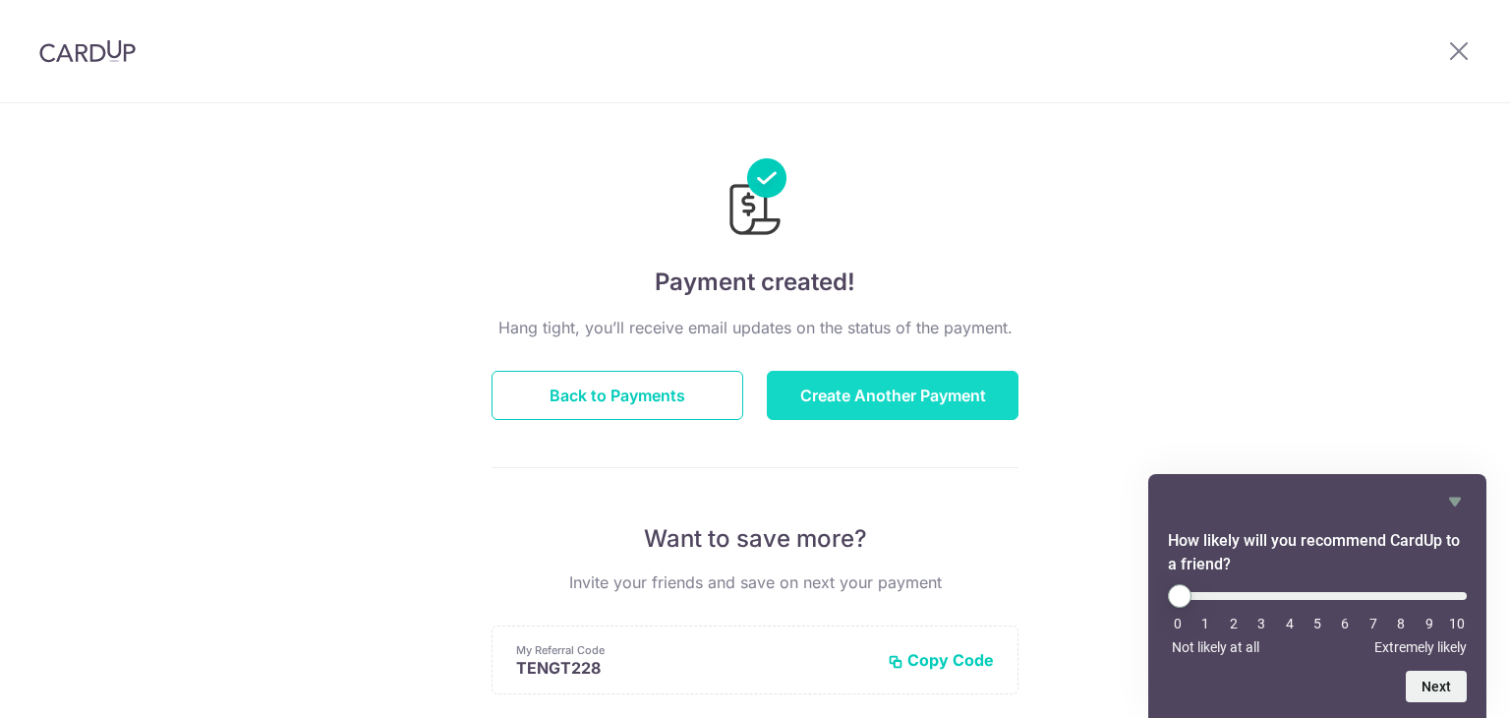
click at [903, 390] on button "Create Another Payment" at bounding box center [893, 395] width 252 height 49
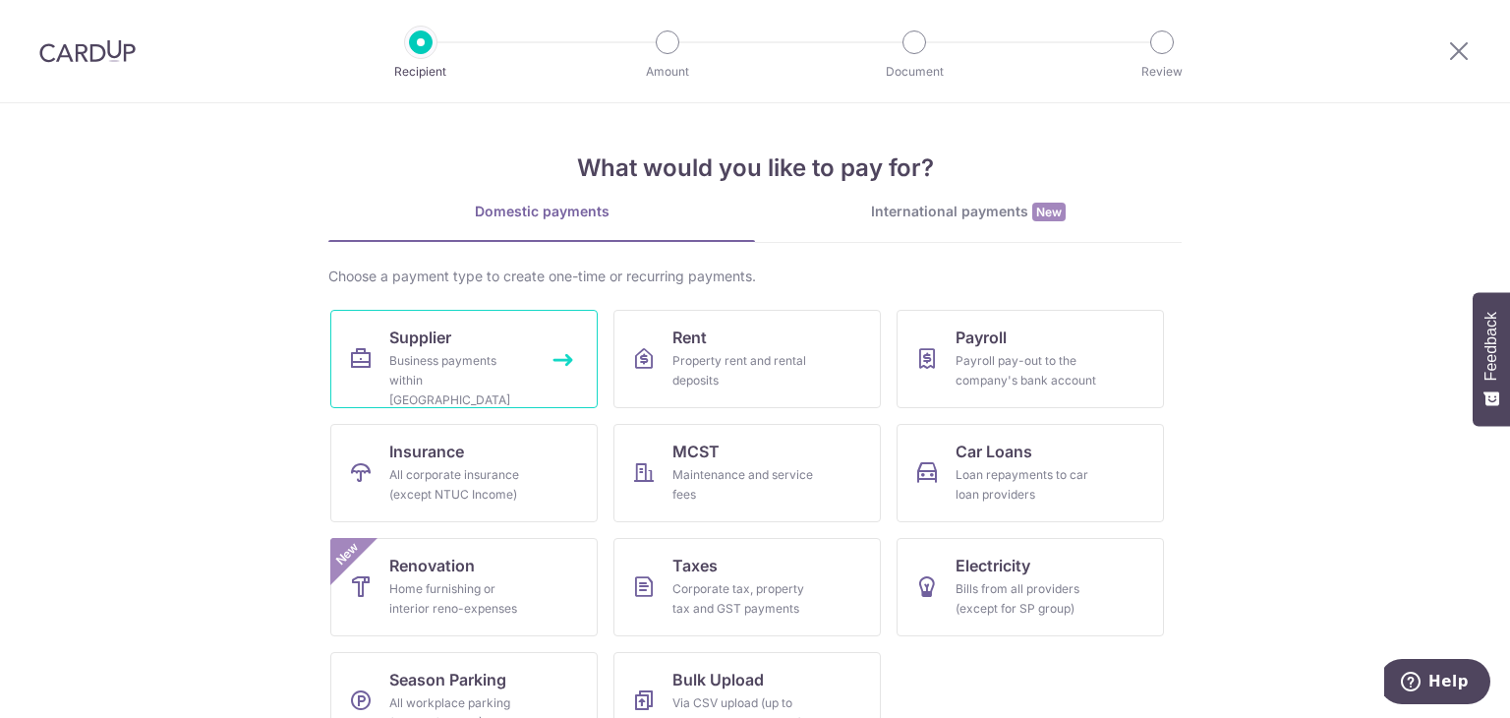
click at [518, 377] on div "Business payments within Singapore" at bounding box center [460, 380] width 142 height 59
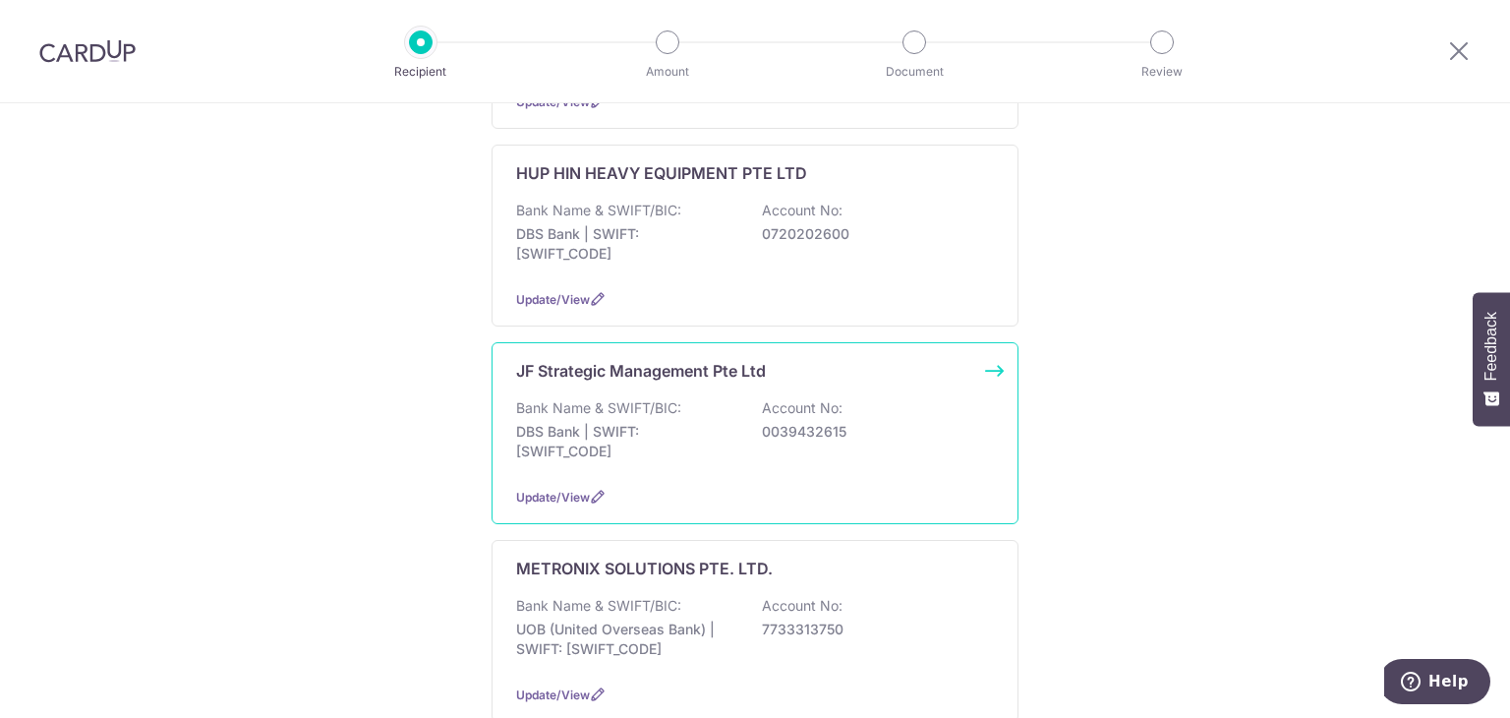
scroll to position [1179, 0]
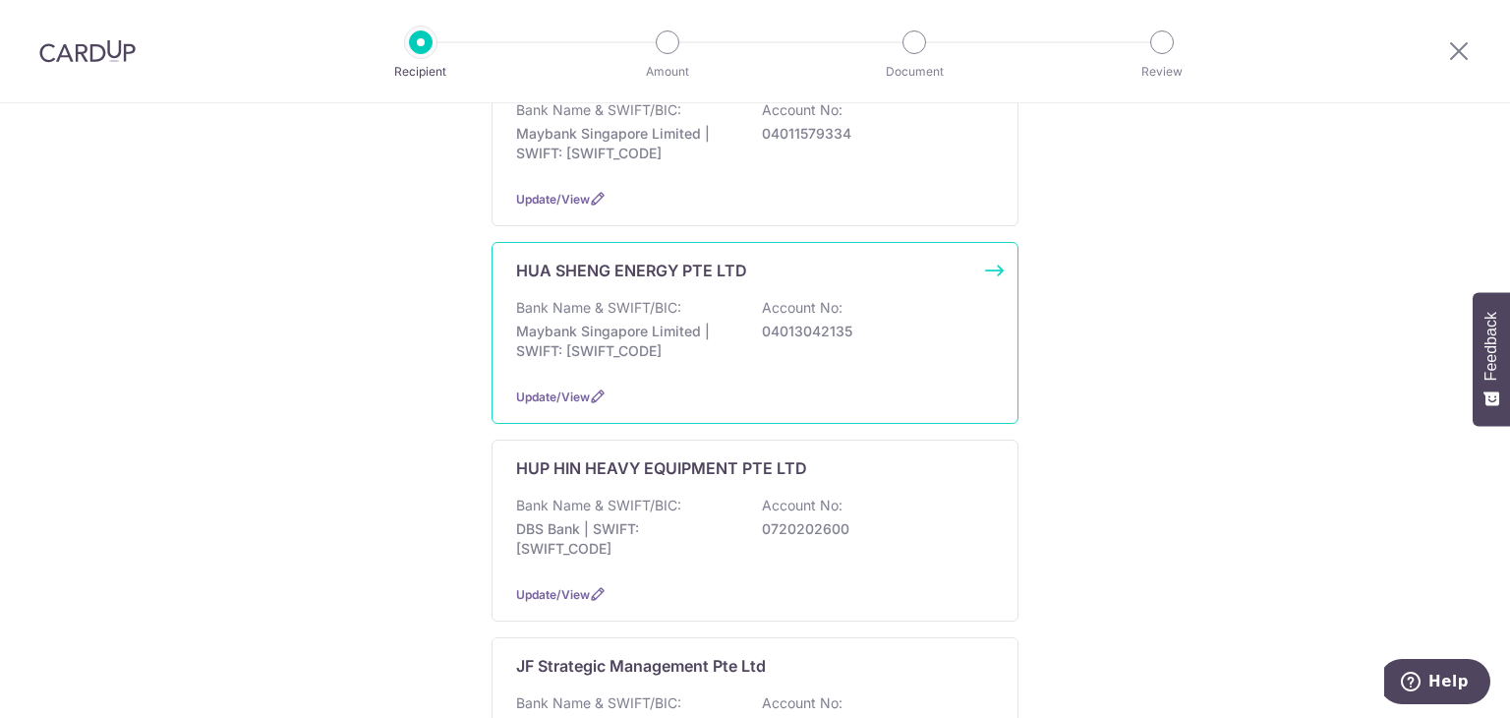
click at [685, 298] on div "Bank Name & SWIFT/BIC: Maybank Singapore Limited | SWIFT: MBBESGS2XXX Account N…" at bounding box center [755, 334] width 478 height 73
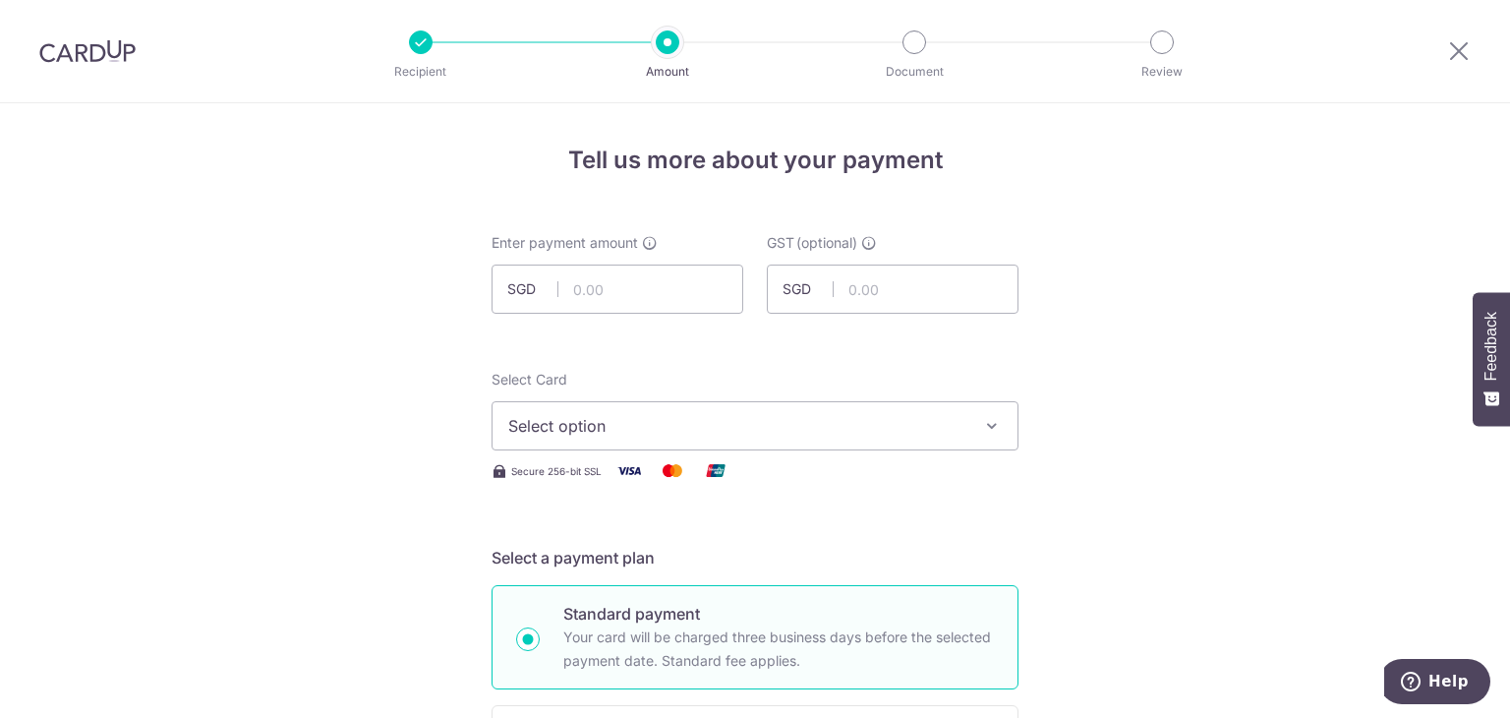
click at [625, 270] on input "text" at bounding box center [617, 288] width 252 height 49
type input "44,690.00"
click at [691, 426] on span "Select option" at bounding box center [737, 426] width 458 height 24
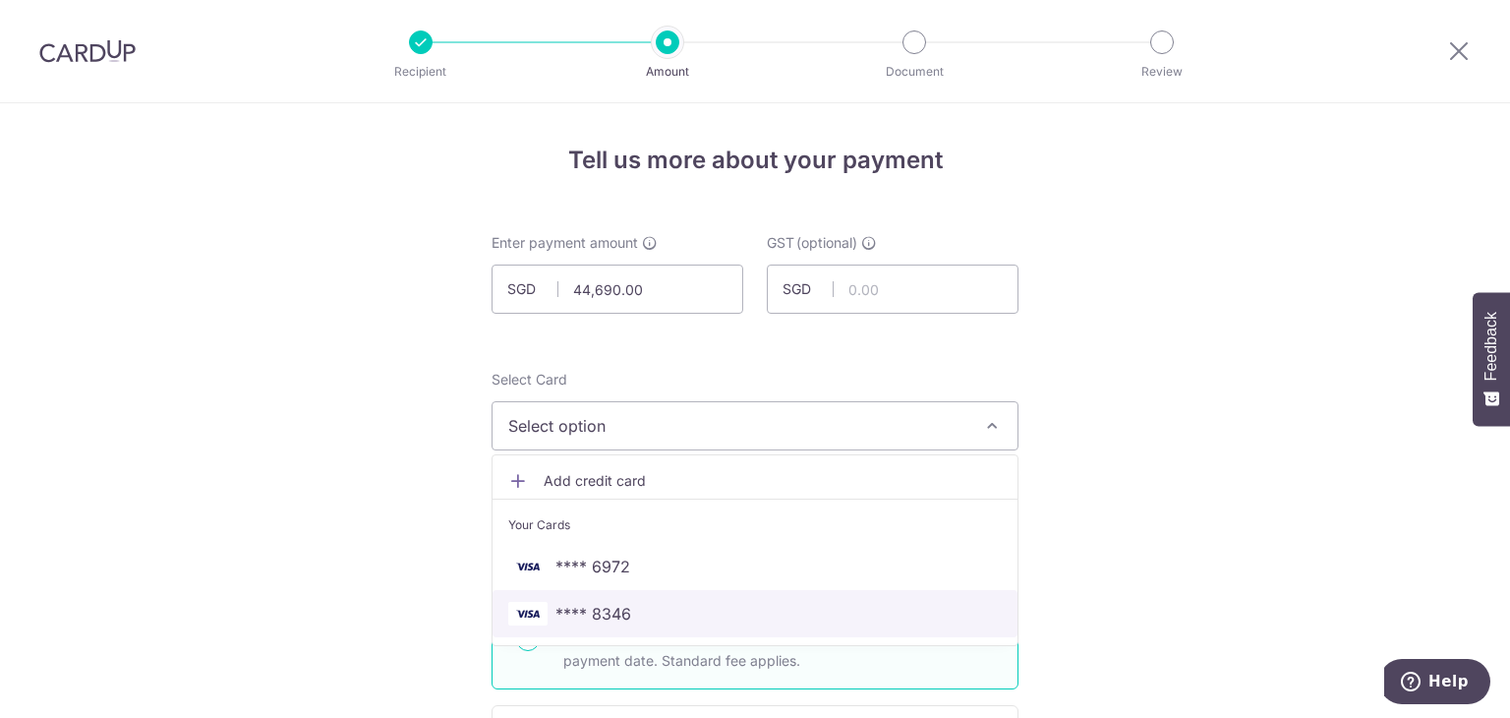
drag, startPoint x: 653, startPoint y: 613, endPoint x: 663, endPoint y: 608, distance: 11.9
click at [653, 613] on span "**** 8346" at bounding box center [754, 614] width 493 height 24
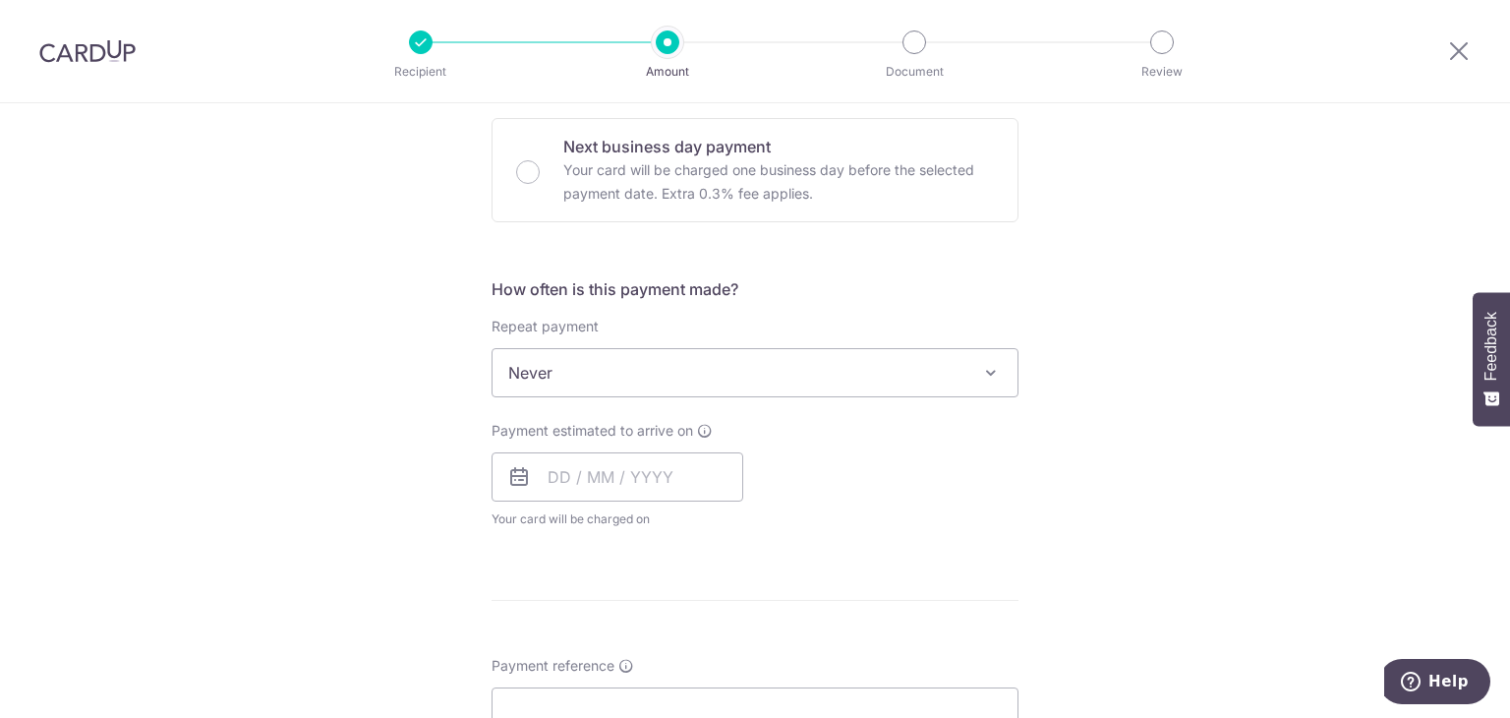
scroll to position [590, 0]
click at [620, 463] on input "text" at bounding box center [617, 473] width 252 height 49
click at [606, 652] on link "9" at bounding box center [610, 652] width 31 height 31
type input "[DATE]"
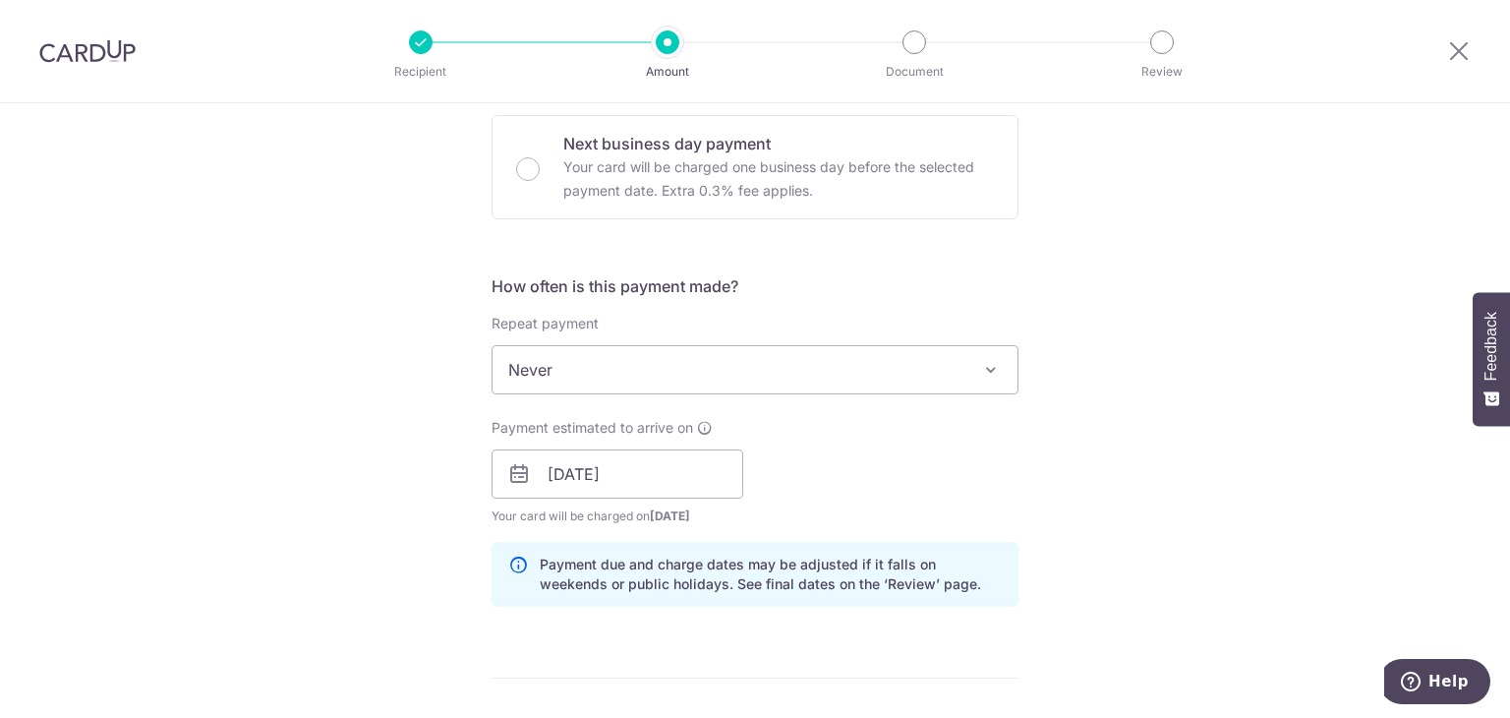
click at [955, 504] on div "Payment estimated to arrive on 09/09/2025 Prev Next Sep Oct Nov Dec 2025 2026 2…" at bounding box center [755, 472] width 550 height 108
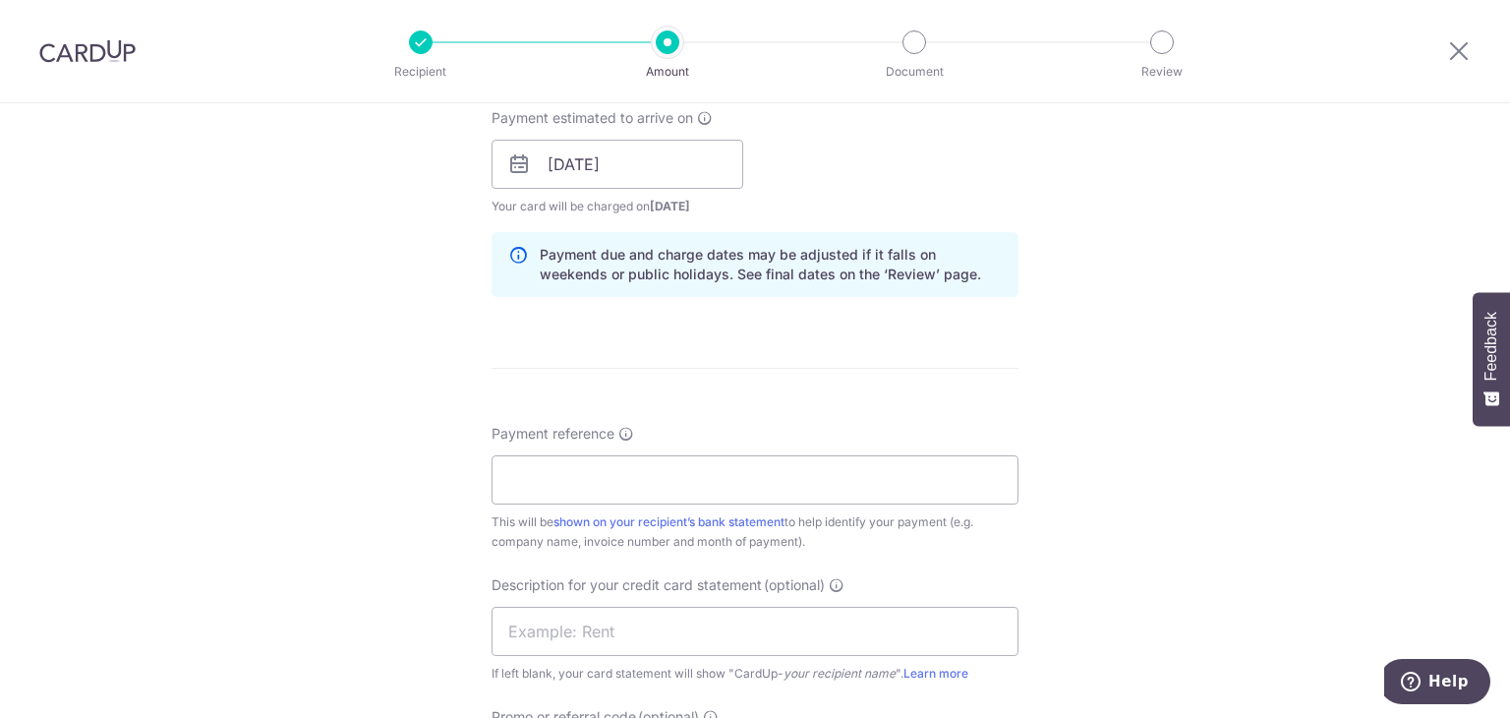
scroll to position [983, 0]
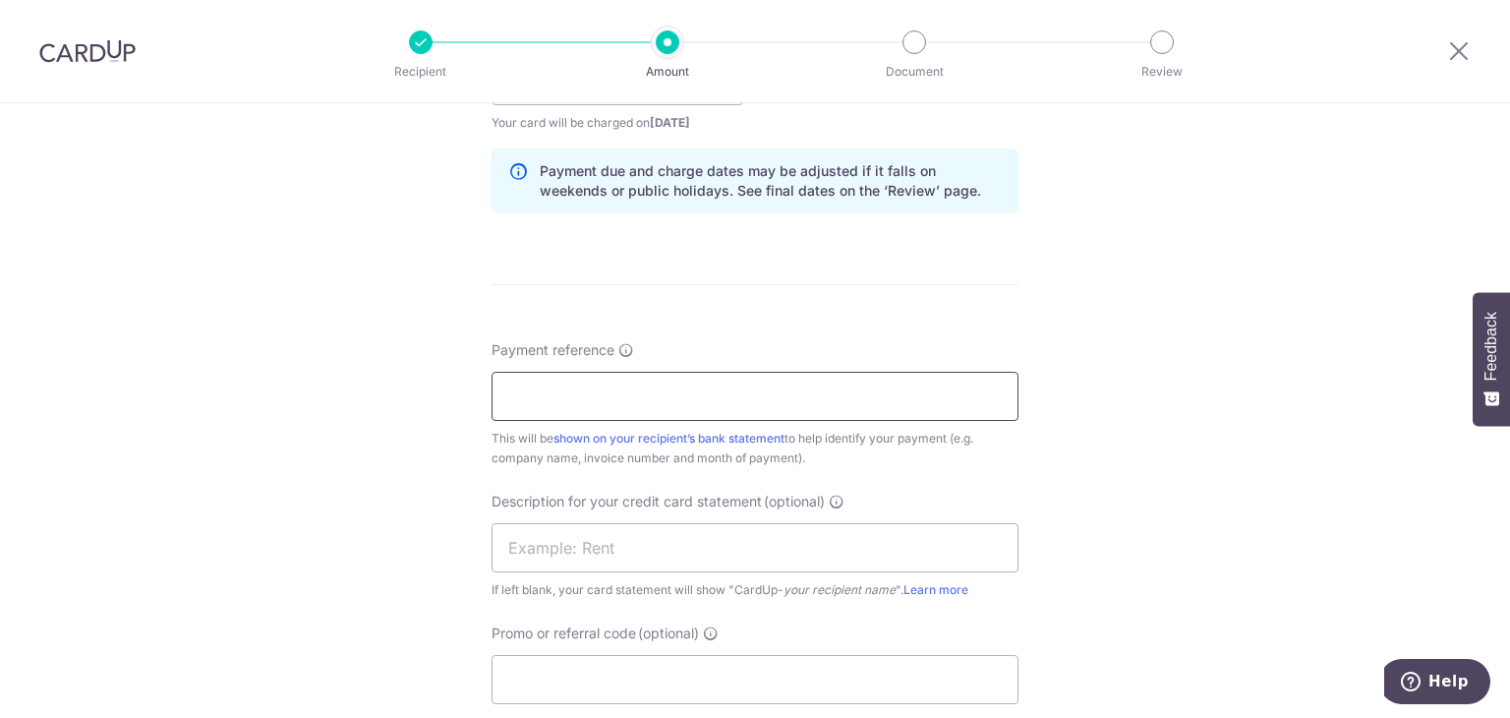
click at [613, 402] on input "Payment reference" at bounding box center [754, 396] width 527 height 49
paste input "IN25-09004"
type input "IN25-09004"
click at [608, 531] on input "text" at bounding box center [754, 547] width 527 height 49
type input "Lumenx supplier"
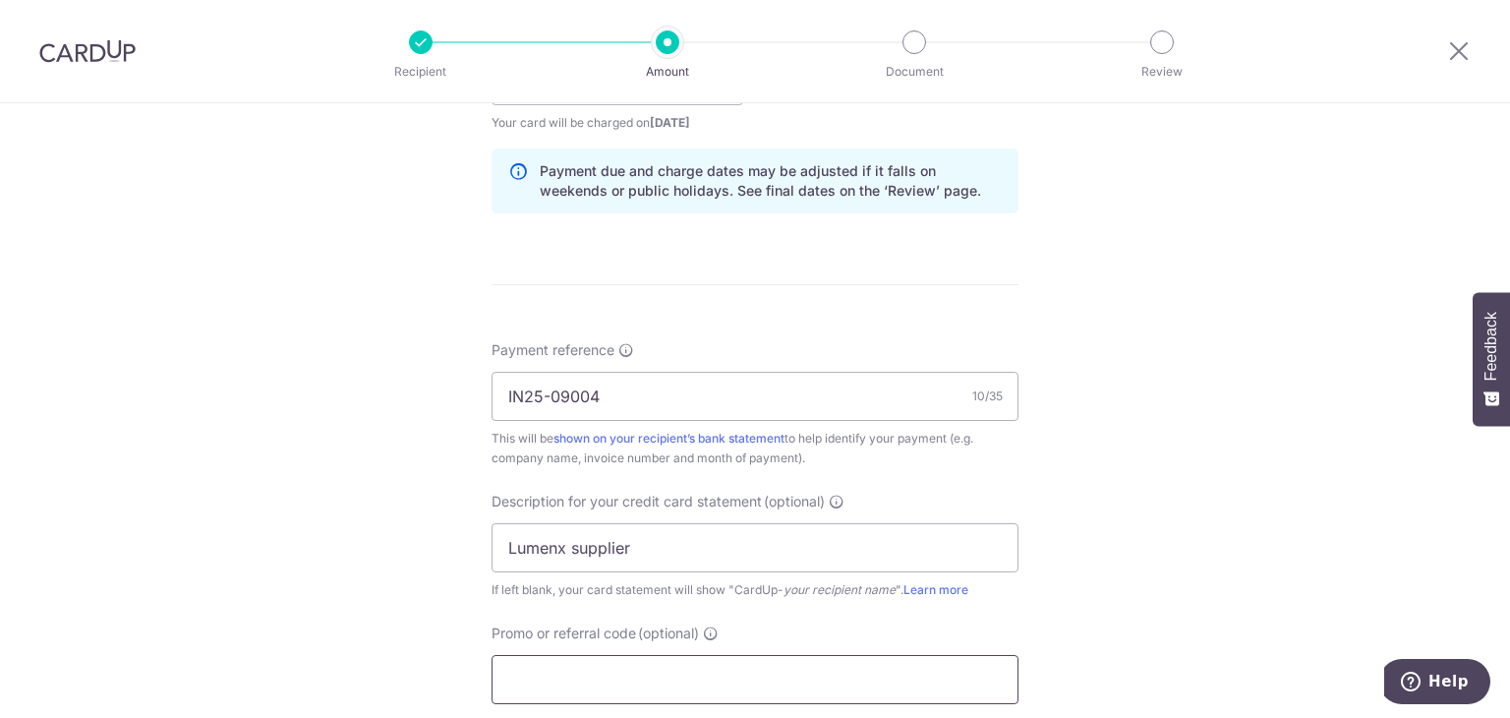
click at [622, 664] on input "Promo or referral code (optional)" at bounding box center [754, 679] width 527 height 49
type input "LUME177"
click at [1098, 585] on div "Tell us more about your payment Enter payment amount SGD 44,690.00 44690.00 GST…" at bounding box center [755, 159] width 1510 height 2079
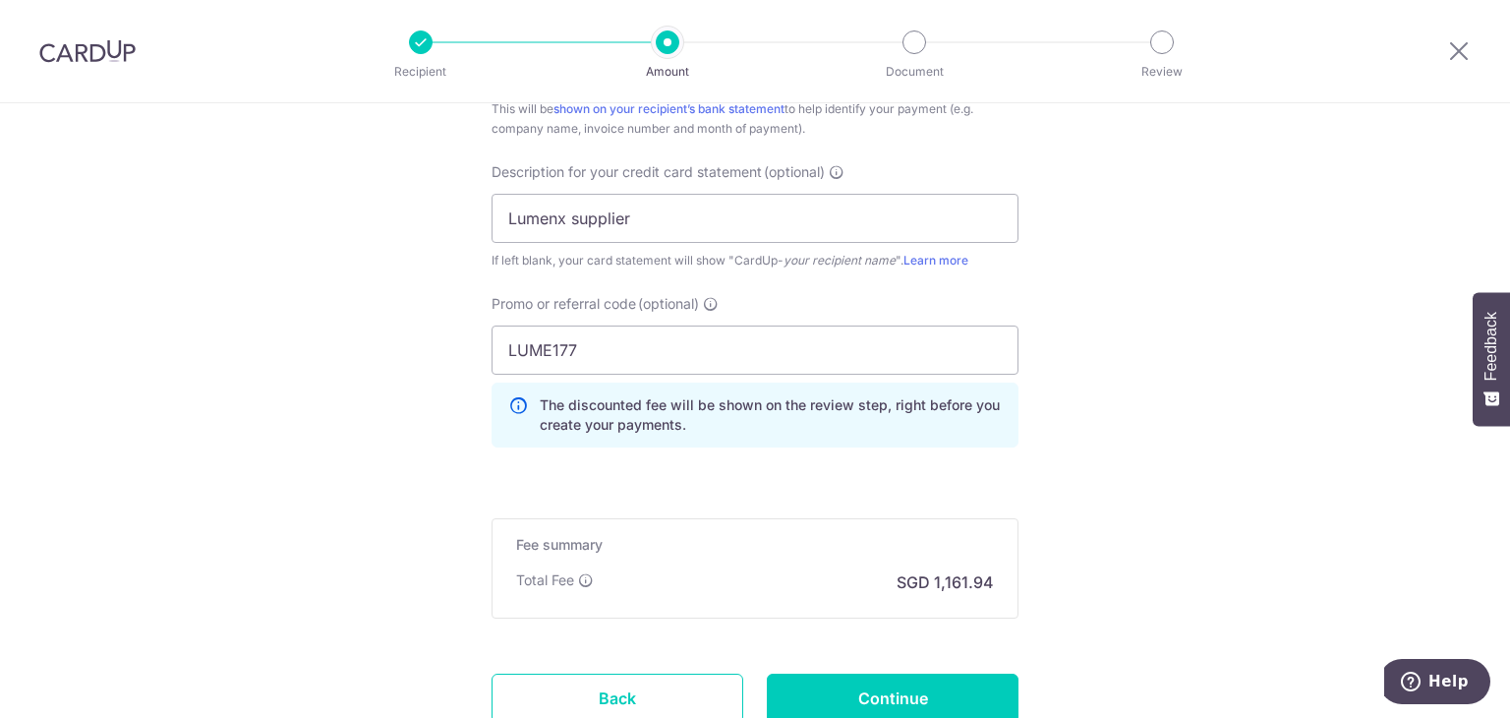
scroll to position [1462, 0]
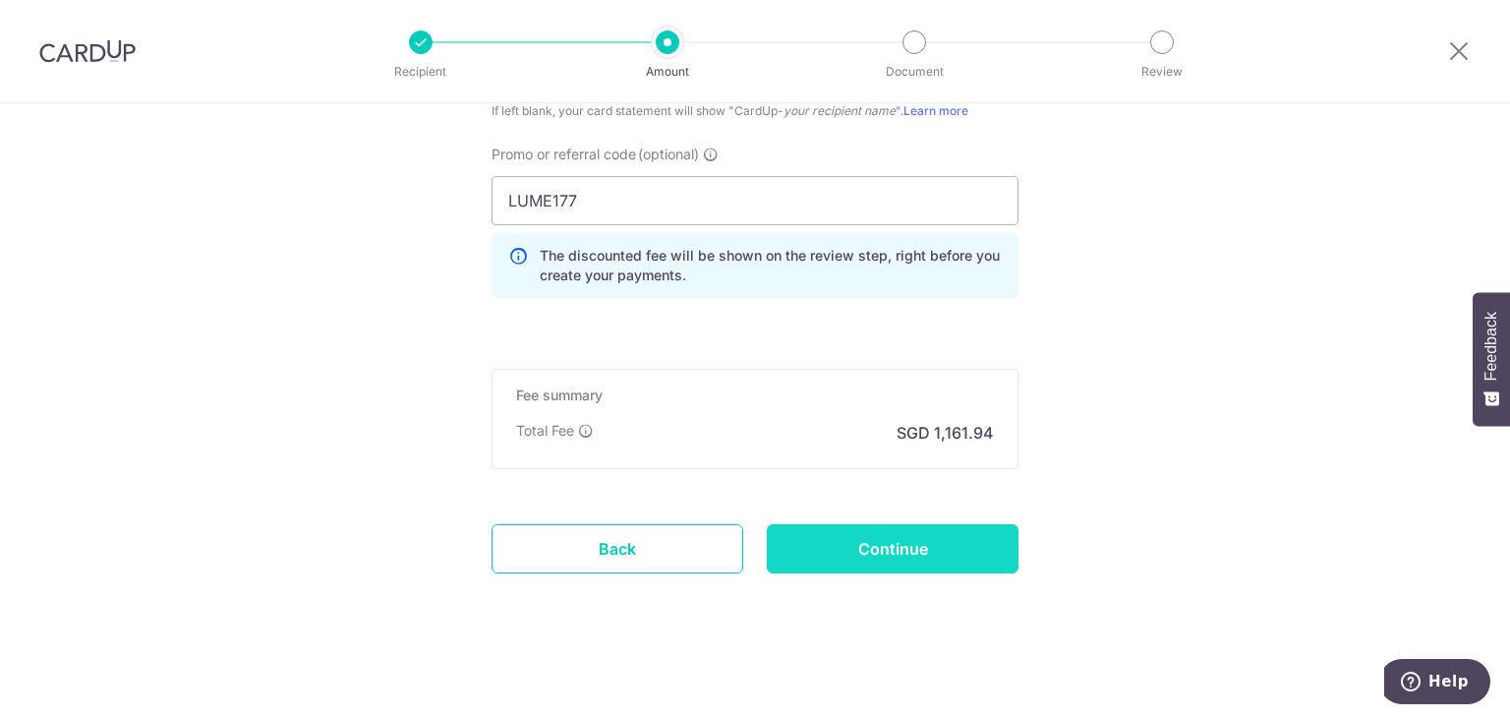
click at [886, 547] on input "Continue" at bounding box center [893, 548] width 252 height 49
type input "Create Schedule"
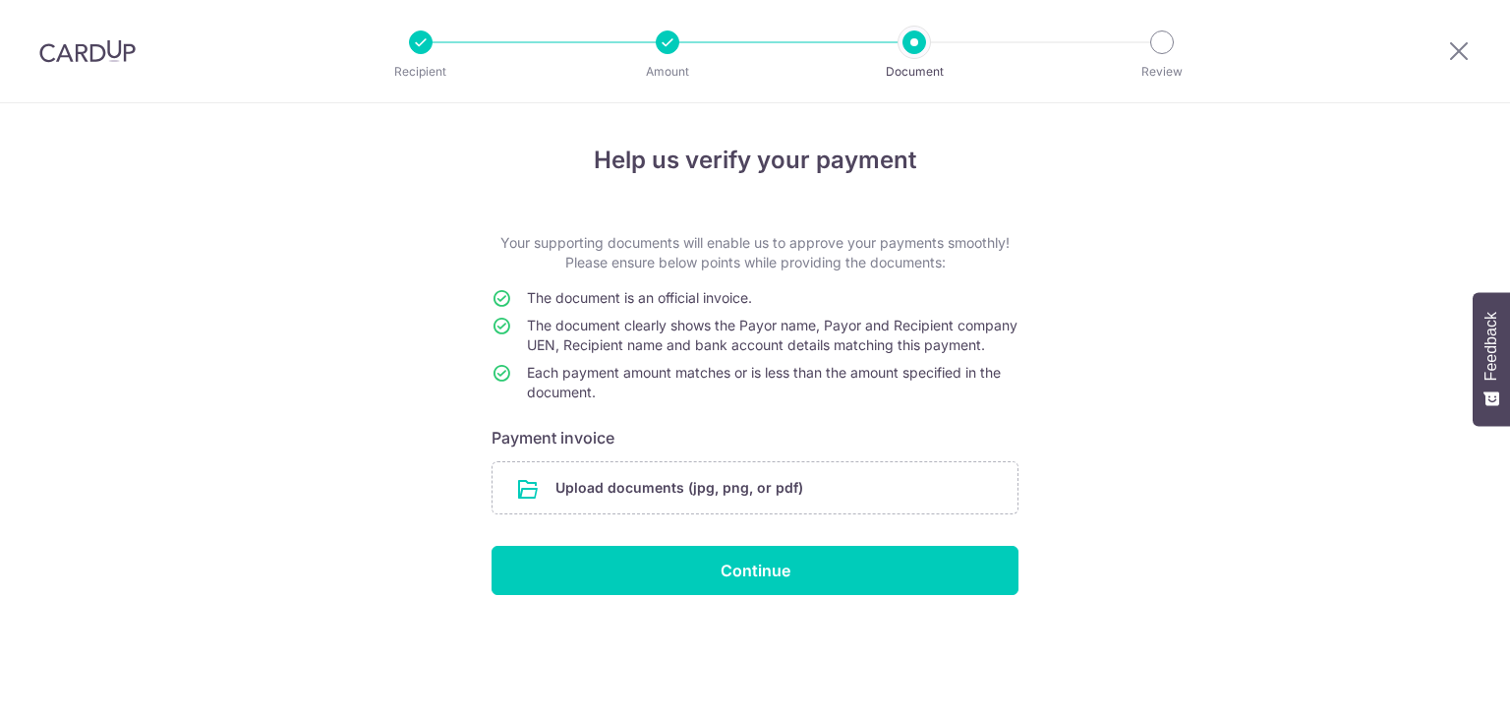
click at [721, 510] on input "file" at bounding box center [754, 487] width 525 height 51
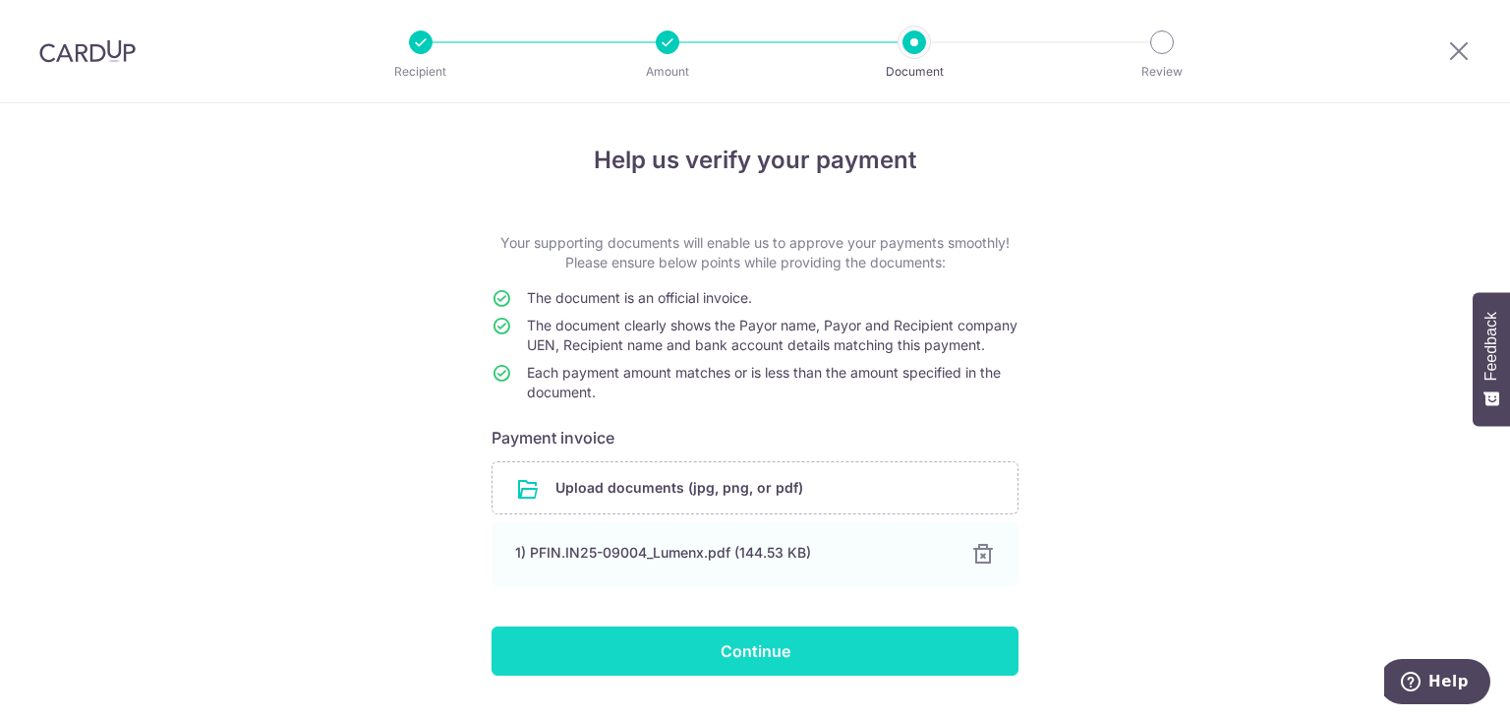
click at [861, 667] on input "Continue" at bounding box center [754, 650] width 527 height 49
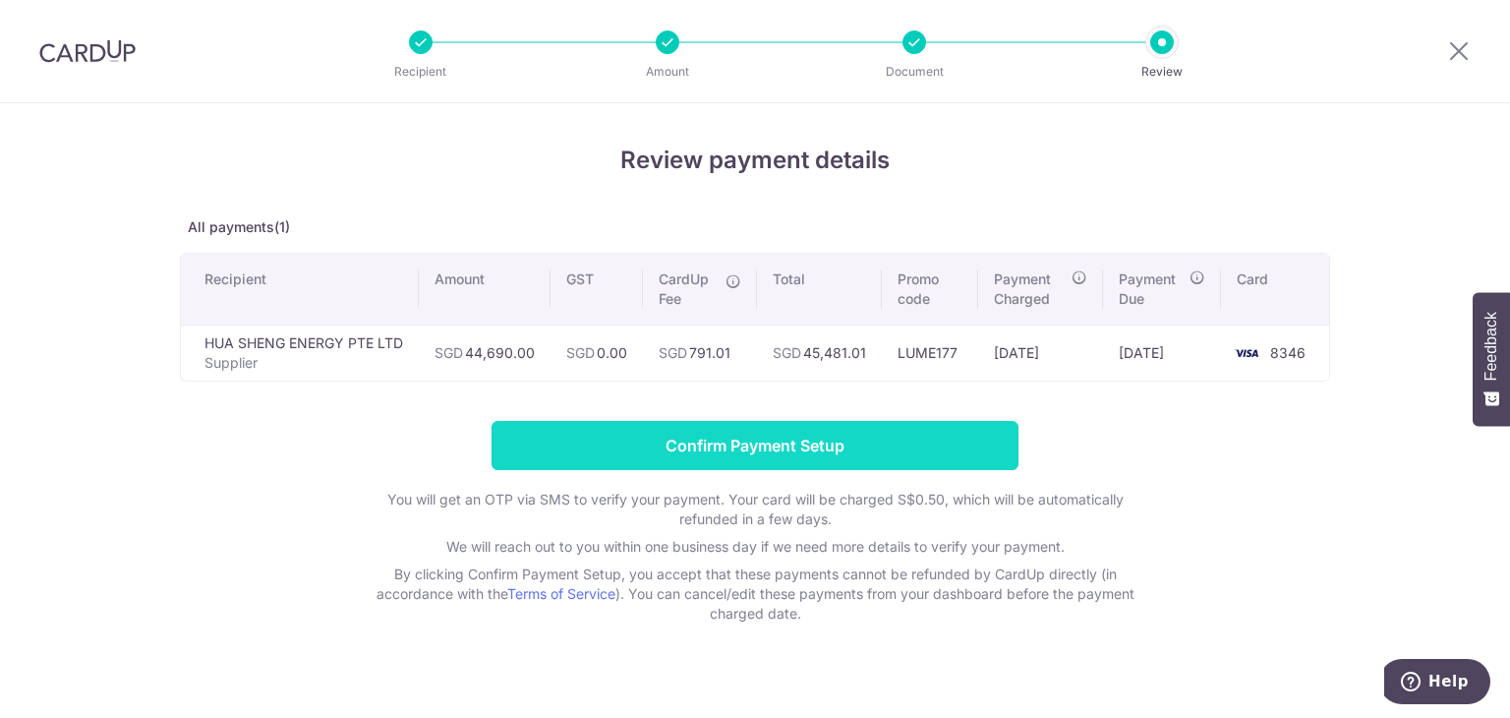
click at [814, 449] on input "Confirm Payment Setup" at bounding box center [754, 445] width 527 height 49
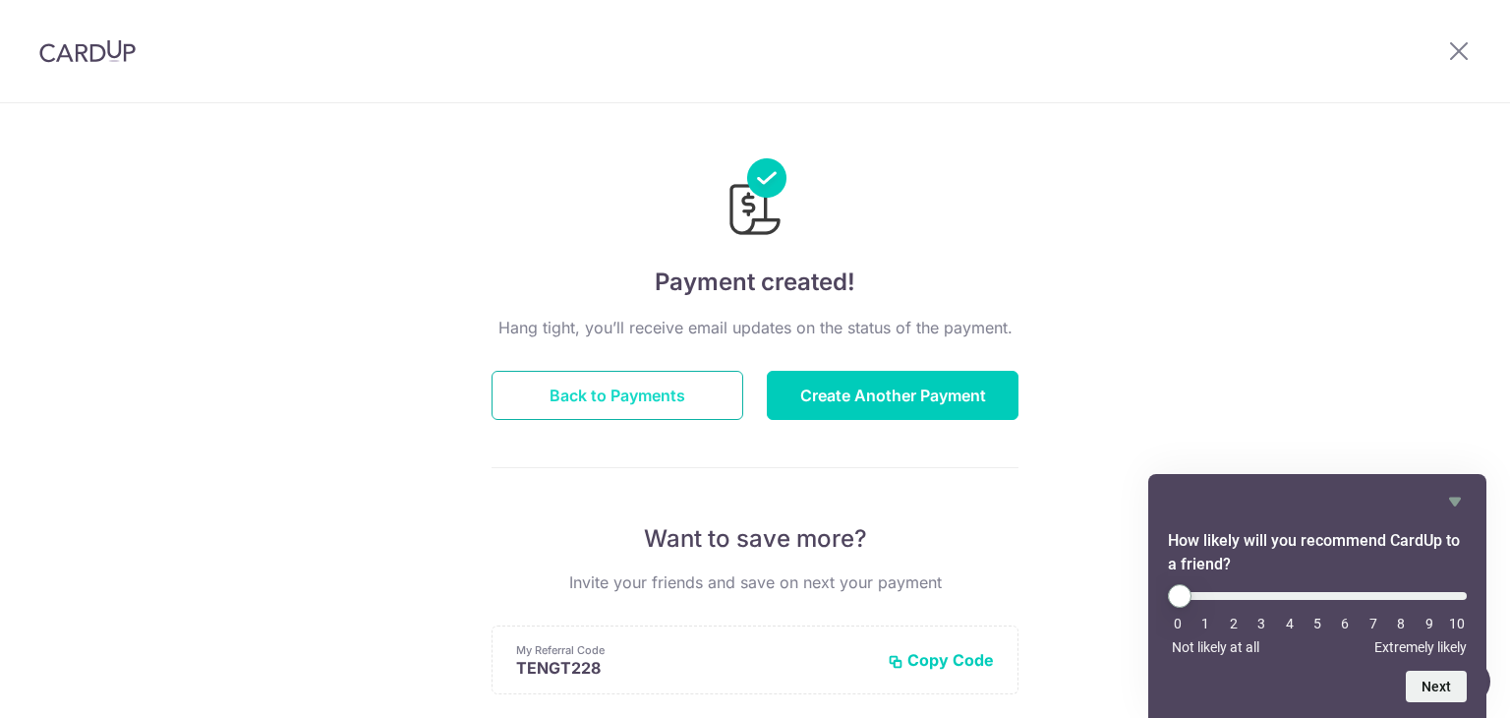
click at [609, 398] on button "Back to Payments" at bounding box center [617, 395] width 252 height 49
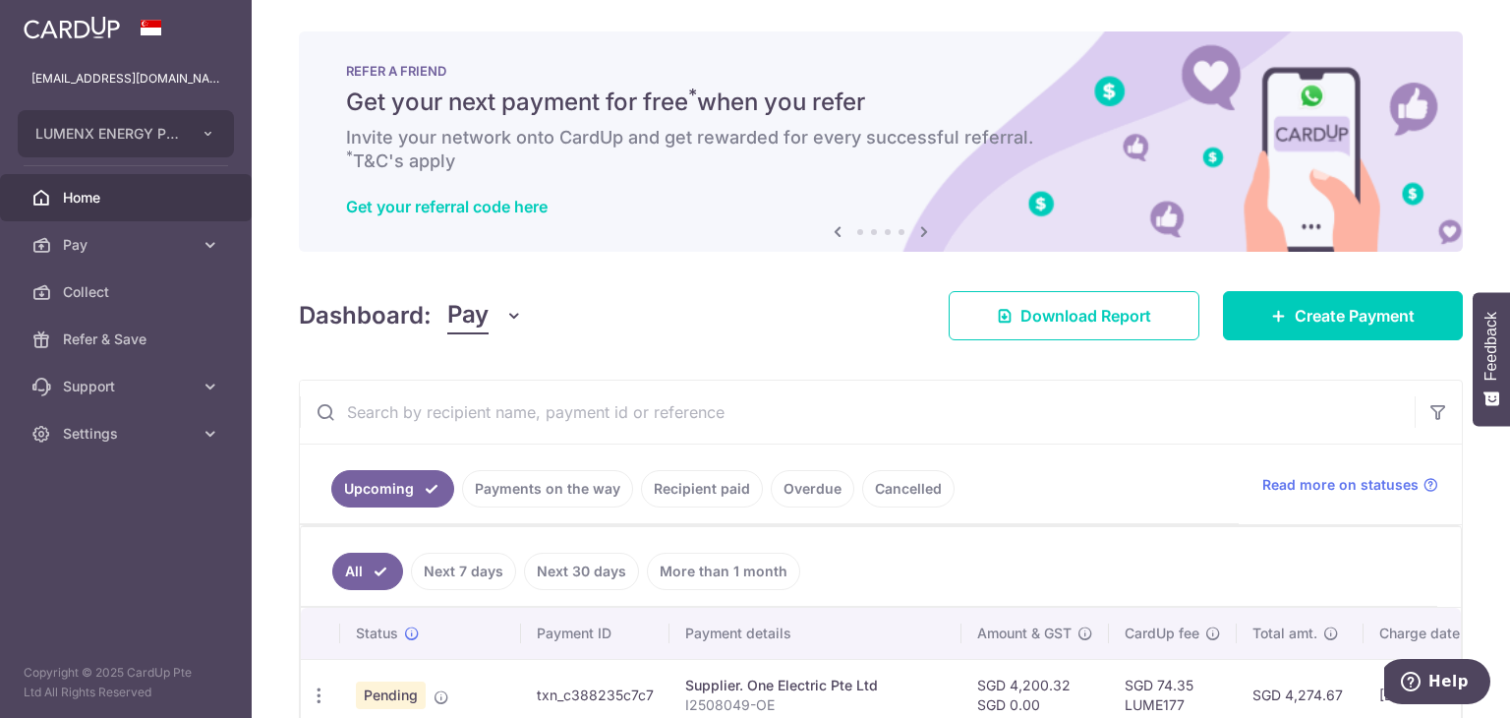
click at [285, 224] on div "× Pause Schedule Pause all future payments in this series Pause just this one p…" at bounding box center [881, 359] width 1258 height 718
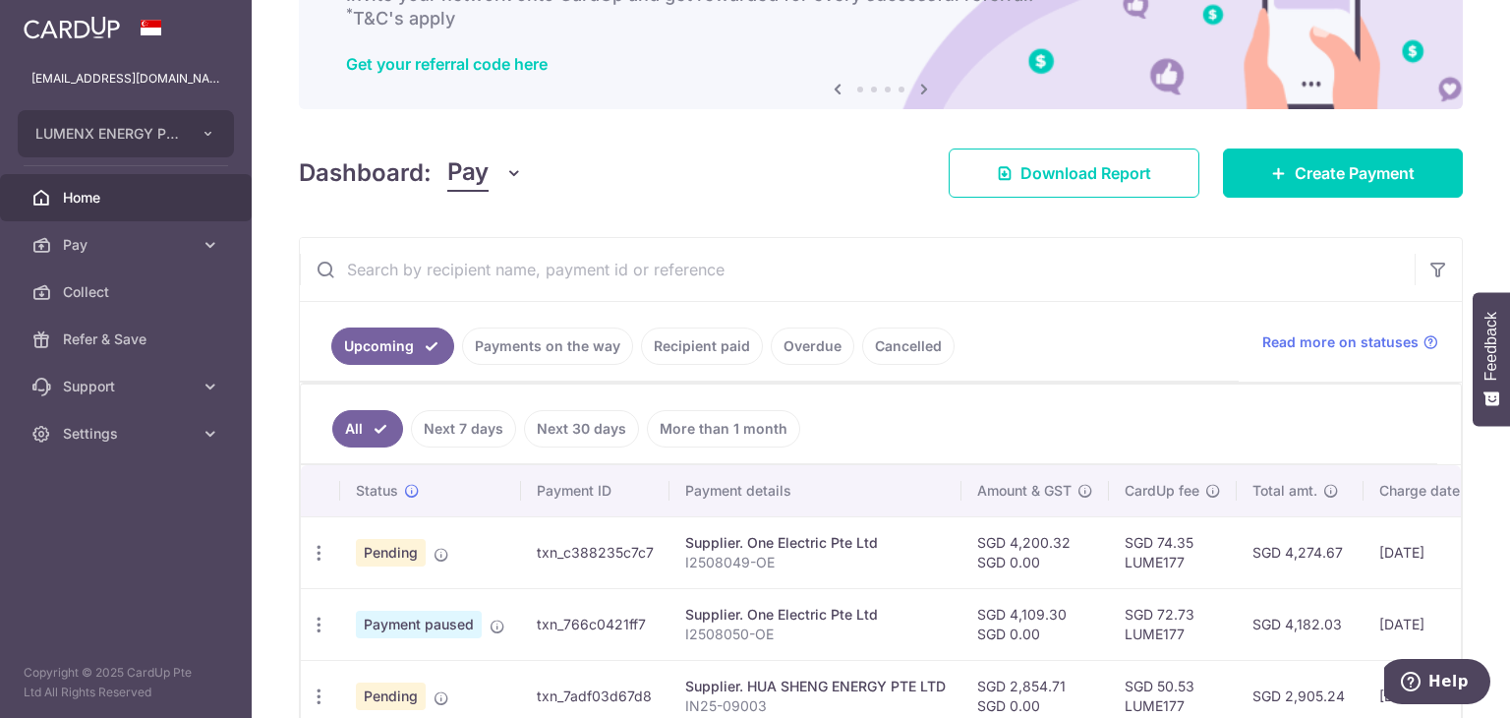
scroll to position [330, 0]
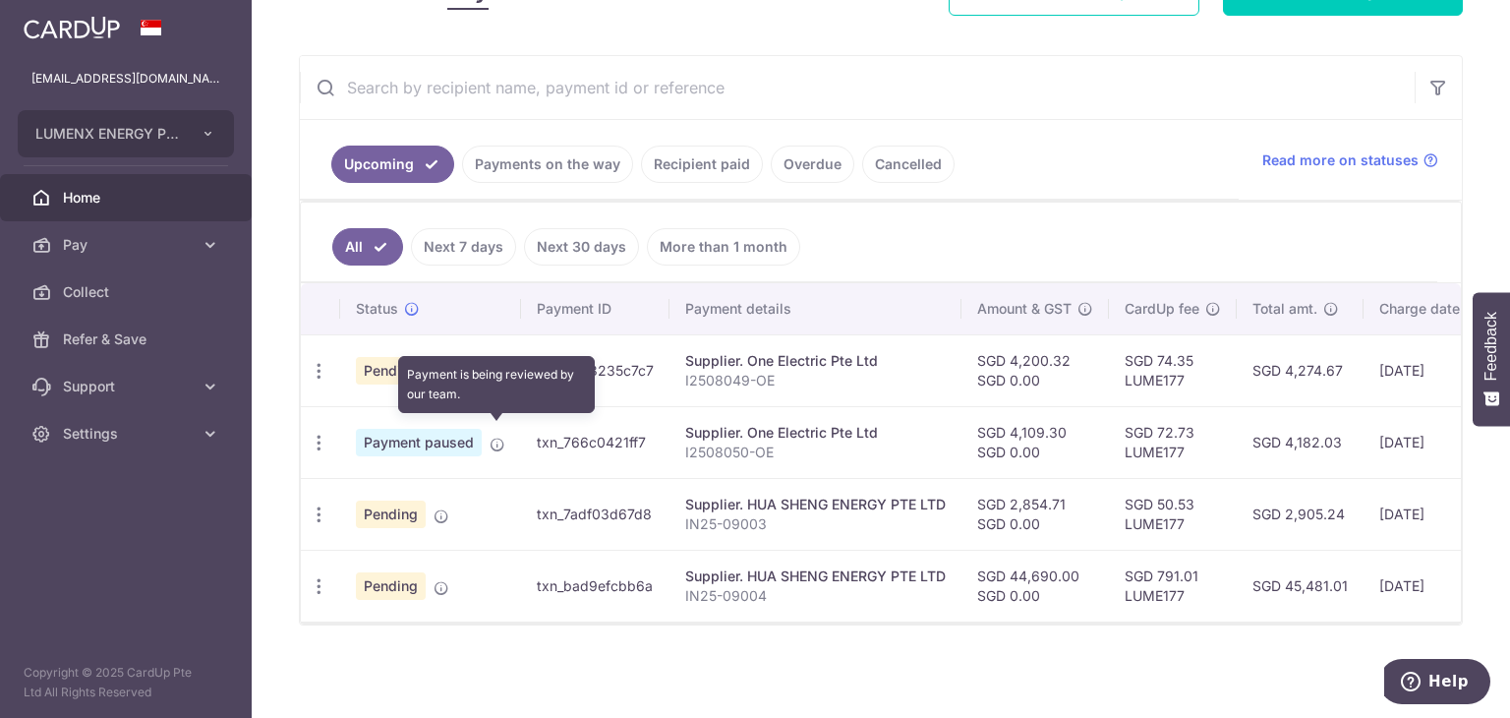
click at [499, 436] on icon at bounding box center [497, 444] width 16 height 16
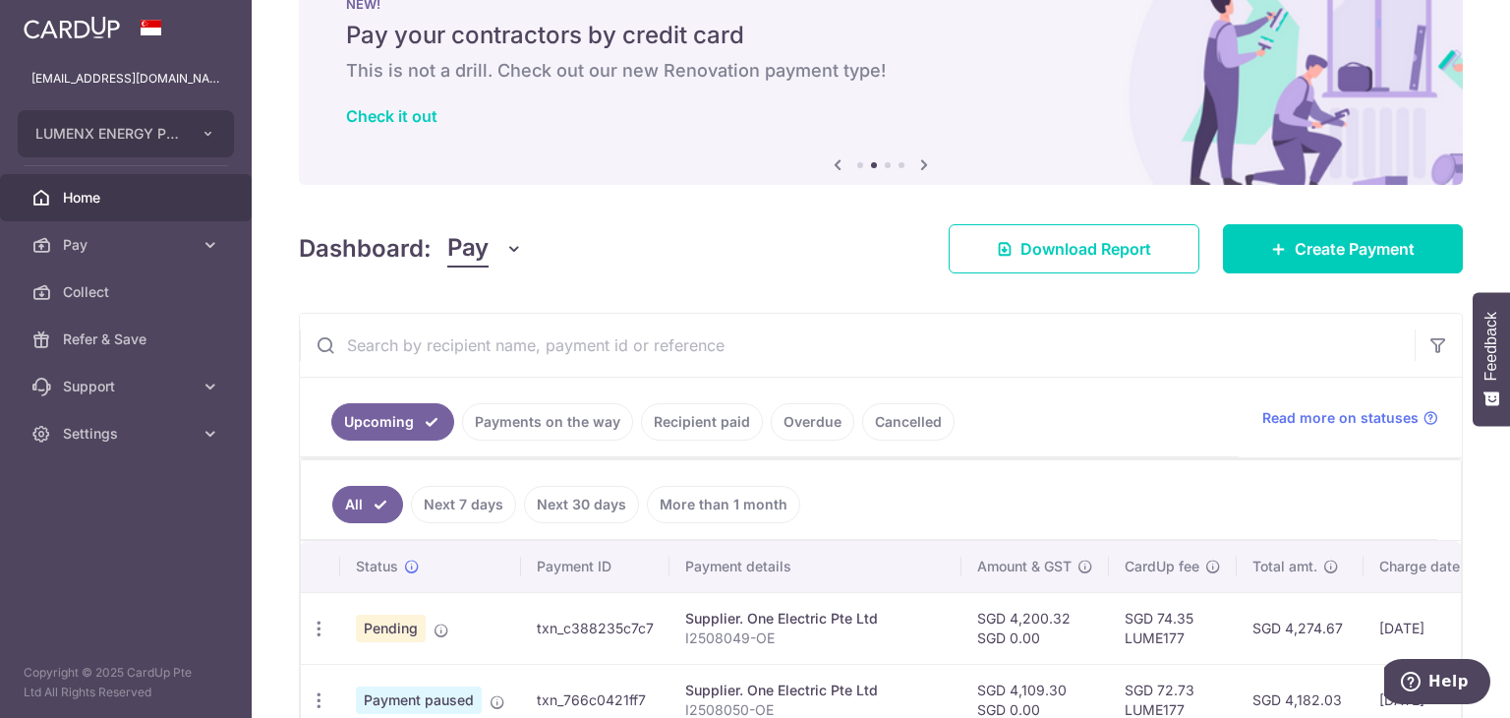
scroll to position [98, 0]
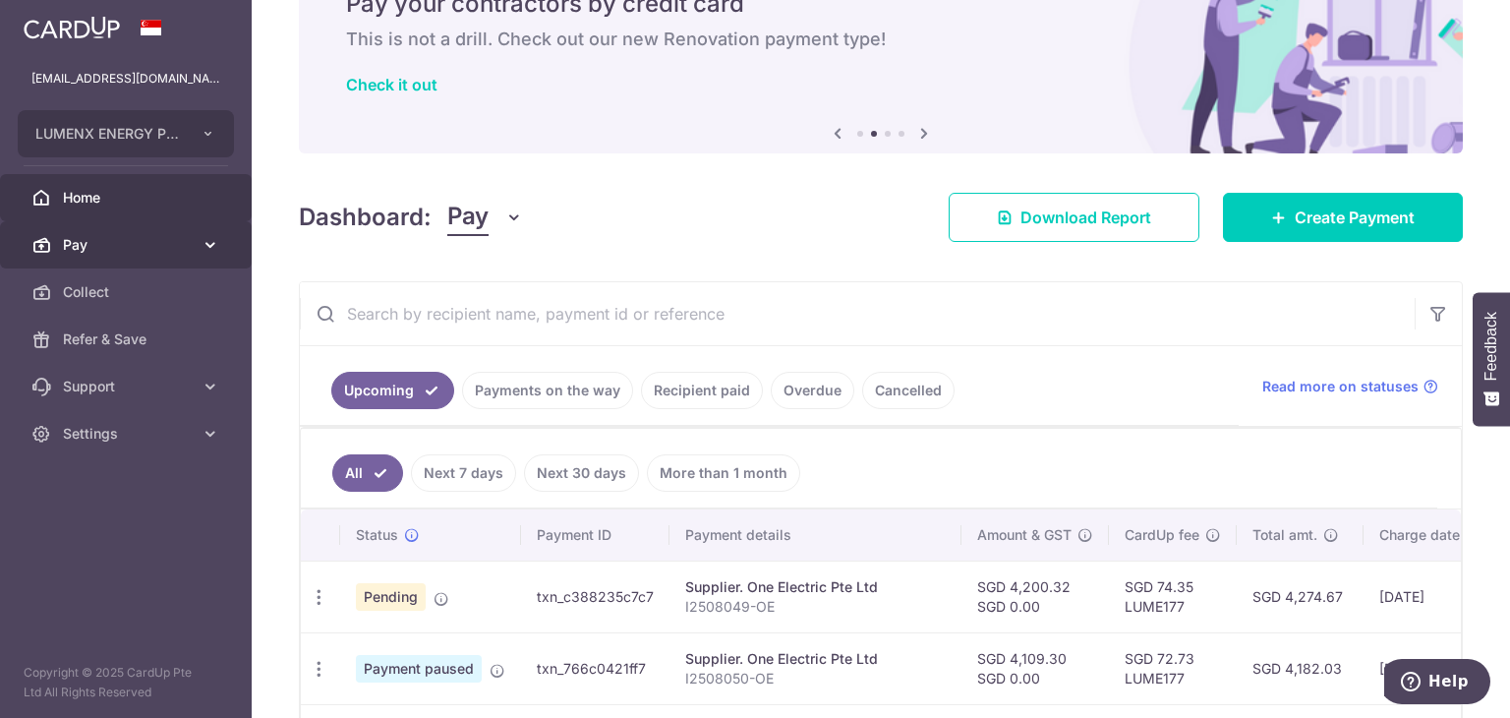
click at [156, 247] on span "Pay" at bounding box center [128, 245] width 130 height 20
click at [173, 257] on link "Pay" at bounding box center [126, 244] width 252 height 47
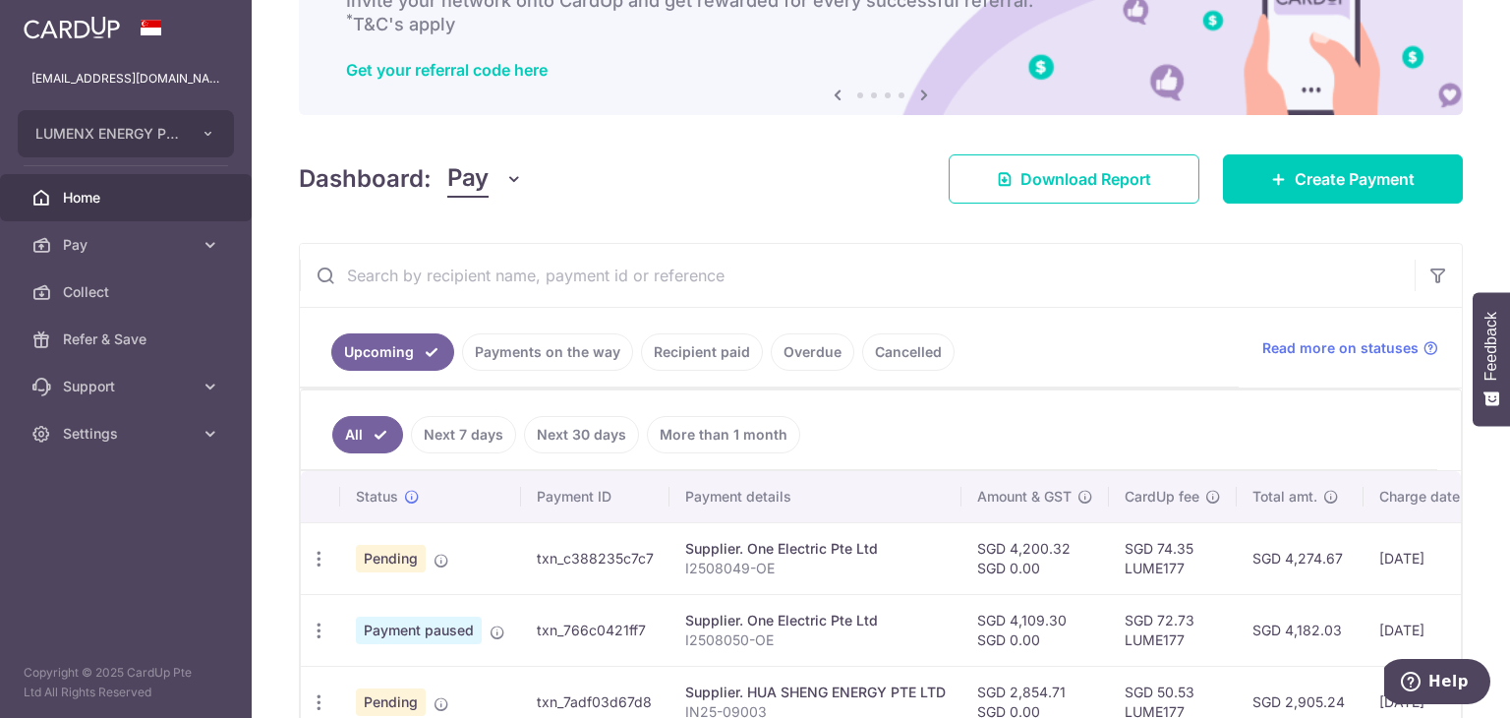
scroll to position [330, 0]
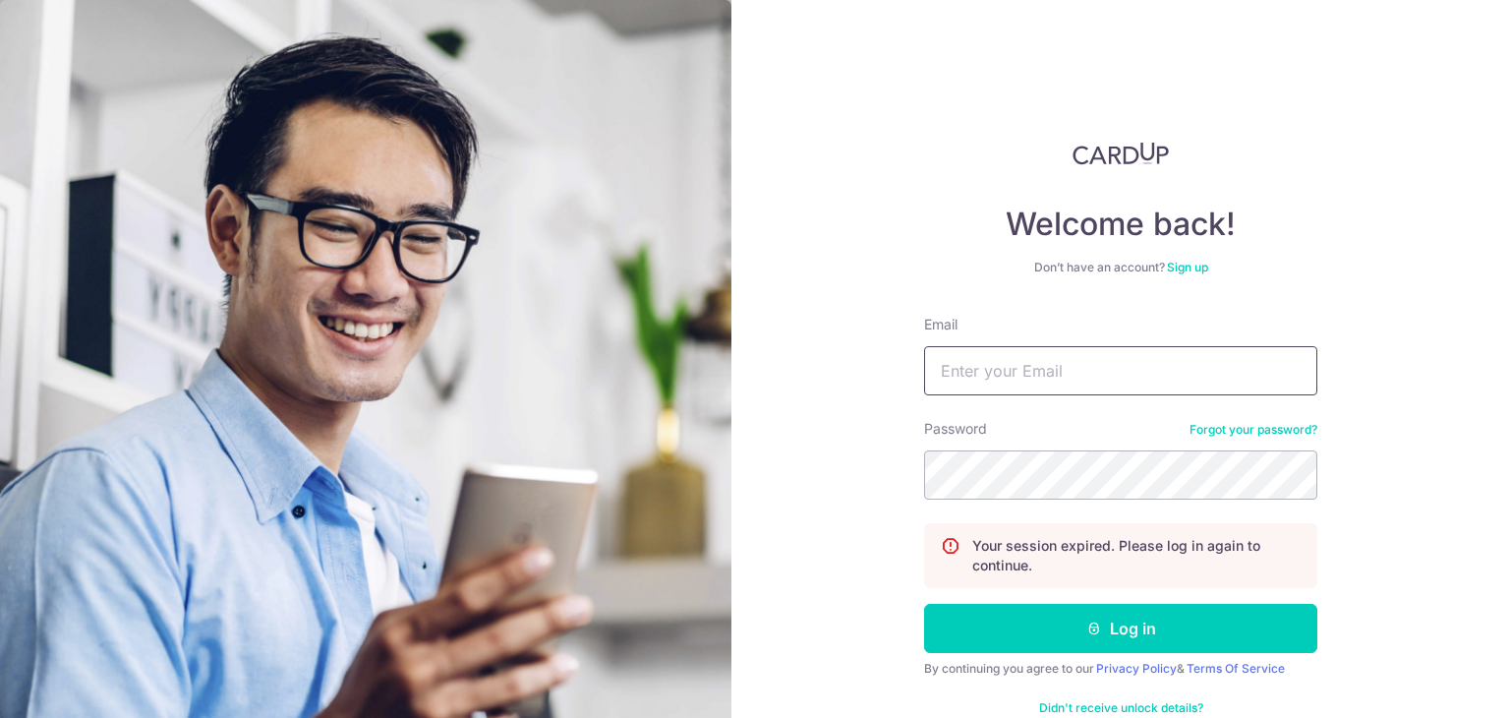
type input "[EMAIL_ADDRESS][DOMAIN_NAME]"
click at [924, 603] on button "Log in" at bounding box center [1120, 627] width 393 height 49
